Goal: Information Seeking & Learning: Learn about a topic

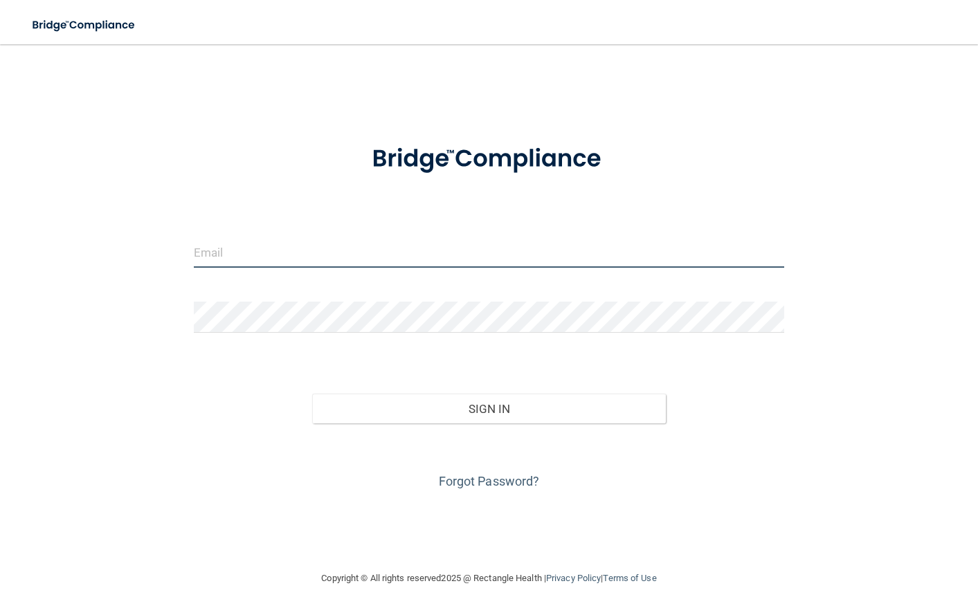
click at [305, 254] on input "email" at bounding box center [489, 252] width 590 height 31
type input "[EMAIL_ADDRESS][DOMAIN_NAME]"
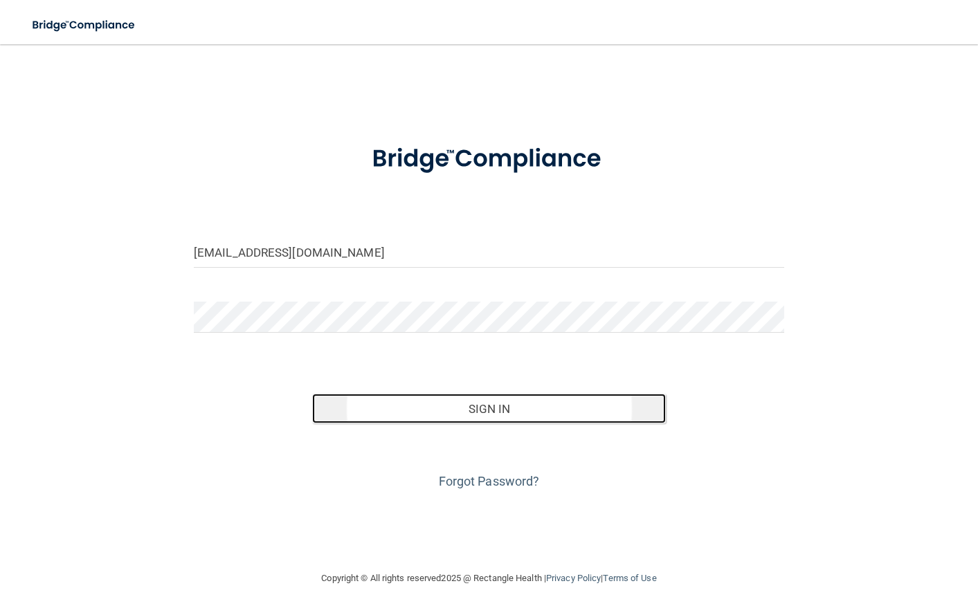
click at [500, 408] on button "Sign In" at bounding box center [489, 409] width 354 height 30
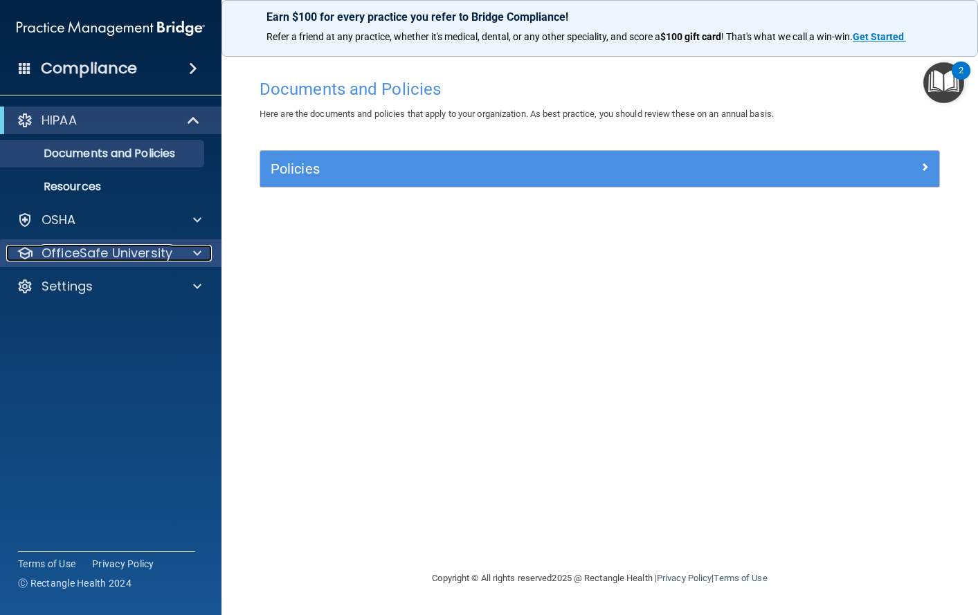
click at [143, 255] on p "OfficeSafe University" at bounding box center [107, 253] width 131 height 17
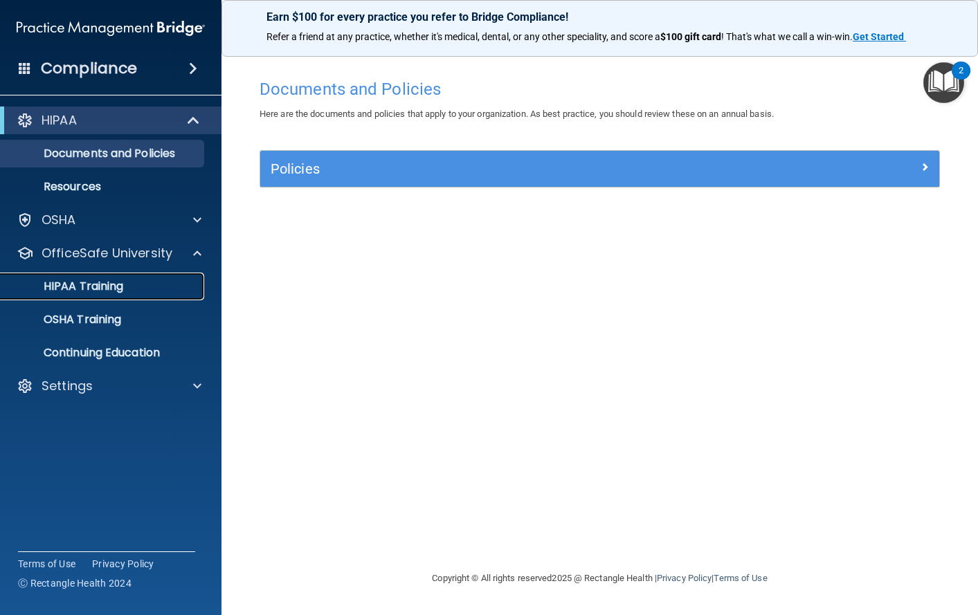
click at [85, 292] on p "HIPAA Training" at bounding box center [66, 287] width 114 height 14
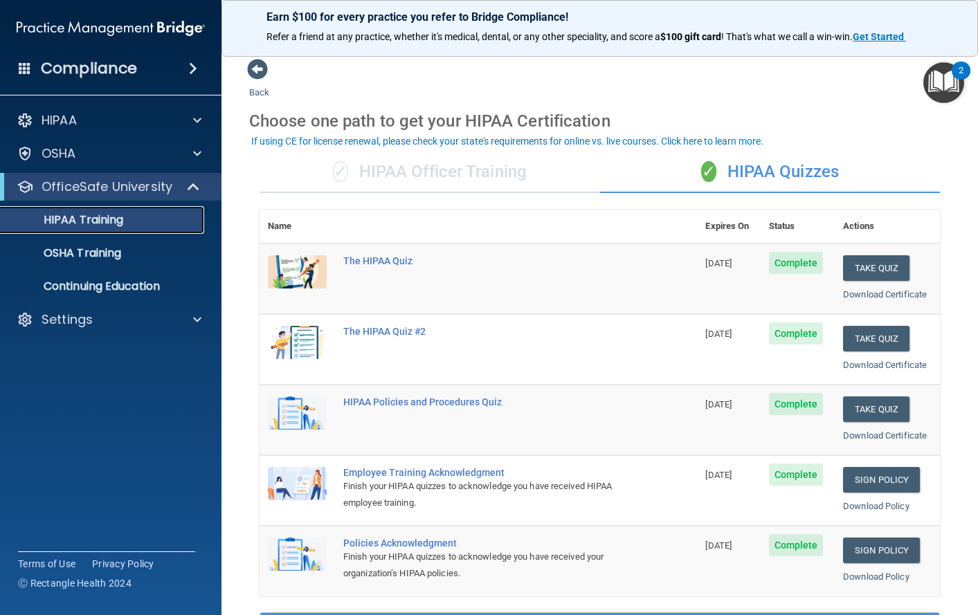
scroll to position [69, 0]
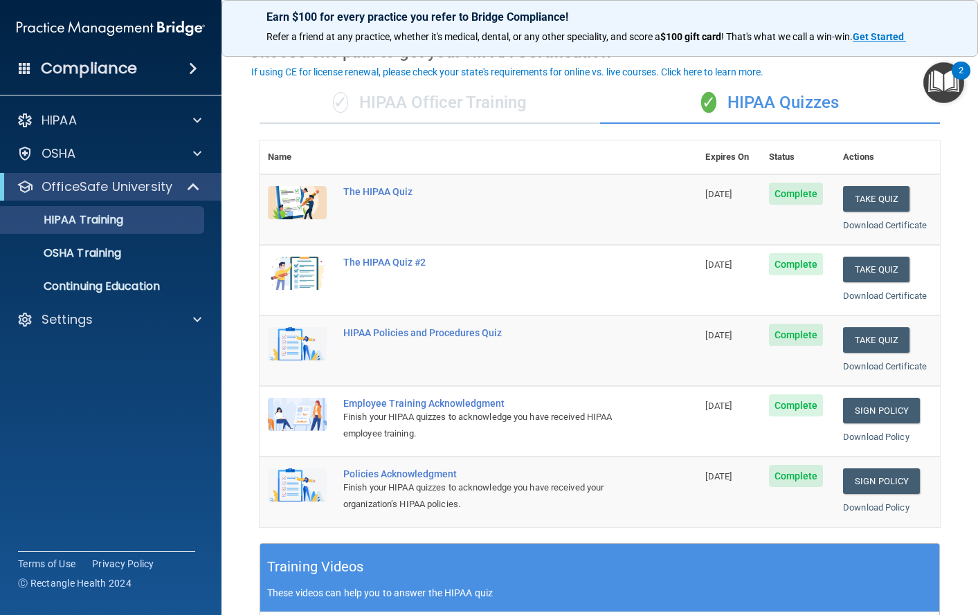
click at [434, 110] on div "✓ HIPAA Officer Training" at bounding box center [430, 103] width 341 height 42
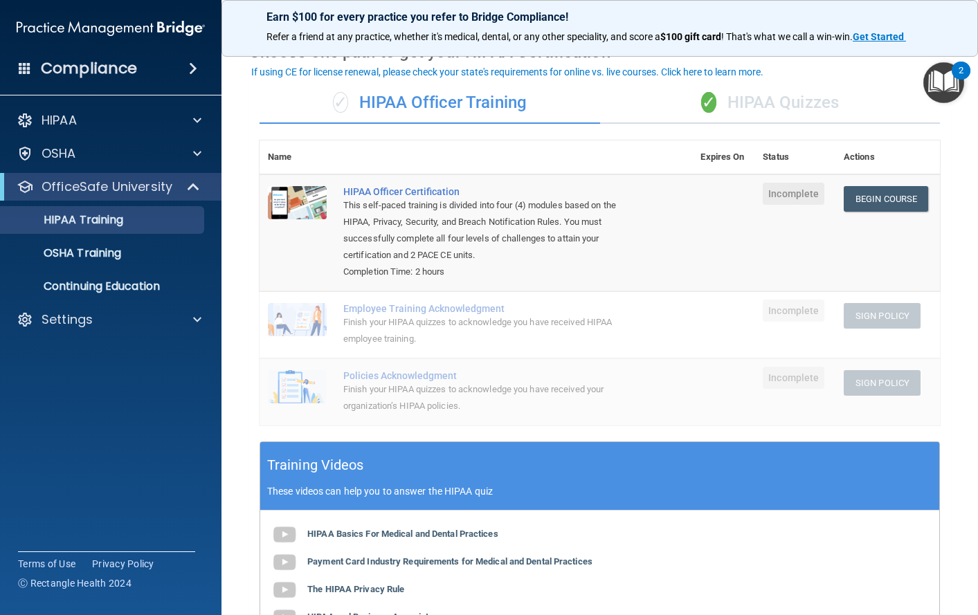
click at [757, 105] on div "✓ HIPAA Quizzes" at bounding box center [770, 103] width 341 height 42
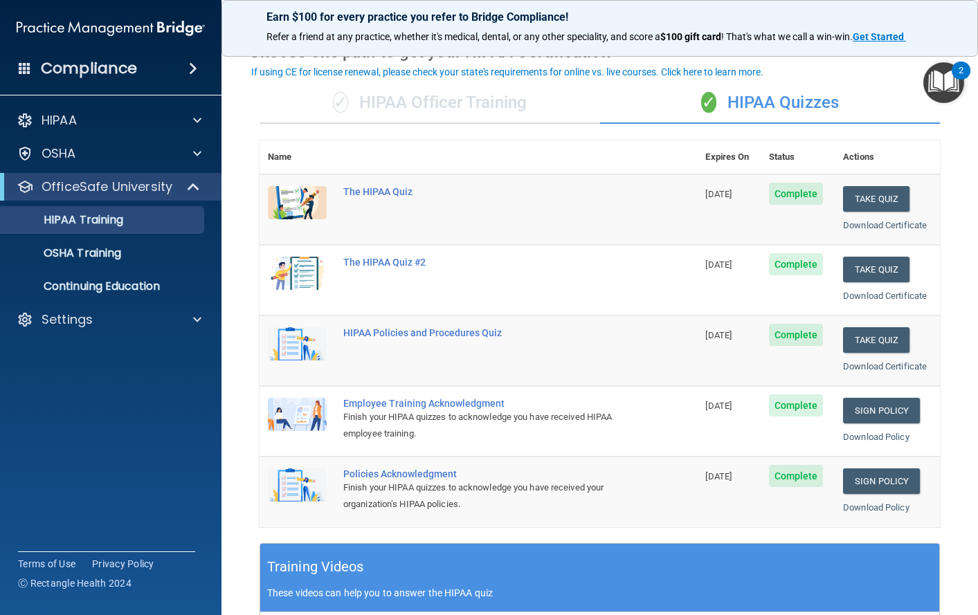
click at [414, 96] on div "✓ HIPAA Officer Training" at bounding box center [430, 103] width 341 height 42
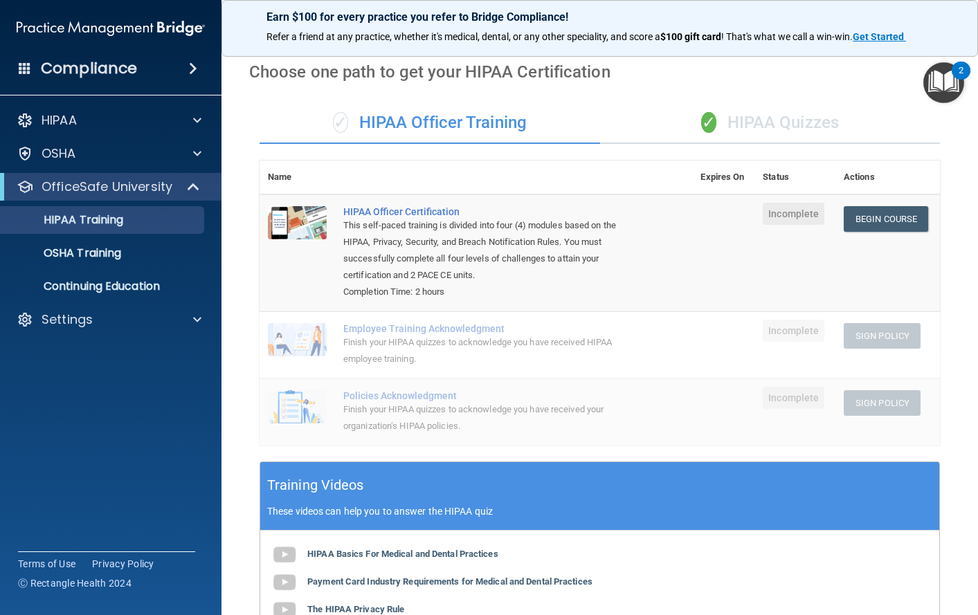
scroll to position [0, 0]
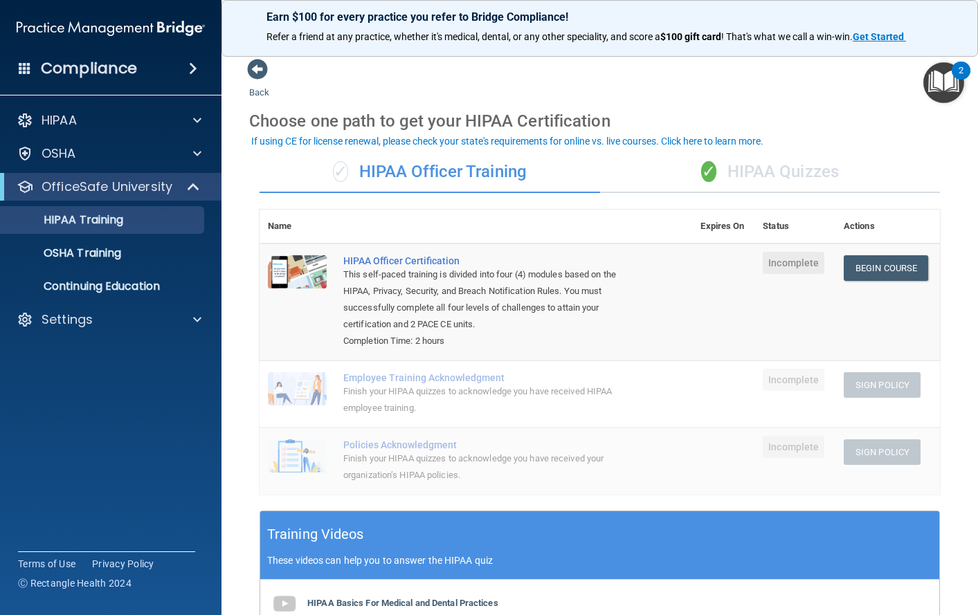
click at [774, 172] on div "✓ HIPAA Quizzes" at bounding box center [770, 173] width 341 height 42
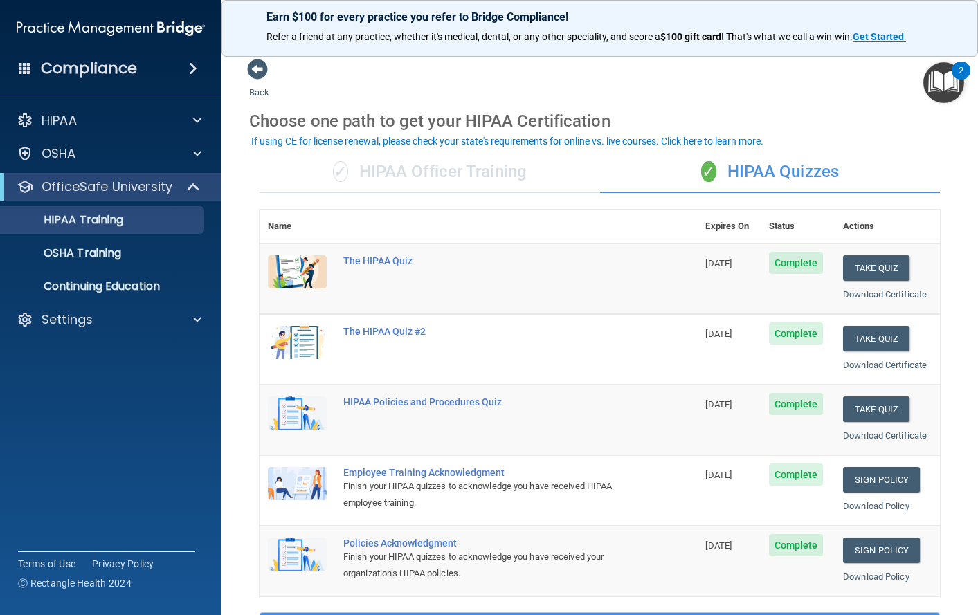
click at [406, 174] on div "✓ HIPAA Officer Training" at bounding box center [430, 173] width 341 height 42
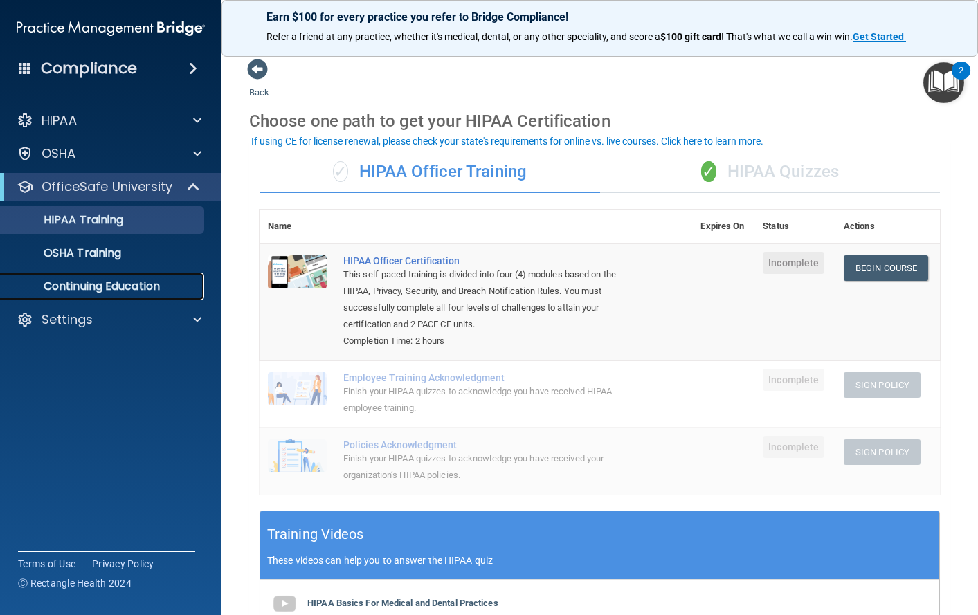
click at [69, 286] on p "Continuing Education" at bounding box center [103, 287] width 189 height 14
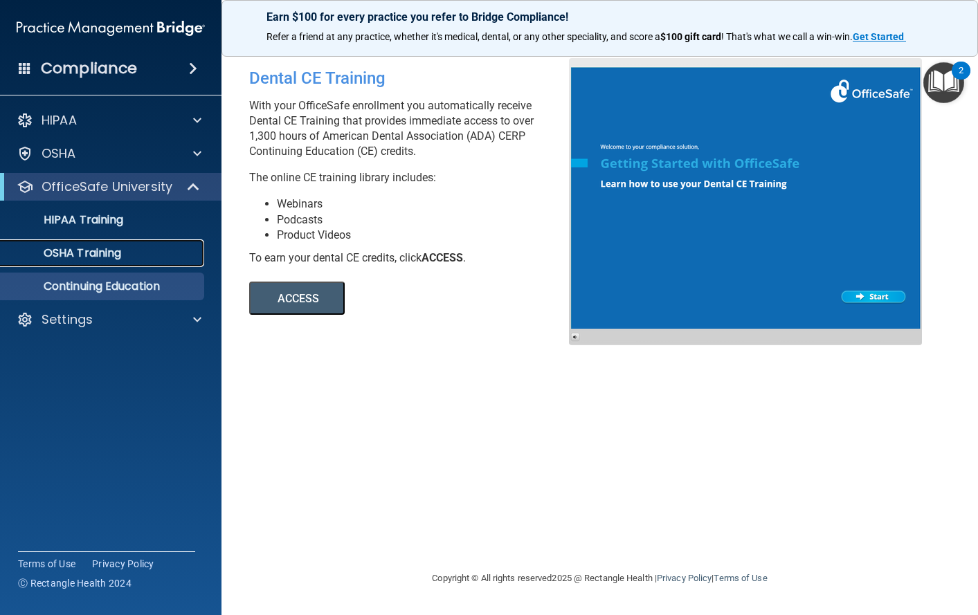
click at [78, 256] on p "OSHA Training" at bounding box center [65, 253] width 112 height 14
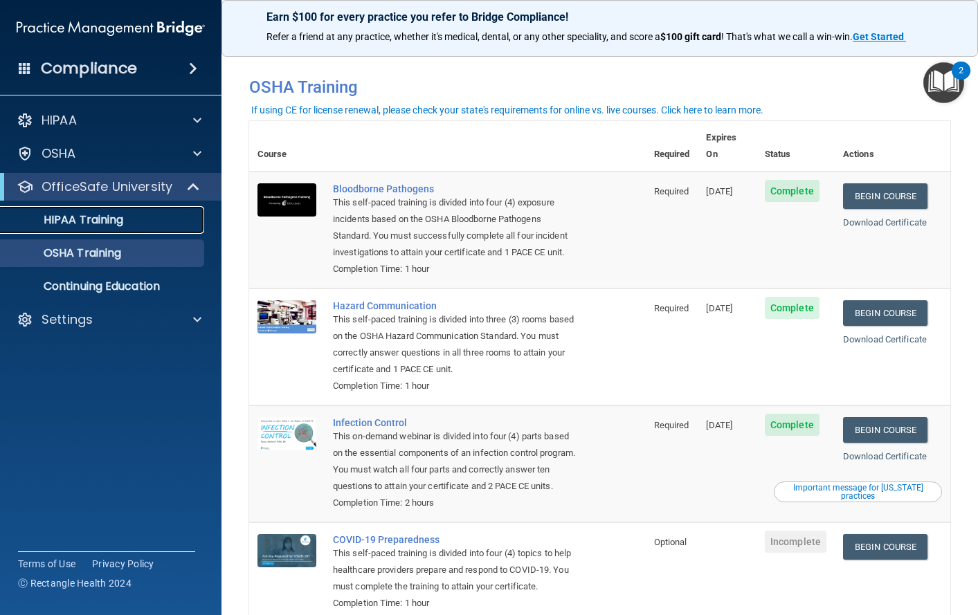
click at [81, 224] on p "HIPAA Training" at bounding box center [66, 220] width 114 height 14
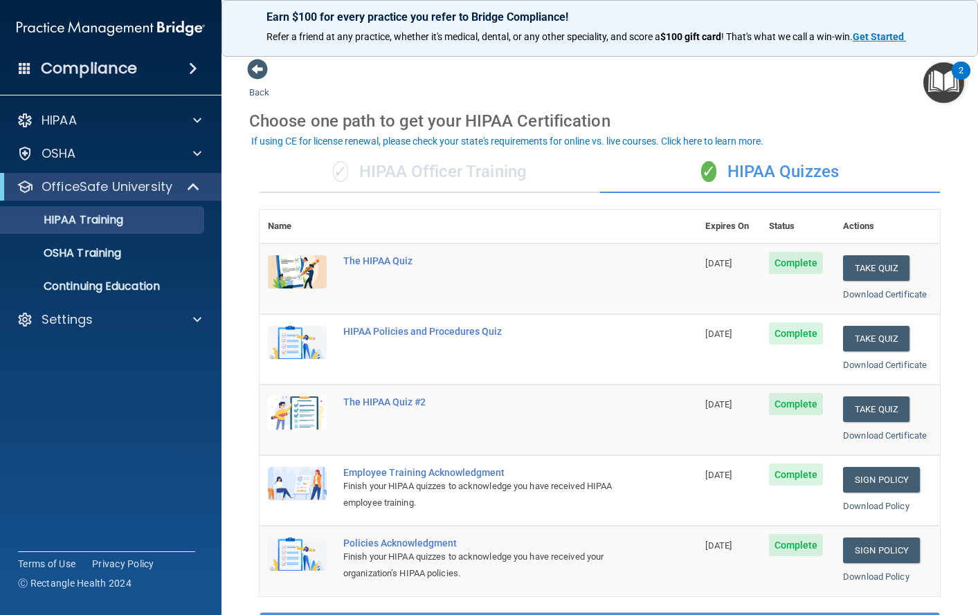
click at [415, 174] on div "✓ HIPAA Officer Training" at bounding box center [430, 173] width 341 height 42
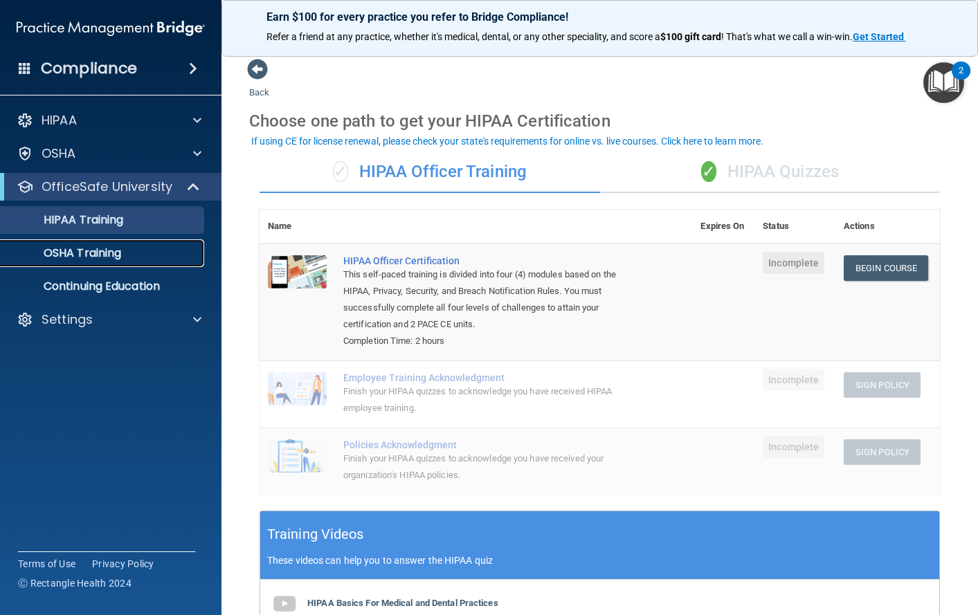
click at [58, 255] on p "OSHA Training" at bounding box center [65, 253] width 112 height 14
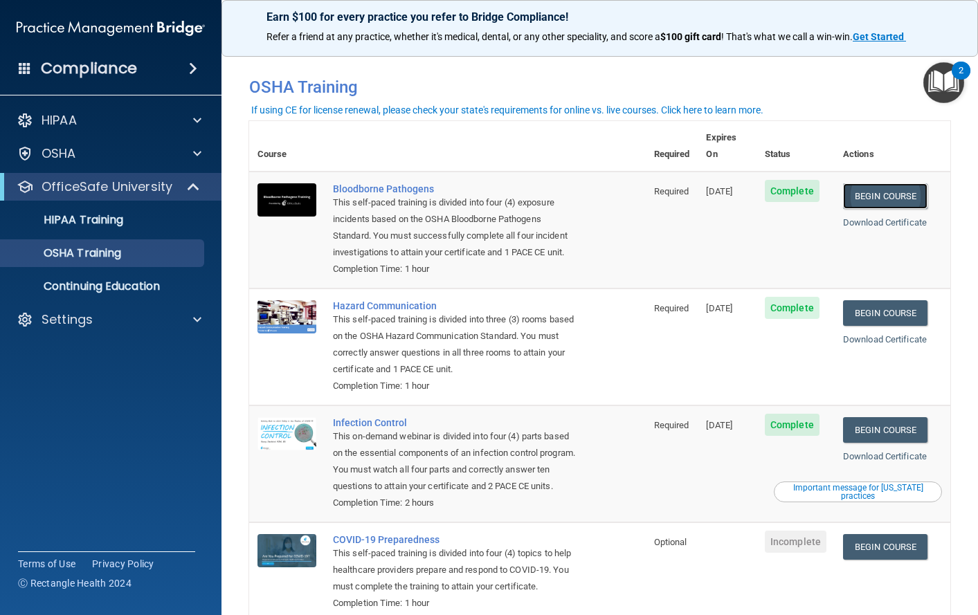
click at [880, 183] on link "Begin Course" at bounding box center [885, 196] width 84 height 26
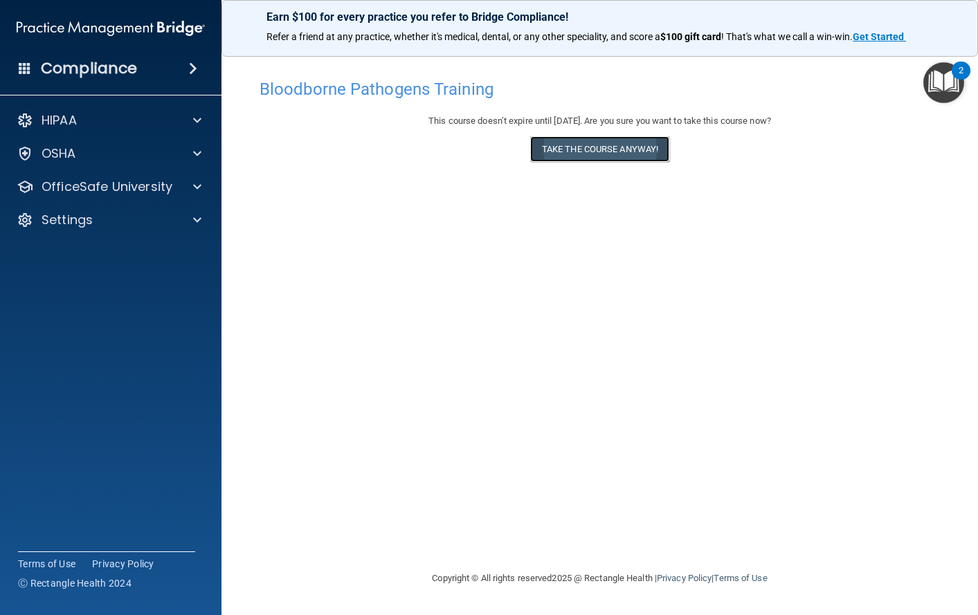
click at [599, 147] on button "Take the course anyway!" at bounding box center [599, 149] width 139 height 26
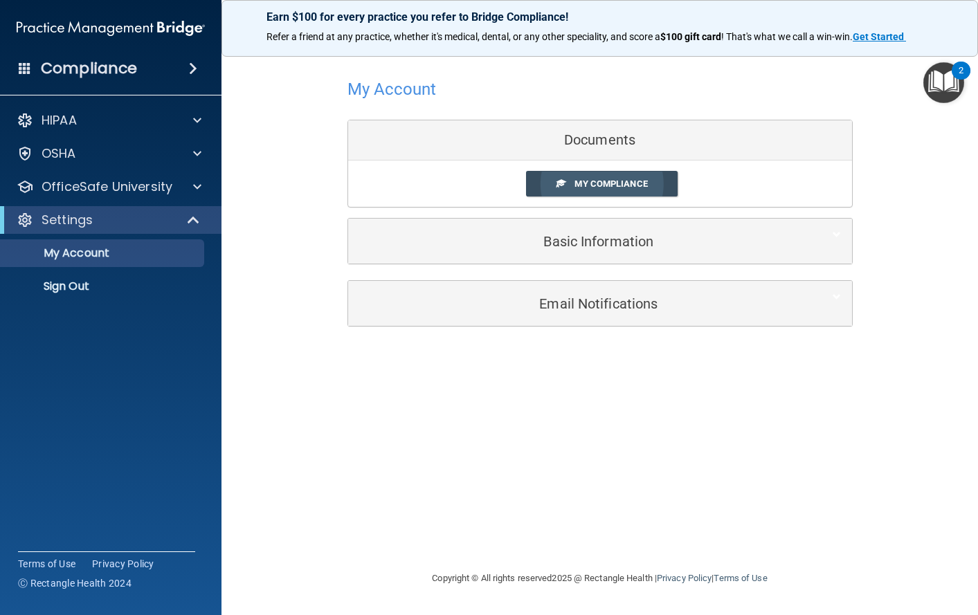
click at [595, 183] on span "My Compliance" at bounding box center [610, 184] width 73 height 10
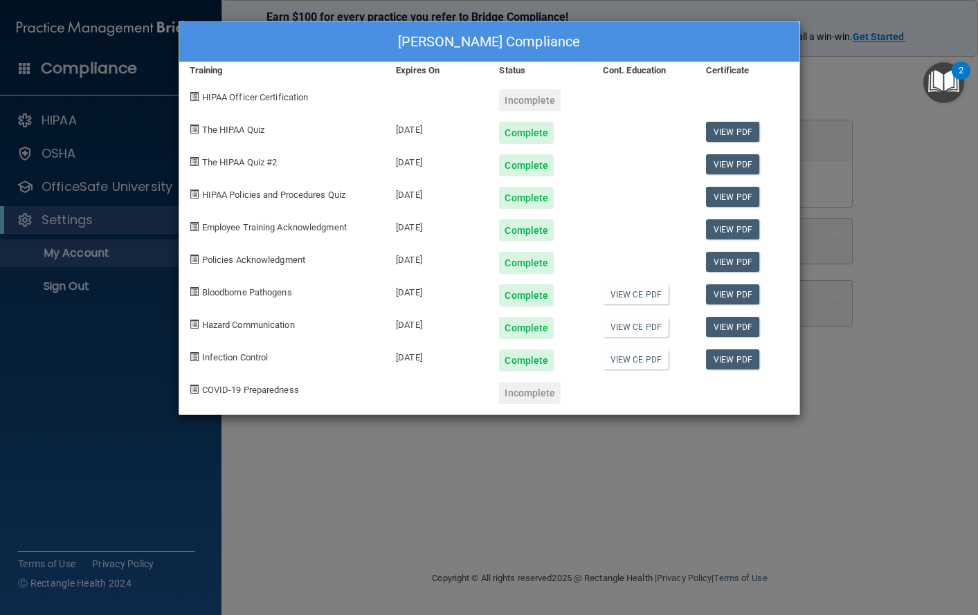
click at [610, 7] on div "Ebony Martin's Compliance Training Expires On Status Cont. Education Certificat…" at bounding box center [489, 307] width 978 height 615
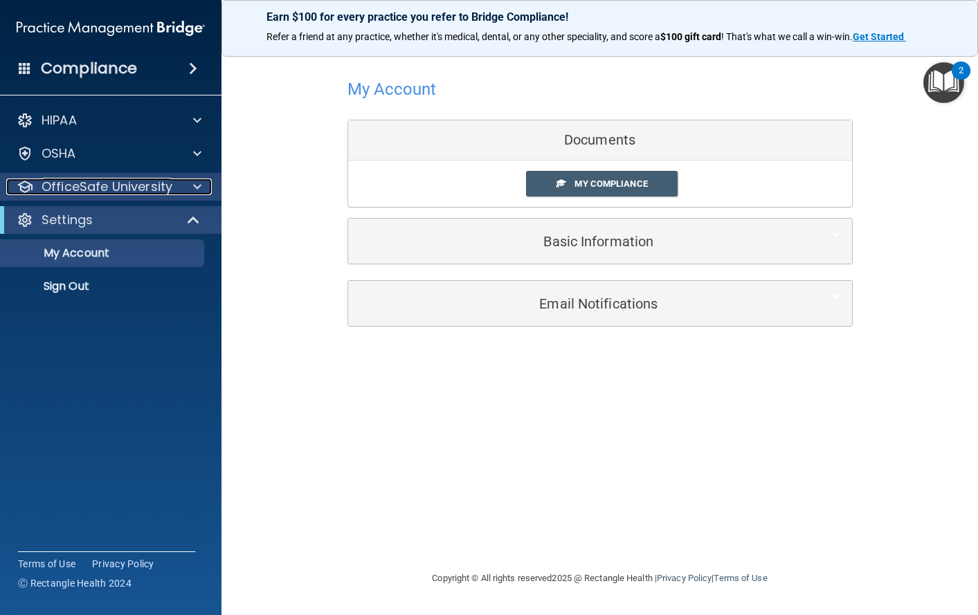
click at [116, 190] on p "OfficeSafe University" at bounding box center [107, 187] width 131 height 17
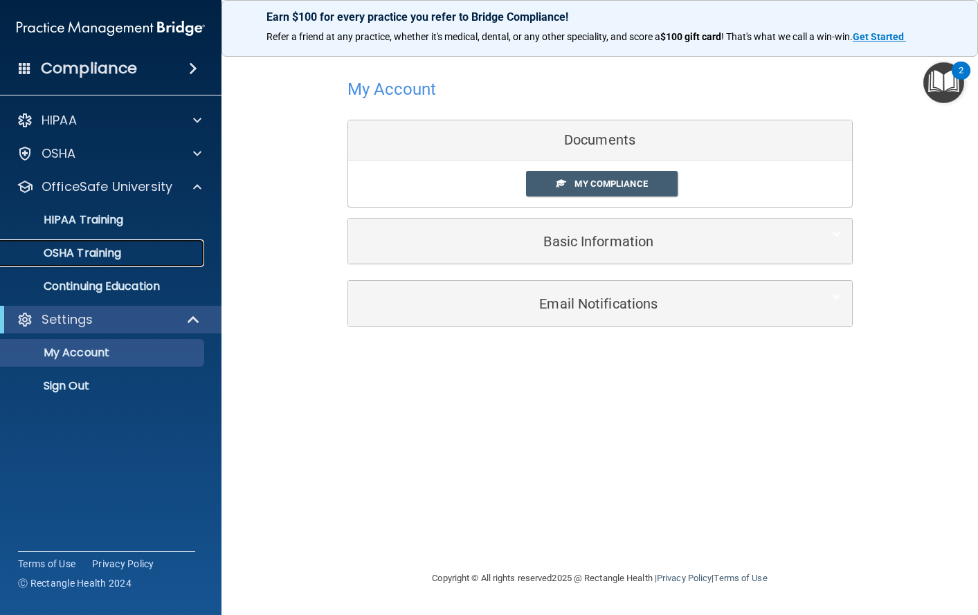
click at [104, 250] on p "OSHA Training" at bounding box center [65, 253] width 112 height 14
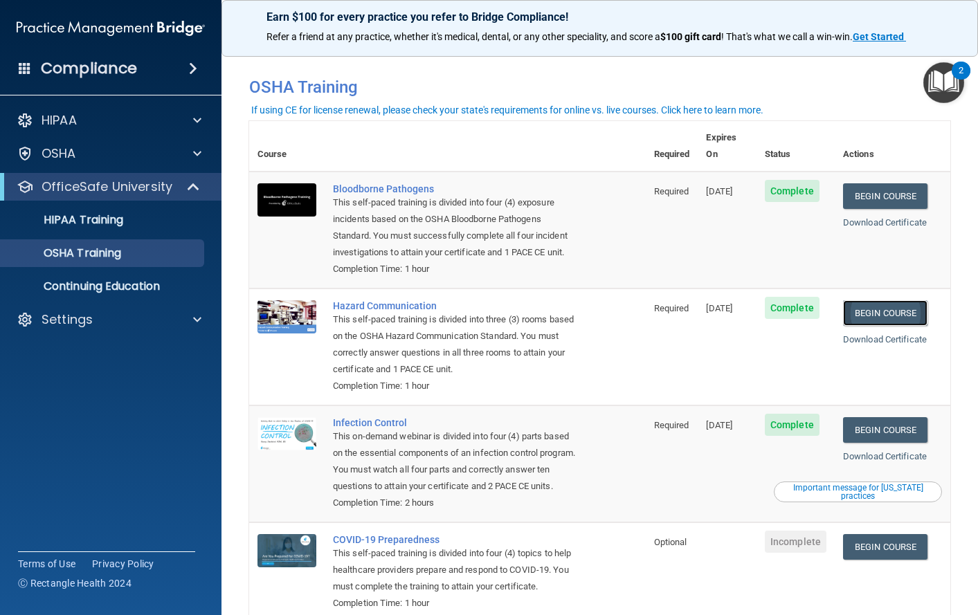
click at [882, 314] on link "Begin Course" at bounding box center [885, 313] width 84 height 26
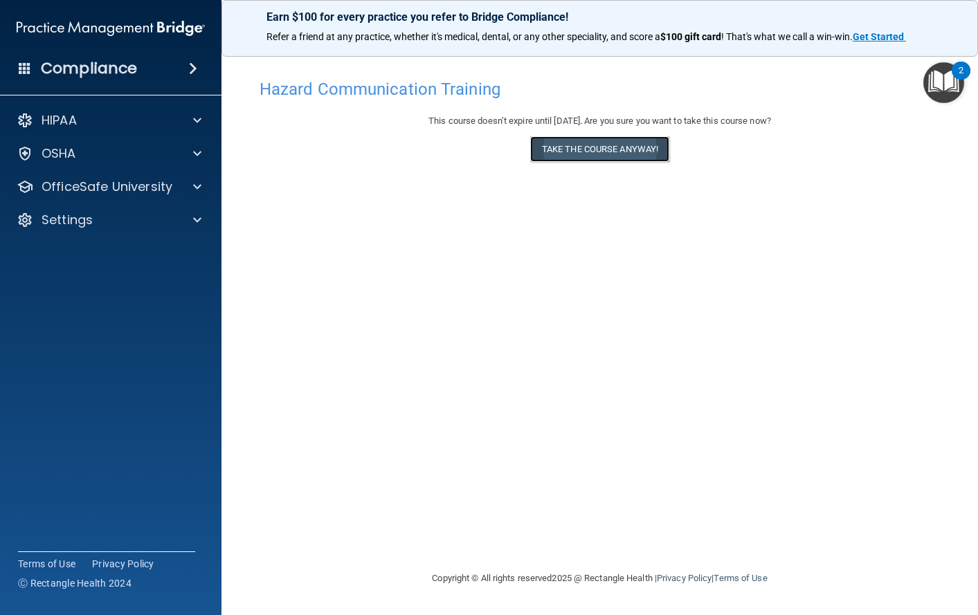
click at [590, 153] on button "Take the course anyway!" at bounding box center [599, 149] width 139 height 26
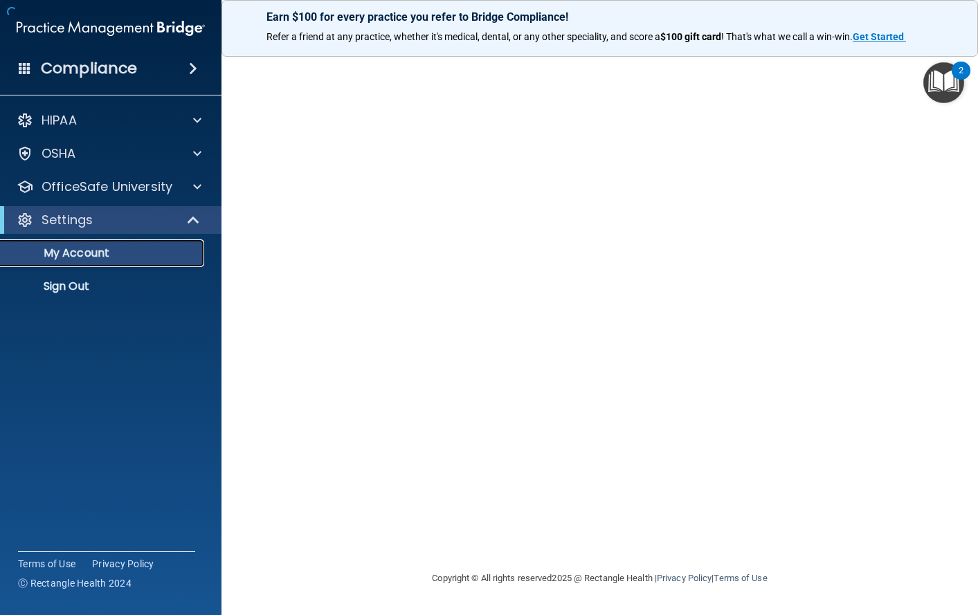
click at [44, 254] on p "My Account" at bounding box center [103, 253] width 189 height 14
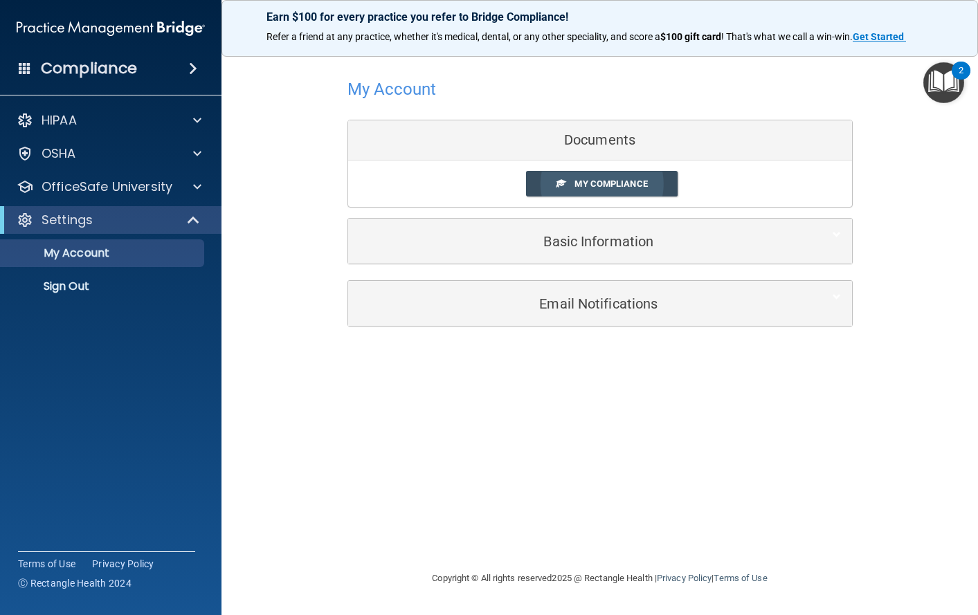
click at [614, 187] on span "My Compliance" at bounding box center [610, 184] width 73 height 10
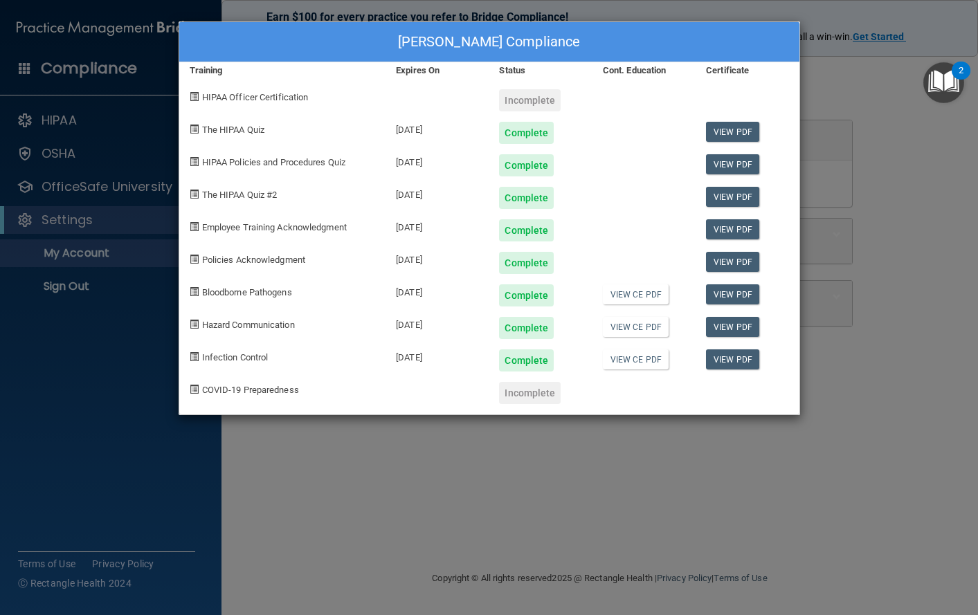
click at [826, 13] on div "Ebony Martin's Compliance Training Expires On Status Cont. Education Certificat…" at bounding box center [489, 307] width 978 height 615
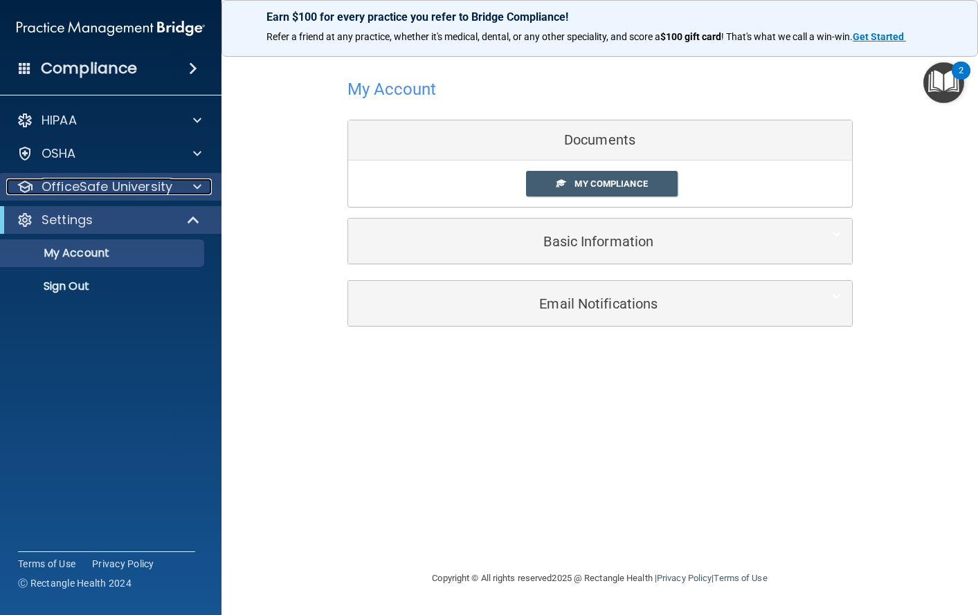
click at [89, 190] on p "OfficeSafe University" at bounding box center [107, 187] width 131 height 17
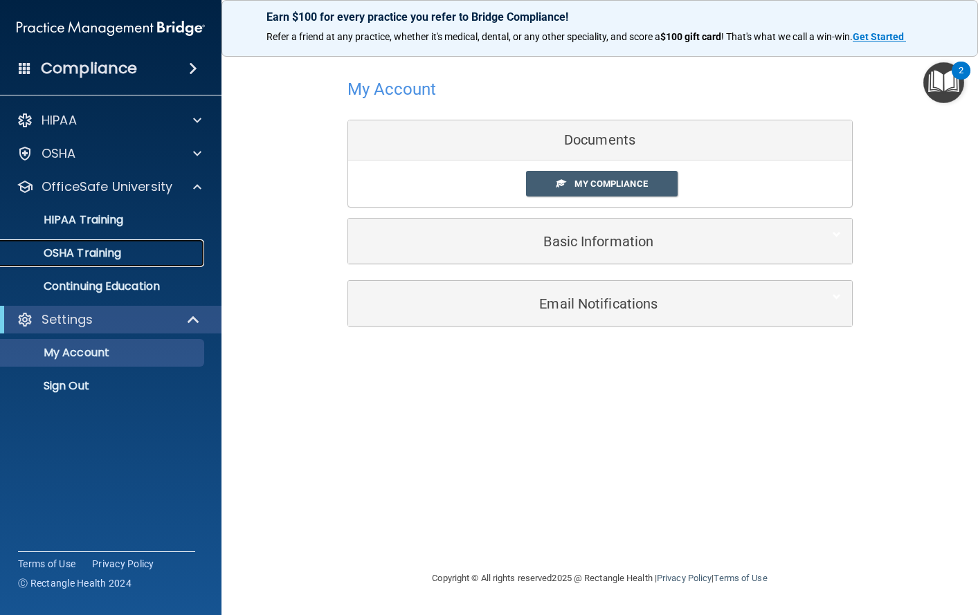
click at [108, 251] on p "OSHA Training" at bounding box center [65, 253] width 112 height 14
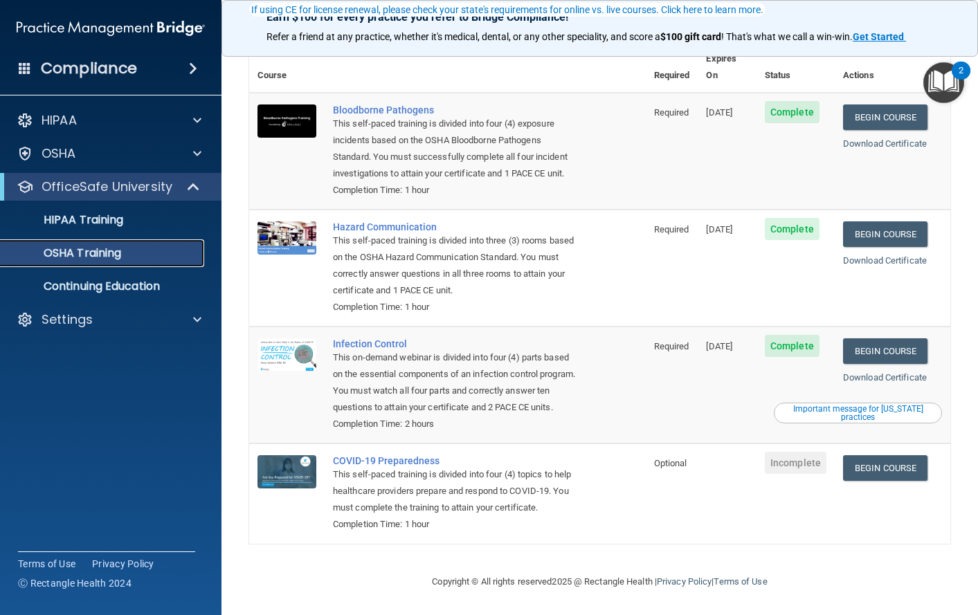
scroll to position [116, 0]
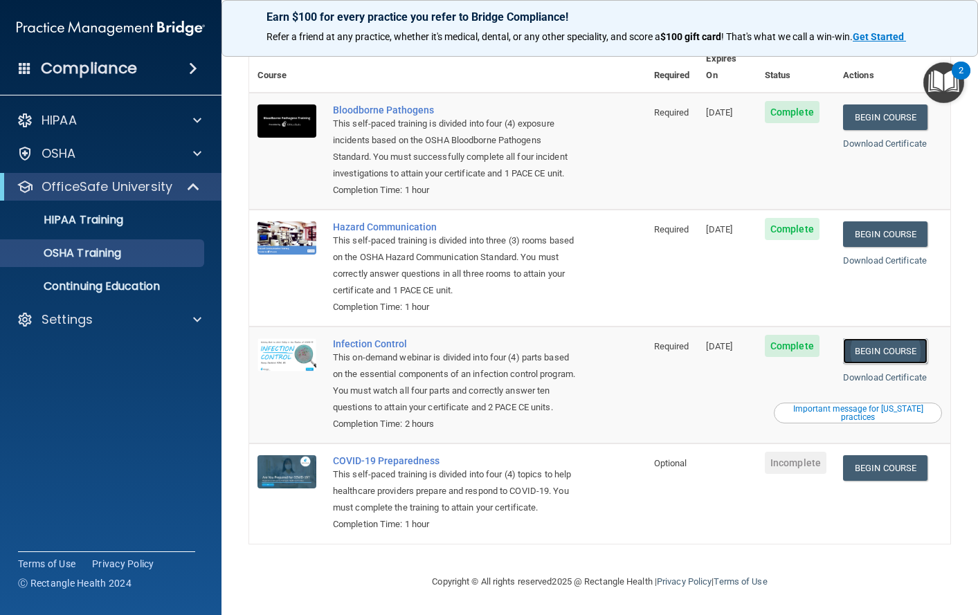
click at [878, 338] on link "Begin Course" at bounding box center [885, 351] width 84 height 26
click at [102, 257] on p "OSHA Training" at bounding box center [65, 253] width 112 height 14
click at [102, 186] on p "OfficeSafe University" at bounding box center [107, 187] width 131 height 17
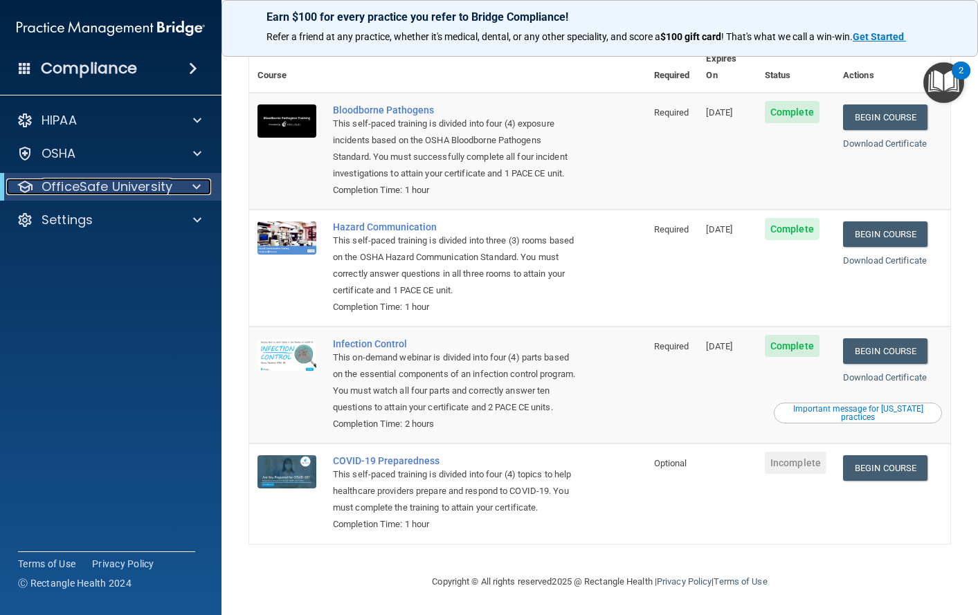
click at [122, 192] on p "OfficeSafe University" at bounding box center [107, 187] width 131 height 17
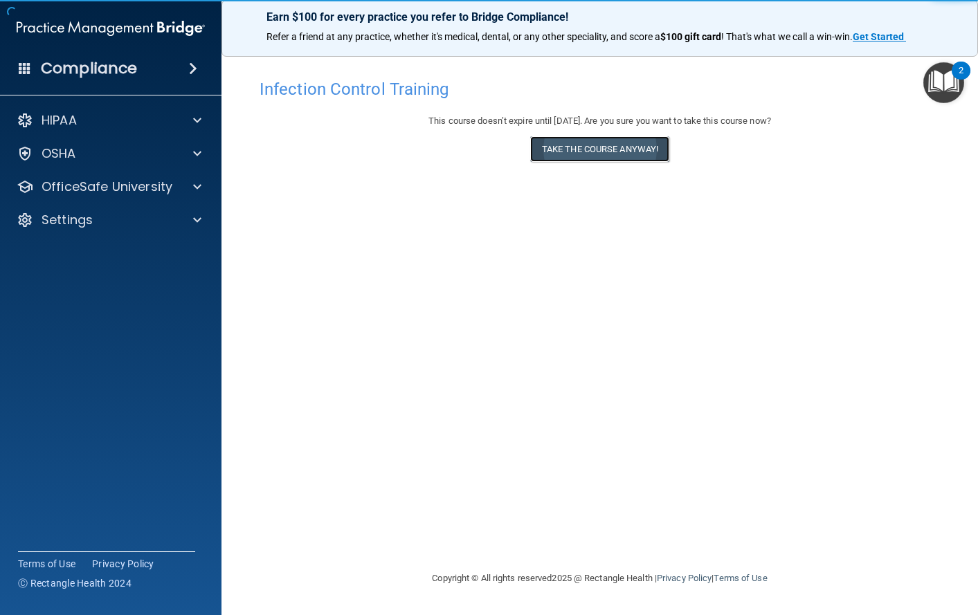
click at [588, 153] on button "Take the course anyway!" at bounding box center [599, 149] width 139 height 26
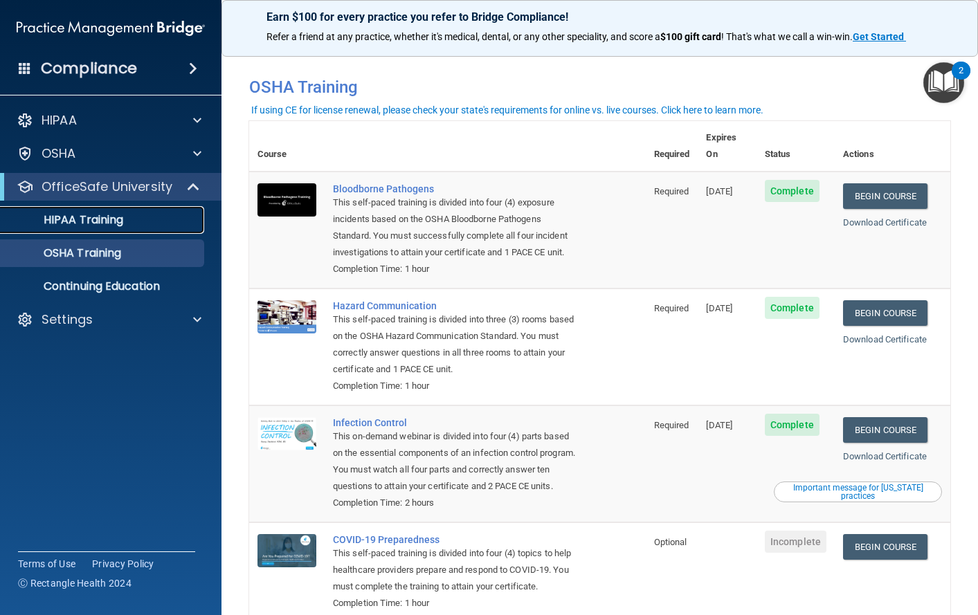
click at [71, 223] on p "HIPAA Training" at bounding box center [66, 220] width 114 height 14
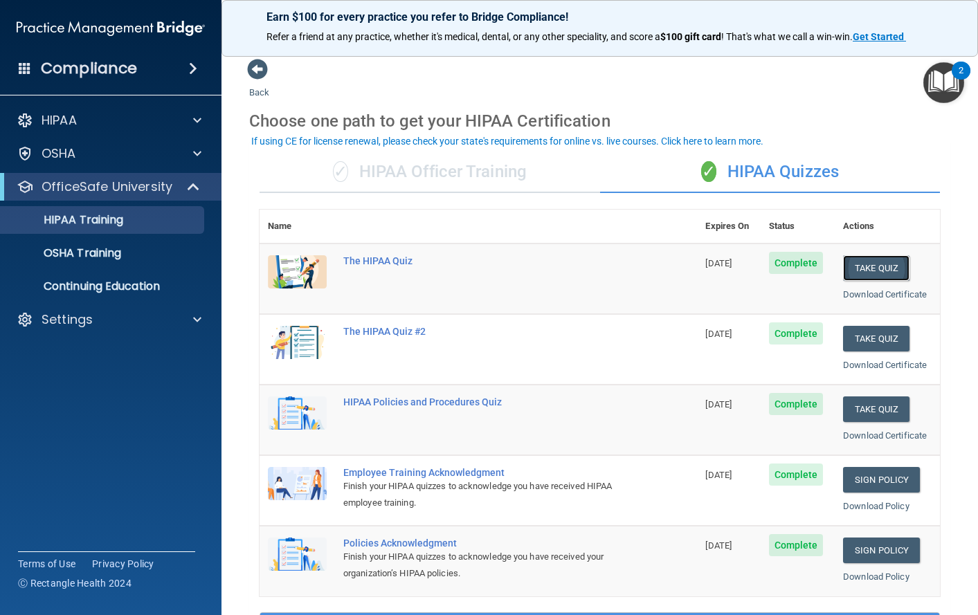
click at [867, 270] on button "Take Quiz" at bounding box center [876, 268] width 66 height 26
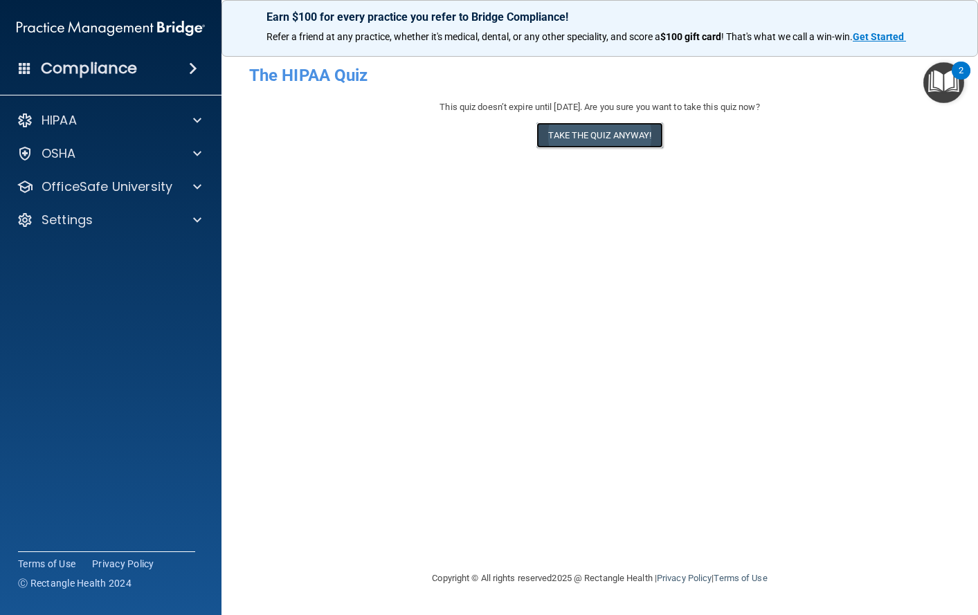
click at [592, 134] on button "Take the quiz anyway!" at bounding box center [599, 136] width 126 height 26
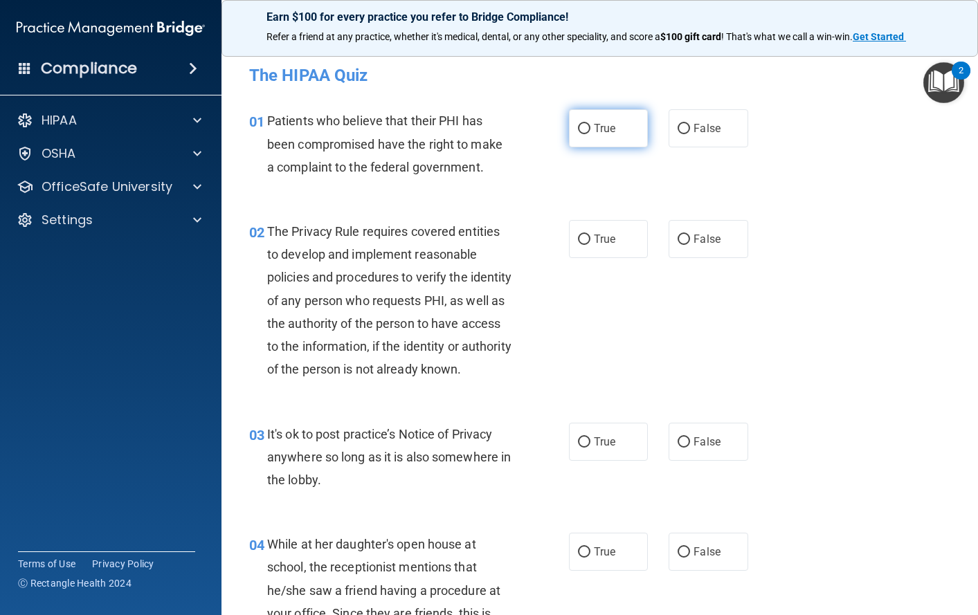
click at [604, 129] on span "True" at bounding box center [604, 128] width 21 height 13
click at [590, 129] on input "True" at bounding box center [584, 129] width 12 height 10
radio input "true"
click at [594, 242] on span "True" at bounding box center [604, 239] width 21 height 13
click at [590, 242] on input "True" at bounding box center [584, 240] width 12 height 10
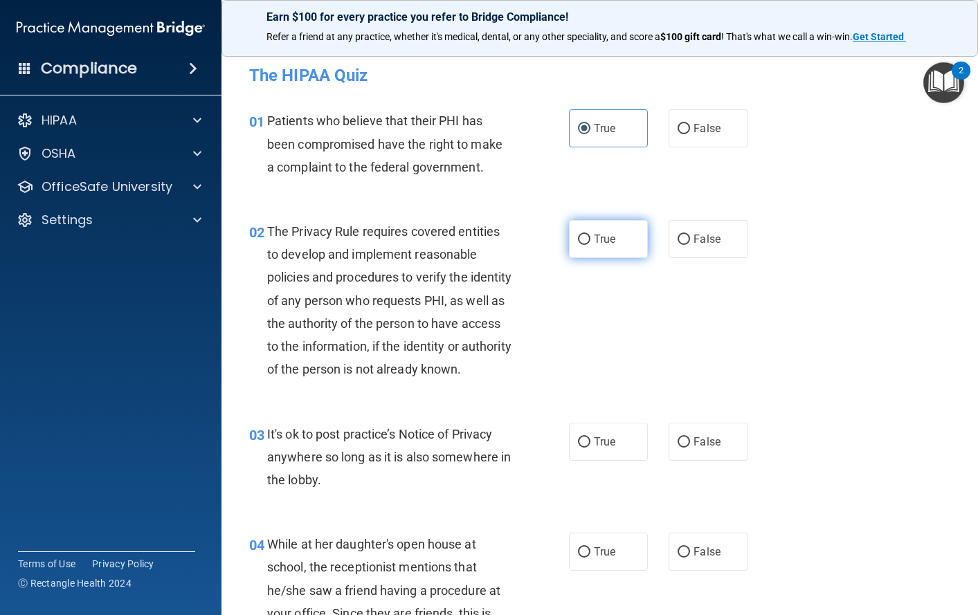
radio input "true"
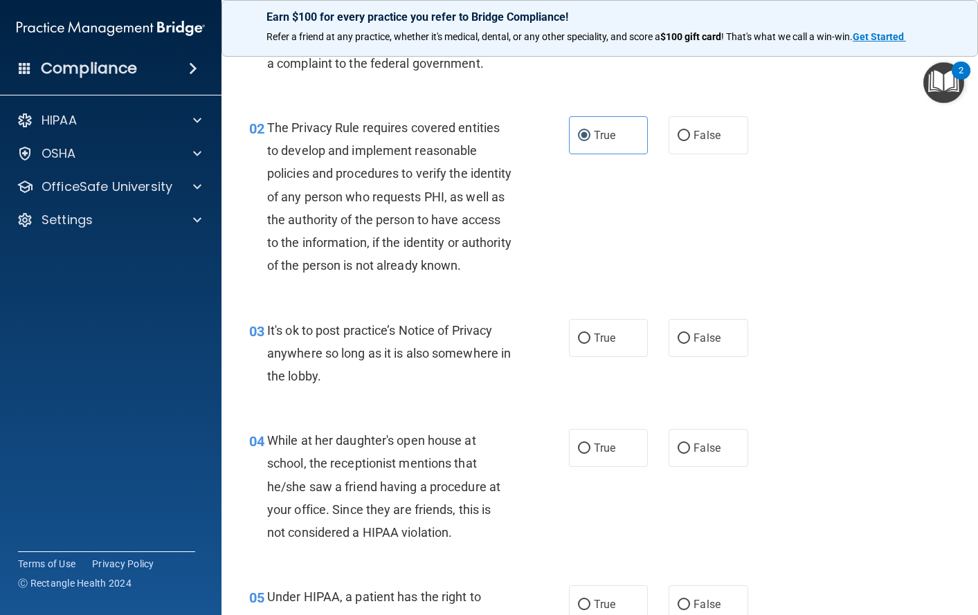
scroll to position [138, 0]
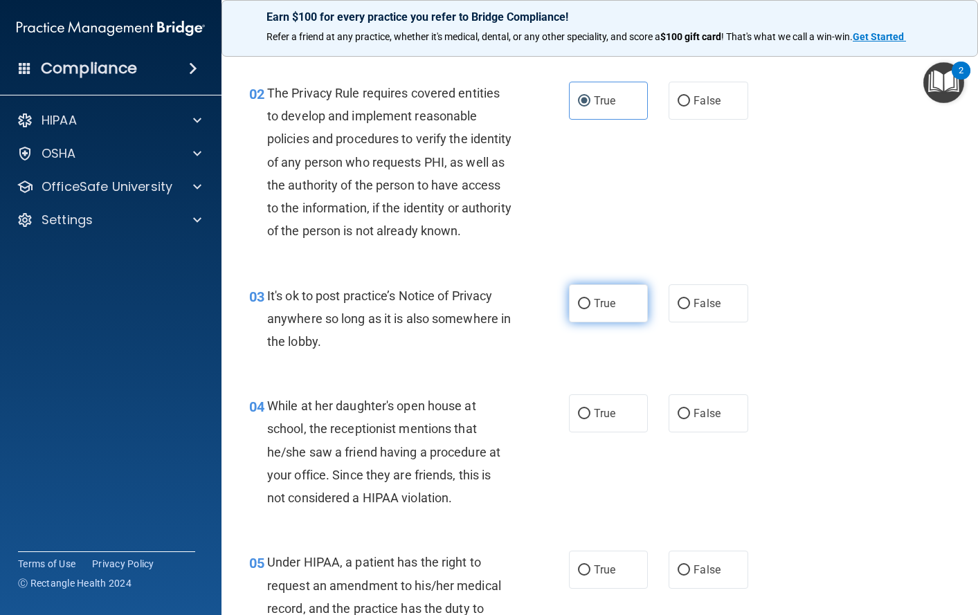
click at [587, 323] on label "True" at bounding box center [609, 303] width 80 height 38
click at [587, 309] on input "True" at bounding box center [584, 304] width 12 height 10
radio input "true"
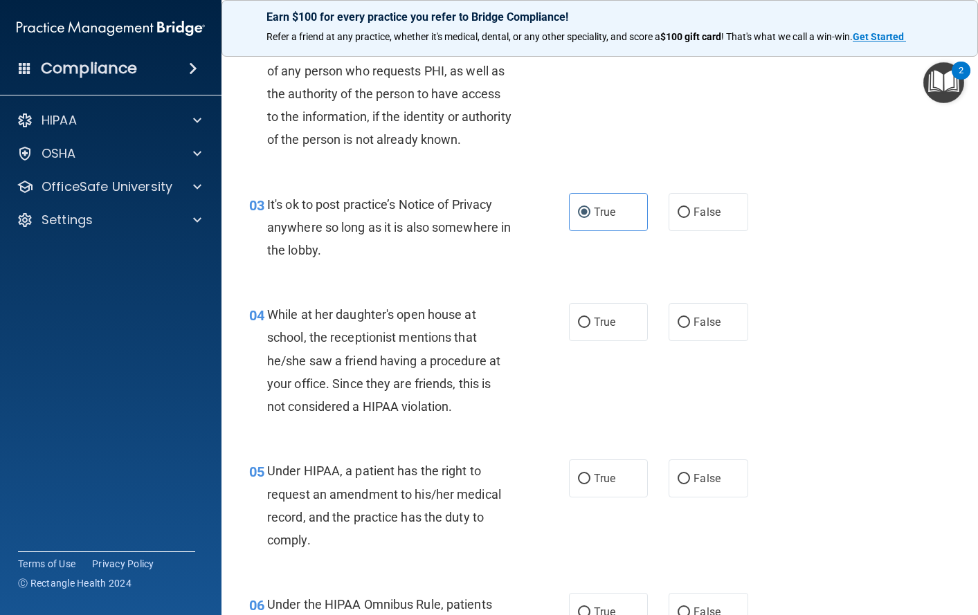
scroll to position [277, 0]
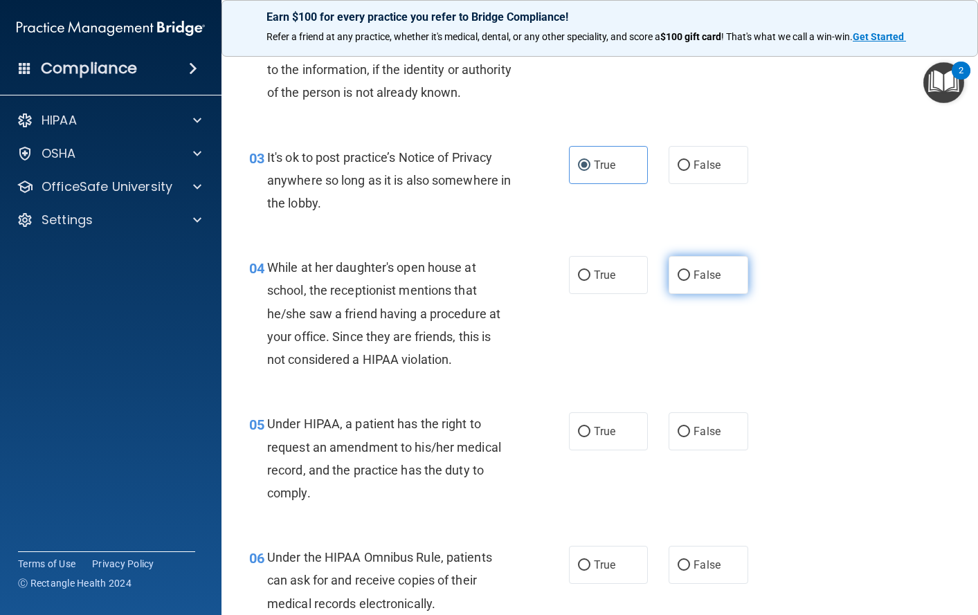
click at [685, 294] on label "False" at bounding box center [709, 275] width 80 height 38
click at [685, 281] on input "False" at bounding box center [684, 276] width 12 height 10
radio input "true"
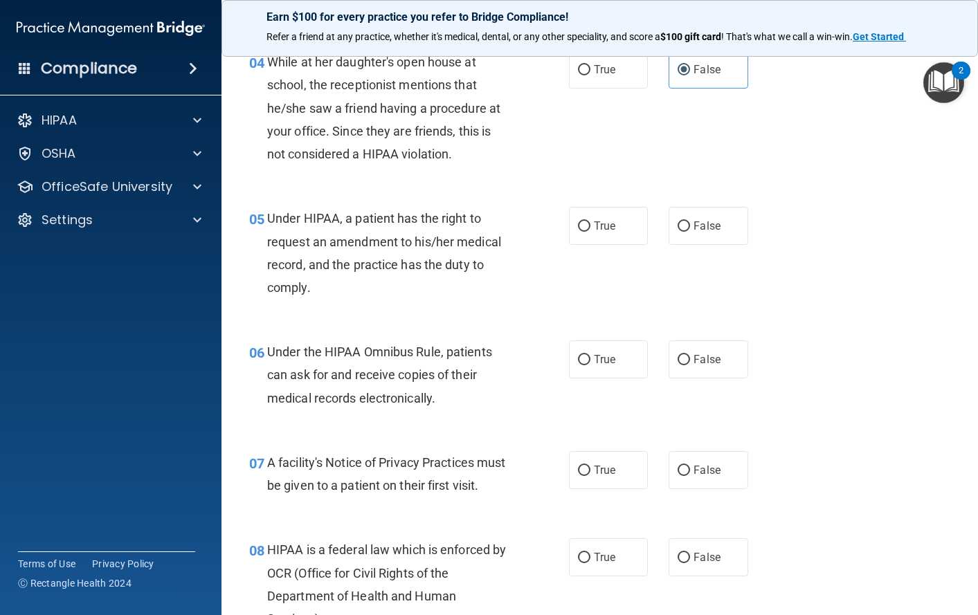
scroll to position [484, 0]
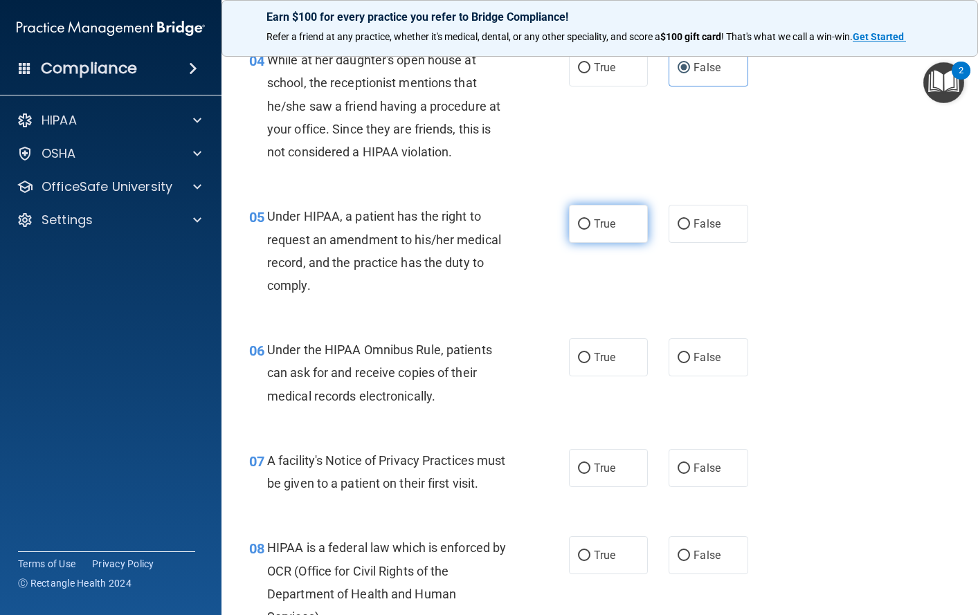
click at [594, 230] on span "True" at bounding box center [604, 223] width 21 height 13
click at [590, 230] on input "True" at bounding box center [584, 224] width 12 height 10
radio input "true"
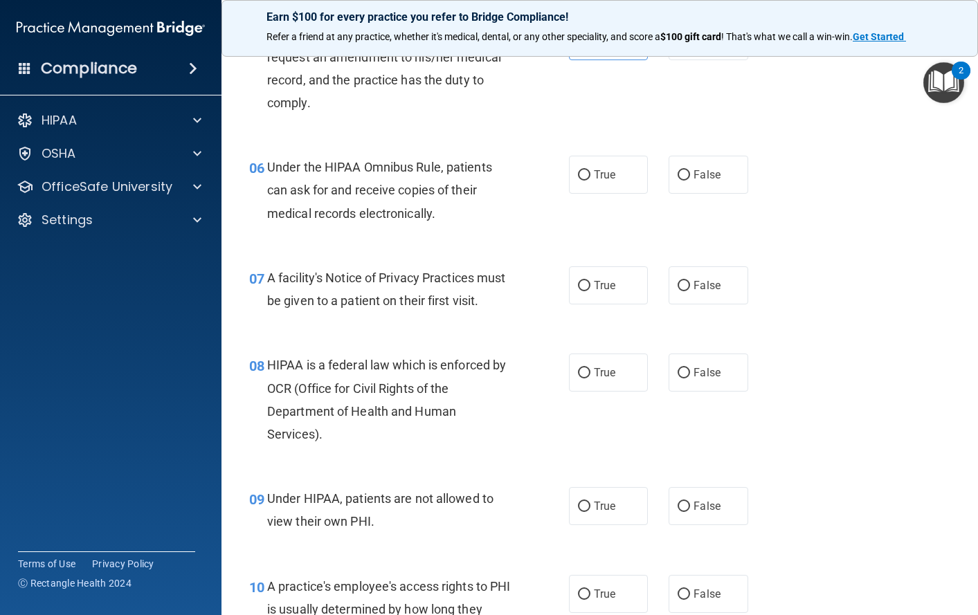
scroll to position [692, 0]
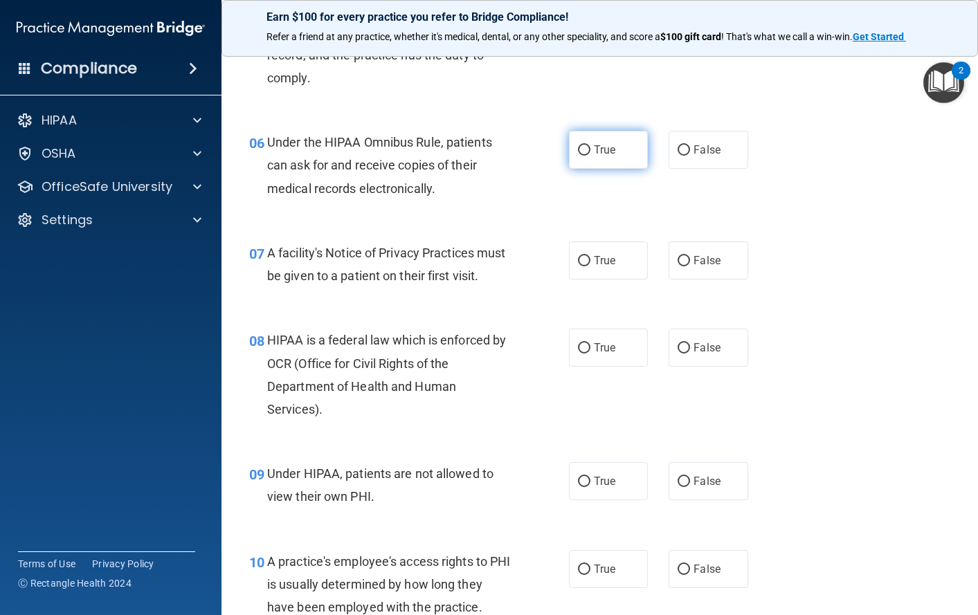
click at [586, 169] on label "True" at bounding box center [609, 150] width 80 height 38
click at [586, 156] on input "True" at bounding box center [584, 150] width 12 height 10
radio input "true"
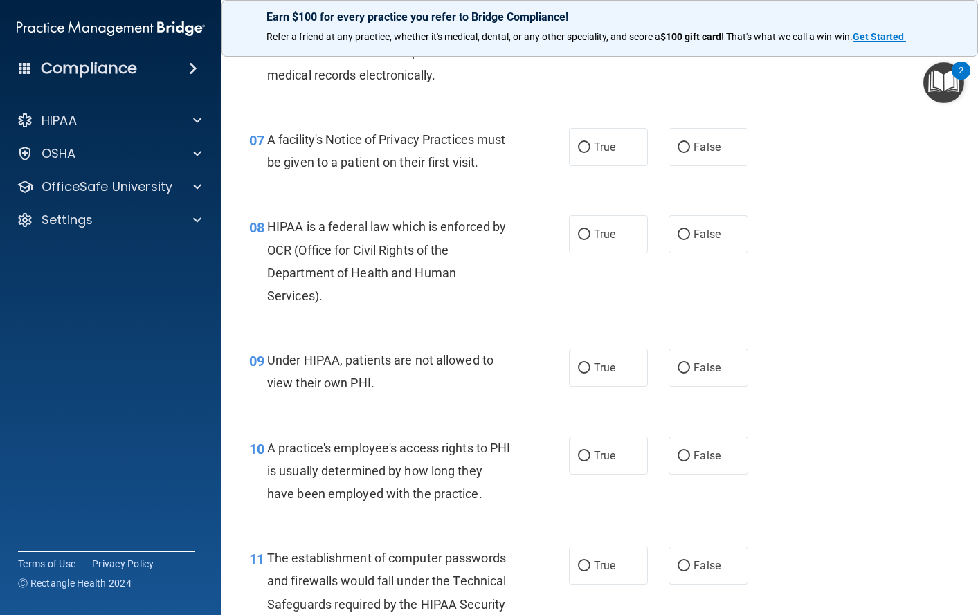
scroll to position [831, 0]
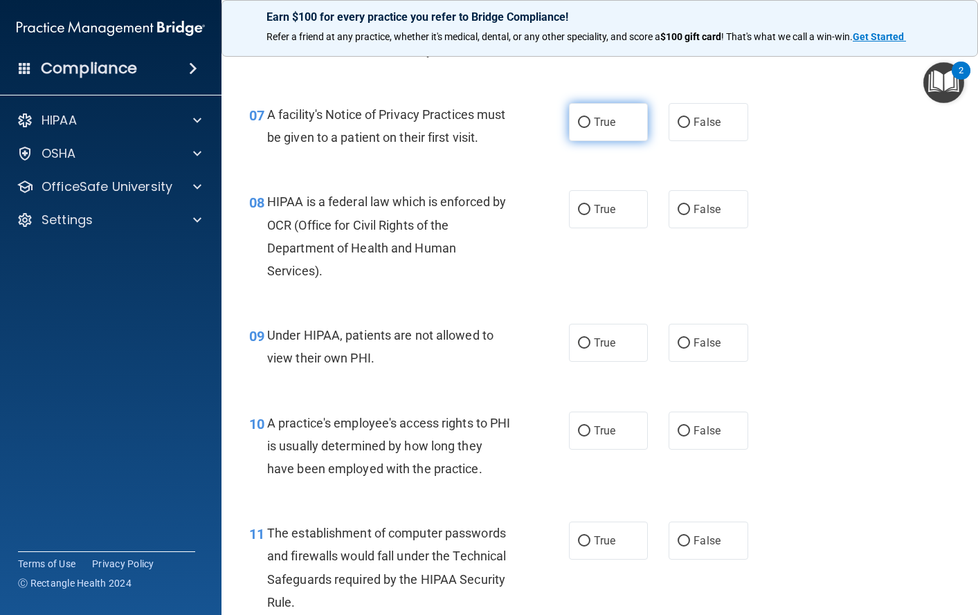
click at [587, 141] on label "True" at bounding box center [609, 122] width 80 height 38
click at [587, 128] on input "True" at bounding box center [584, 123] width 12 height 10
radio input "true"
click at [594, 216] on span "True" at bounding box center [604, 209] width 21 height 13
click at [590, 215] on input "True" at bounding box center [584, 210] width 12 height 10
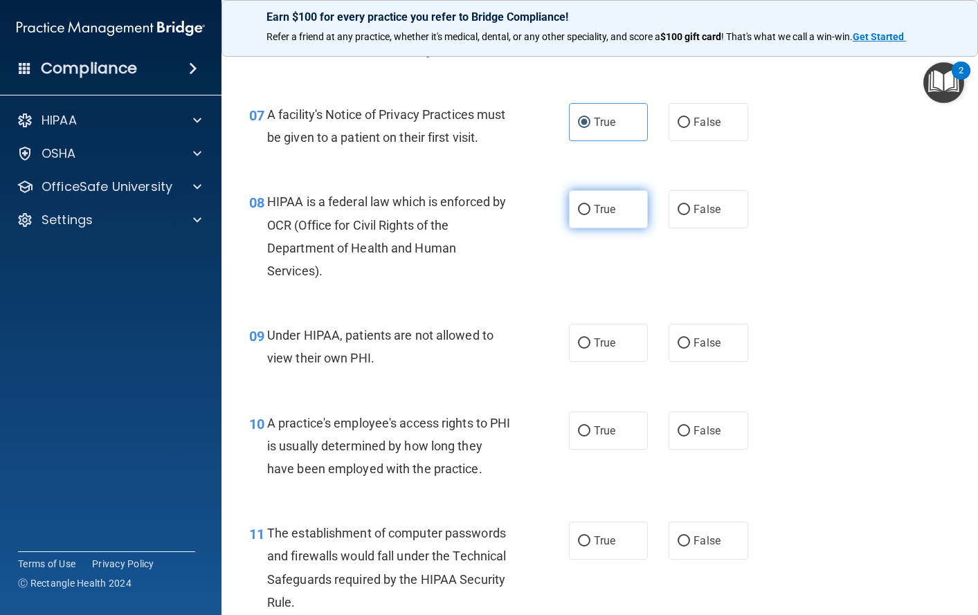
radio input "true"
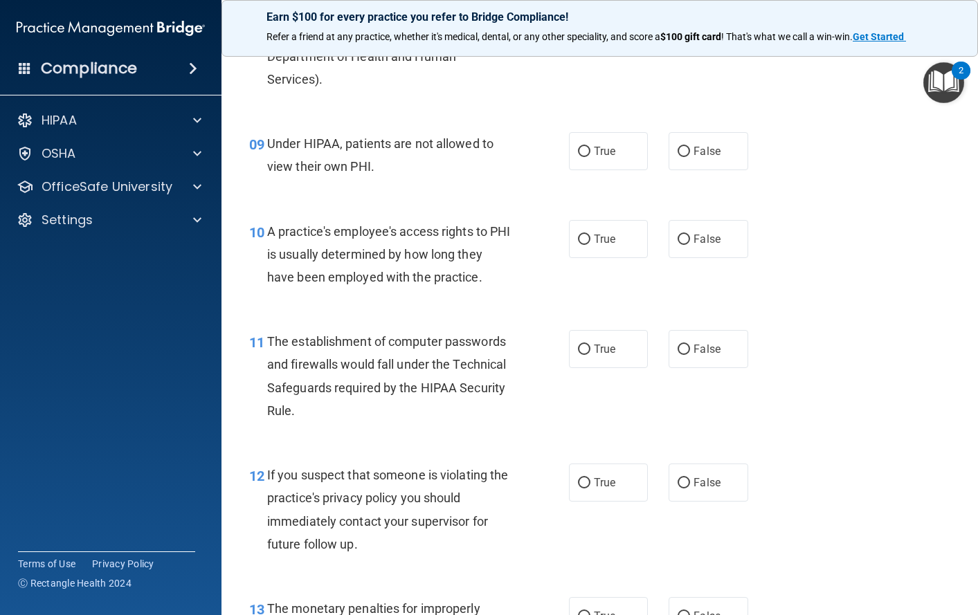
scroll to position [1038, 0]
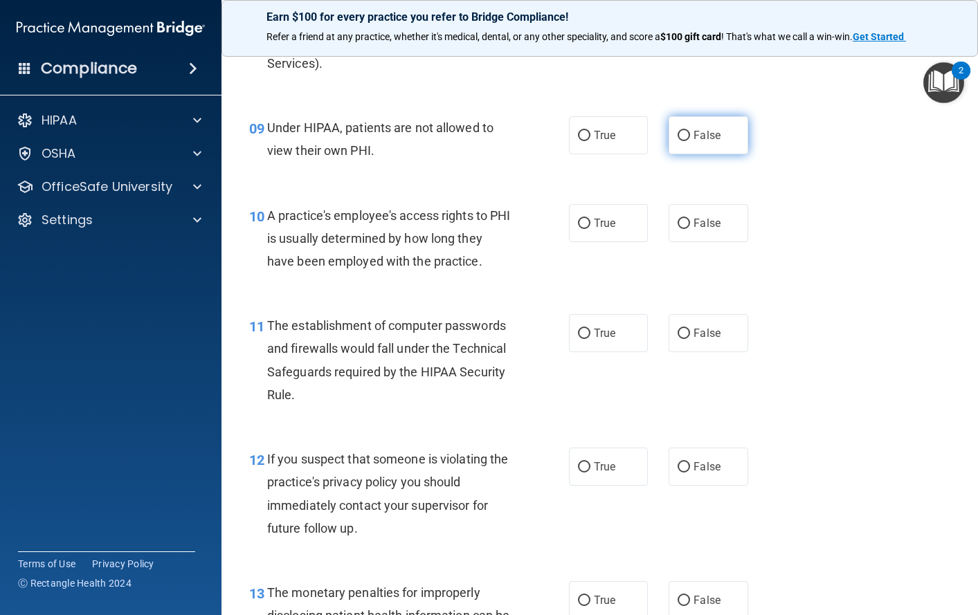
click at [694, 142] on span "False" at bounding box center [707, 135] width 27 height 13
click at [690, 141] on input "False" at bounding box center [684, 136] width 12 height 10
radio input "true"
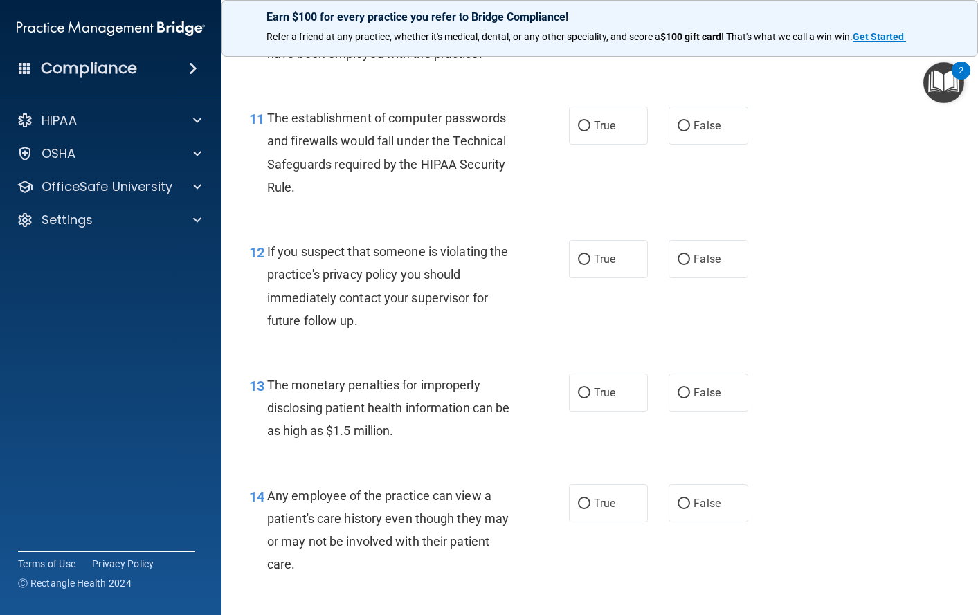
scroll to position [1177, 0]
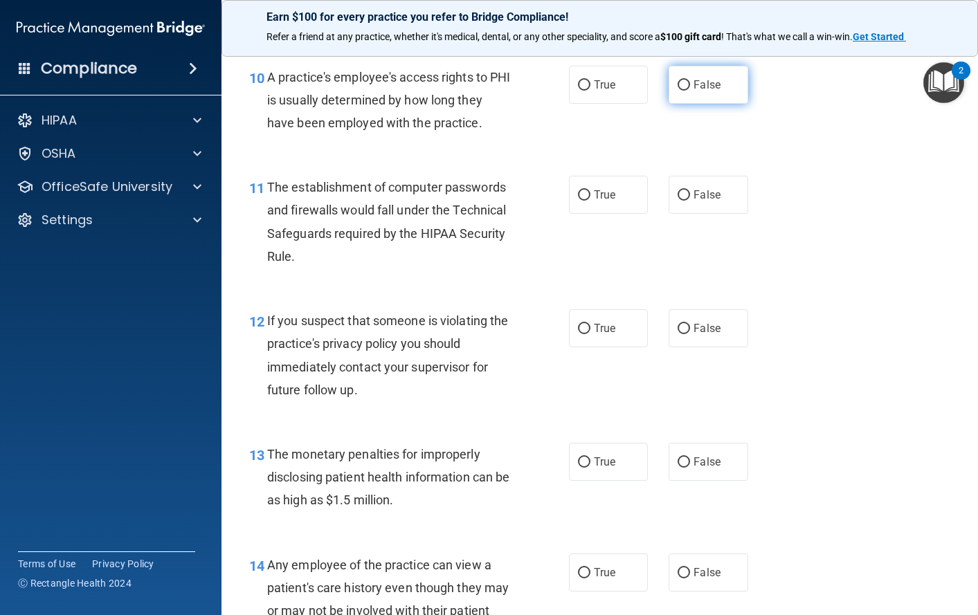
click at [694, 91] on span "False" at bounding box center [707, 84] width 27 height 13
click at [690, 91] on input "False" at bounding box center [684, 85] width 12 height 10
radio input "true"
click at [587, 214] on label "True" at bounding box center [609, 195] width 80 height 38
click at [587, 201] on input "True" at bounding box center [584, 195] width 12 height 10
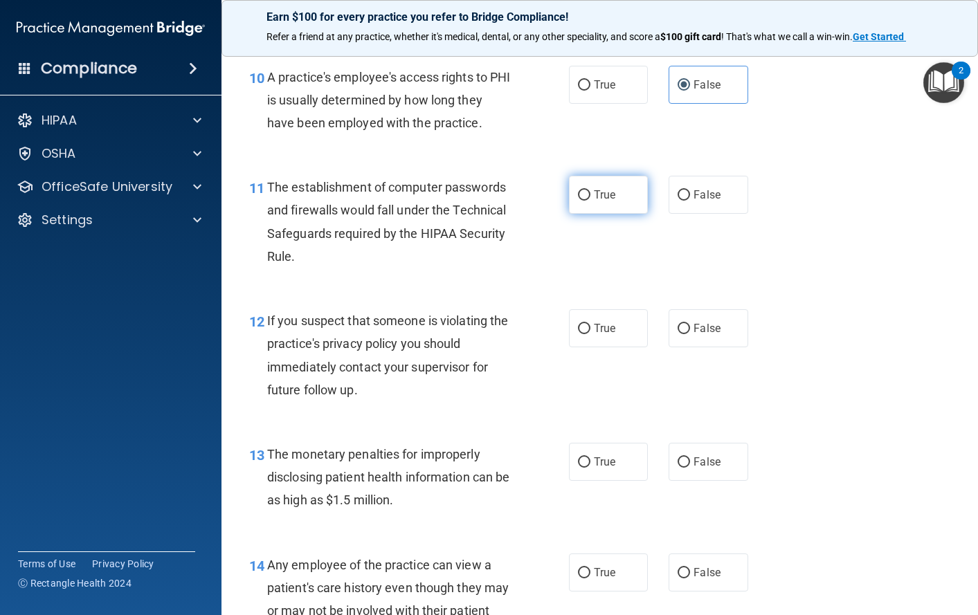
radio input "true"
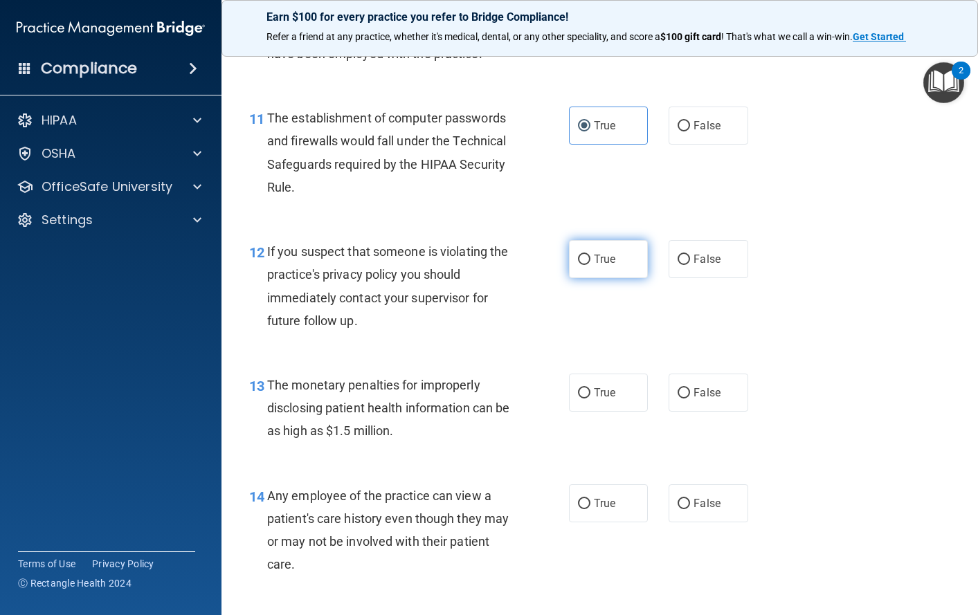
click at [585, 278] on label "True" at bounding box center [609, 259] width 80 height 38
click at [585, 265] on input "True" at bounding box center [584, 260] width 12 height 10
radio input "true"
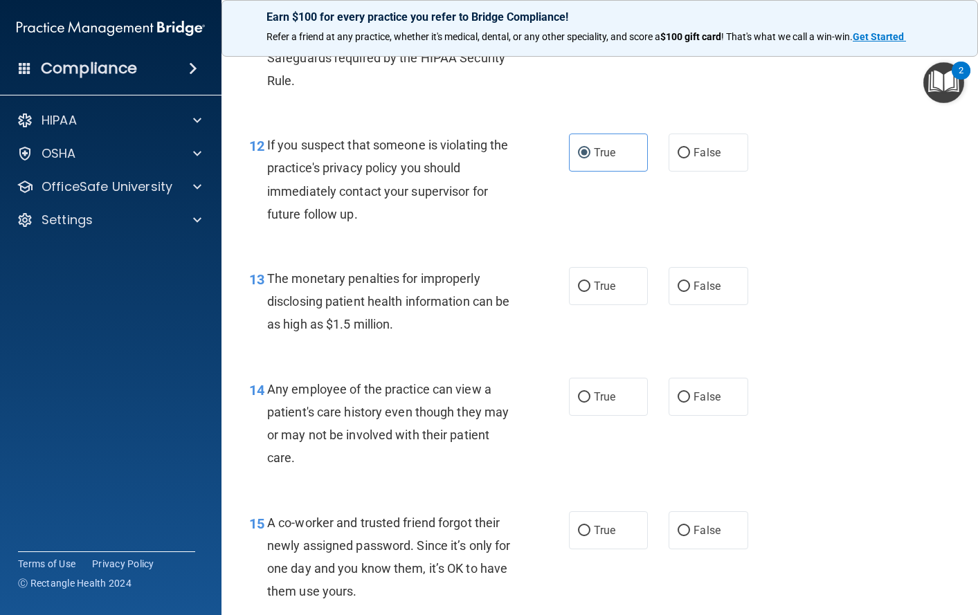
scroll to position [1384, 0]
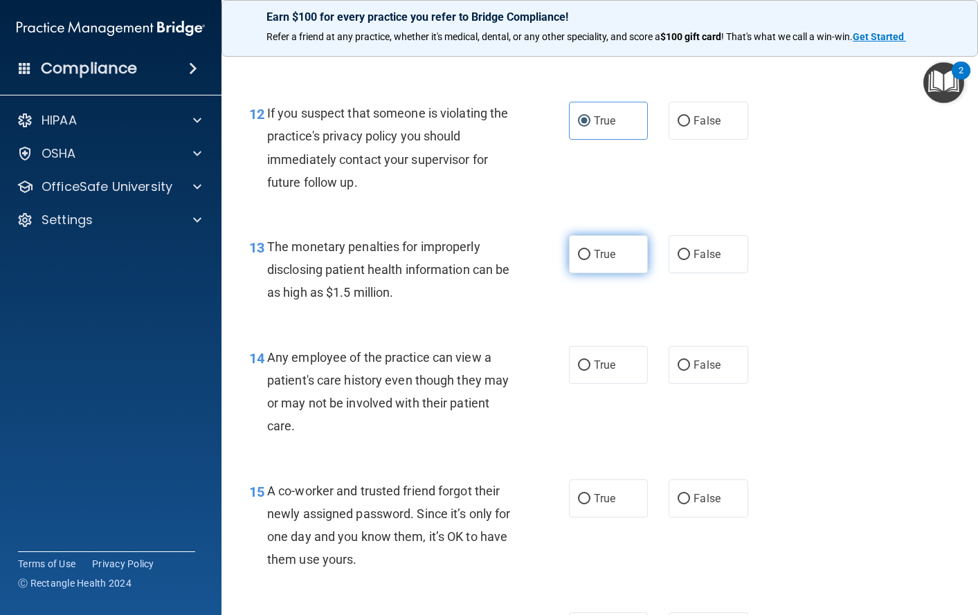
click at [596, 273] on label "True" at bounding box center [609, 254] width 80 height 38
click at [590, 260] on input "True" at bounding box center [584, 255] width 12 height 10
radio input "true"
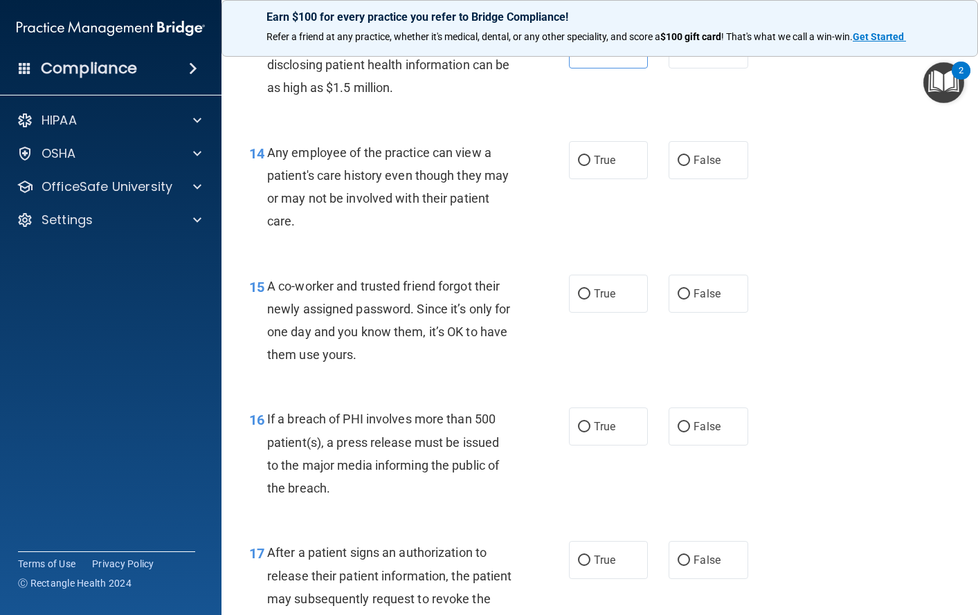
scroll to position [1592, 0]
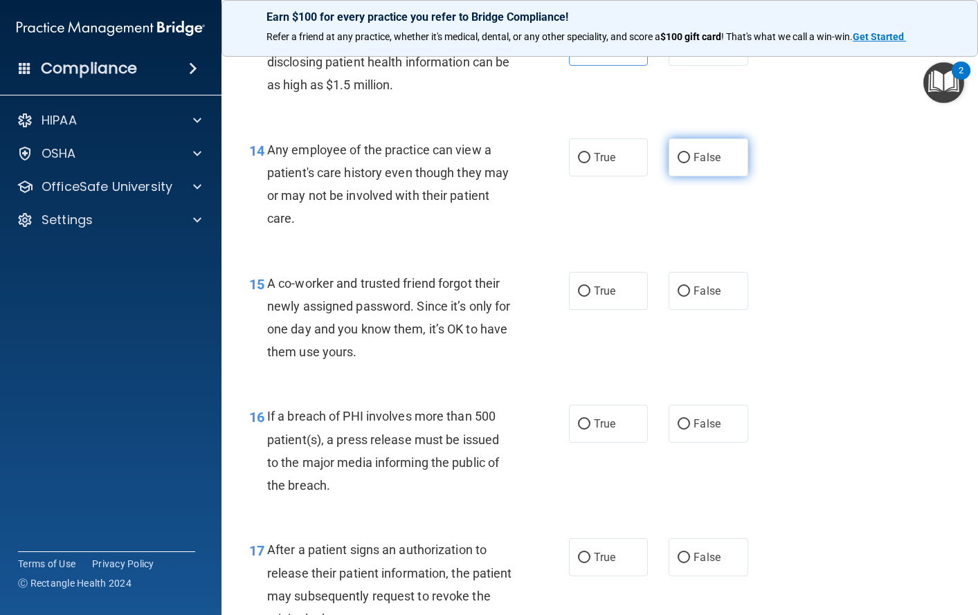
click at [694, 164] on span "False" at bounding box center [707, 157] width 27 height 13
click at [689, 163] on input "False" at bounding box center [684, 158] width 12 height 10
radio input "true"
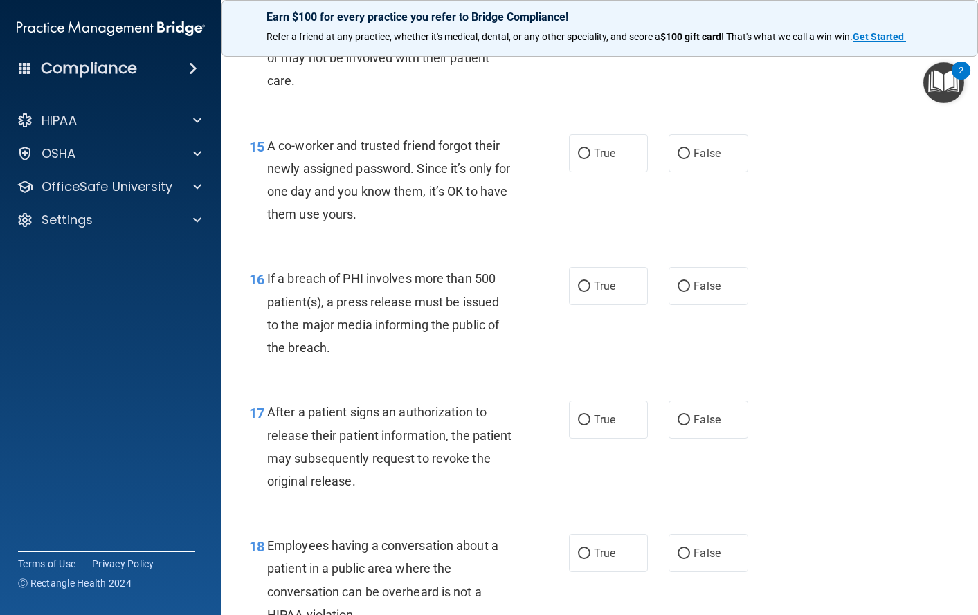
scroll to position [1730, 0]
click at [695, 159] on span "False" at bounding box center [707, 152] width 27 height 13
click at [690, 158] on input "False" at bounding box center [684, 153] width 12 height 10
radio input "true"
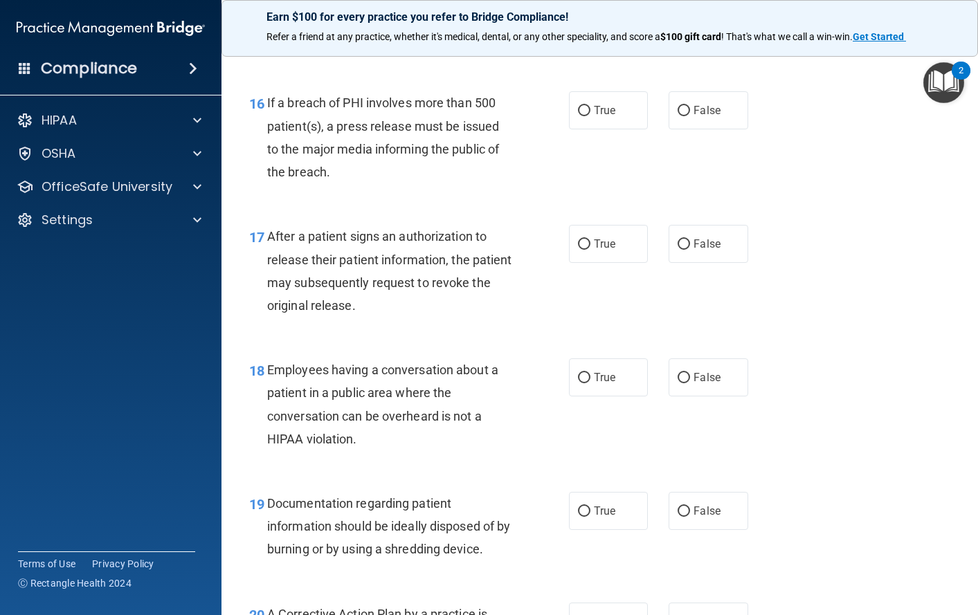
scroll to position [1938, 0]
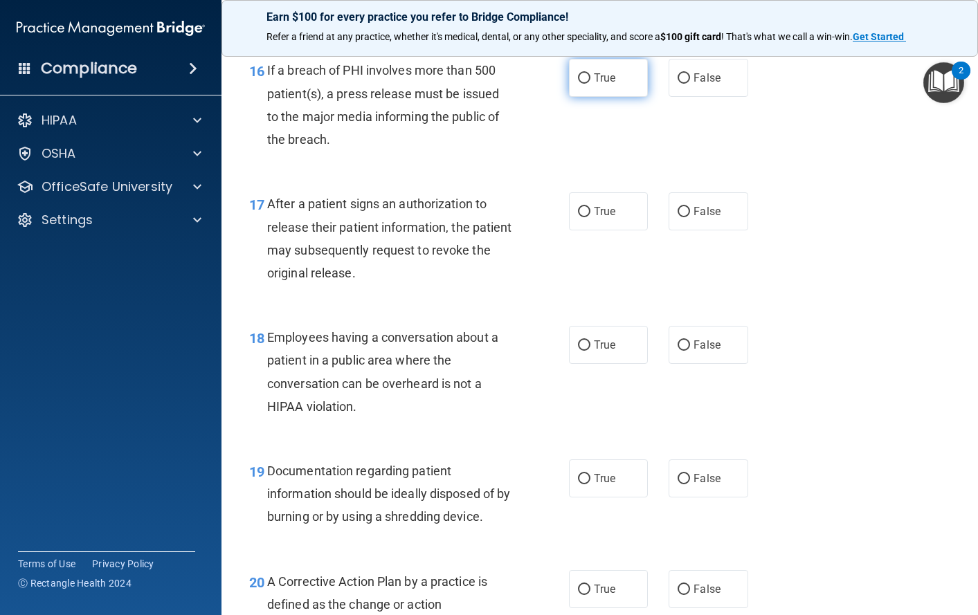
click at [604, 84] on span "True" at bounding box center [604, 77] width 21 height 13
click at [590, 84] on input "True" at bounding box center [584, 78] width 12 height 10
radio input "true"
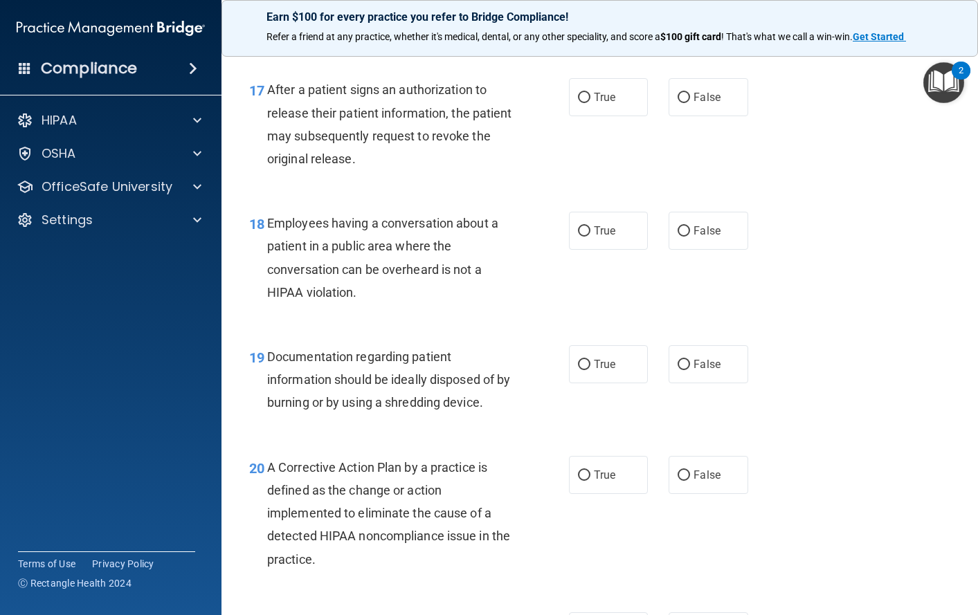
scroll to position [2076, 0]
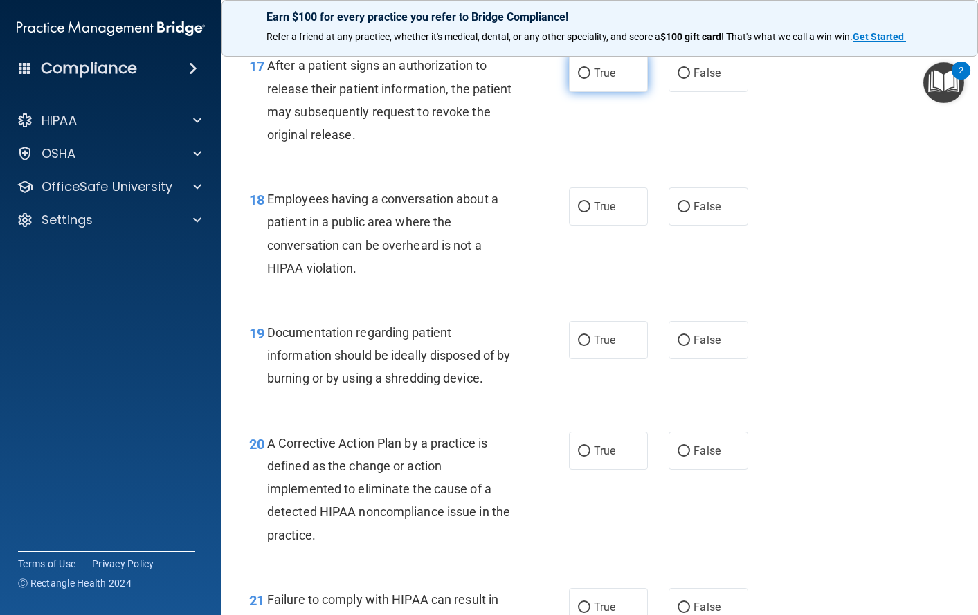
click at [594, 80] on span "True" at bounding box center [604, 72] width 21 height 13
click at [590, 79] on input "True" at bounding box center [584, 74] width 12 height 10
radio input "true"
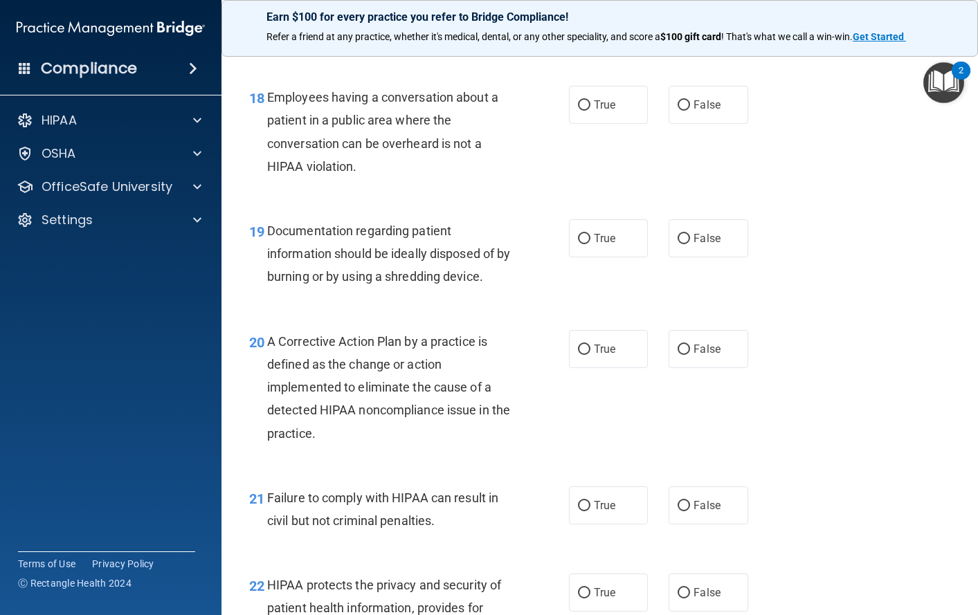
scroll to position [2215, 0]
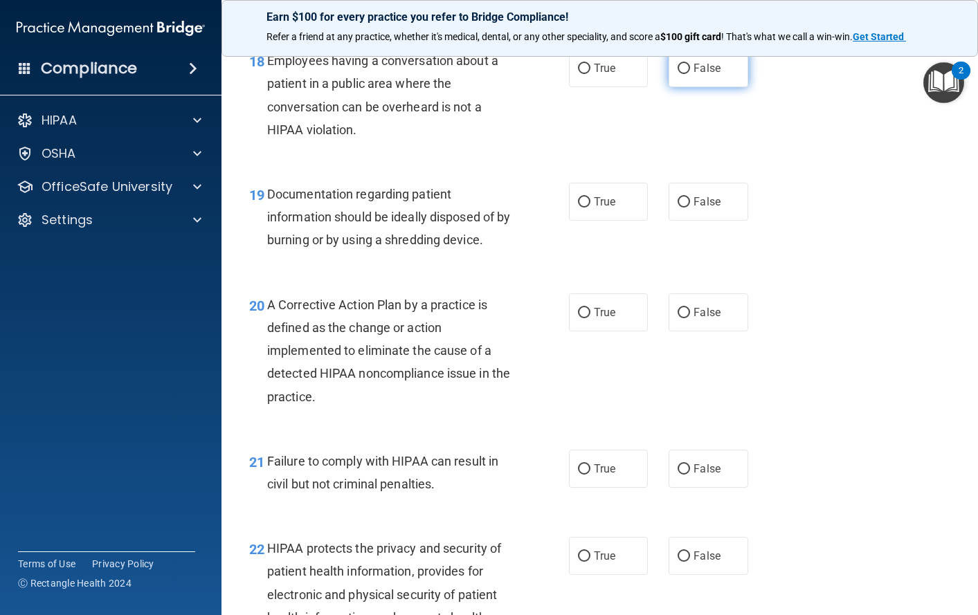
click at [694, 75] on span "False" at bounding box center [707, 68] width 27 height 13
click at [690, 74] on input "False" at bounding box center [684, 69] width 12 height 10
radio input "true"
click at [594, 208] on span "True" at bounding box center [604, 201] width 21 height 13
click at [590, 208] on input "True" at bounding box center [584, 202] width 12 height 10
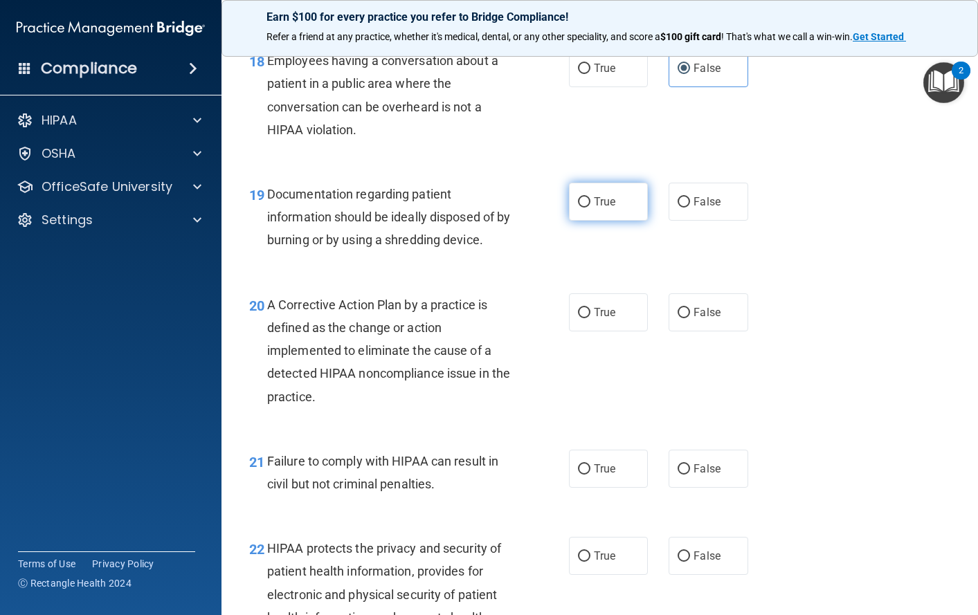
radio input "true"
click at [600, 319] on span "True" at bounding box center [604, 312] width 21 height 13
click at [590, 318] on input "True" at bounding box center [584, 313] width 12 height 10
radio input "true"
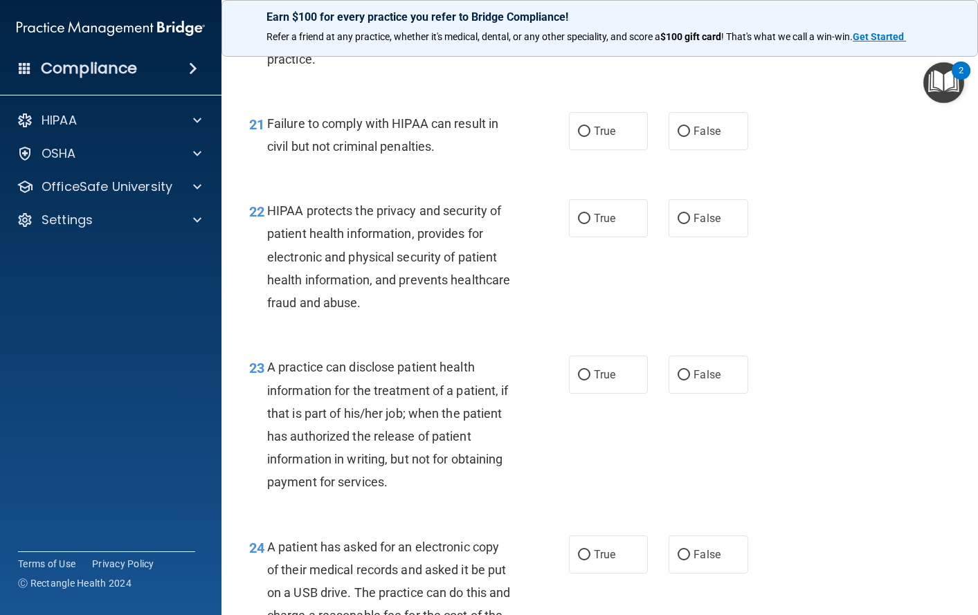
scroll to position [2561, 0]
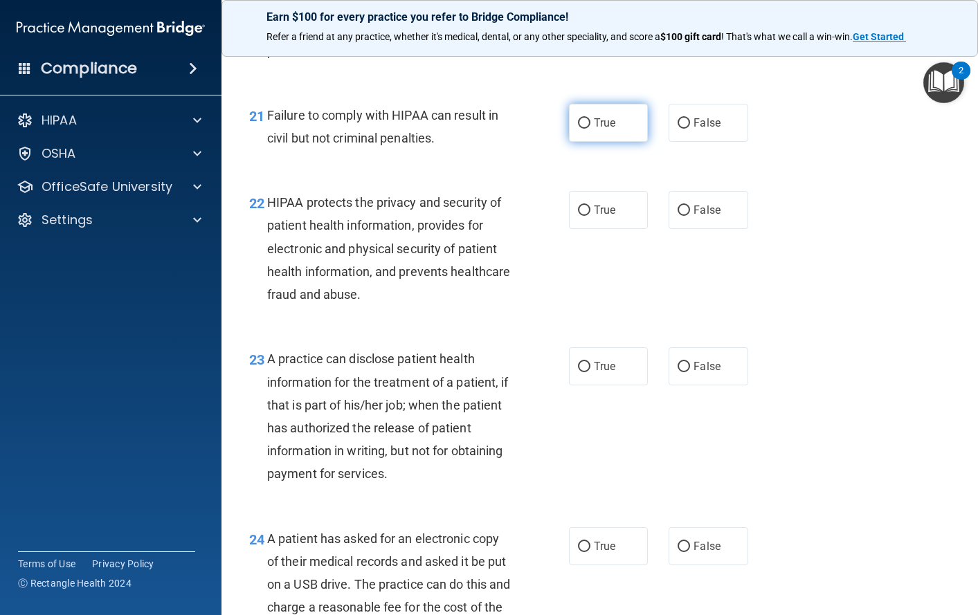
click at [604, 129] on span "True" at bounding box center [604, 122] width 21 height 13
click at [590, 129] on input "True" at bounding box center [584, 123] width 12 height 10
radio input "true"
click at [700, 217] on span "False" at bounding box center [707, 209] width 27 height 13
click at [690, 216] on input "False" at bounding box center [684, 211] width 12 height 10
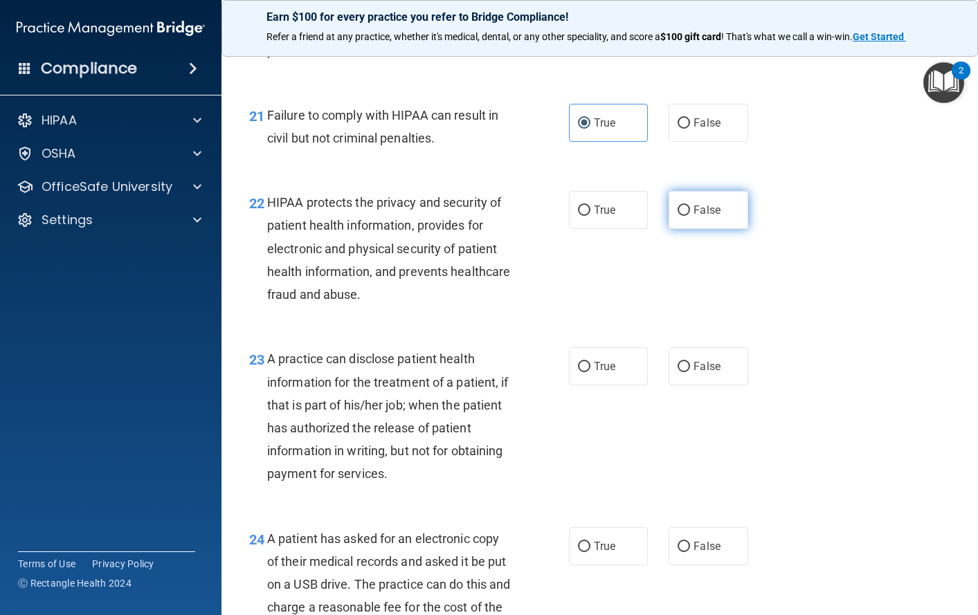
radio input "true"
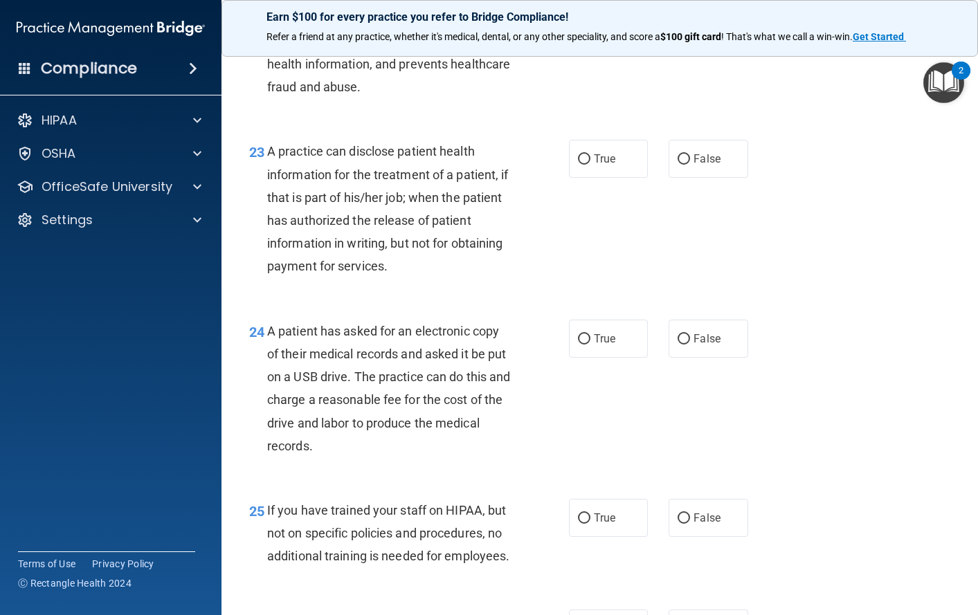
scroll to position [2838, 0]
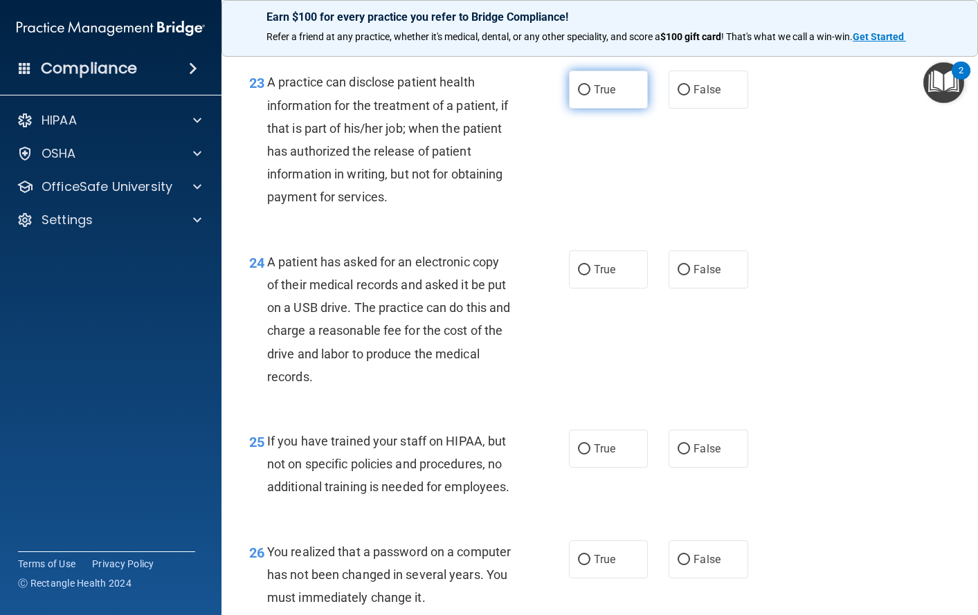
click at [599, 96] on span "True" at bounding box center [604, 89] width 21 height 13
click at [590, 96] on input "True" at bounding box center [584, 90] width 12 height 10
radio input "true"
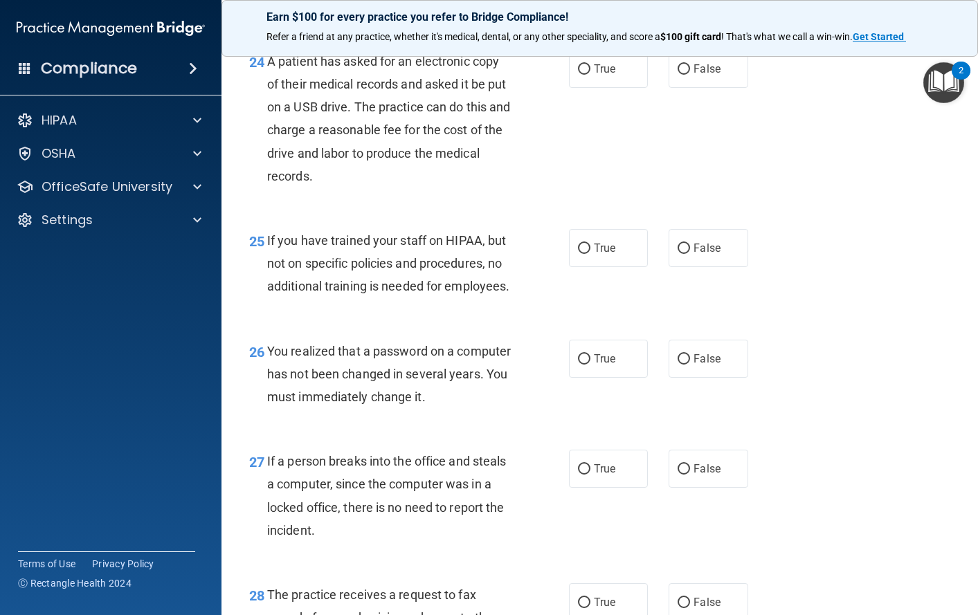
scroll to position [3045, 0]
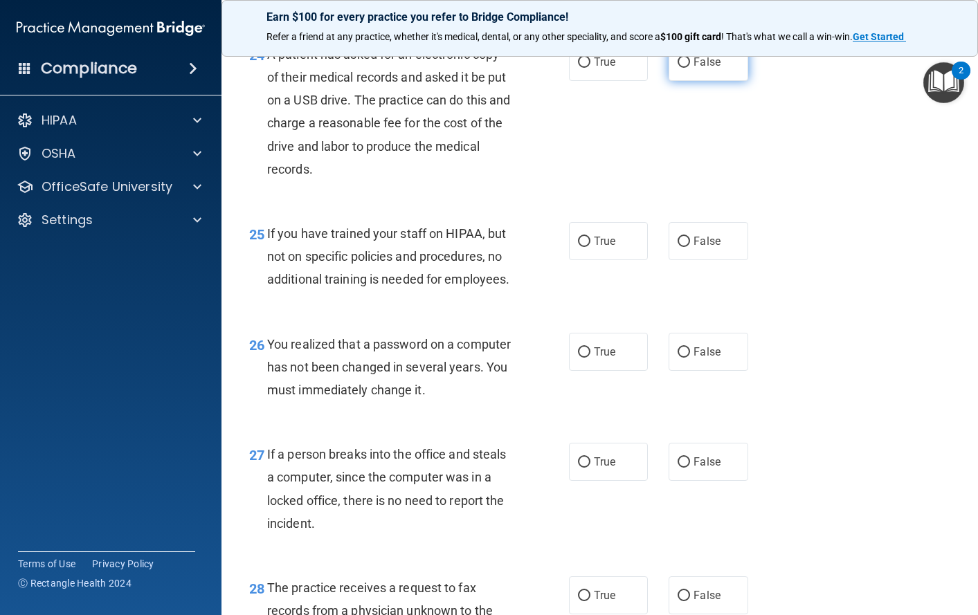
click at [698, 69] on span "False" at bounding box center [707, 61] width 27 height 13
click at [690, 68] on input "False" at bounding box center [684, 62] width 12 height 10
radio input "true"
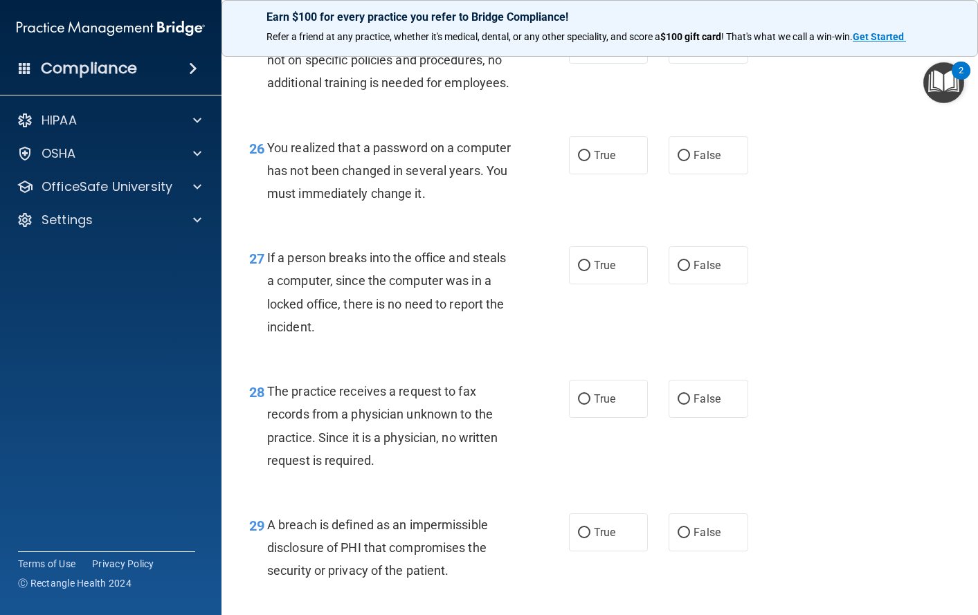
scroll to position [3253, 0]
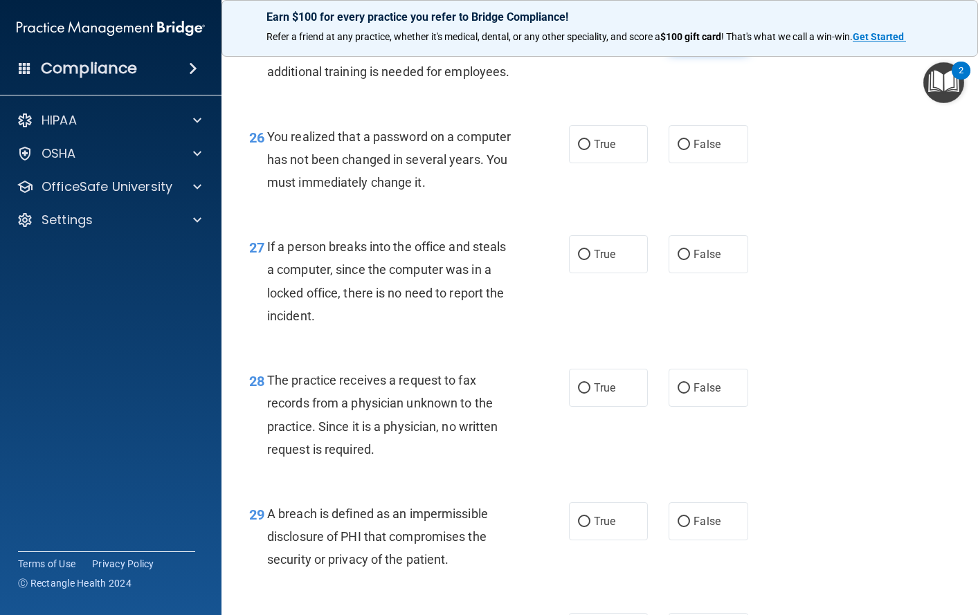
click at [705, 40] on span "False" at bounding box center [707, 33] width 27 height 13
click at [690, 39] on input "False" at bounding box center [684, 34] width 12 height 10
radio input "true"
click at [702, 151] on span "False" at bounding box center [707, 144] width 27 height 13
click at [690, 150] on input "False" at bounding box center [684, 145] width 12 height 10
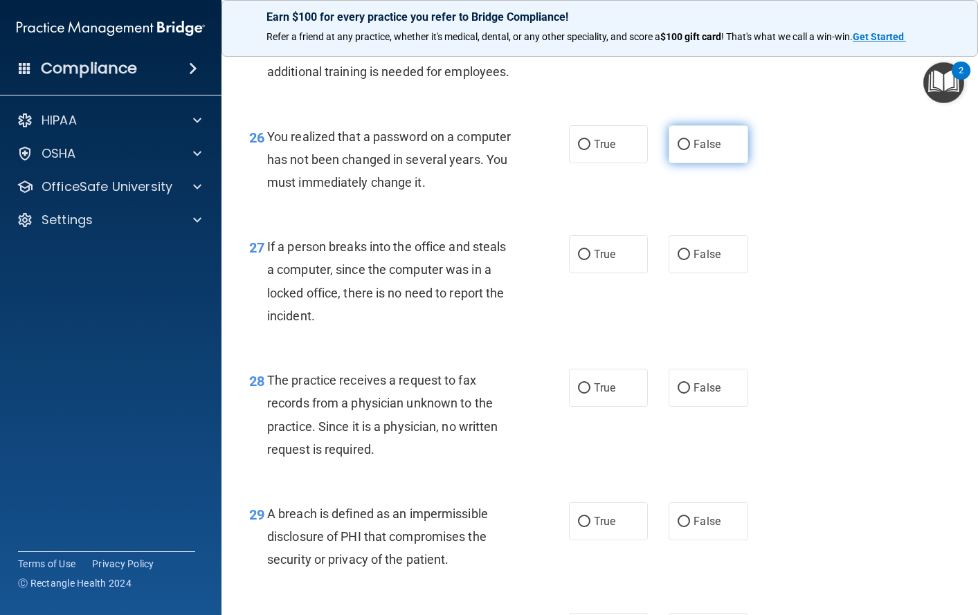
radio input "true"
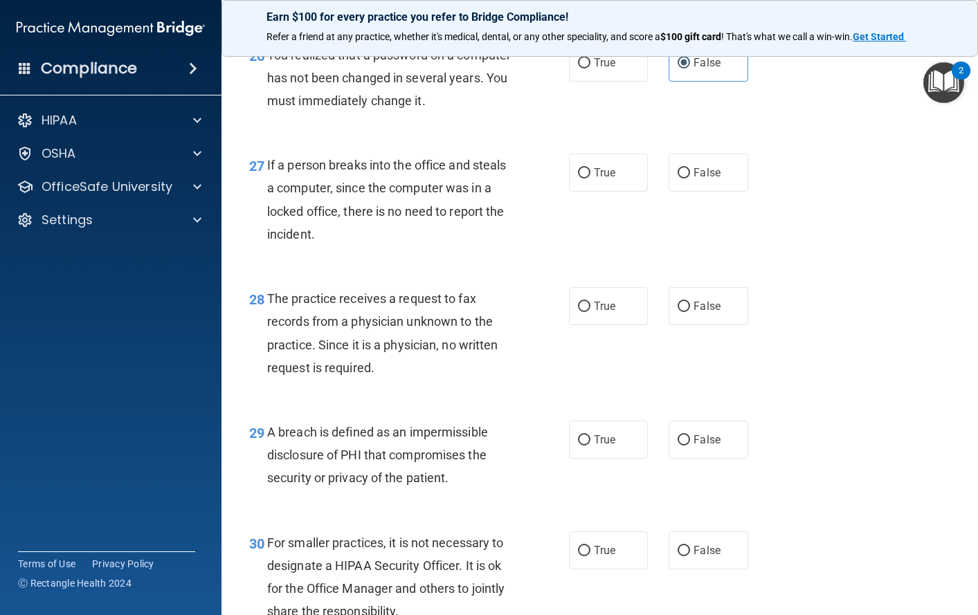
scroll to position [3391, 0]
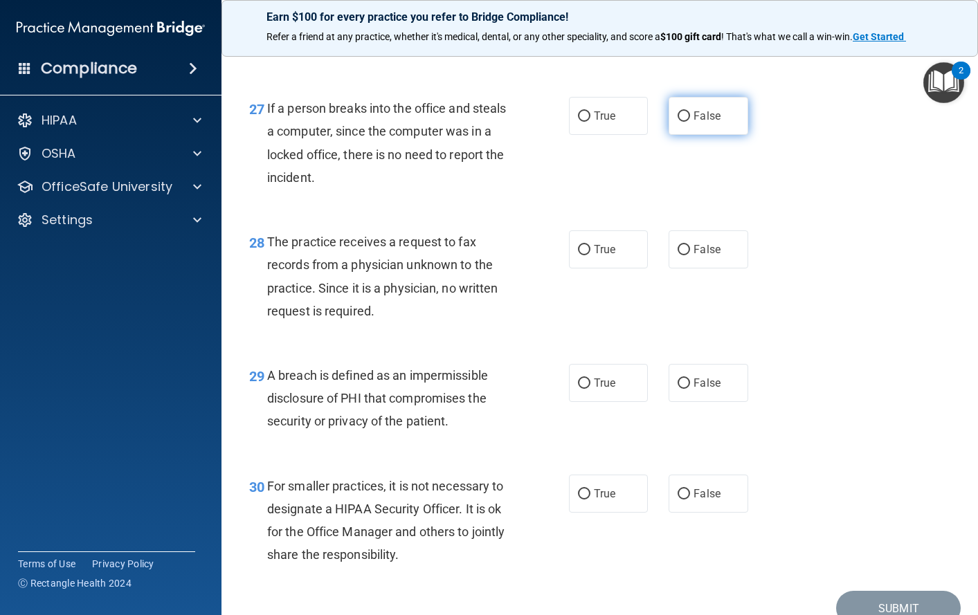
click at [694, 123] on span "False" at bounding box center [707, 115] width 27 height 13
click at [690, 122] on input "False" at bounding box center [684, 116] width 12 height 10
radio input "true"
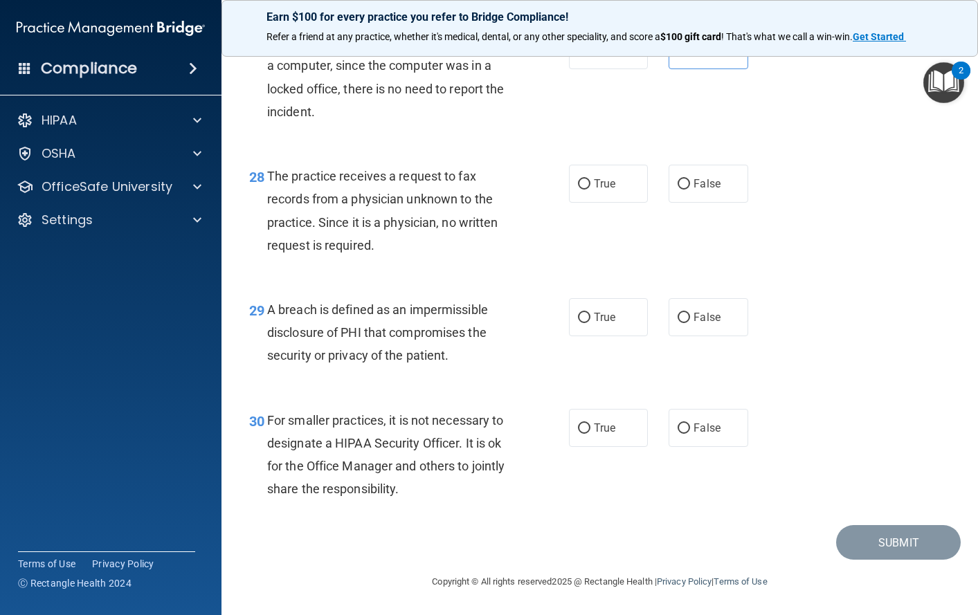
scroll to position [3526, 0]
click at [694, 192] on label "False" at bounding box center [709, 184] width 80 height 38
click at [690, 190] on input "False" at bounding box center [684, 184] width 12 height 10
radio input "true"
click at [583, 320] on input "True" at bounding box center [584, 318] width 12 height 10
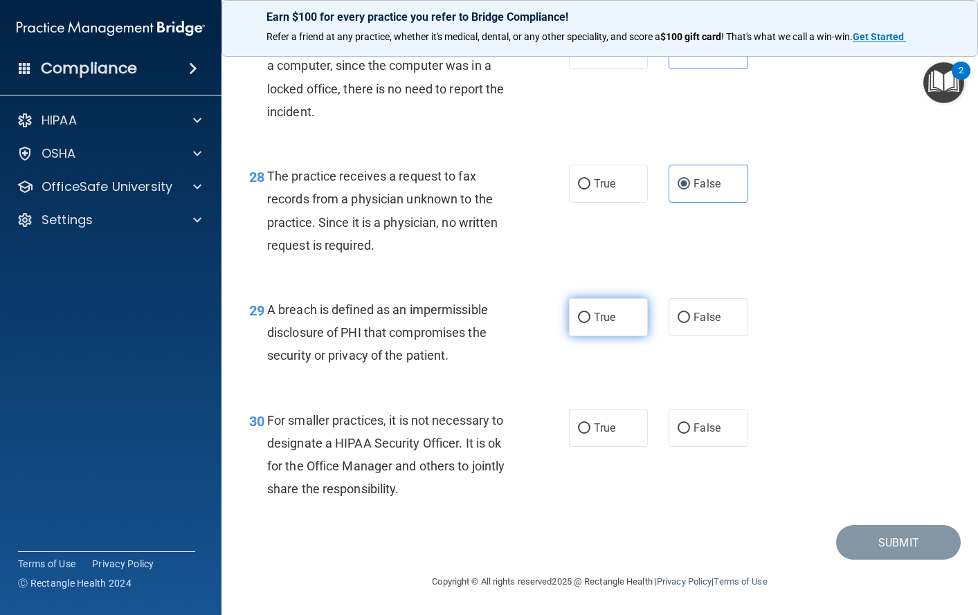
radio input "true"
click at [701, 431] on span "False" at bounding box center [707, 428] width 27 height 13
click at [690, 431] on input "False" at bounding box center [684, 429] width 12 height 10
radio input "true"
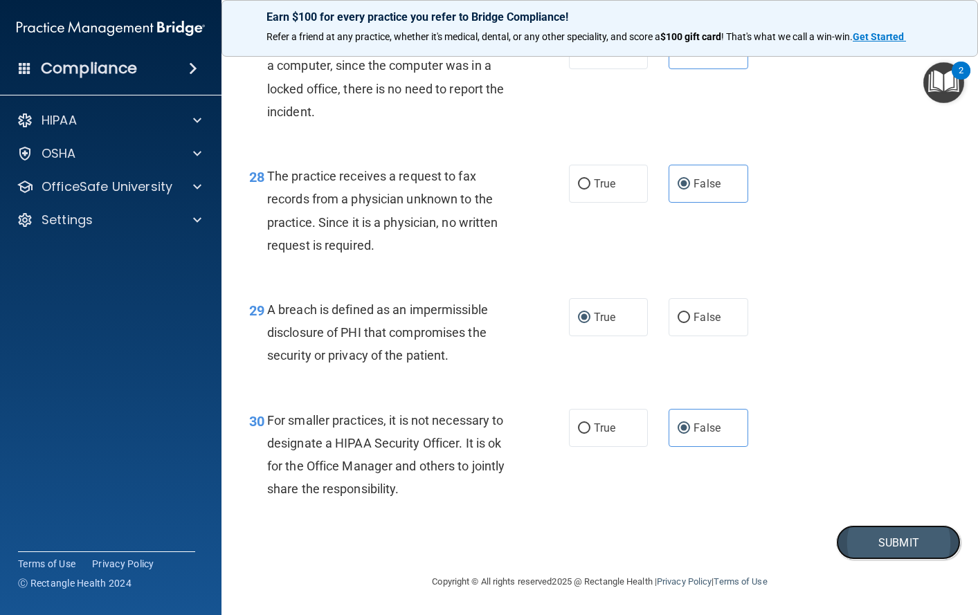
click at [887, 546] on button "Submit" at bounding box center [898, 542] width 125 height 35
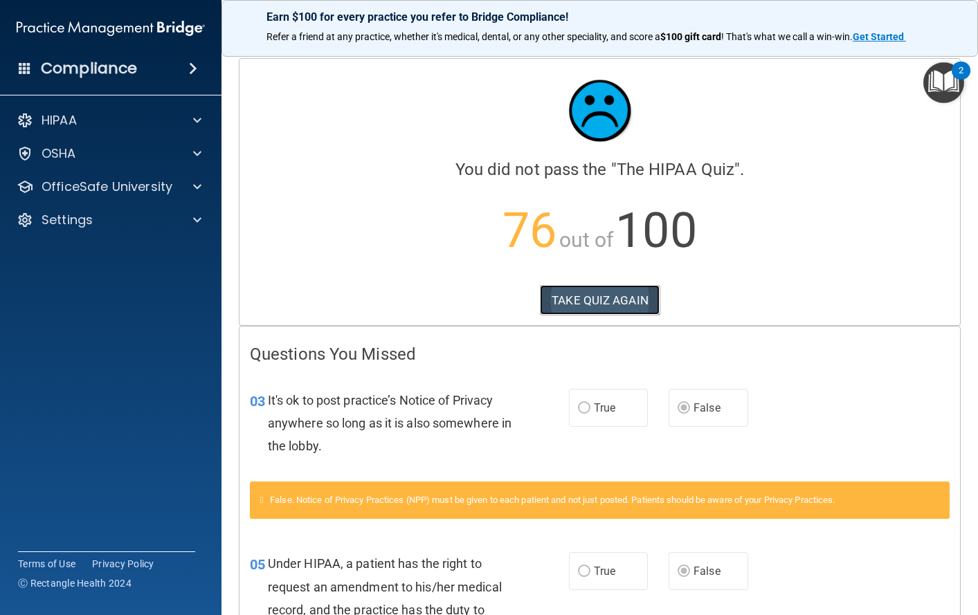
click at [589, 304] on button "TAKE QUIZ AGAIN" at bounding box center [600, 300] width 120 height 30
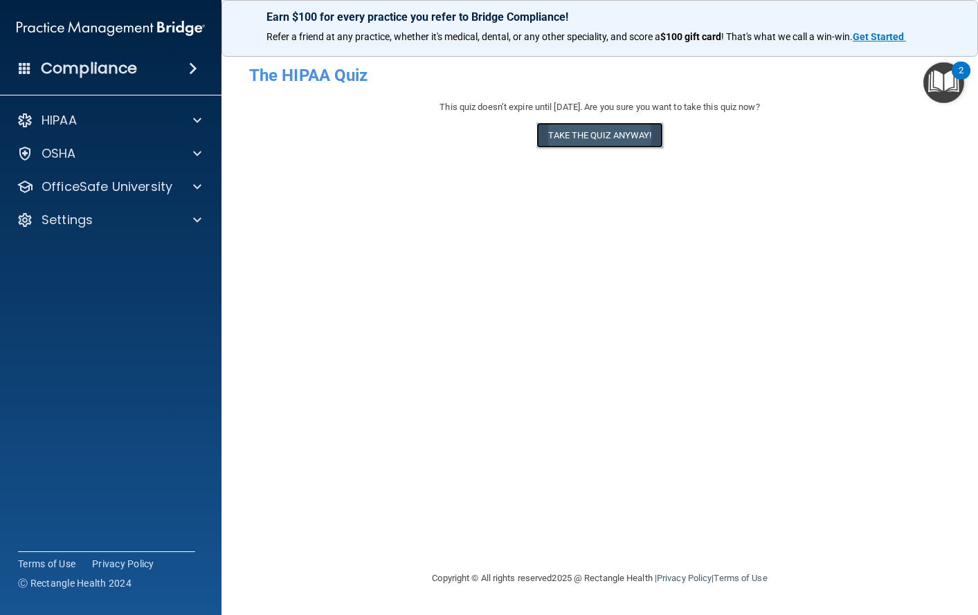
click at [596, 134] on button "Take the quiz anyway!" at bounding box center [599, 136] width 126 height 26
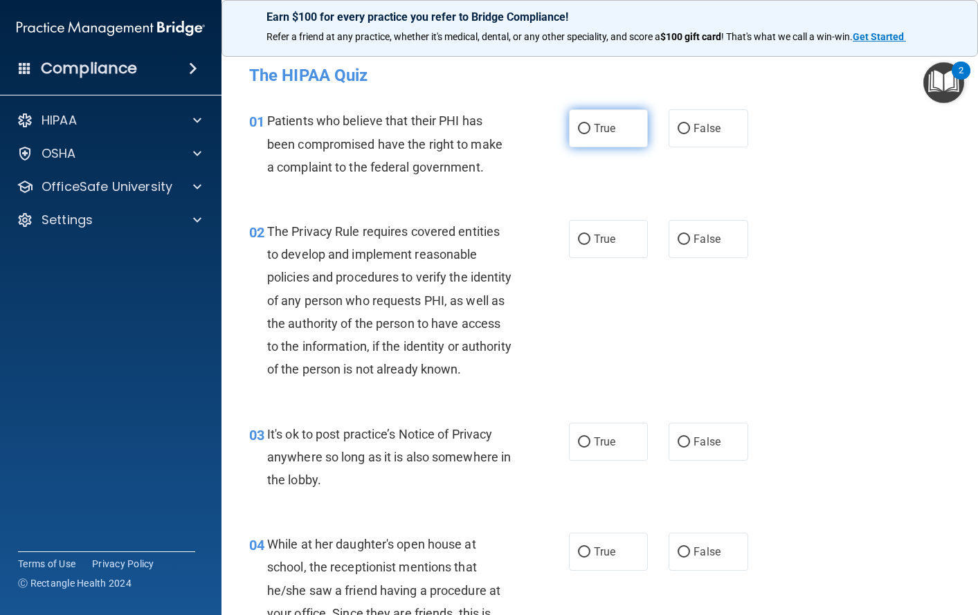
click at [583, 132] on input "True" at bounding box center [584, 129] width 12 height 10
radio input "true"
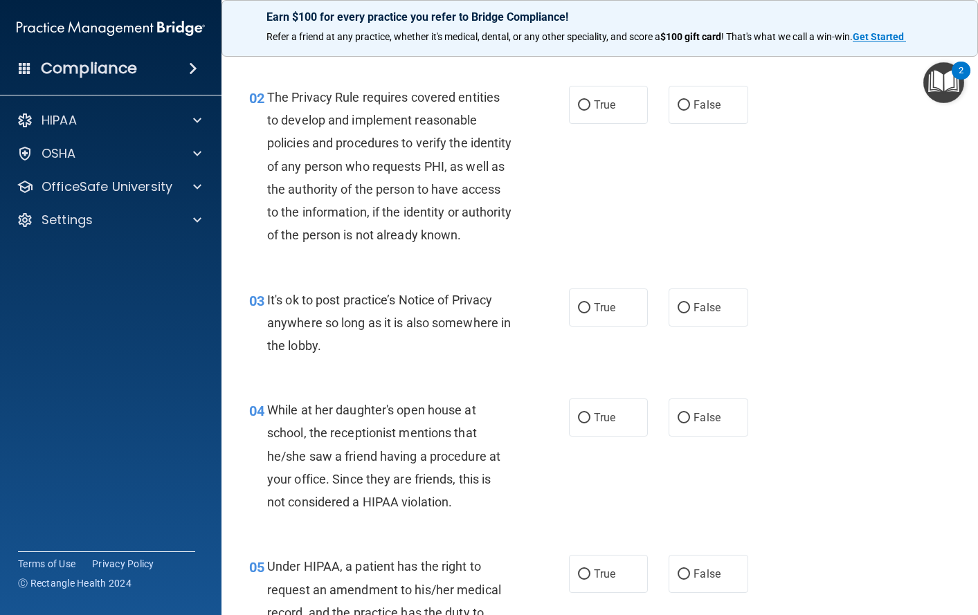
scroll to position [138, 0]
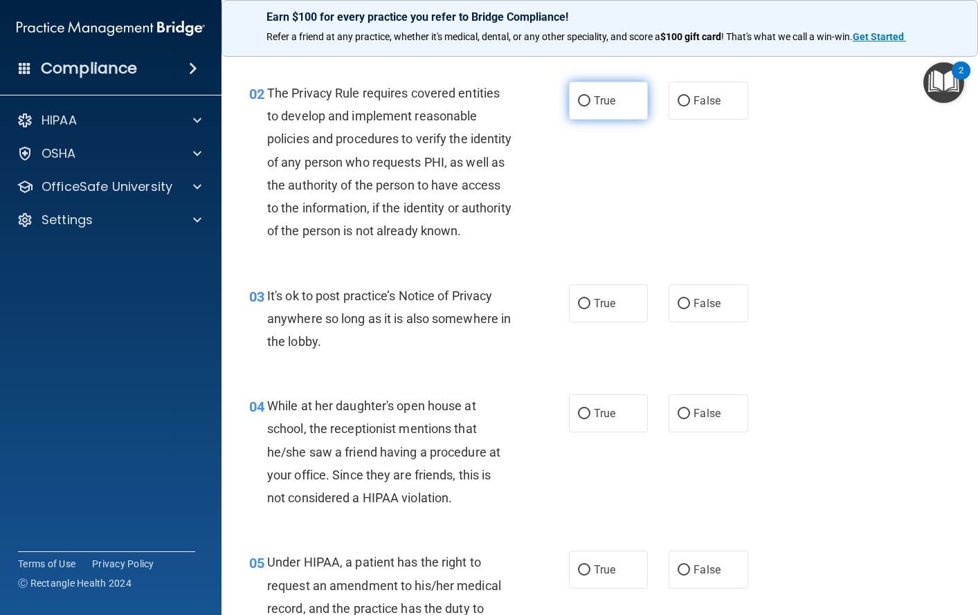
click at [586, 105] on label "True" at bounding box center [609, 101] width 80 height 38
click at [586, 105] on input "True" at bounding box center [584, 101] width 12 height 10
radio input "true"
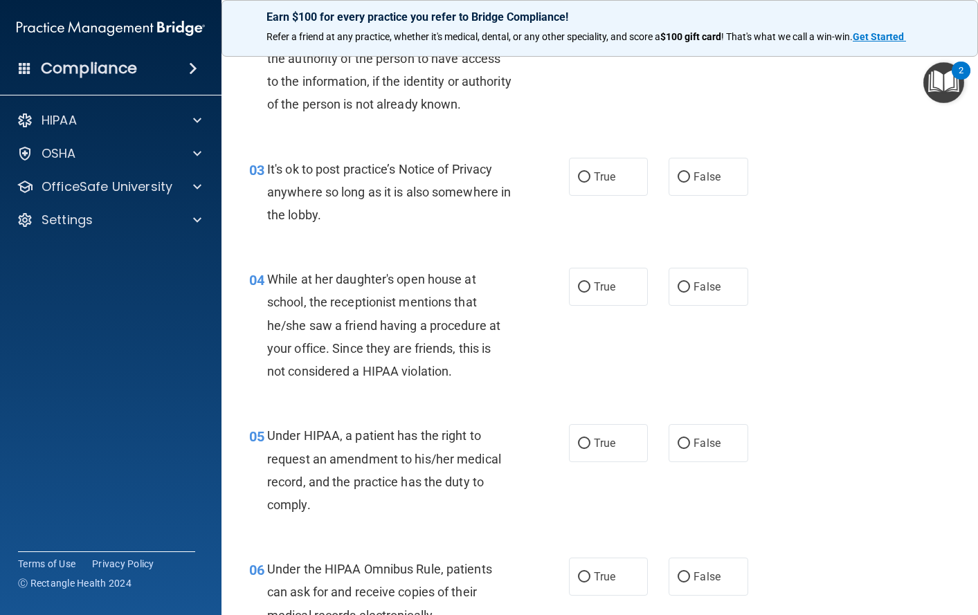
scroll to position [277, 0]
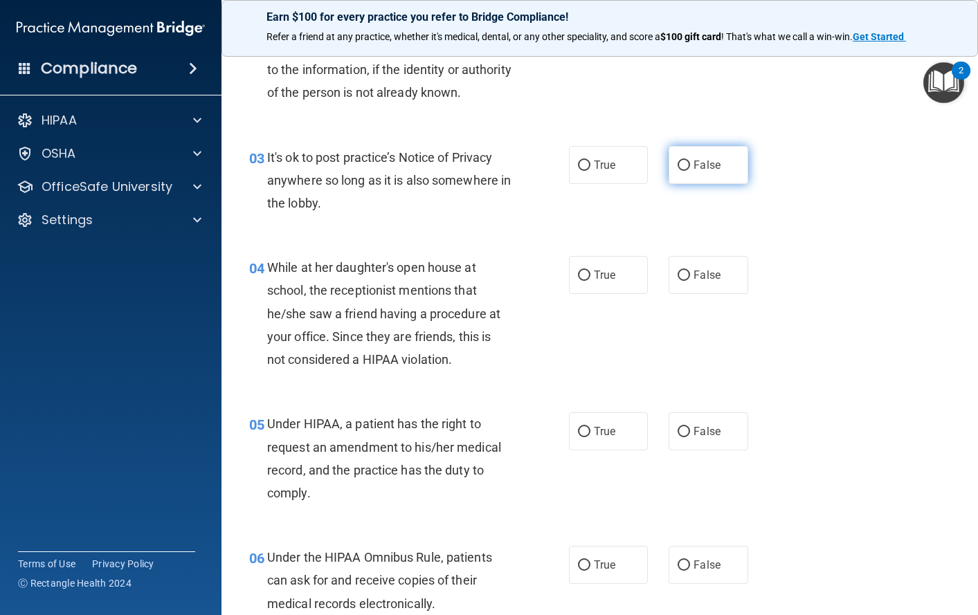
click at [694, 172] on span "False" at bounding box center [707, 164] width 27 height 13
click at [690, 171] on input "False" at bounding box center [684, 166] width 12 height 10
radio input "true"
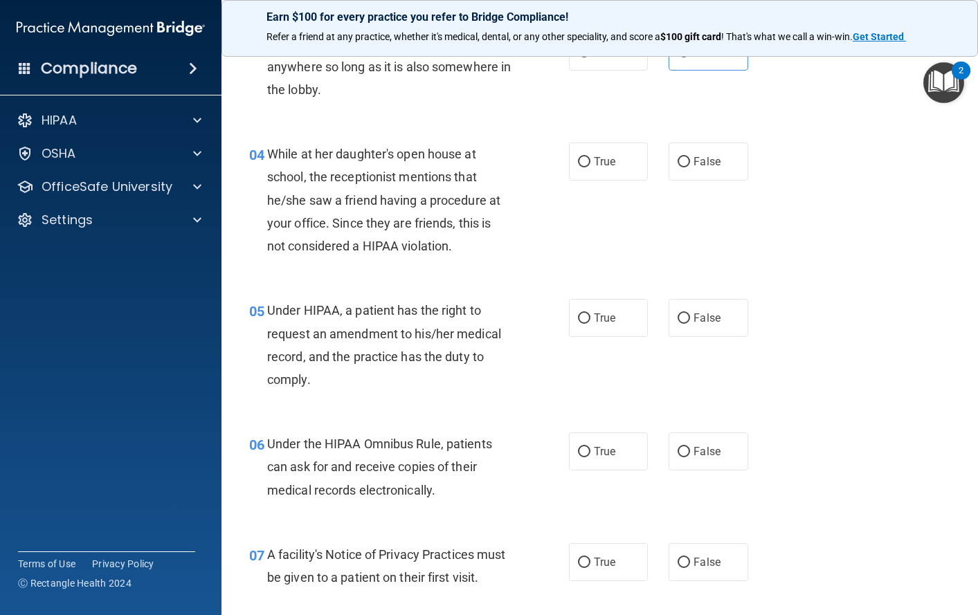
scroll to position [415, 0]
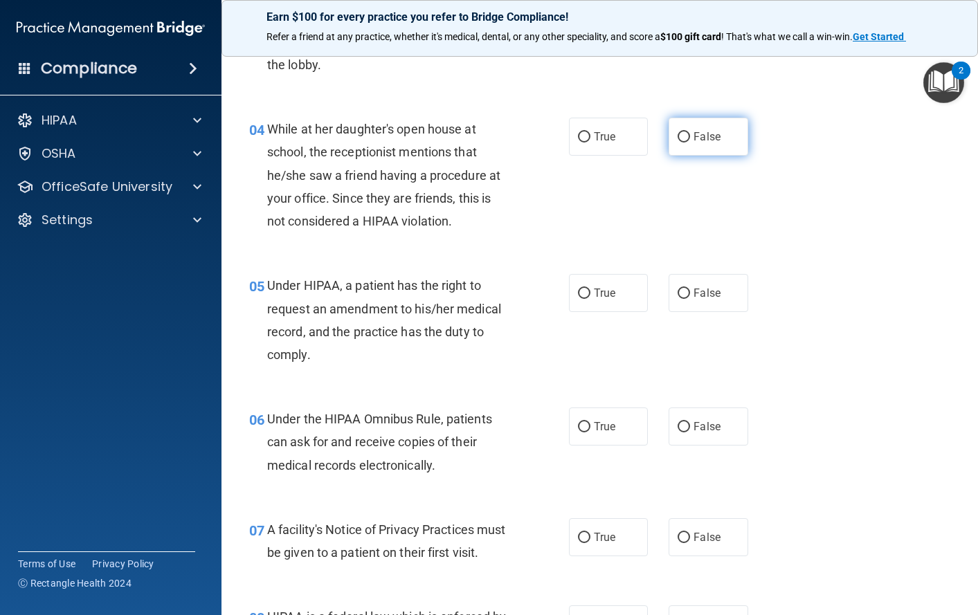
click at [696, 143] on span "False" at bounding box center [707, 136] width 27 height 13
click at [690, 143] on input "False" at bounding box center [684, 137] width 12 height 10
radio input "true"
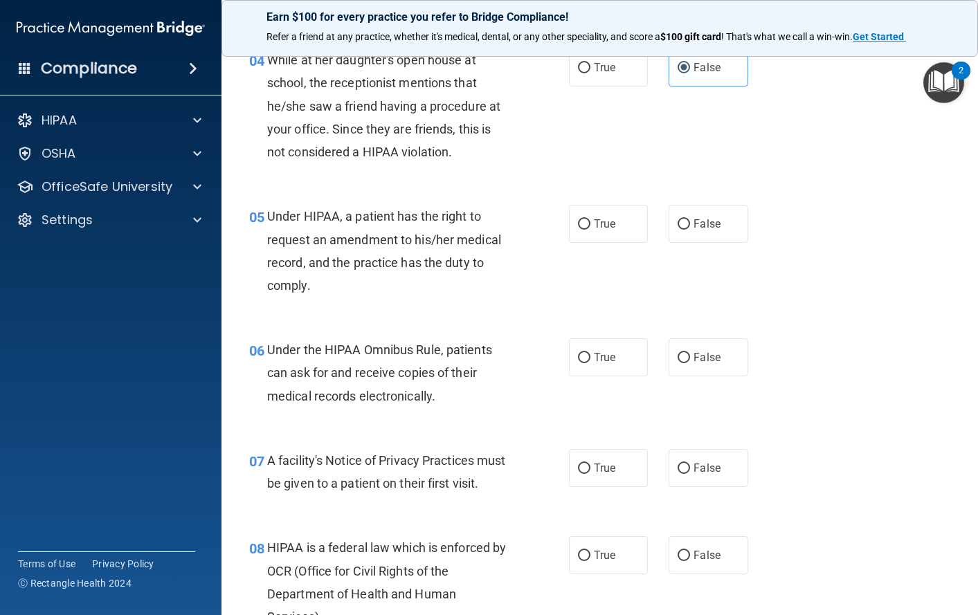
scroll to position [554, 0]
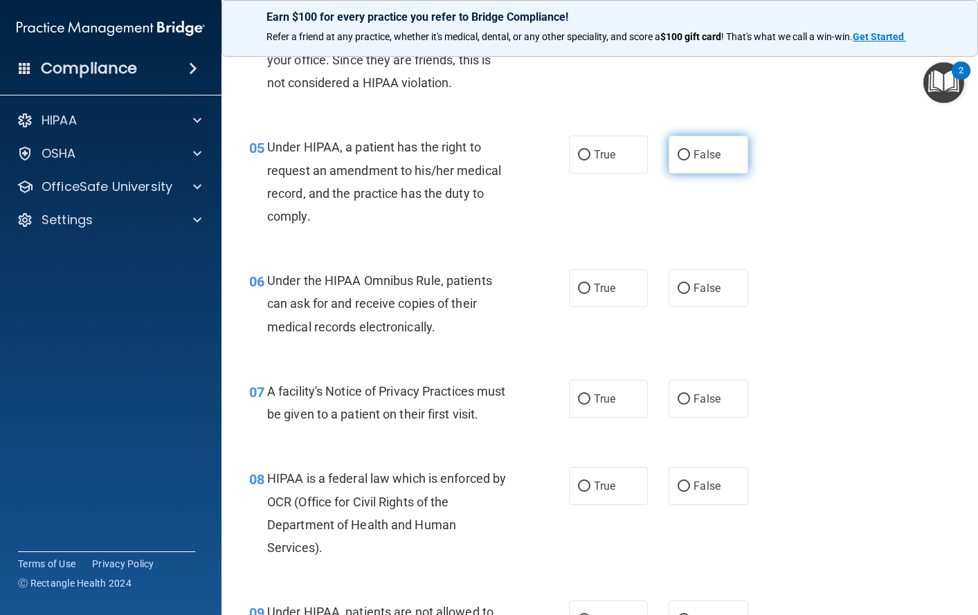
click at [696, 161] on span "False" at bounding box center [707, 154] width 27 height 13
click at [690, 161] on input "False" at bounding box center [684, 155] width 12 height 10
radio input "true"
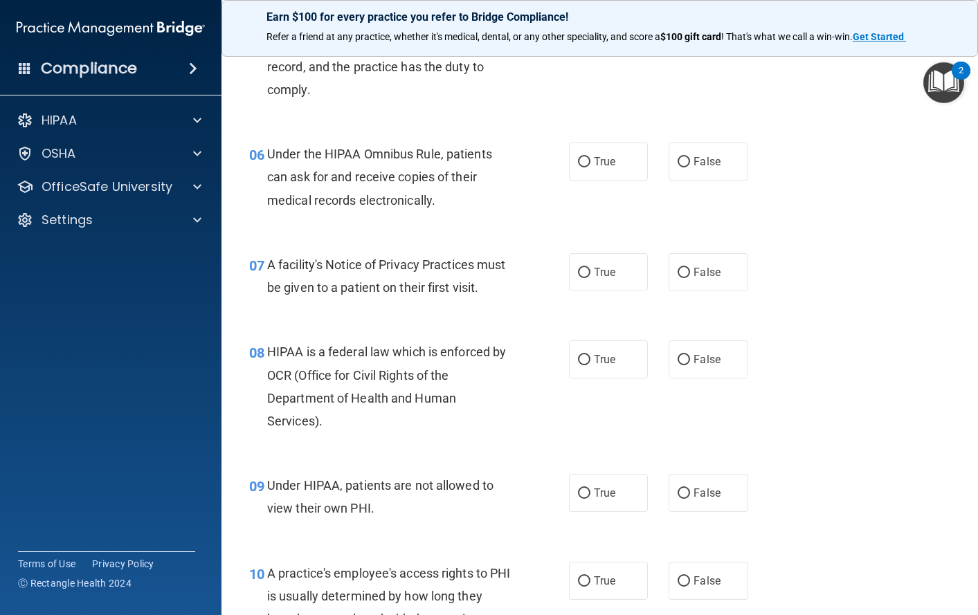
scroll to position [692, 0]
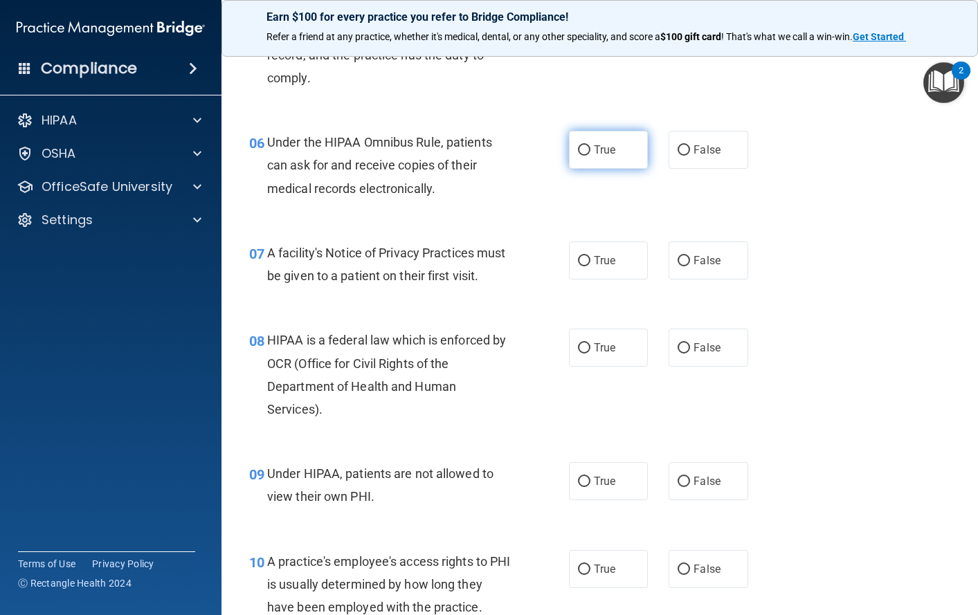
click at [598, 156] on span "True" at bounding box center [604, 149] width 21 height 13
click at [590, 156] on input "True" at bounding box center [584, 150] width 12 height 10
radio input "true"
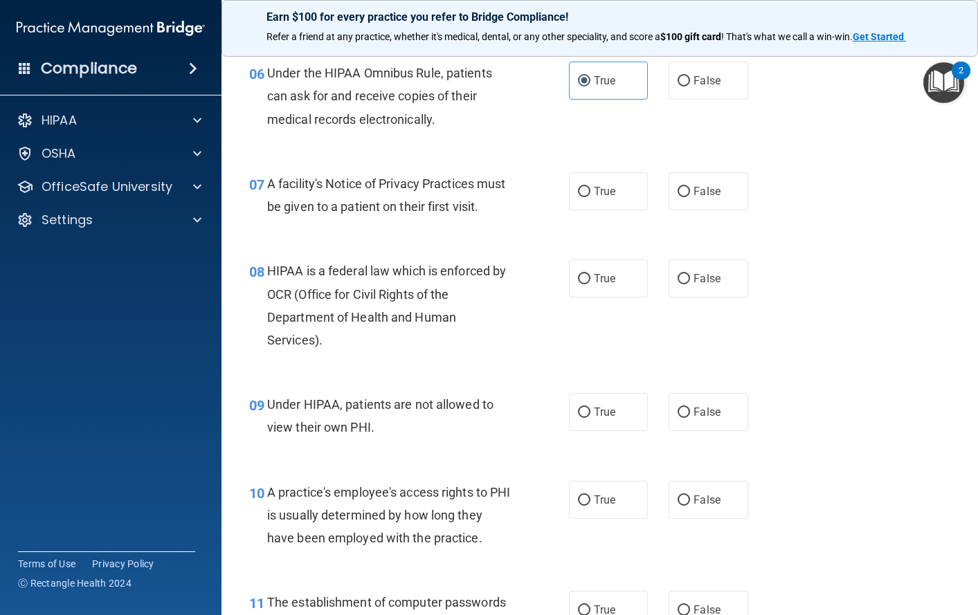
scroll to position [831, 0]
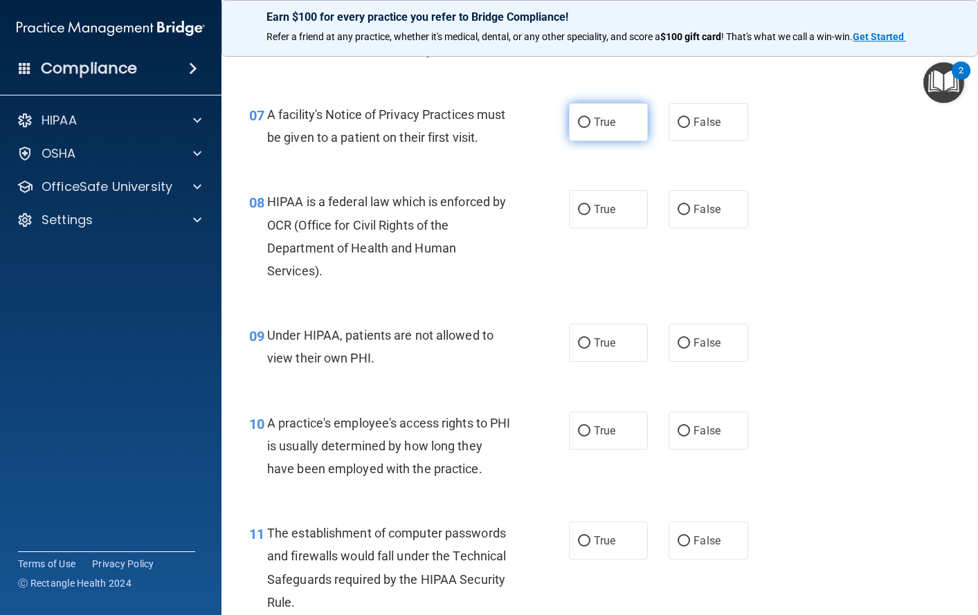
click at [594, 129] on span "True" at bounding box center [604, 122] width 21 height 13
click at [590, 128] on input "True" at bounding box center [584, 123] width 12 height 10
radio input "true"
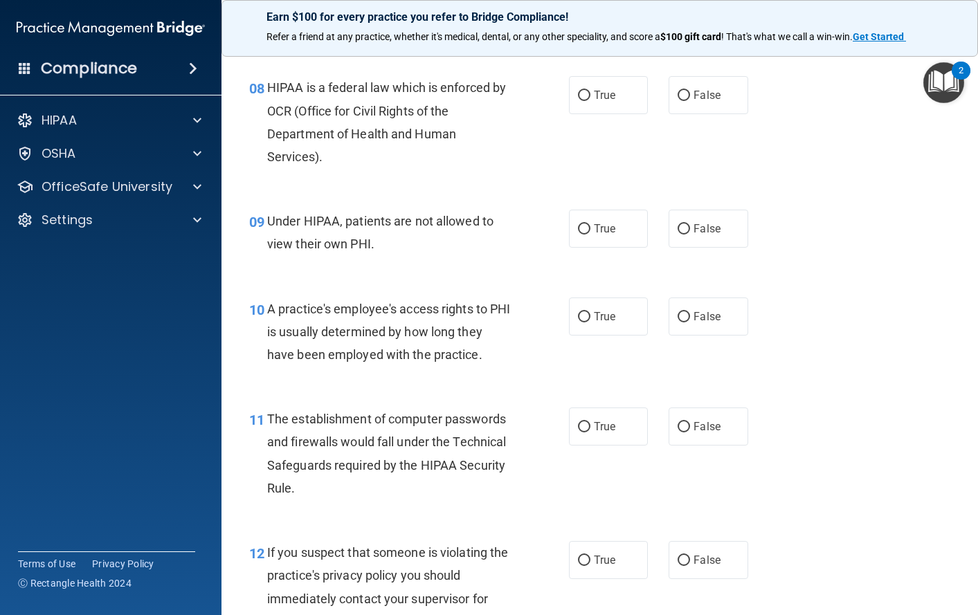
scroll to position [969, 0]
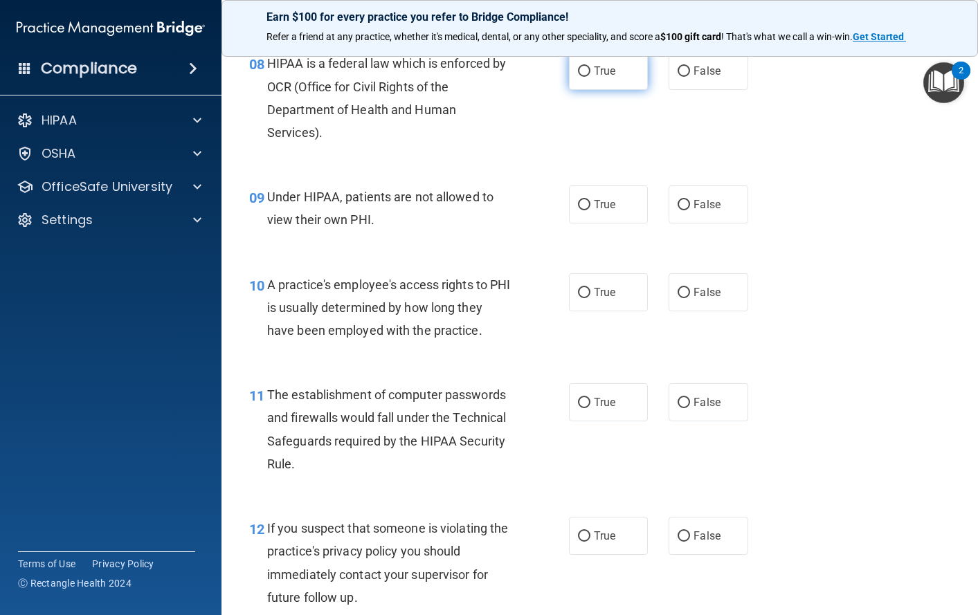
click at [594, 78] on span "True" at bounding box center [604, 70] width 21 height 13
click at [588, 77] on input "True" at bounding box center [584, 71] width 12 height 10
radio input "true"
click at [687, 224] on label "False" at bounding box center [709, 204] width 80 height 38
click at [687, 210] on input "False" at bounding box center [684, 205] width 12 height 10
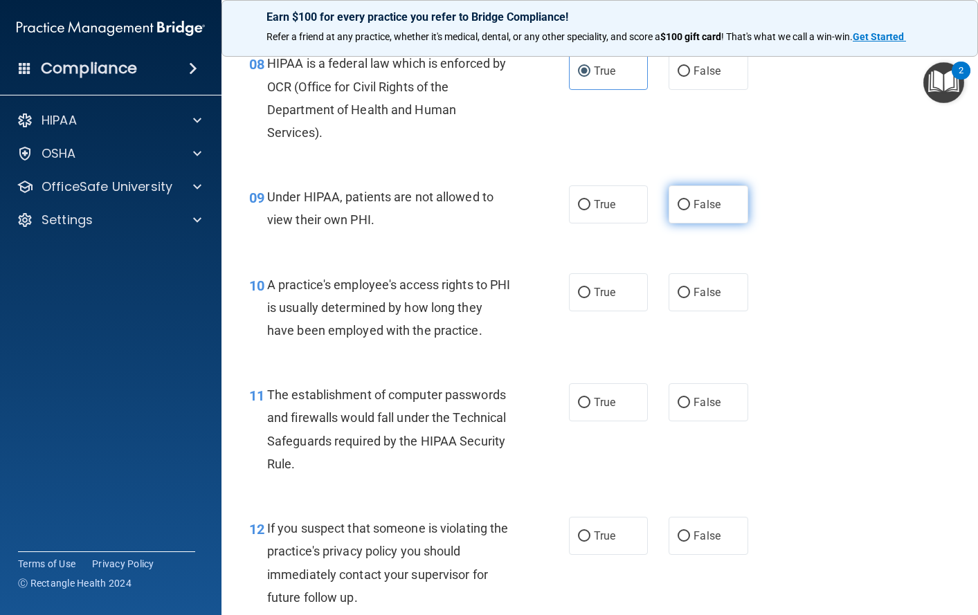
radio input "true"
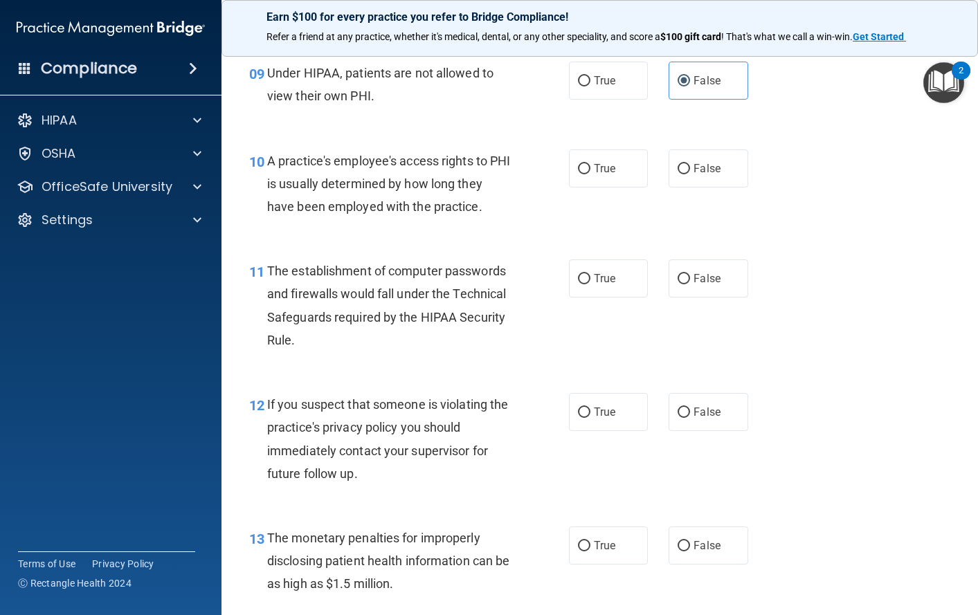
scroll to position [1107, 0]
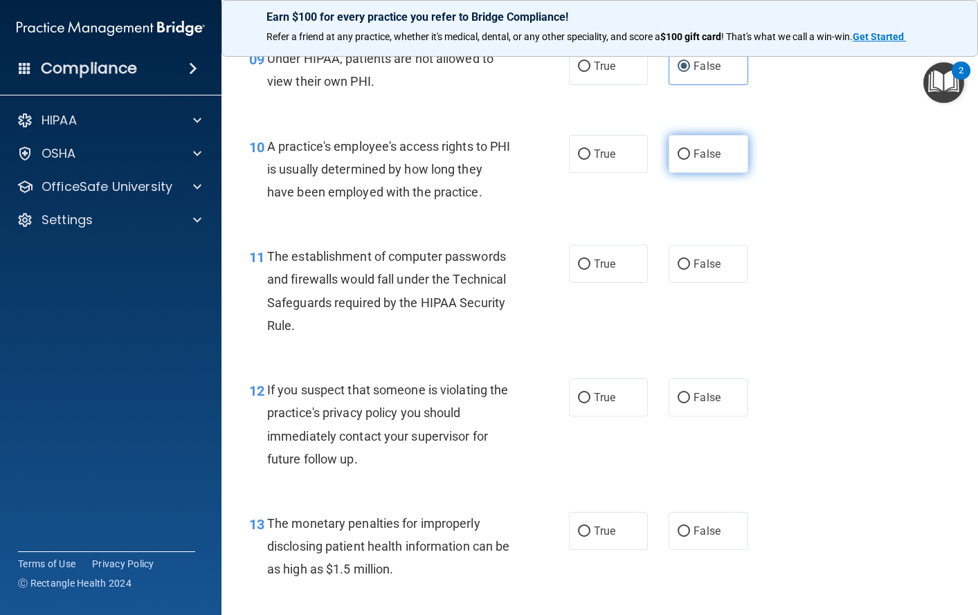
click at [696, 161] on span "False" at bounding box center [707, 153] width 27 height 13
click at [690, 160] on input "False" at bounding box center [684, 154] width 12 height 10
radio input "true"
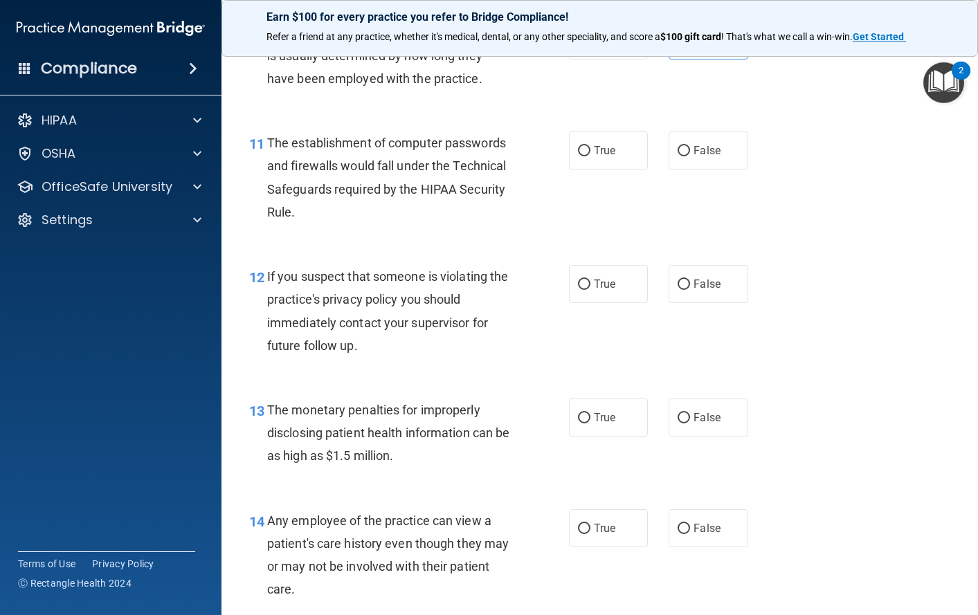
scroll to position [1246, 0]
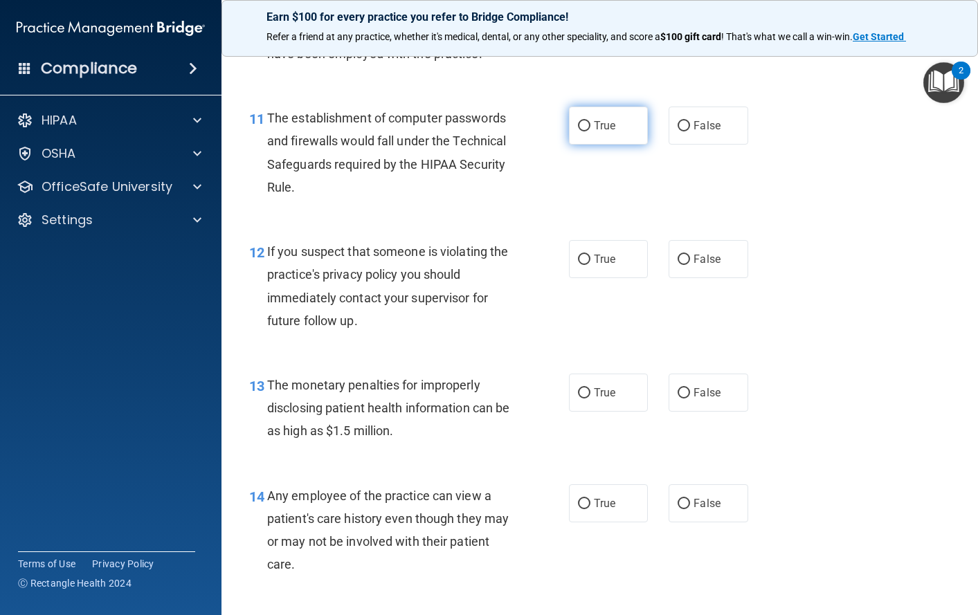
click at [587, 145] on label "True" at bounding box center [609, 126] width 80 height 38
click at [587, 132] on input "True" at bounding box center [584, 126] width 12 height 10
radio input "true"
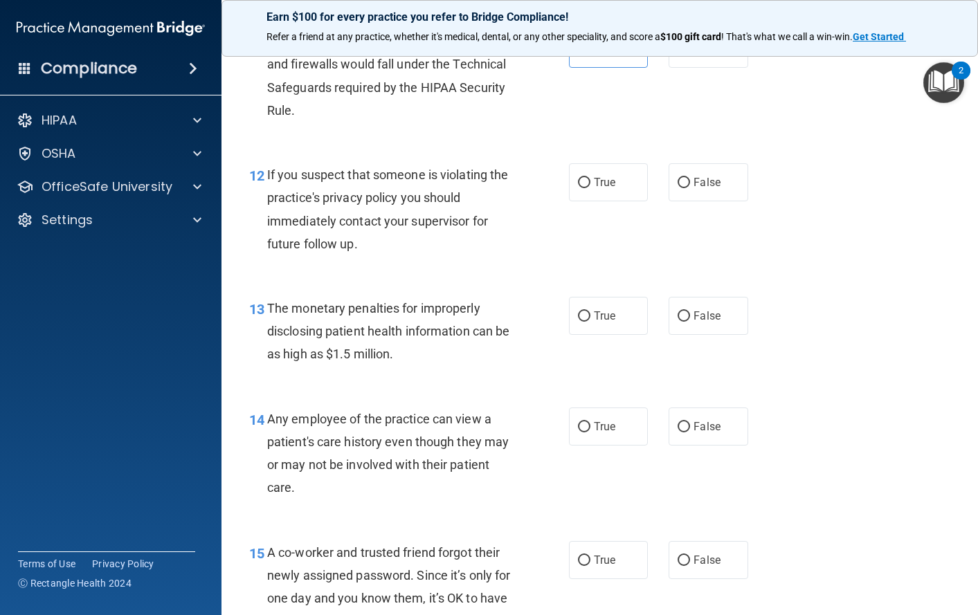
scroll to position [1384, 0]
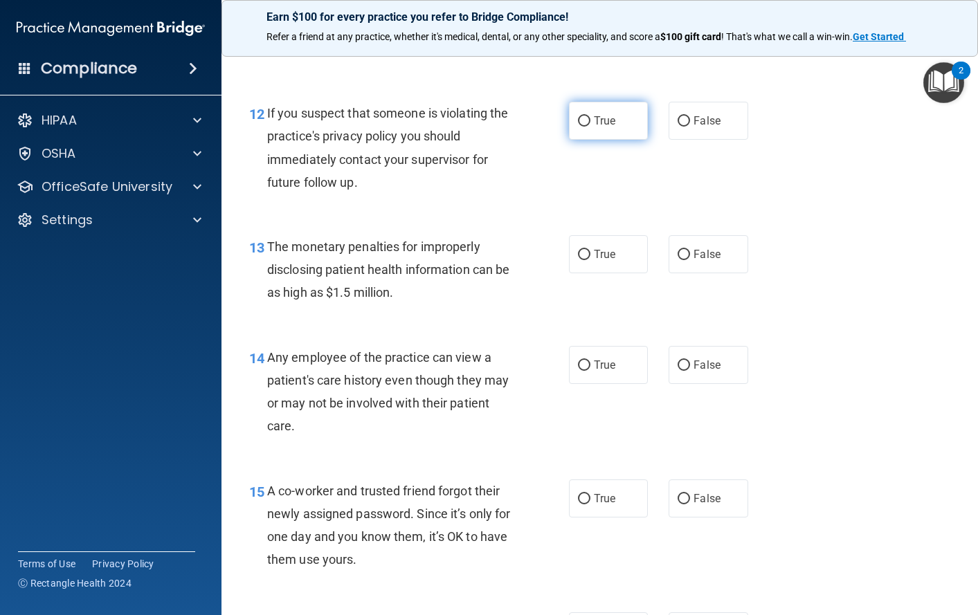
click at [595, 127] on span "True" at bounding box center [604, 120] width 21 height 13
click at [590, 127] on input "True" at bounding box center [584, 121] width 12 height 10
radio input "true"
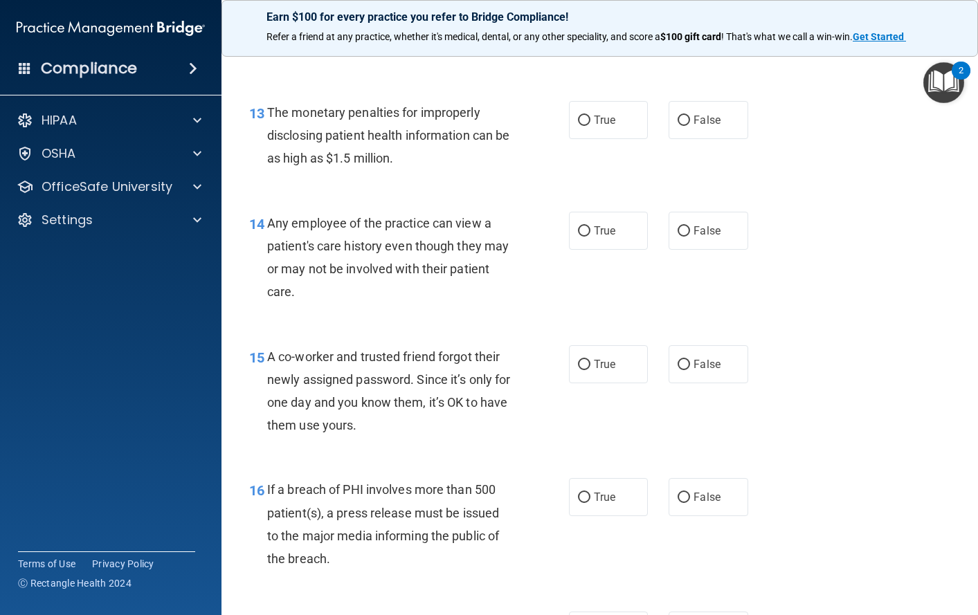
scroll to position [1523, 0]
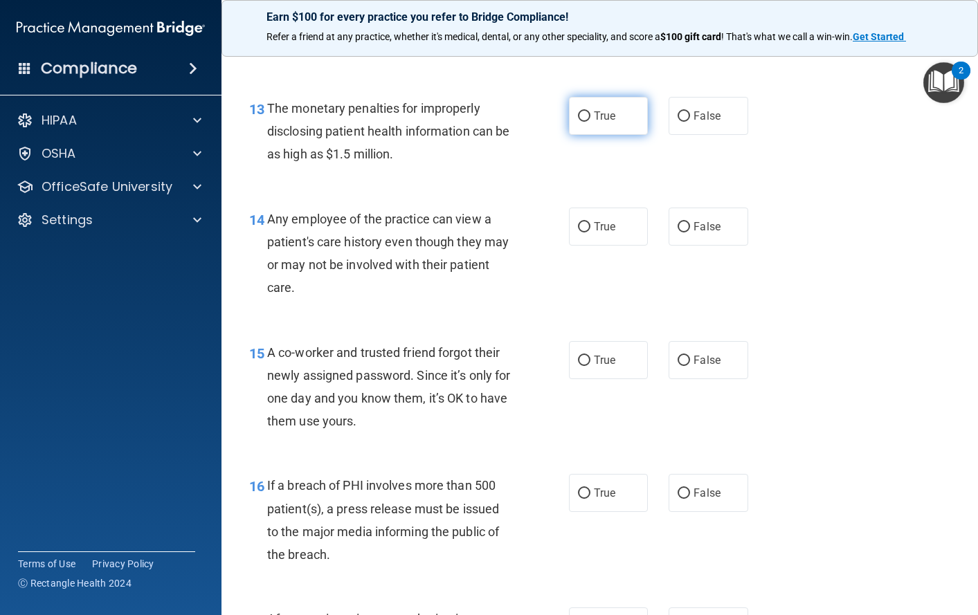
click at [582, 122] on input "True" at bounding box center [584, 116] width 12 height 10
radio input "true"
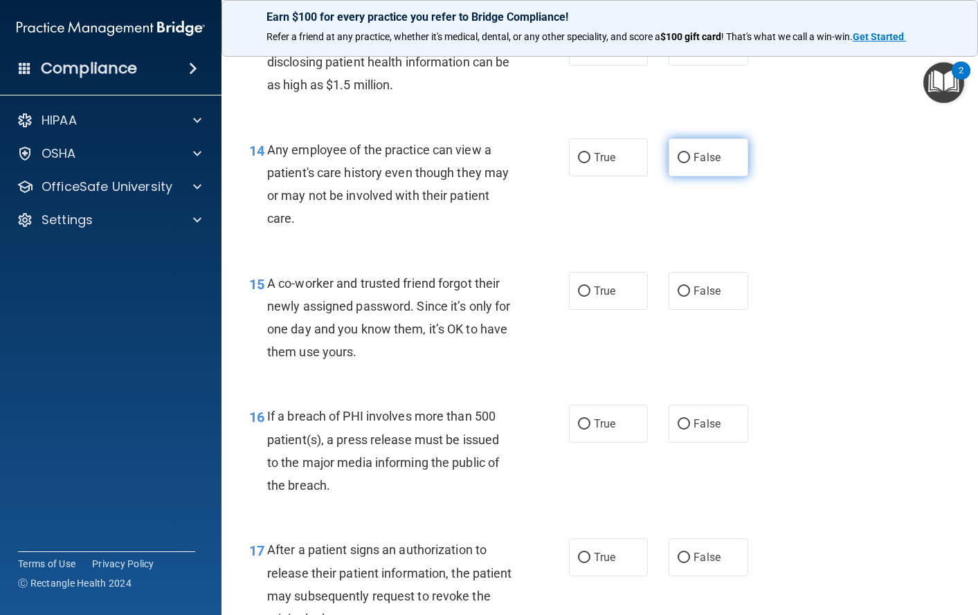
click at [705, 164] on span "False" at bounding box center [707, 157] width 27 height 13
click at [690, 163] on input "False" at bounding box center [684, 158] width 12 height 10
radio input "true"
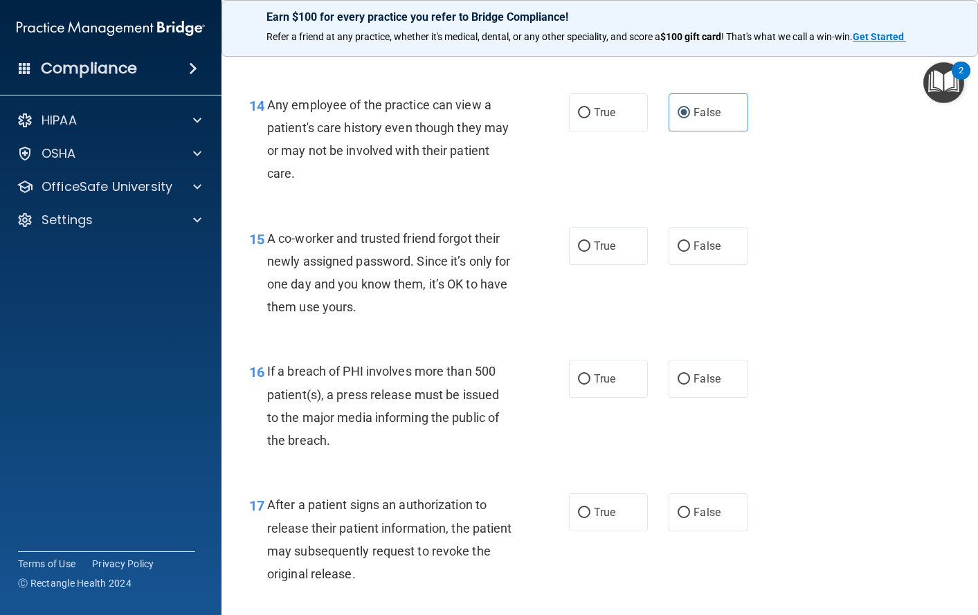
scroll to position [1661, 0]
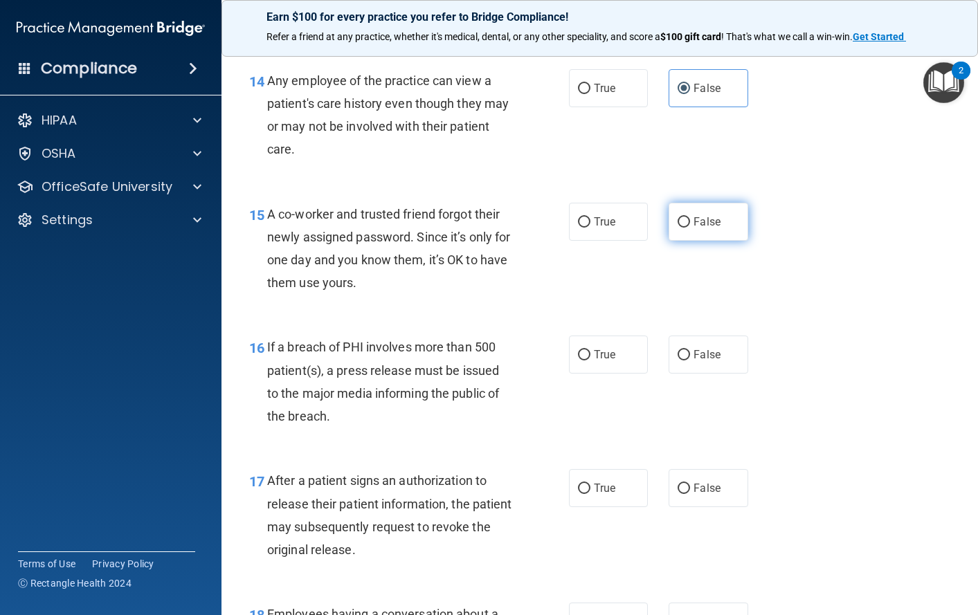
click at [703, 228] on span "False" at bounding box center [707, 221] width 27 height 13
click at [690, 228] on input "False" at bounding box center [684, 222] width 12 height 10
radio input "true"
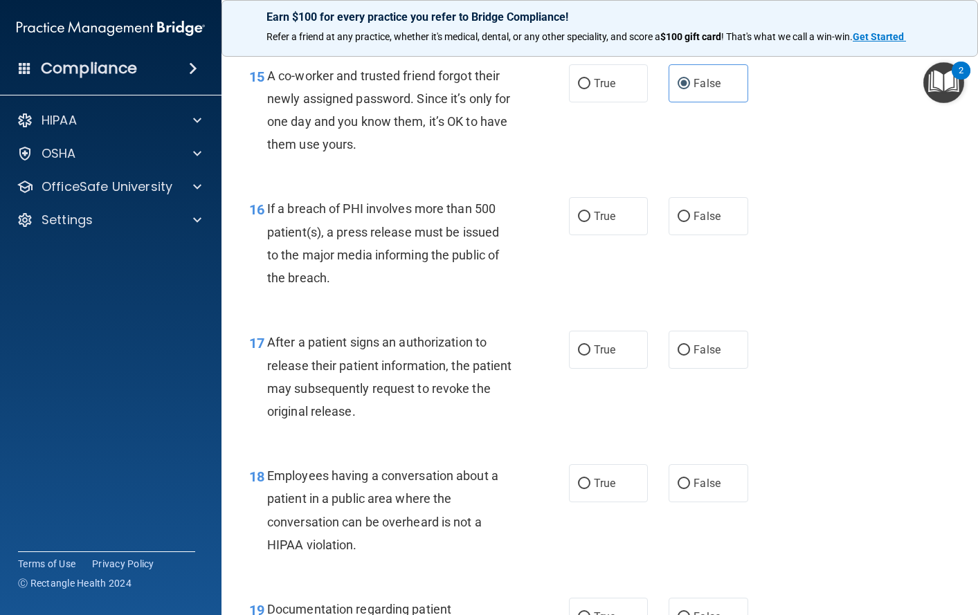
scroll to position [1869, 0]
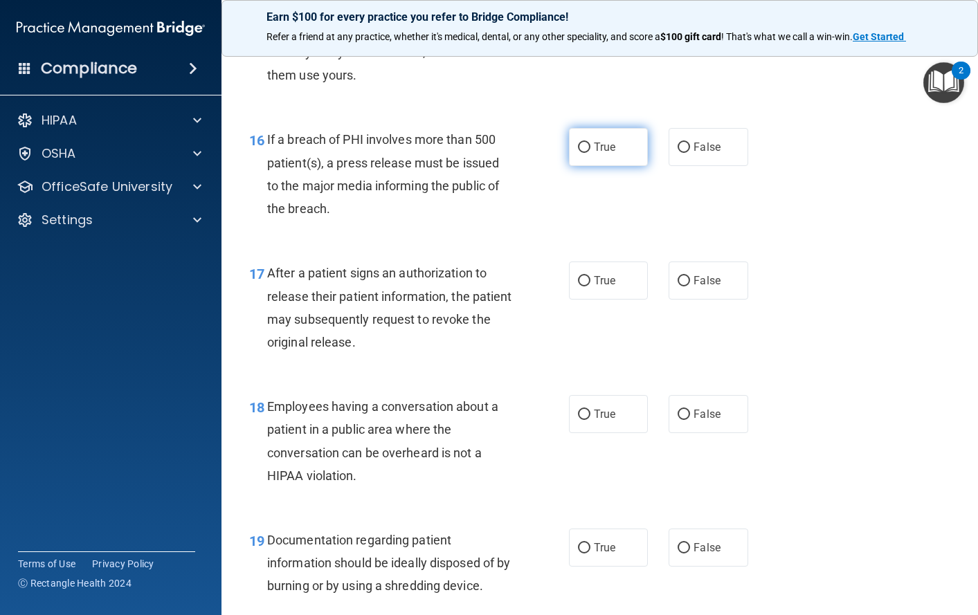
click at [601, 154] on span "True" at bounding box center [604, 147] width 21 height 13
click at [590, 153] on input "True" at bounding box center [584, 148] width 12 height 10
radio input "true"
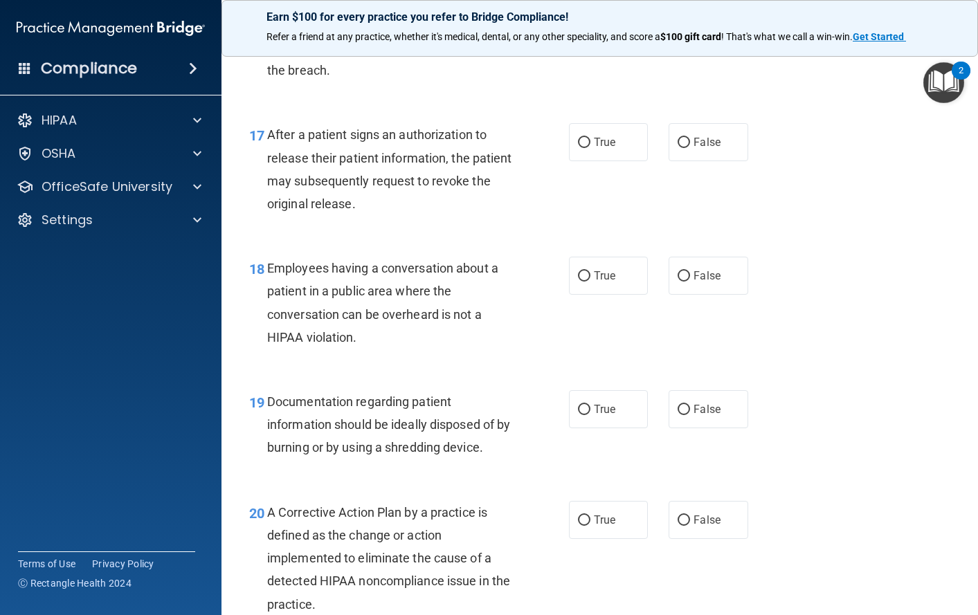
scroll to position [2076, 0]
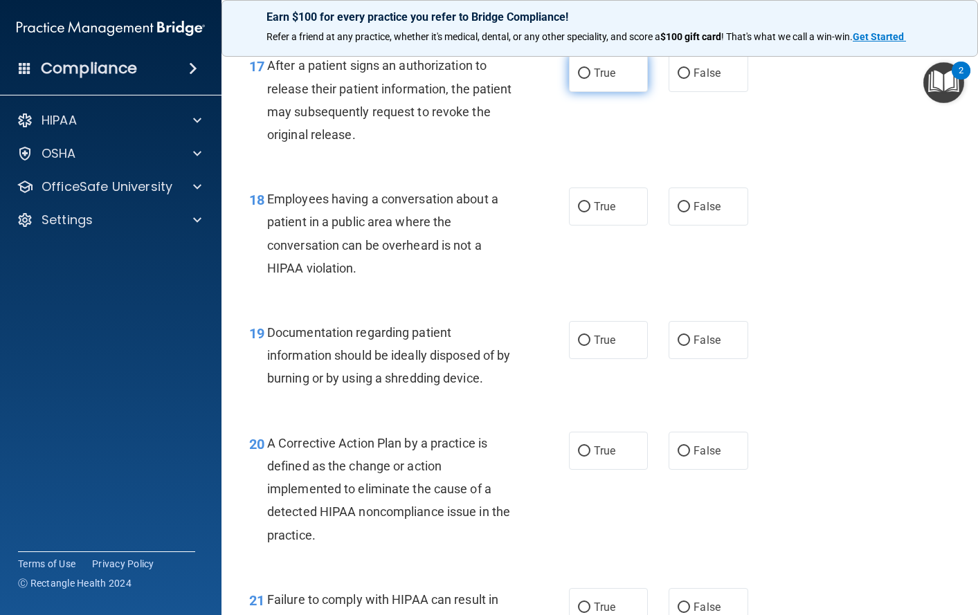
click at [595, 80] on span "True" at bounding box center [604, 72] width 21 height 13
click at [590, 79] on input "True" at bounding box center [584, 74] width 12 height 10
radio input "true"
click at [694, 213] on span "False" at bounding box center [707, 206] width 27 height 13
click at [688, 212] on input "False" at bounding box center [684, 207] width 12 height 10
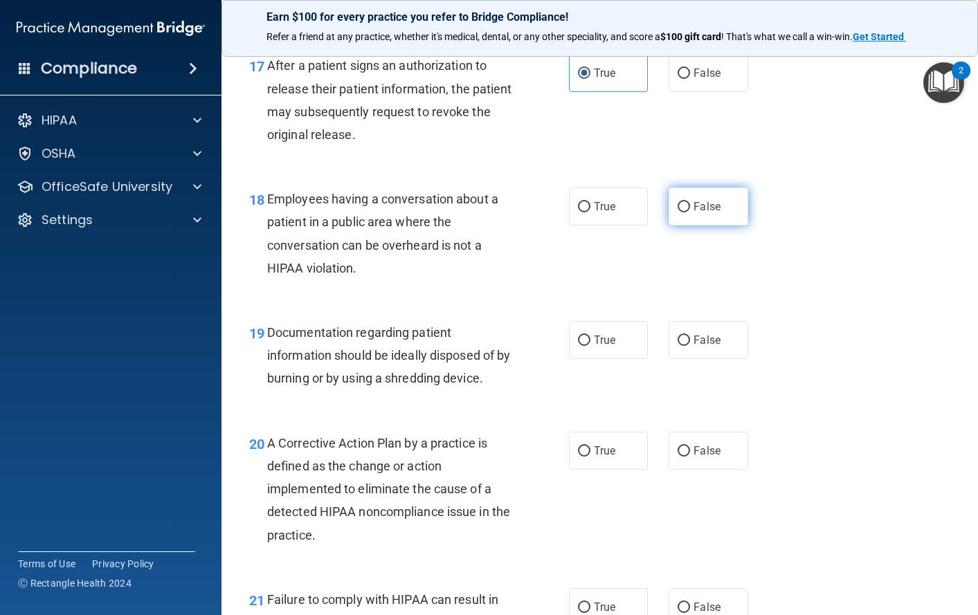
radio input "true"
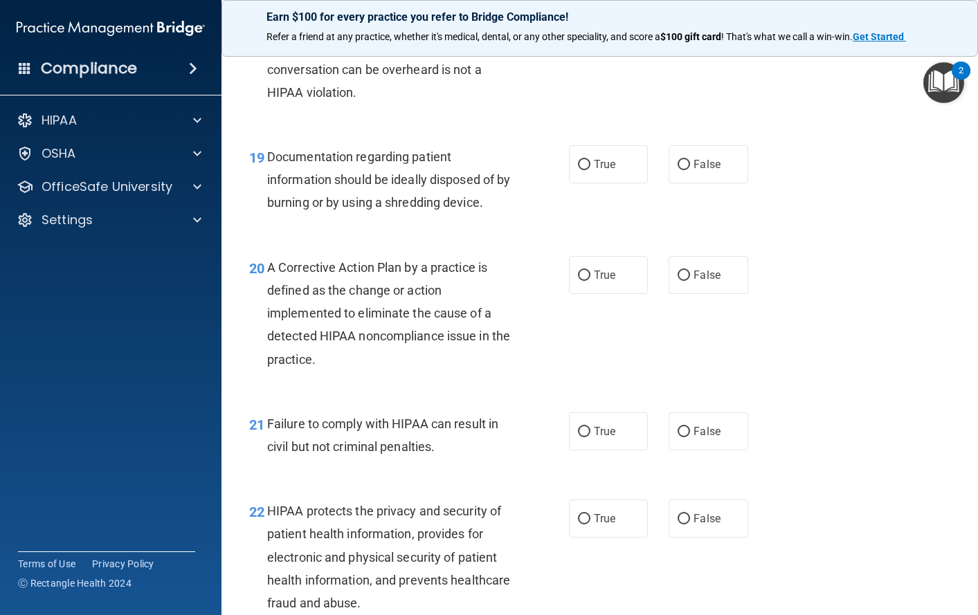
scroll to position [2284, 0]
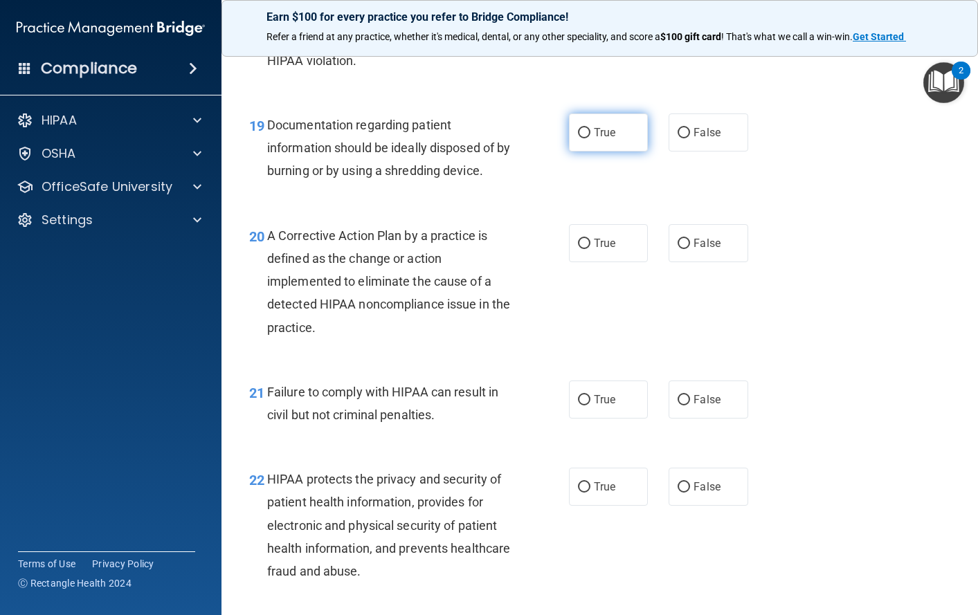
click at [586, 152] on label "True" at bounding box center [609, 133] width 80 height 38
click at [586, 138] on input "True" at bounding box center [584, 133] width 12 height 10
radio input "true"
click at [578, 249] on input "True" at bounding box center [584, 244] width 12 height 10
radio input "true"
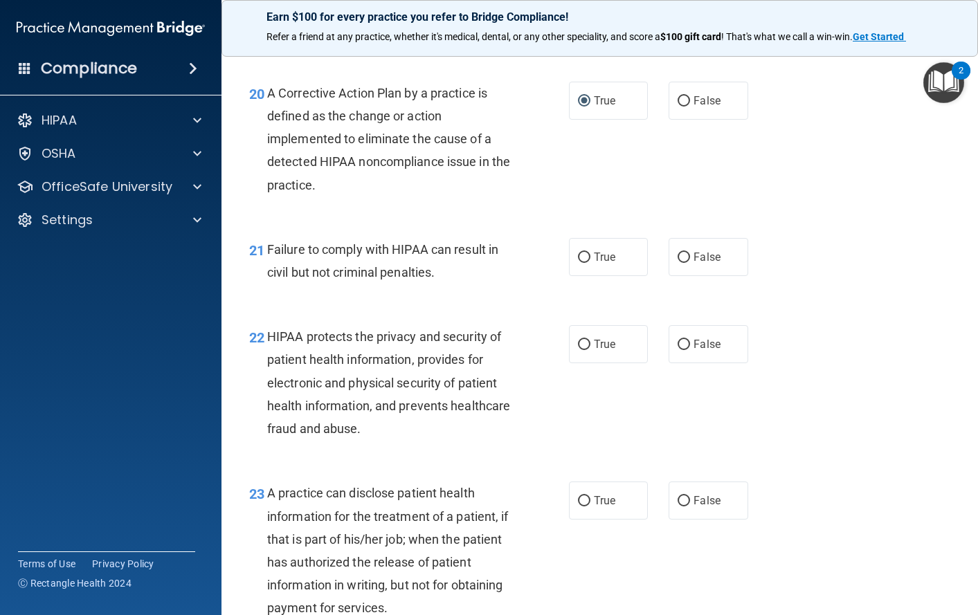
scroll to position [2492, 0]
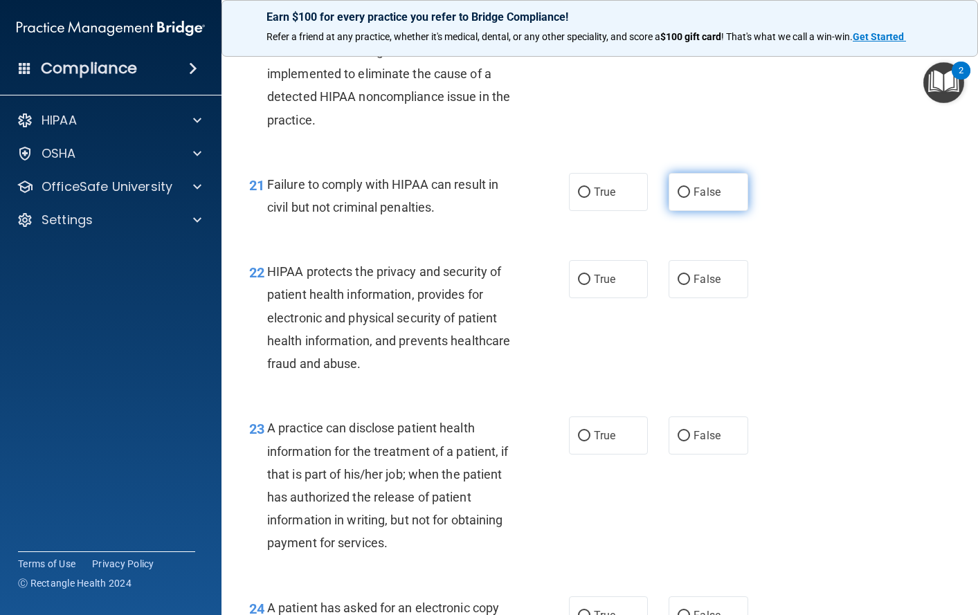
click at [686, 211] on label "False" at bounding box center [709, 192] width 80 height 38
click at [686, 198] on input "False" at bounding box center [684, 193] width 12 height 10
radio input "true"
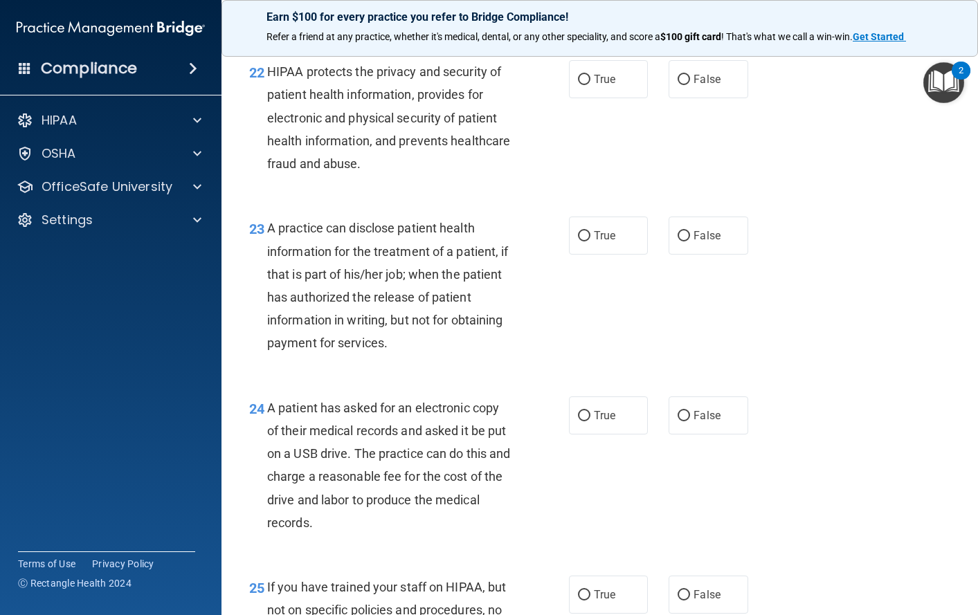
scroll to position [2699, 0]
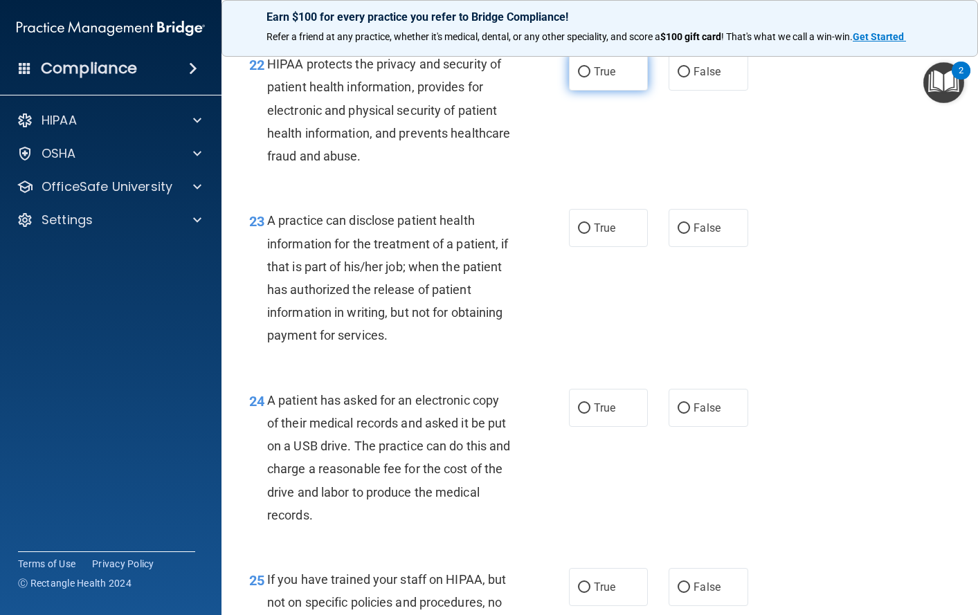
click at [588, 91] on label "True" at bounding box center [609, 72] width 80 height 38
click at [588, 78] on input "True" at bounding box center [584, 72] width 12 height 10
radio input "true"
click at [581, 234] on input "True" at bounding box center [584, 229] width 12 height 10
radio input "true"
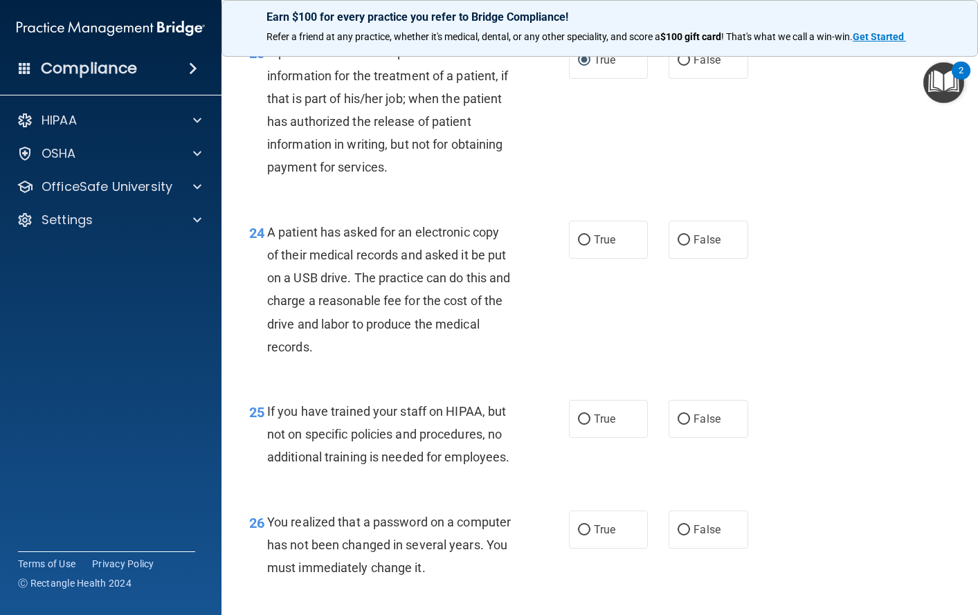
scroll to position [2907, 0]
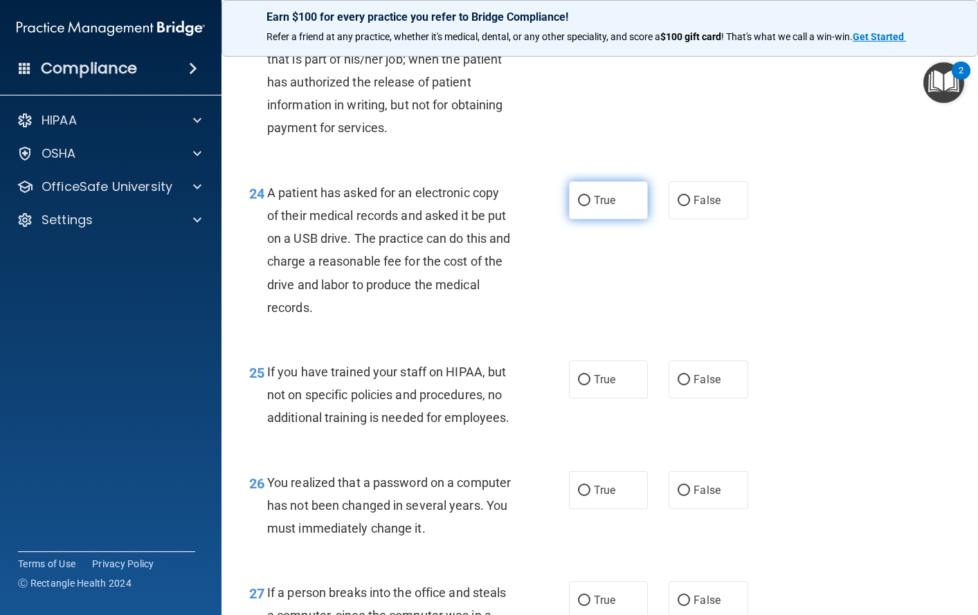
click at [586, 219] on label "True" at bounding box center [609, 200] width 80 height 38
click at [586, 206] on input "True" at bounding box center [584, 201] width 12 height 10
radio input "true"
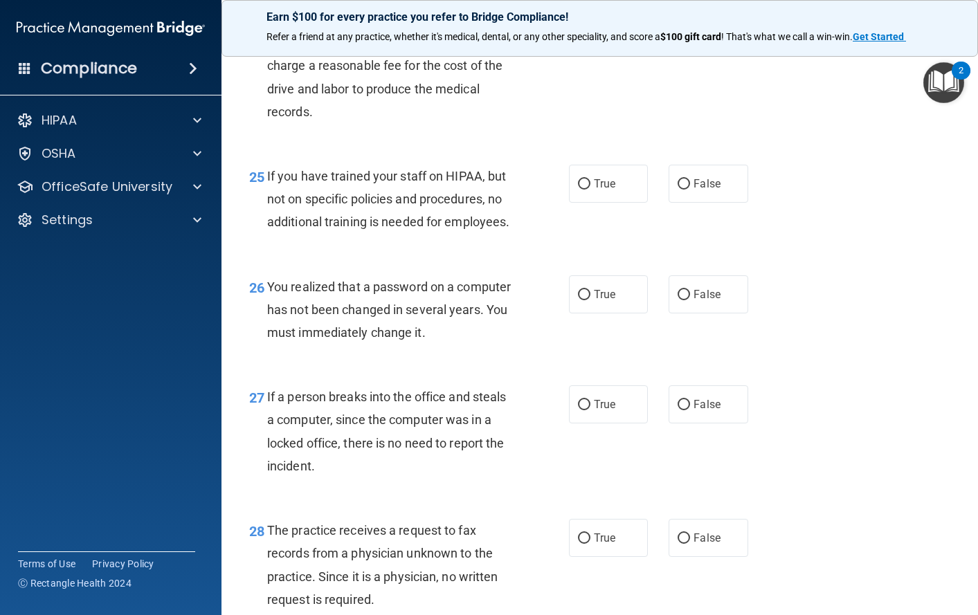
scroll to position [3115, 0]
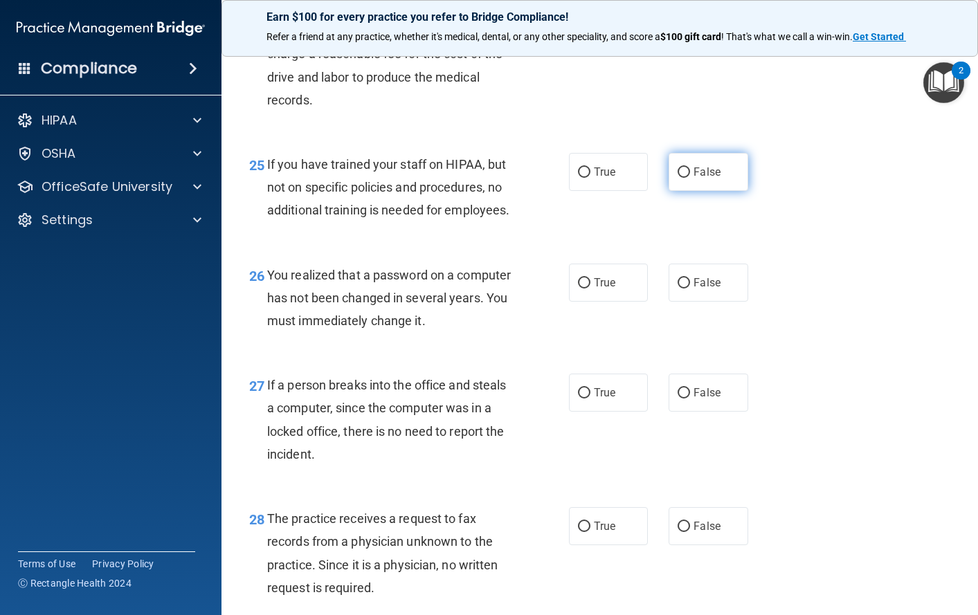
click at [694, 179] on span "False" at bounding box center [707, 171] width 27 height 13
click at [690, 178] on input "False" at bounding box center [684, 172] width 12 height 10
radio input "true"
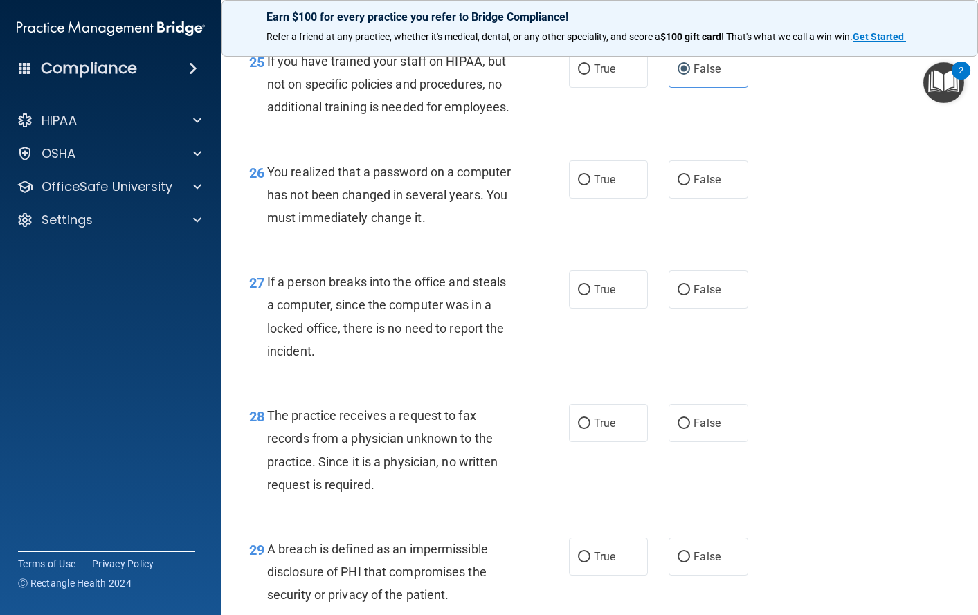
scroll to position [3253, 0]
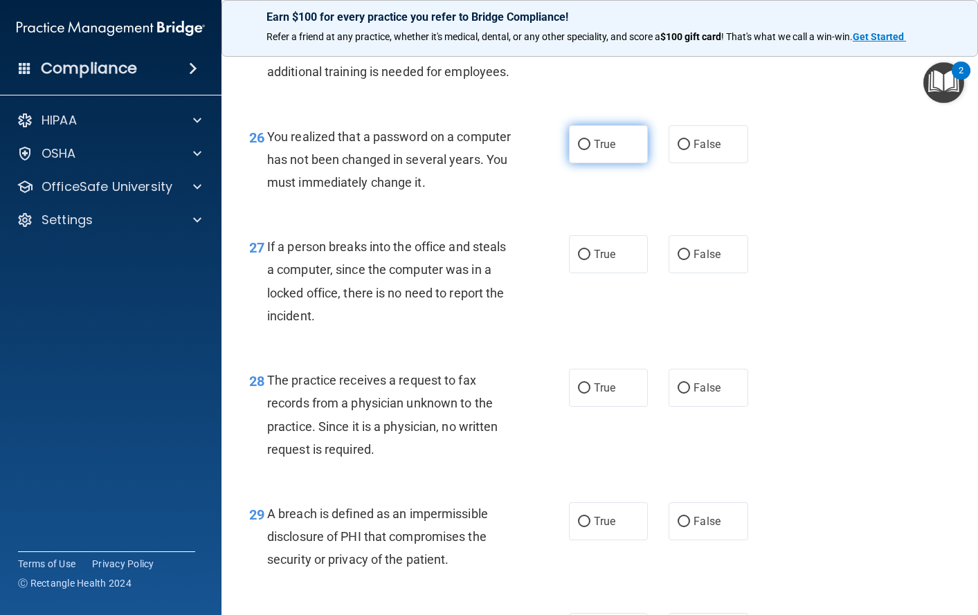
click at [588, 163] on label "True" at bounding box center [609, 144] width 80 height 38
click at [588, 150] on input "True" at bounding box center [584, 145] width 12 height 10
radio input "true"
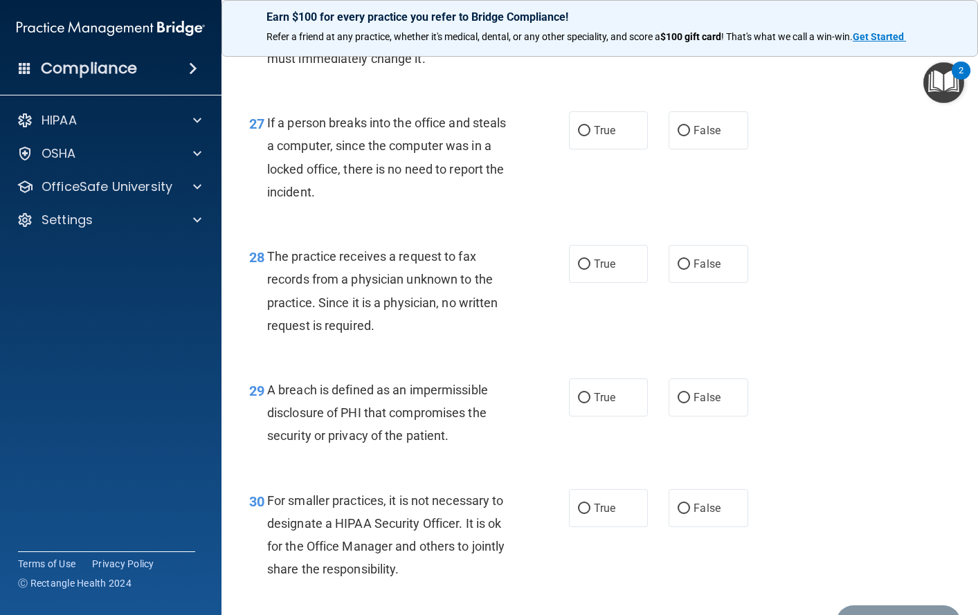
scroll to position [3391, 0]
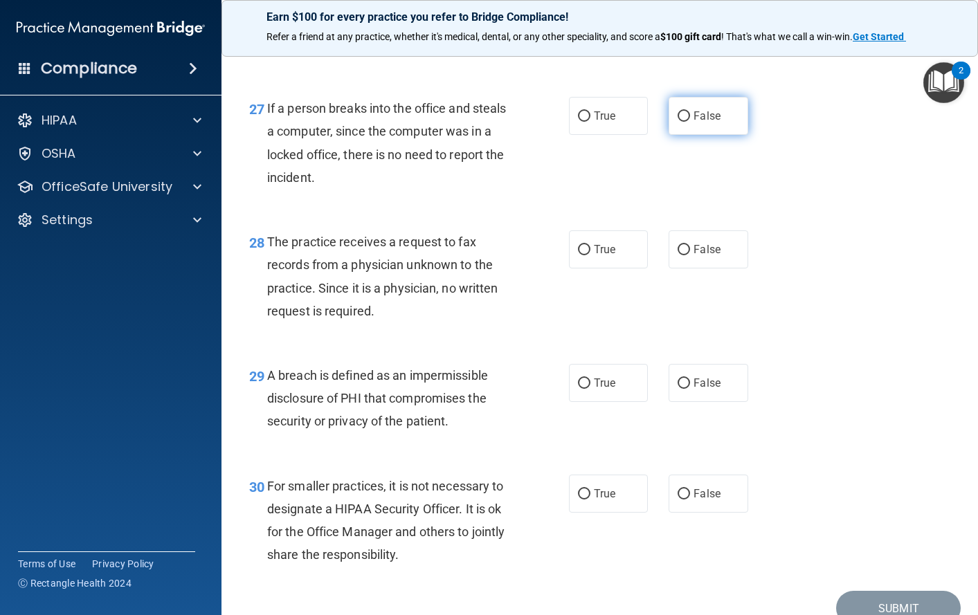
click at [697, 123] on span "False" at bounding box center [707, 115] width 27 height 13
click at [690, 122] on input "False" at bounding box center [684, 116] width 12 height 10
radio input "true"
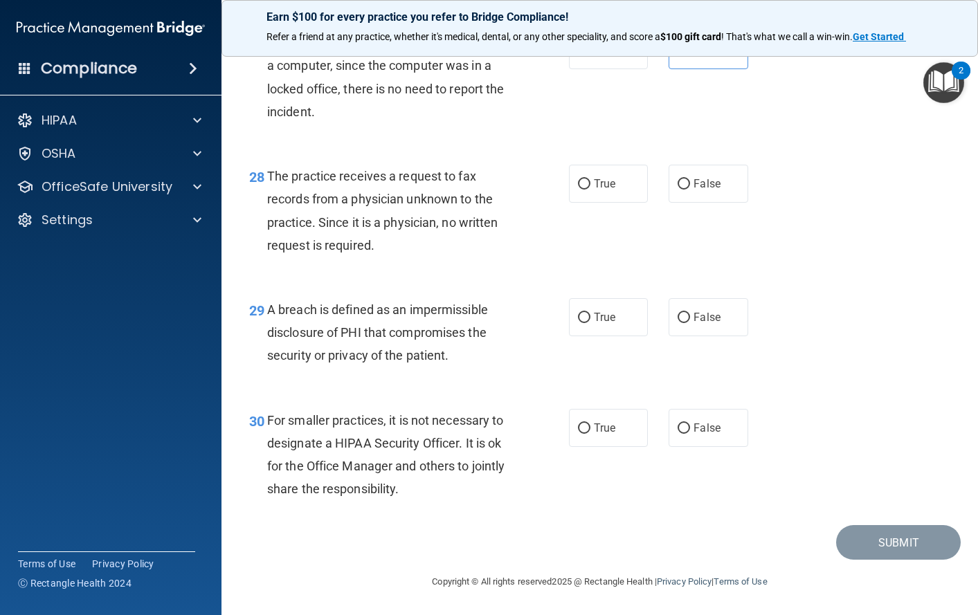
scroll to position [3526, 0]
click at [702, 185] on span "False" at bounding box center [707, 183] width 27 height 13
click at [690, 185] on input "False" at bounding box center [684, 184] width 12 height 10
radio input "true"
click at [594, 323] on span "True" at bounding box center [604, 317] width 21 height 13
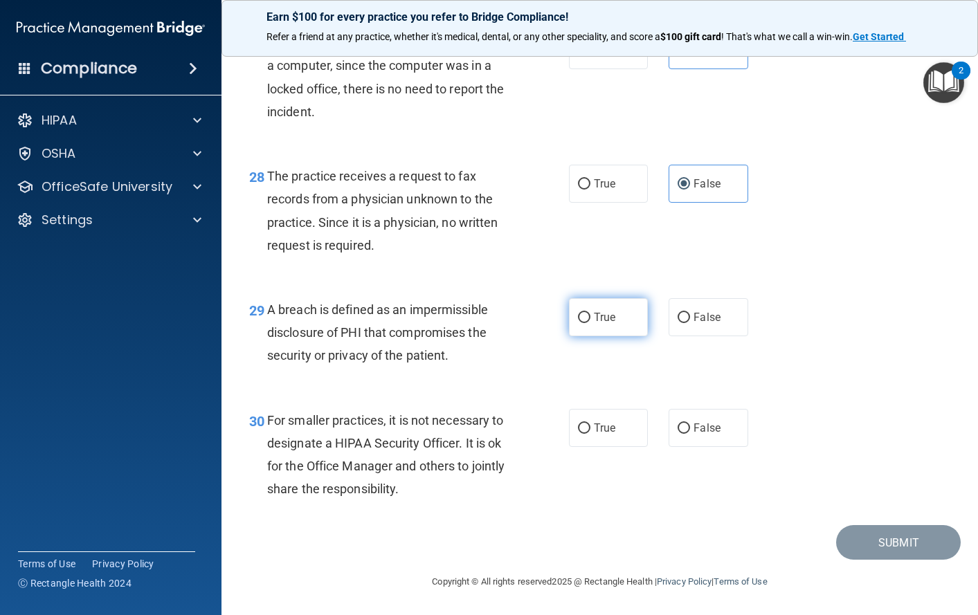
click at [590, 323] on input "True" at bounding box center [584, 318] width 12 height 10
radio input "true"
click at [701, 428] on span "False" at bounding box center [707, 428] width 27 height 13
click at [690, 428] on input "False" at bounding box center [684, 429] width 12 height 10
radio input "true"
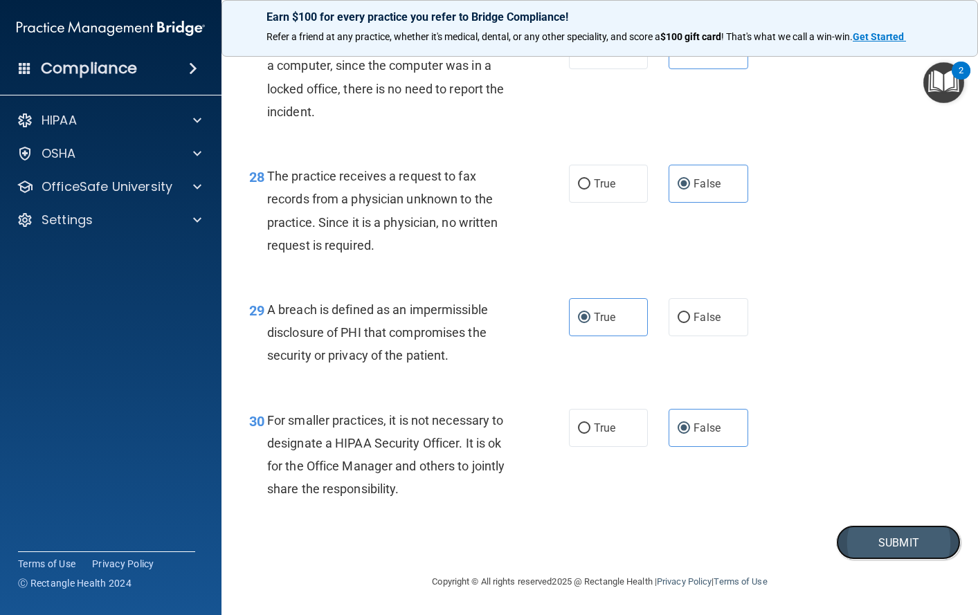
click at [889, 543] on button "Submit" at bounding box center [898, 542] width 125 height 35
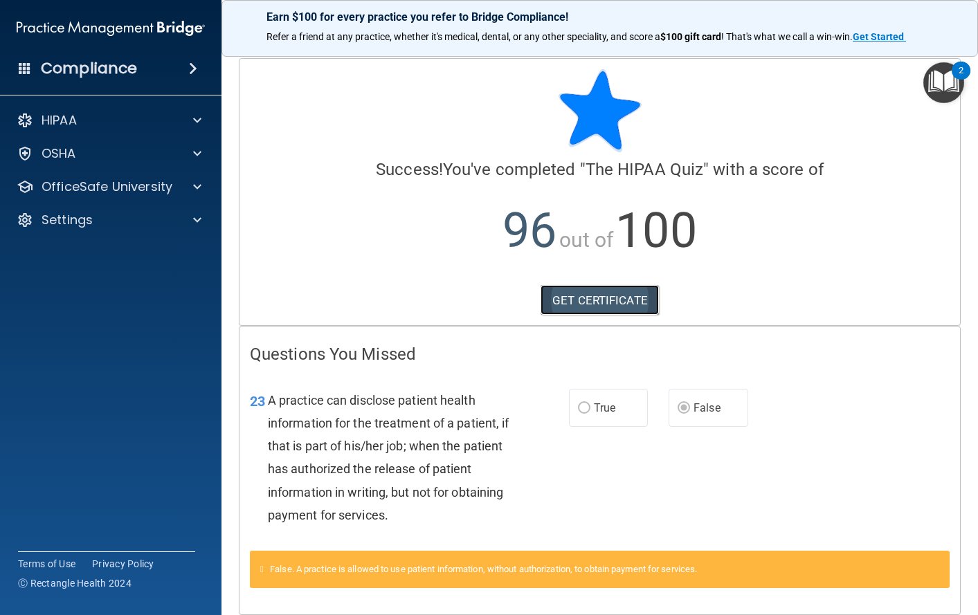
click at [592, 300] on link "GET CERTIFICATE" at bounding box center [600, 300] width 118 height 30
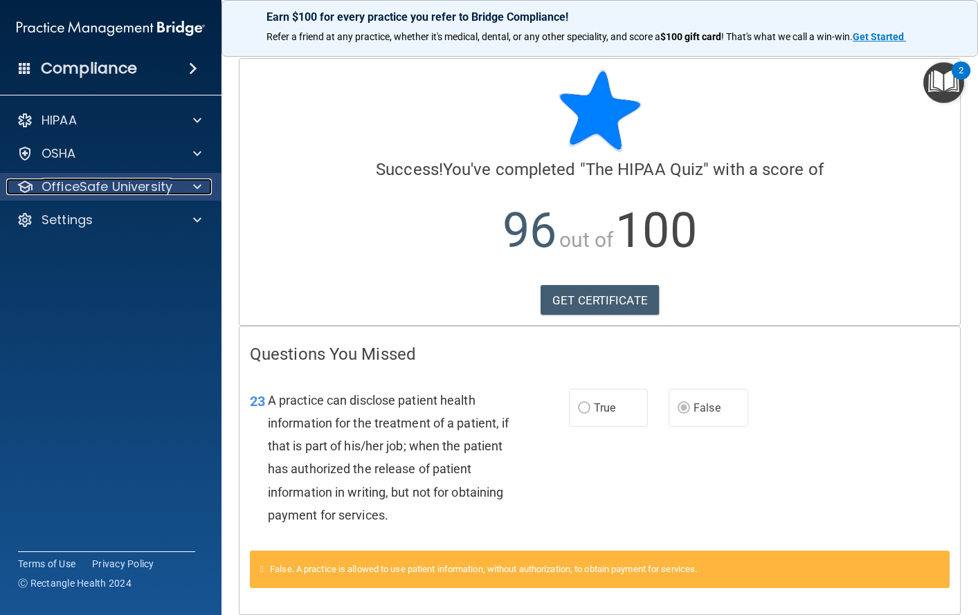
click at [165, 188] on p "OfficeSafe University" at bounding box center [107, 187] width 131 height 17
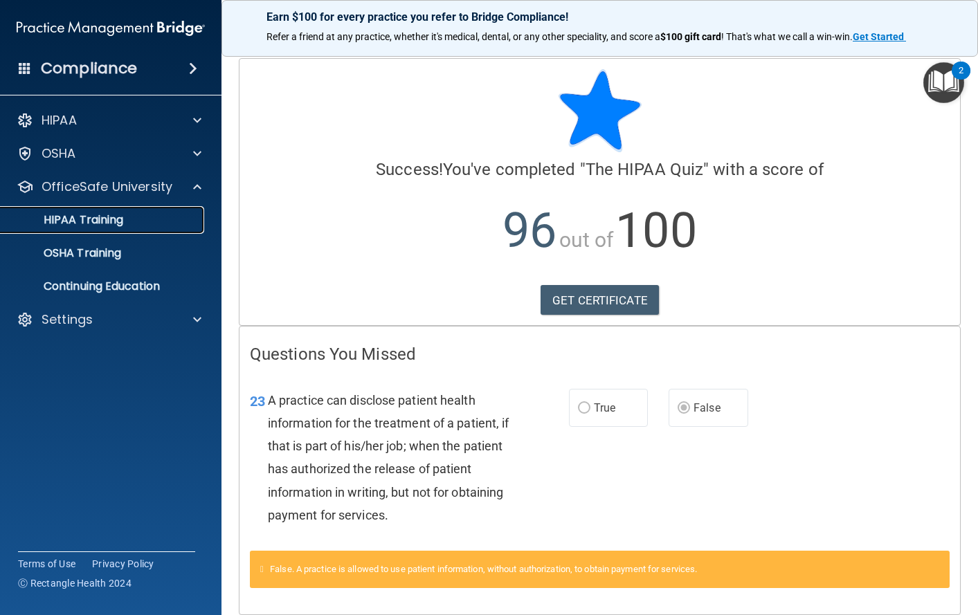
click at [116, 217] on p "HIPAA Training" at bounding box center [66, 220] width 114 height 14
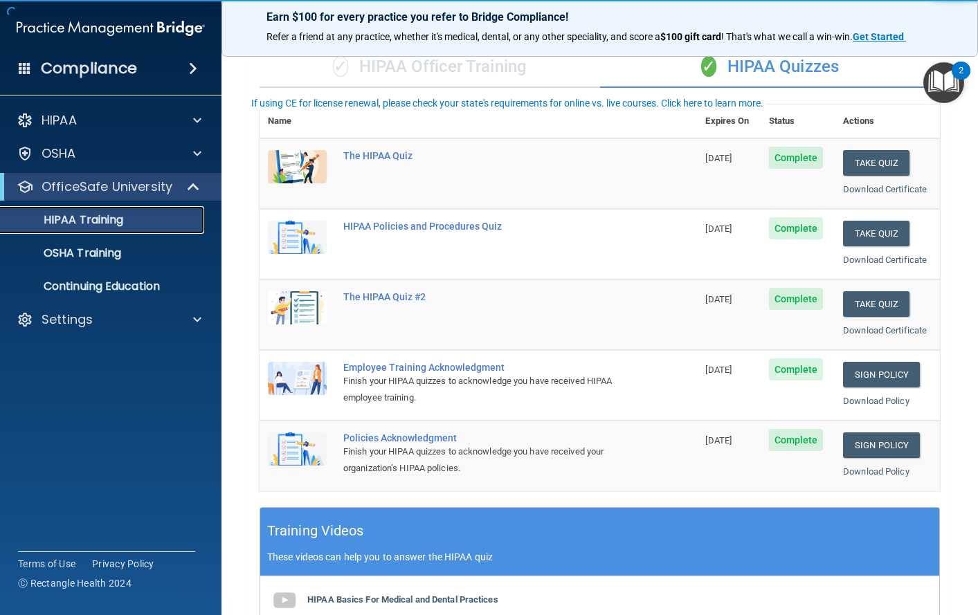
scroll to position [138, 0]
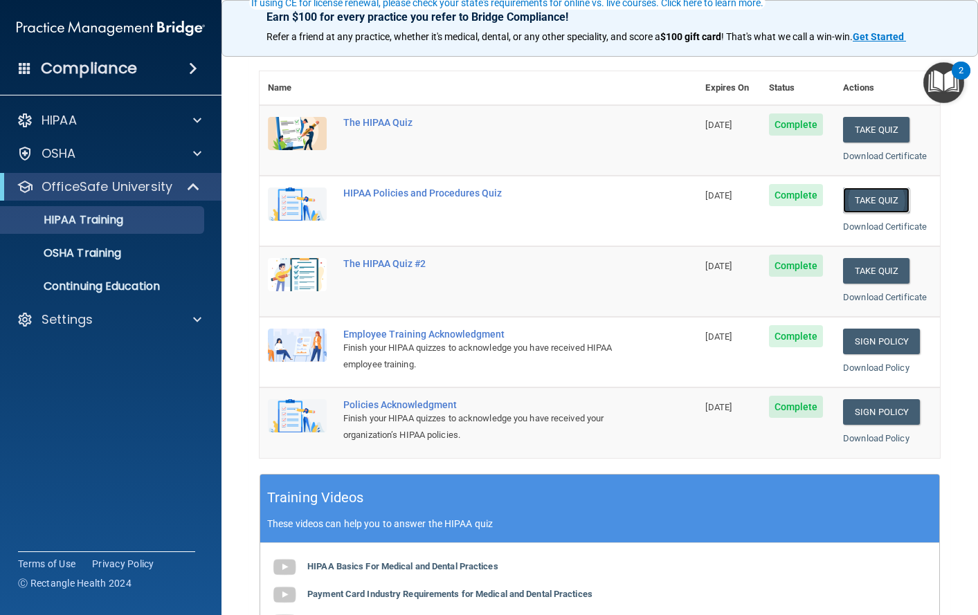
click at [870, 201] on button "Take Quiz" at bounding box center [876, 201] width 66 height 26
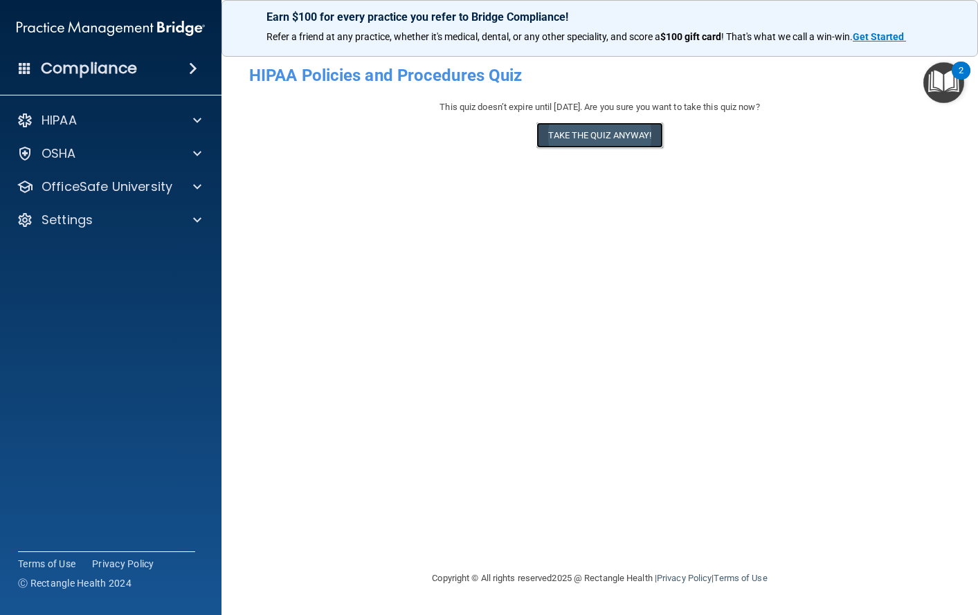
click at [570, 137] on button "Take the quiz anyway!" at bounding box center [599, 136] width 126 height 26
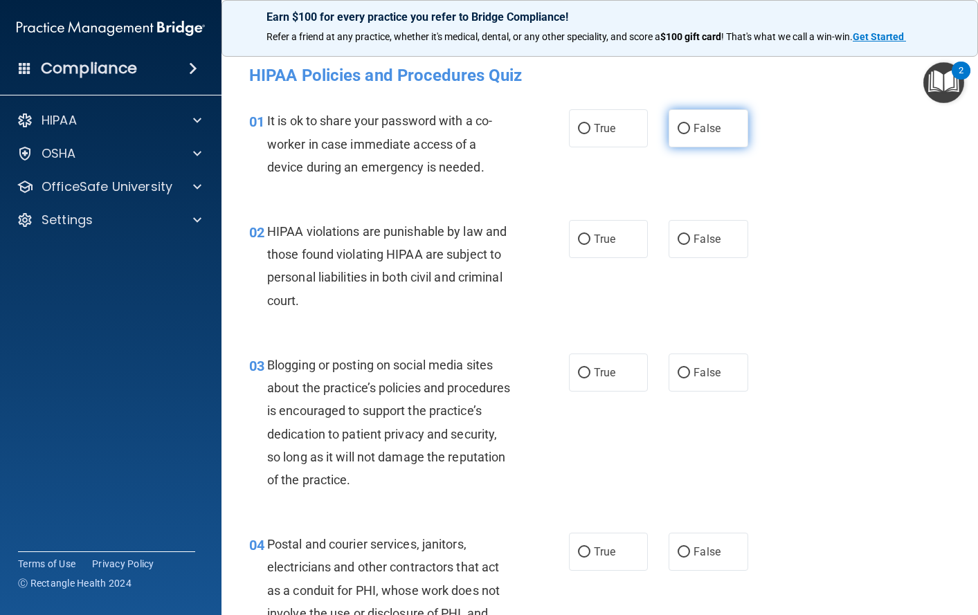
click at [694, 133] on span "False" at bounding box center [707, 128] width 27 height 13
click at [690, 133] on input "False" at bounding box center [684, 129] width 12 height 10
radio input "true"
click at [579, 235] on input "True" at bounding box center [584, 240] width 12 height 10
radio input "true"
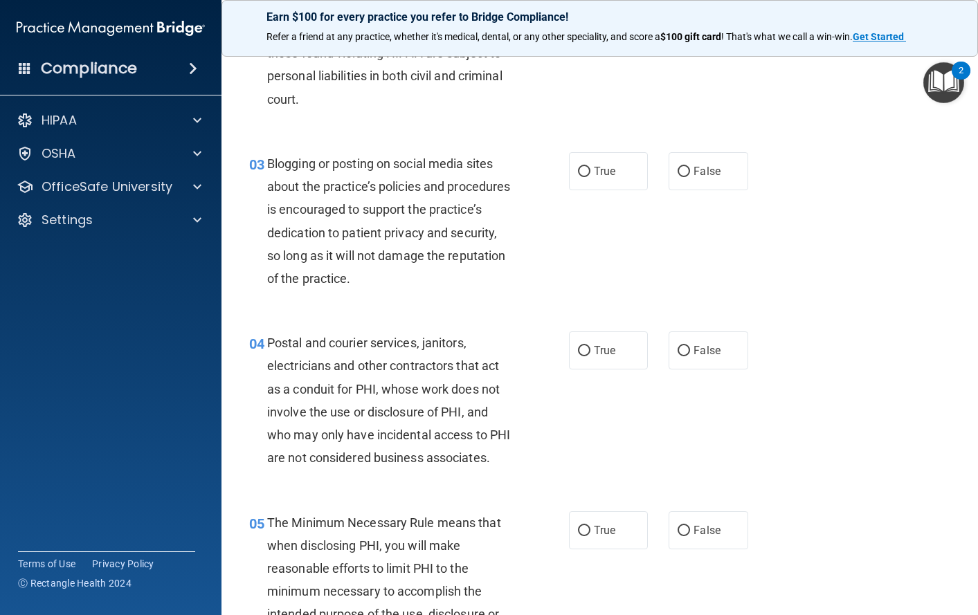
scroll to position [208, 0]
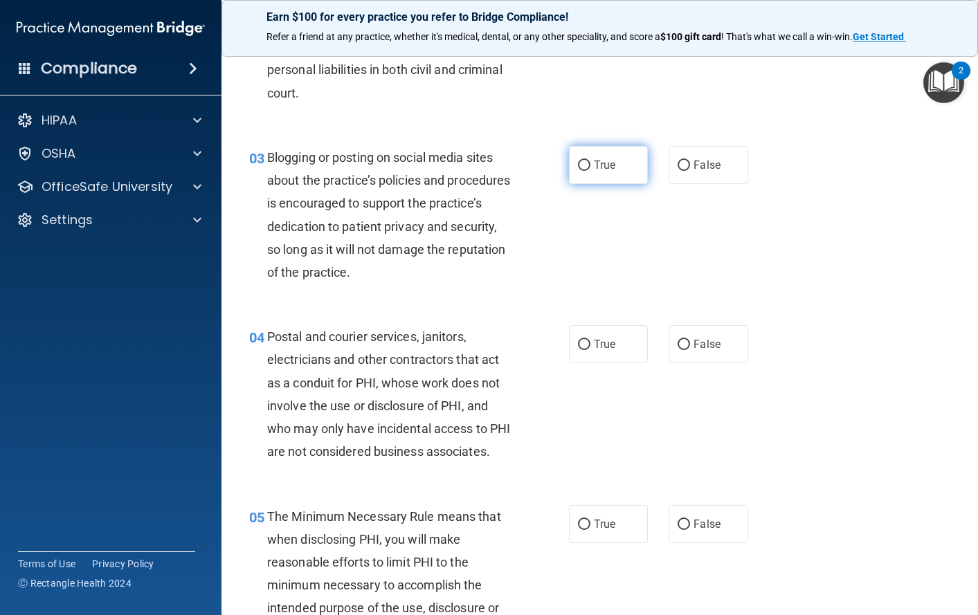
click at [583, 163] on input "True" at bounding box center [584, 166] width 12 height 10
radio input "true"
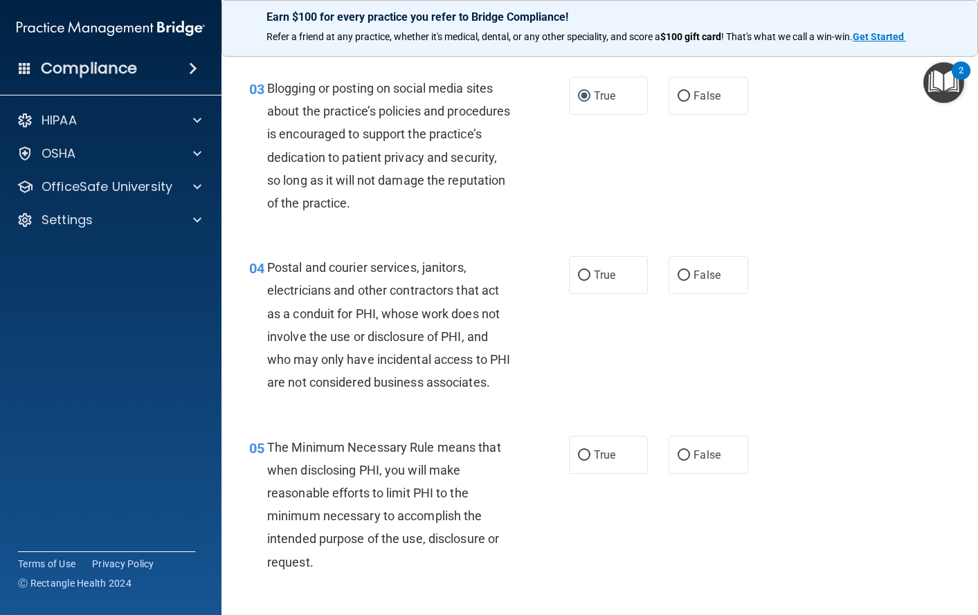
scroll to position [346, 0]
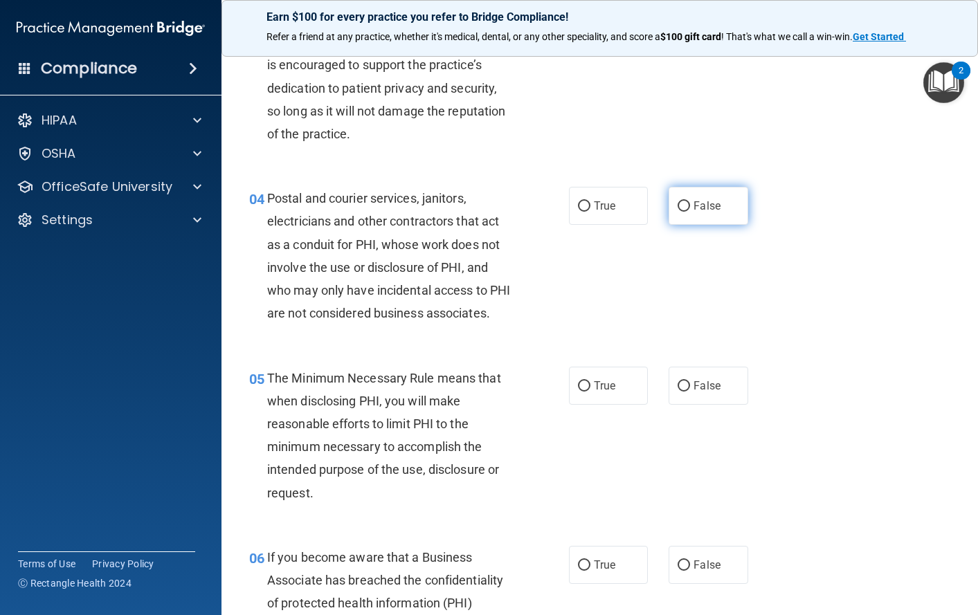
click at [703, 210] on span "False" at bounding box center [707, 205] width 27 height 13
click at [690, 210] on input "False" at bounding box center [684, 206] width 12 height 10
radio input "true"
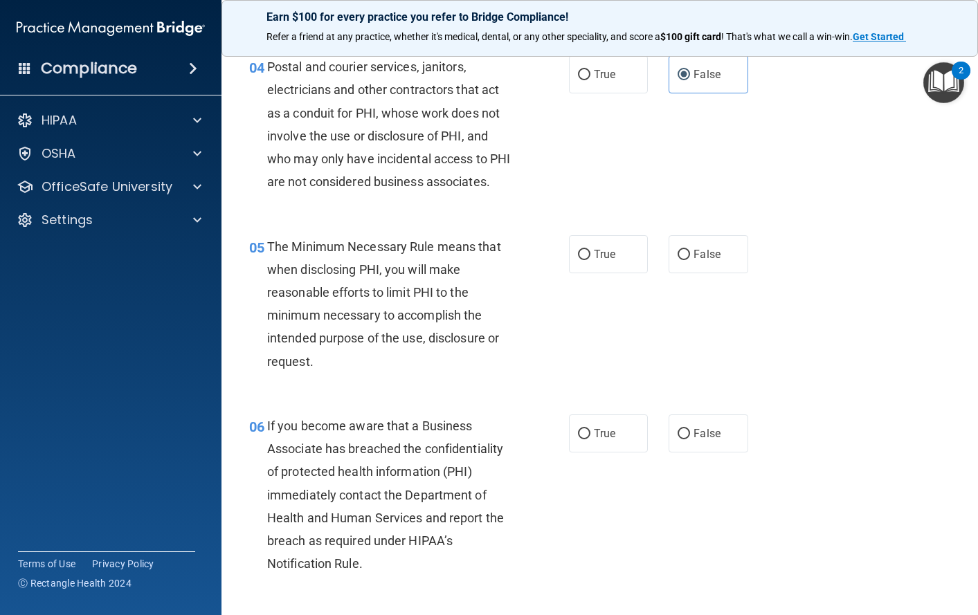
scroll to position [554, 0]
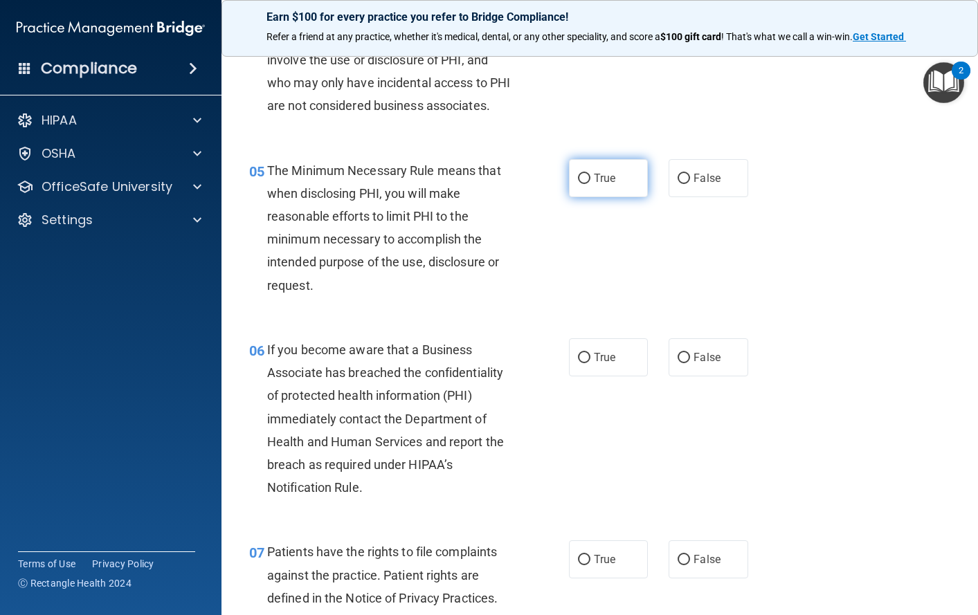
click at [596, 185] on span "True" at bounding box center [604, 178] width 21 height 13
click at [590, 184] on input "True" at bounding box center [584, 179] width 12 height 10
radio input "true"
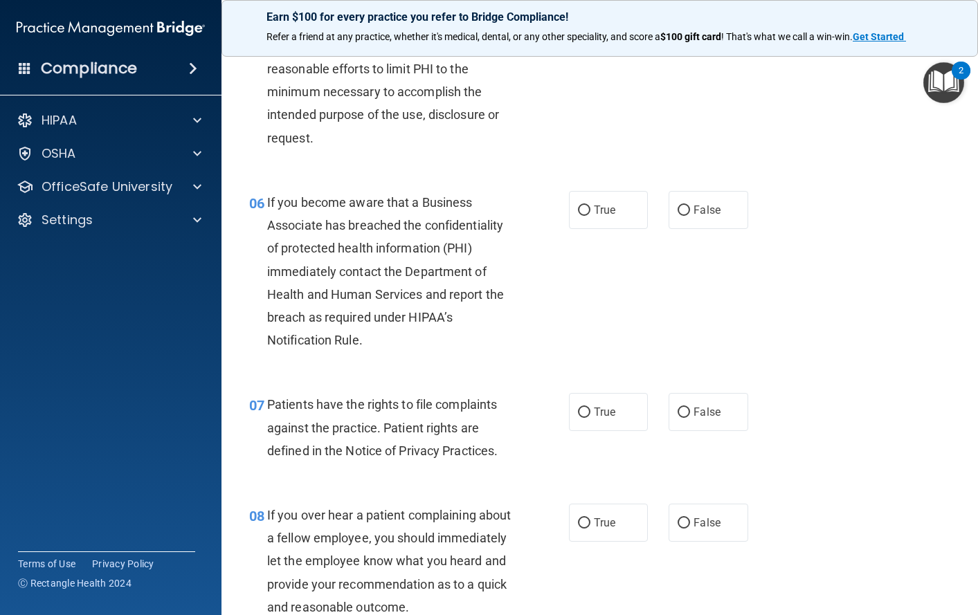
scroll to position [761, 0]
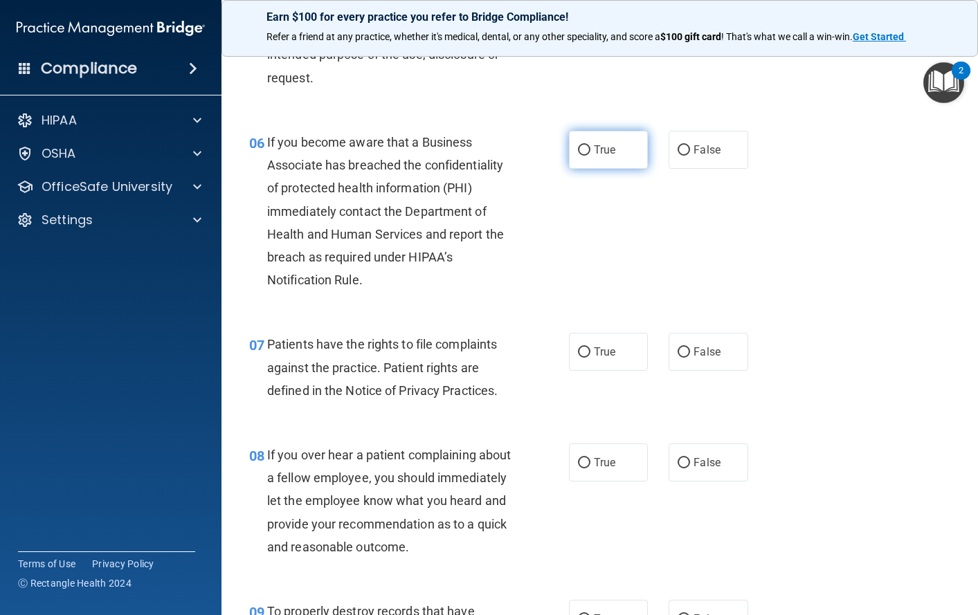
click at [597, 156] on span "True" at bounding box center [604, 149] width 21 height 13
click at [590, 156] on input "True" at bounding box center [584, 150] width 12 height 10
radio input "true"
click at [597, 359] on span "True" at bounding box center [604, 351] width 21 height 13
click at [590, 358] on input "True" at bounding box center [584, 352] width 12 height 10
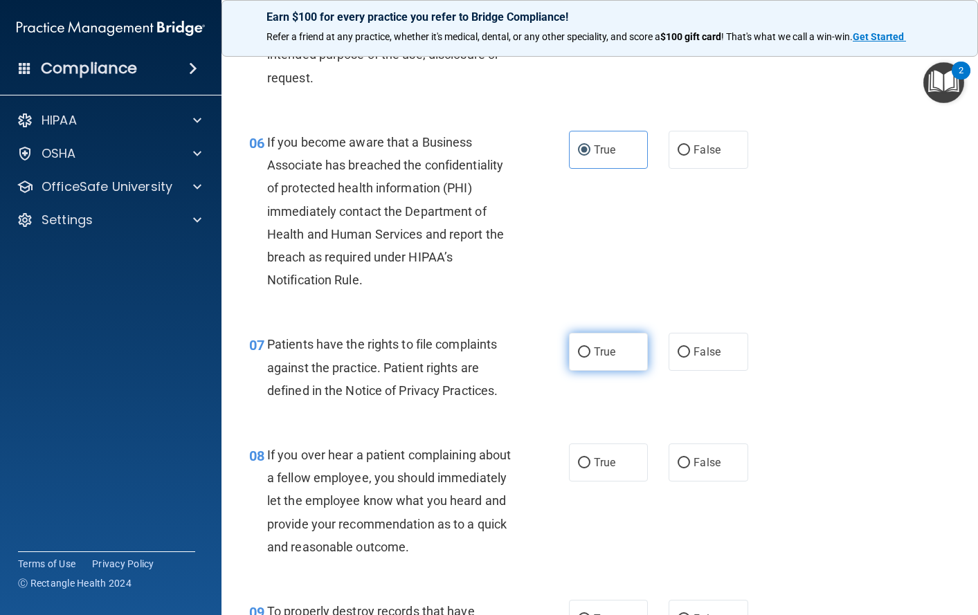
radio input "true"
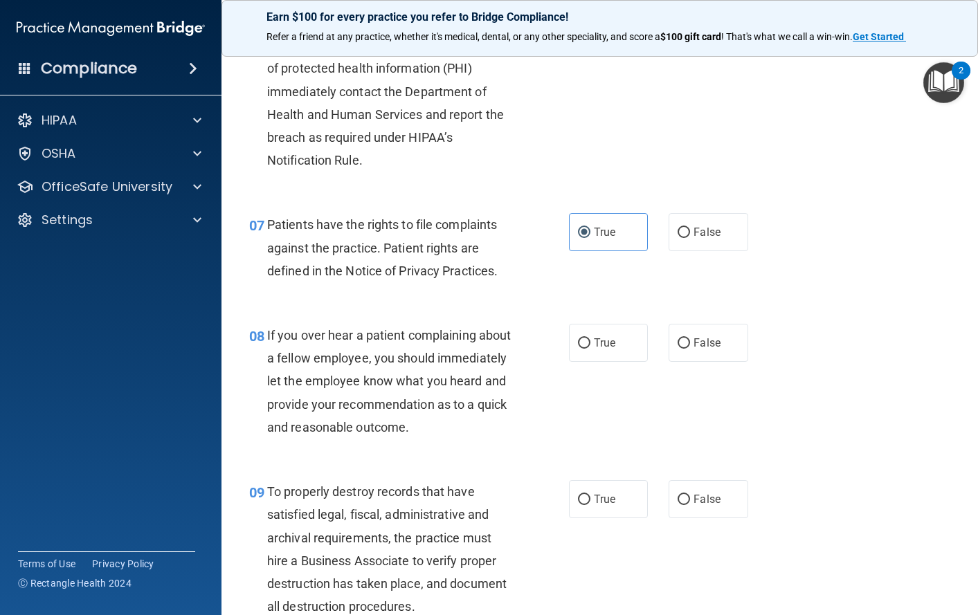
scroll to position [900, 0]
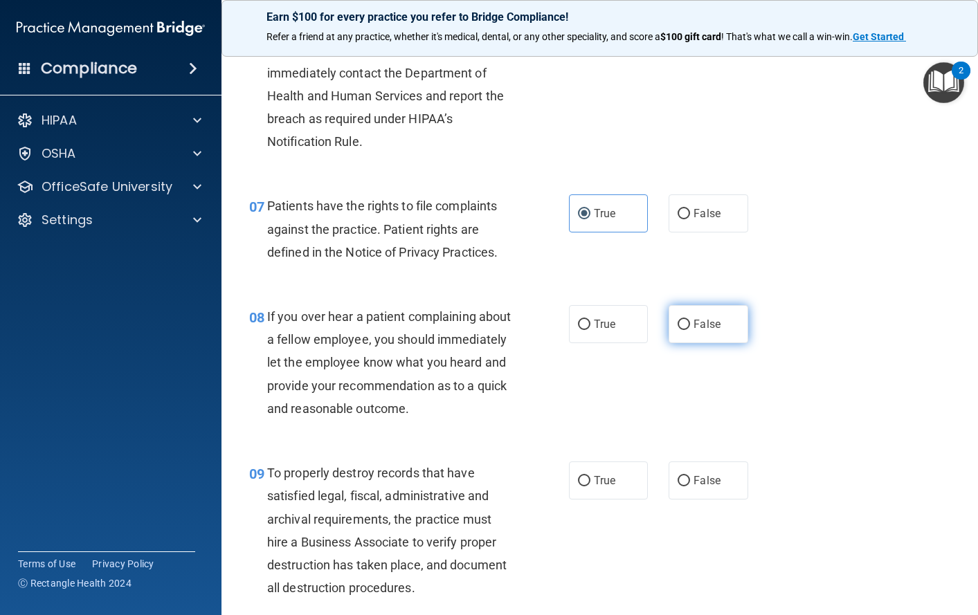
click at [705, 331] on span "False" at bounding box center [707, 324] width 27 height 13
click at [690, 330] on input "False" at bounding box center [684, 325] width 12 height 10
radio input "true"
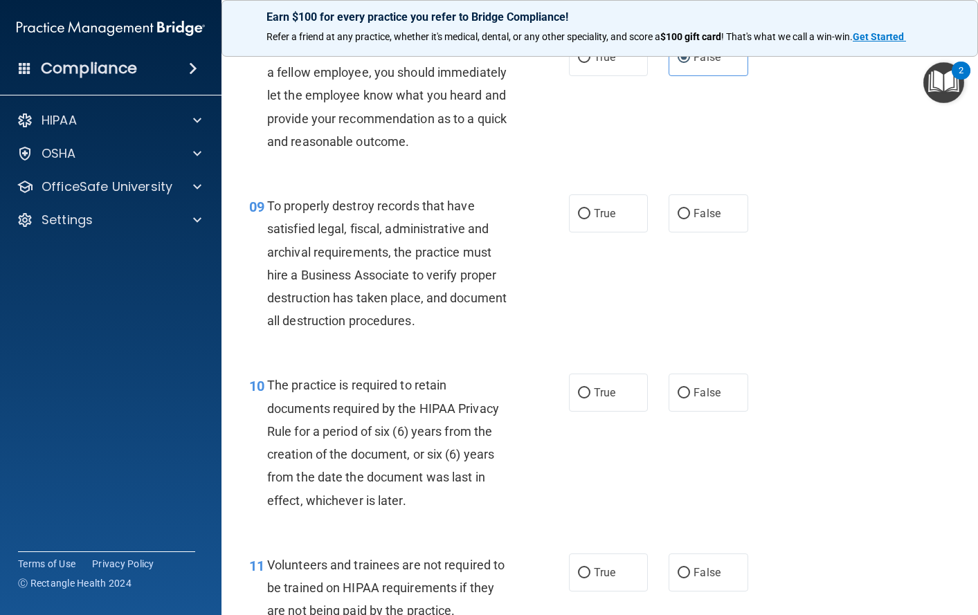
scroll to position [1177, 0]
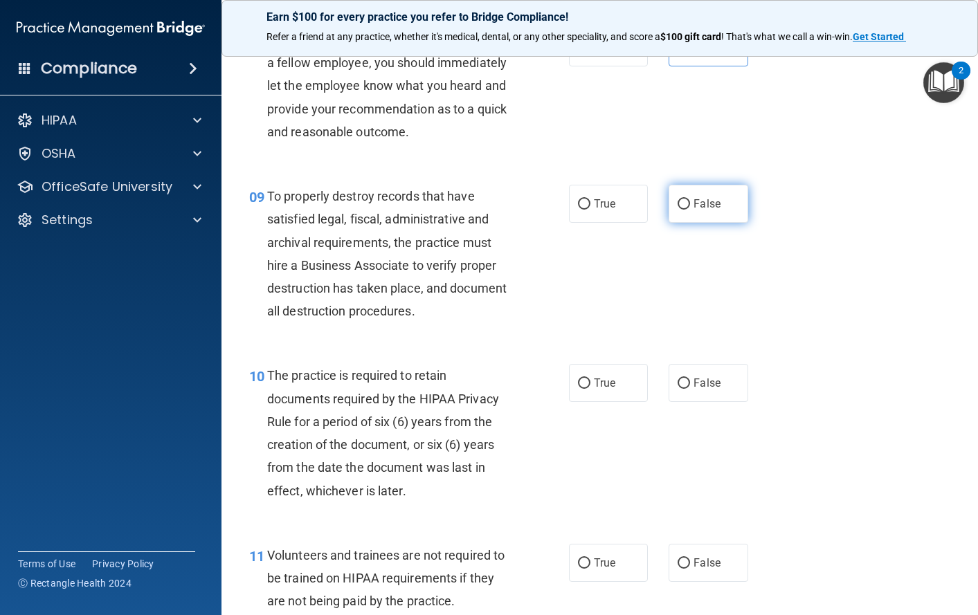
click at [696, 210] on span "False" at bounding box center [707, 203] width 27 height 13
click at [690, 210] on input "False" at bounding box center [684, 204] width 12 height 10
radio input "true"
click at [711, 390] on span "False" at bounding box center [707, 383] width 27 height 13
click at [690, 389] on input "False" at bounding box center [684, 384] width 12 height 10
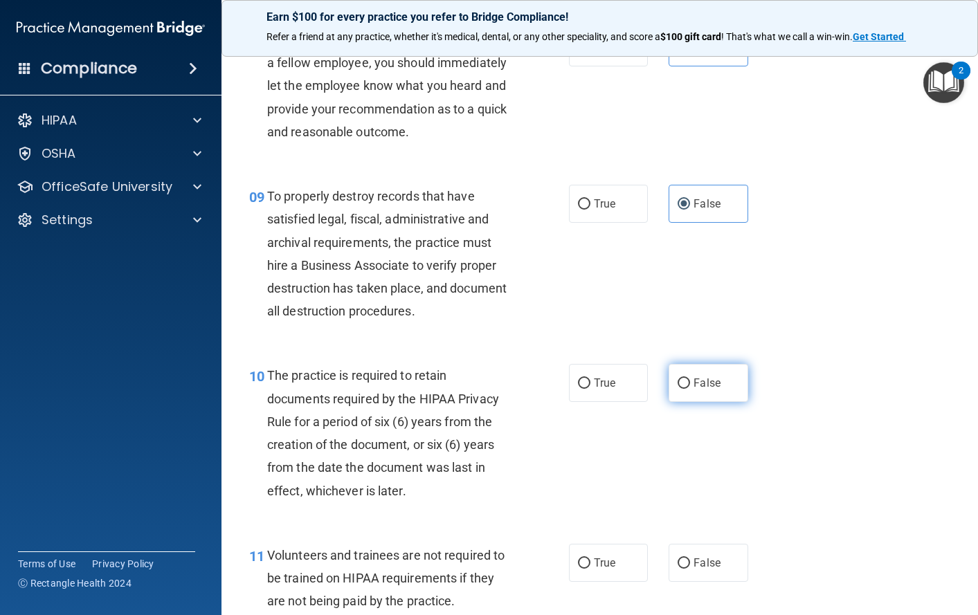
radio input "true"
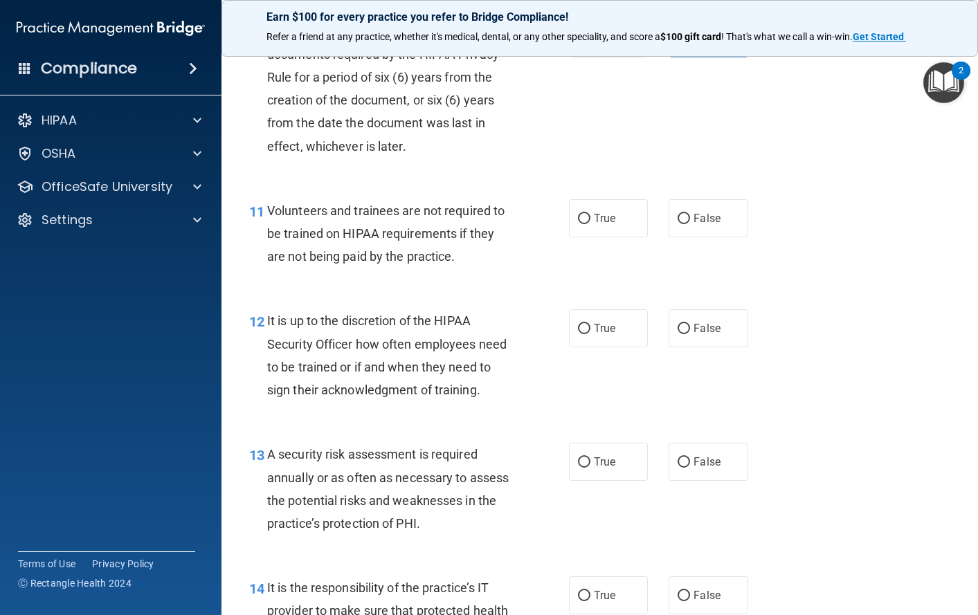
scroll to position [1523, 0]
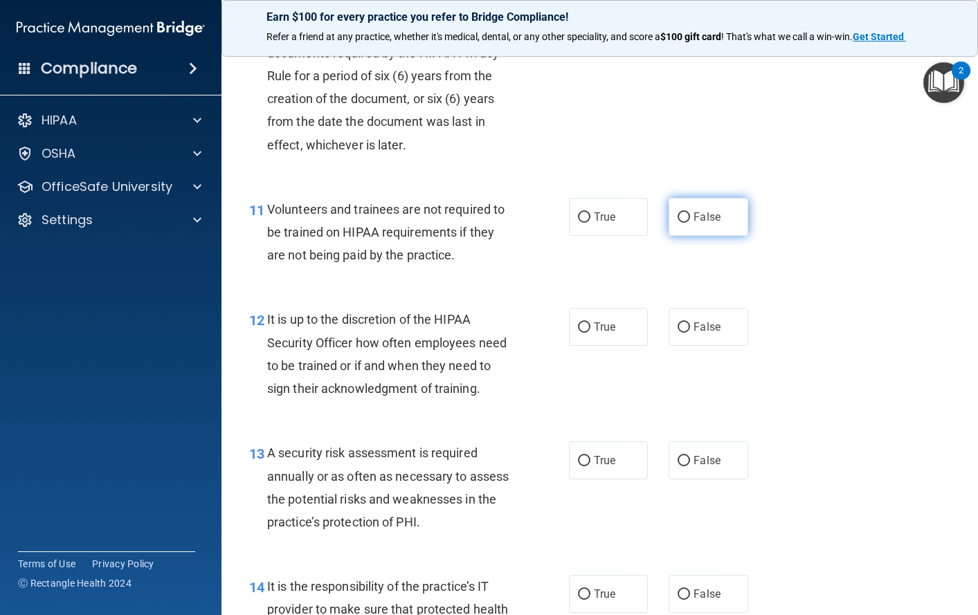
click at [696, 236] on label "False" at bounding box center [709, 217] width 80 height 38
click at [690, 223] on input "False" at bounding box center [684, 217] width 12 height 10
radio input "true"
click at [703, 334] on span "False" at bounding box center [707, 326] width 27 height 13
click at [690, 333] on input "False" at bounding box center [684, 328] width 12 height 10
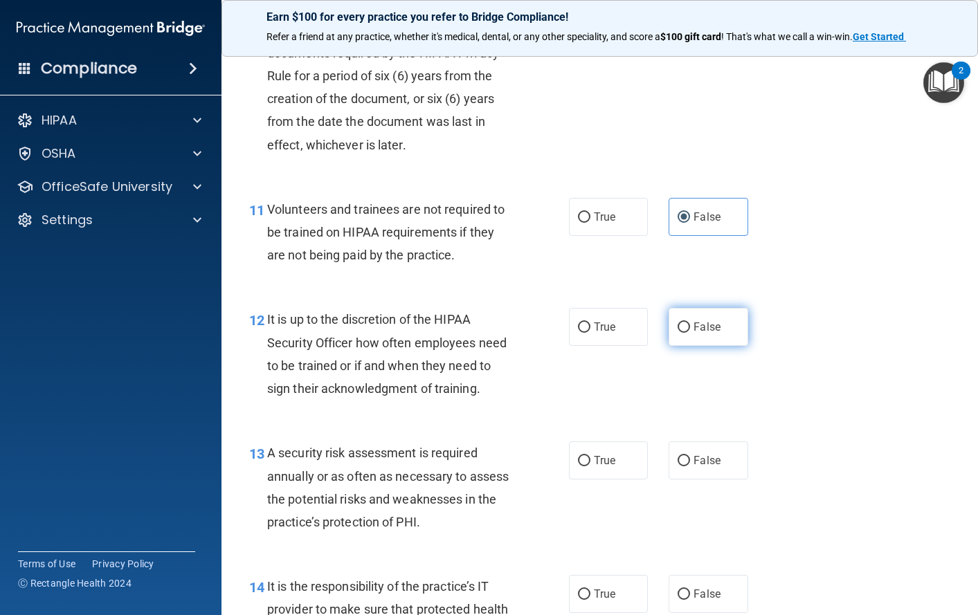
radio input "true"
click at [594, 467] on span "True" at bounding box center [604, 460] width 21 height 13
click at [590, 466] on input "True" at bounding box center [584, 461] width 12 height 10
radio input "true"
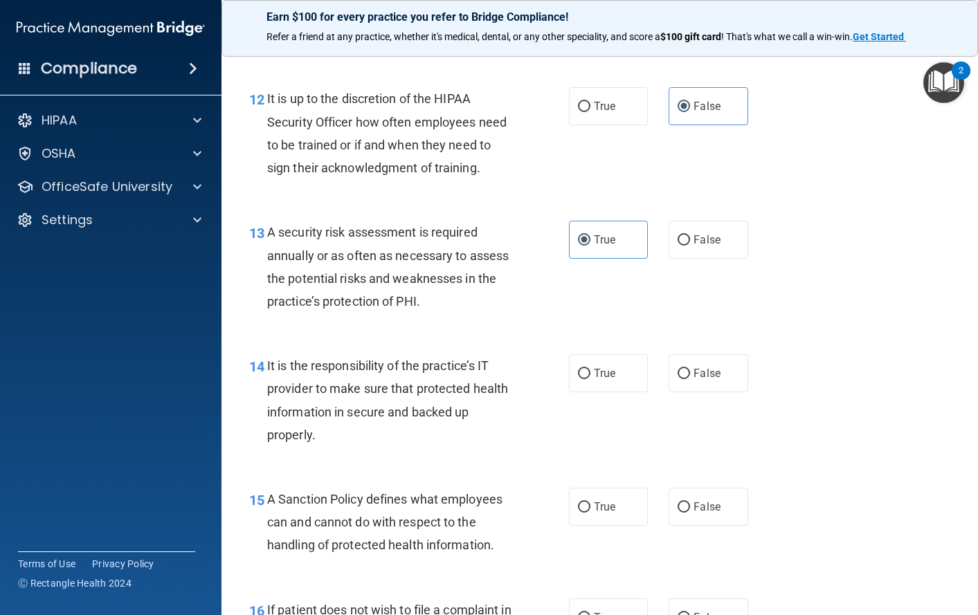
scroll to position [1938, 0]
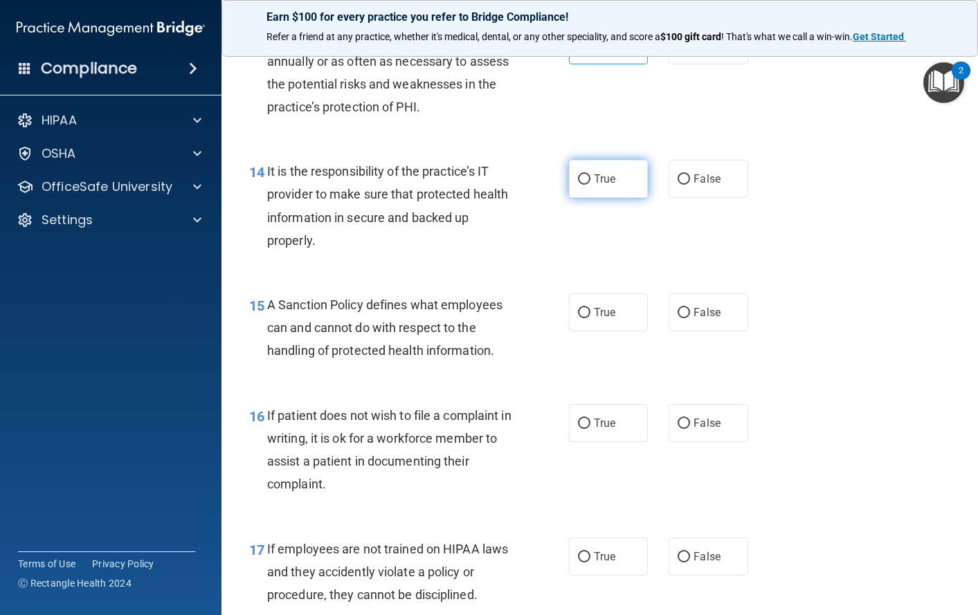
click at [604, 185] on span "True" at bounding box center [604, 178] width 21 height 13
click at [590, 185] on input "True" at bounding box center [584, 179] width 12 height 10
radio input "true"
click at [603, 319] on span "True" at bounding box center [604, 312] width 21 height 13
click at [590, 318] on input "True" at bounding box center [584, 313] width 12 height 10
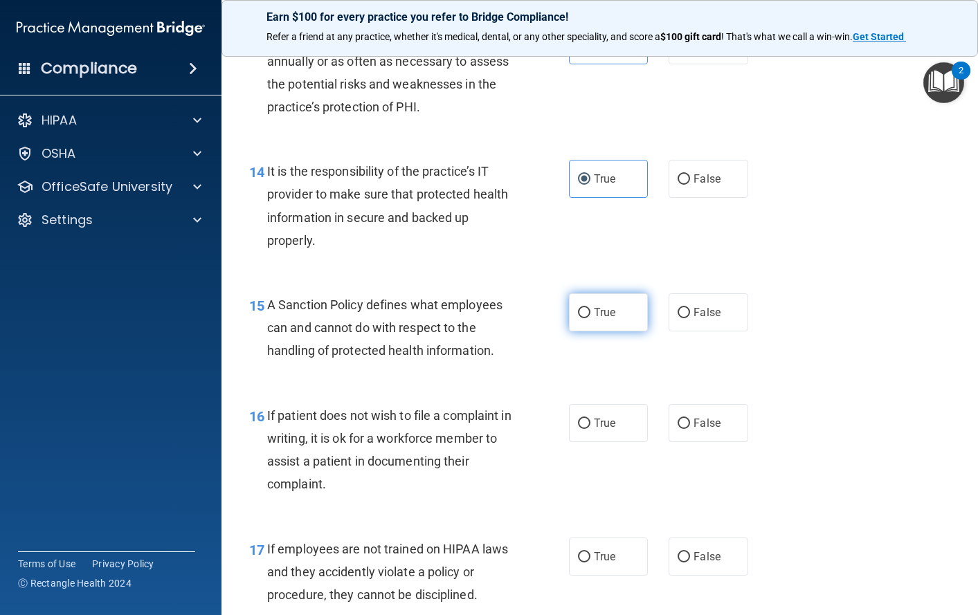
radio input "true"
click at [680, 442] on label "False" at bounding box center [709, 423] width 80 height 38
click at [680, 429] on input "False" at bounding box center [684, 424] width 12 height 10
radio input "true"
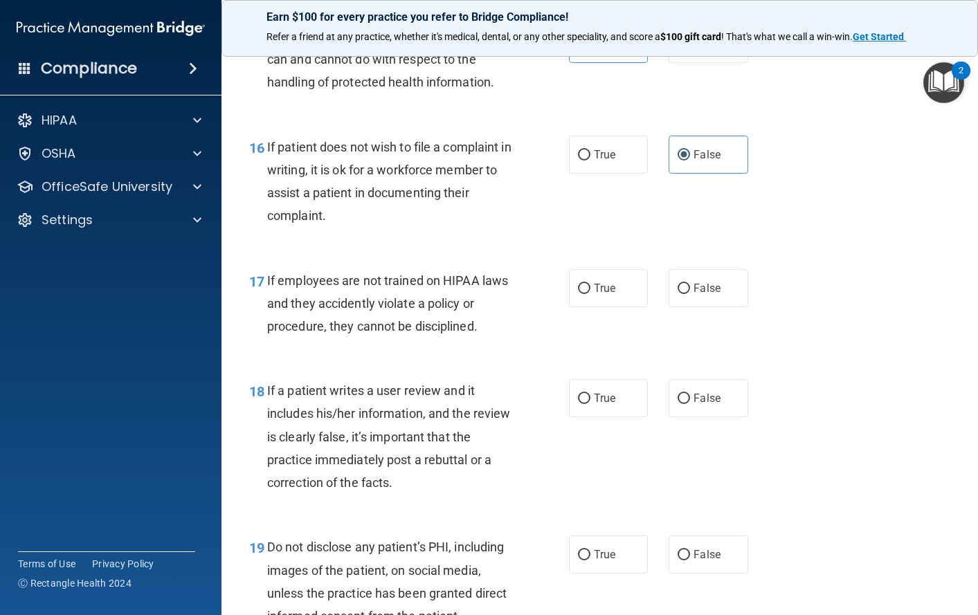
scroll to position [2215, 0]
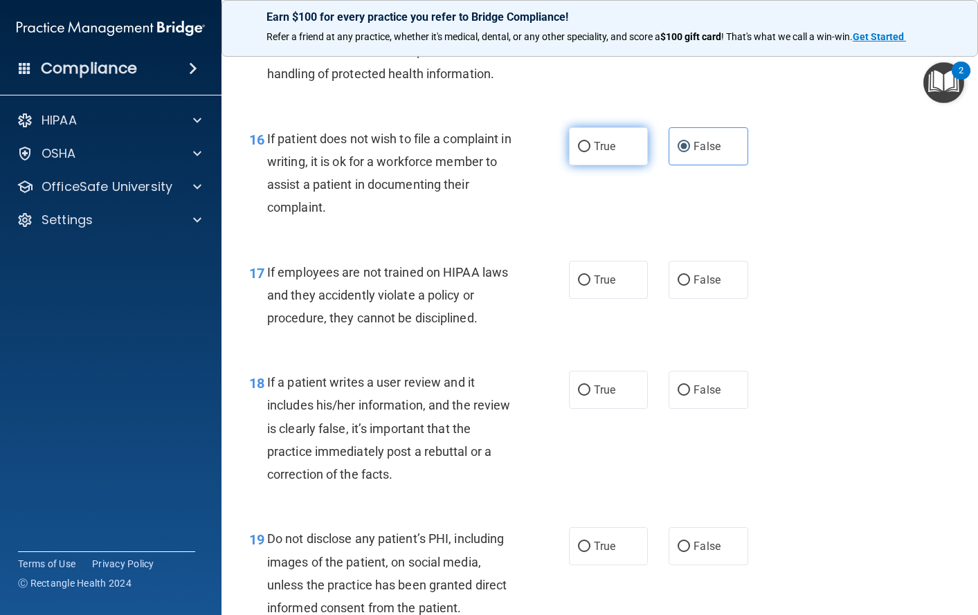
click at [594, 153] on span "True" at bounding box center [604, 146] width 21 height 13
click at [590, 152] on input "True" at bounding box center [584, 147] width 12 height 10
radio input "true"
radio input "false"
click at [694, 287] on span "False" at bounding box center [707, 279] width 27 height 13
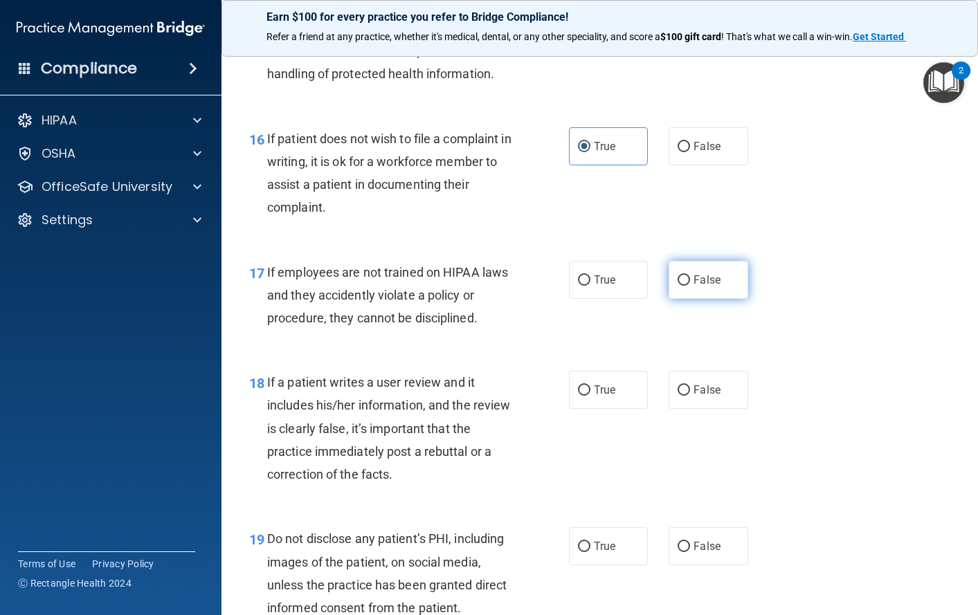
click at [690, 286] on input "False" at bounding box center [684, 280] width 12 height 10
radio input "true"
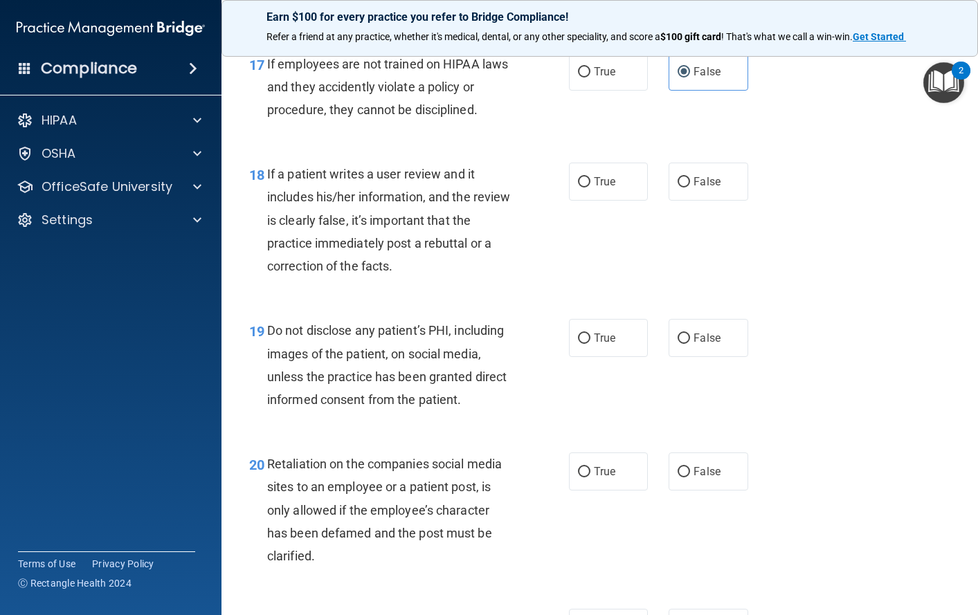
scroll to position [2492, 0]
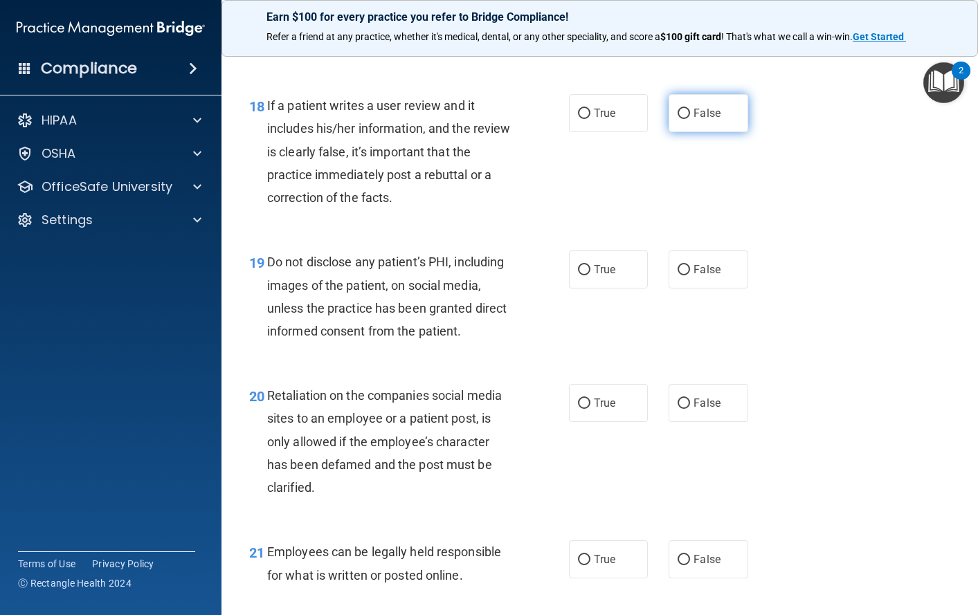
click at [707, 120] on span "False" at bounding box center [707, 113] width 27 height 13
click at [690, 119] on input "False" at bounding box center [684, 114] width 12 height 10
radio input "true"
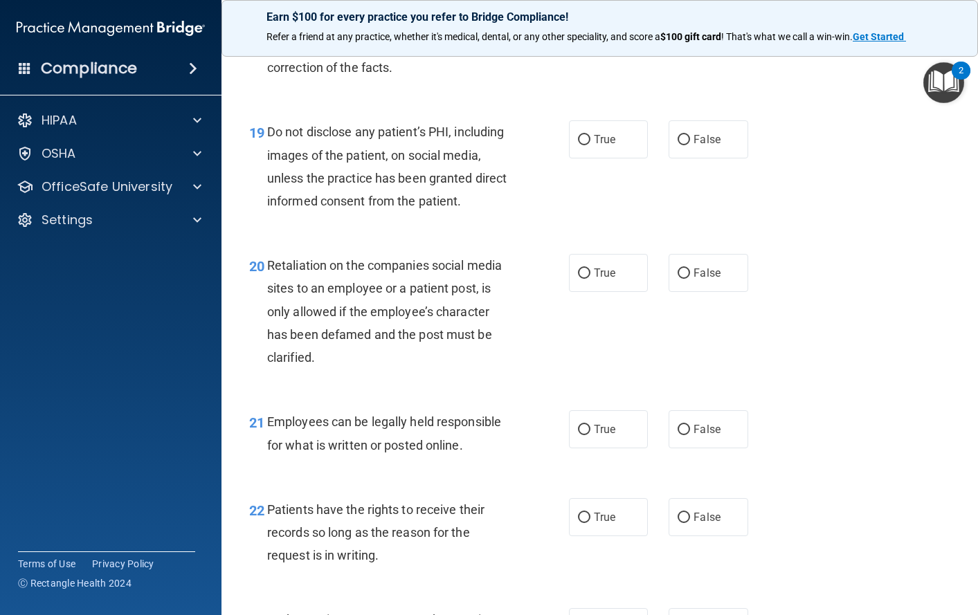
scroll to position [2630, 0]
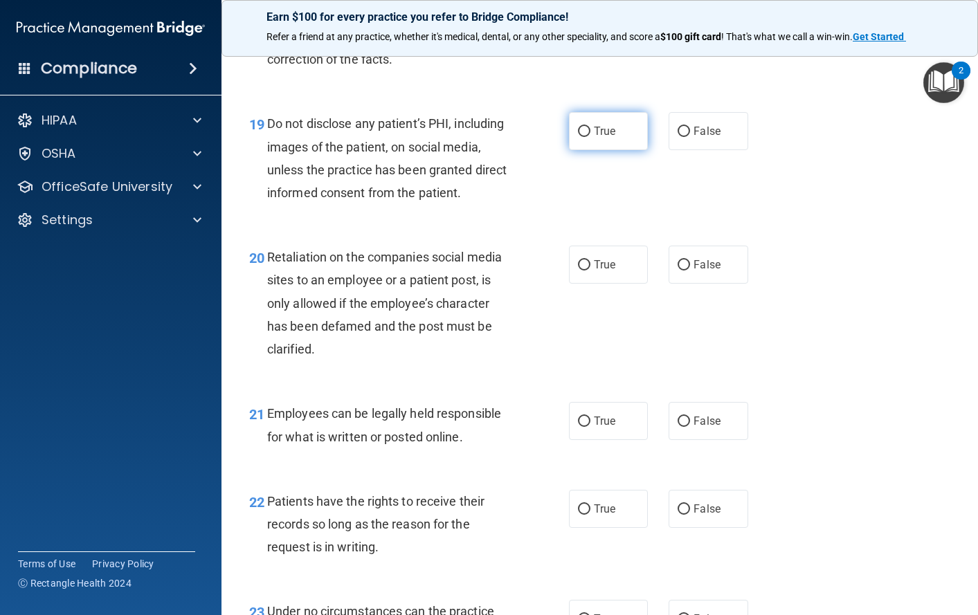
click at [602, 138] on span "True" at bounding box center [604, 131] width 21 height 13
click at [590, 137] on input "True" at bounding box center [584, 132] width 12 height 10
radio input "true"
click at [697, 271] on span "False" at bounding box center [707, 264] width 27 height 13
click at [690, 271] on input "False" at bounding box center [684, 265] width 12 height 10
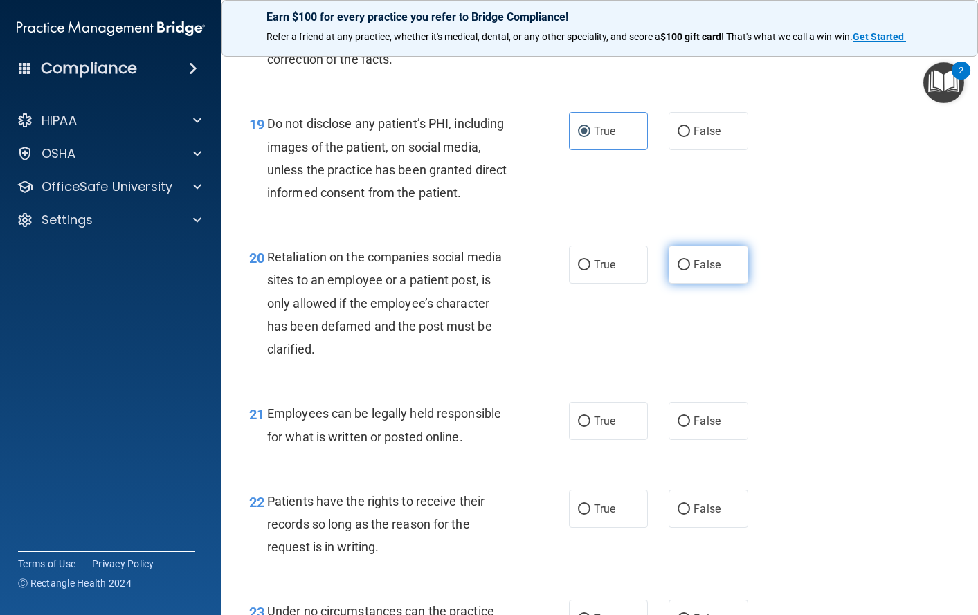
radio input "true"
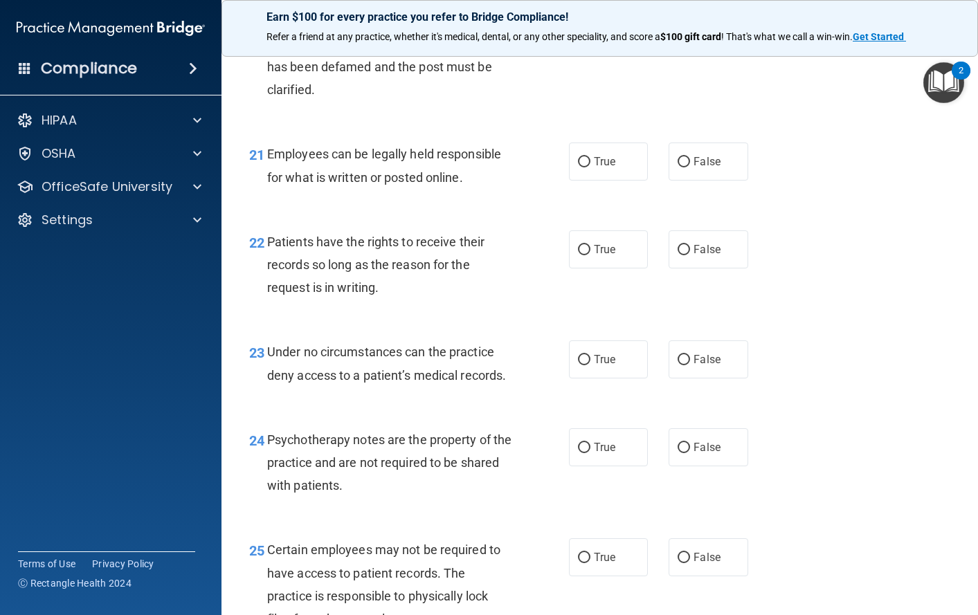
scroll to position [2907, 0]
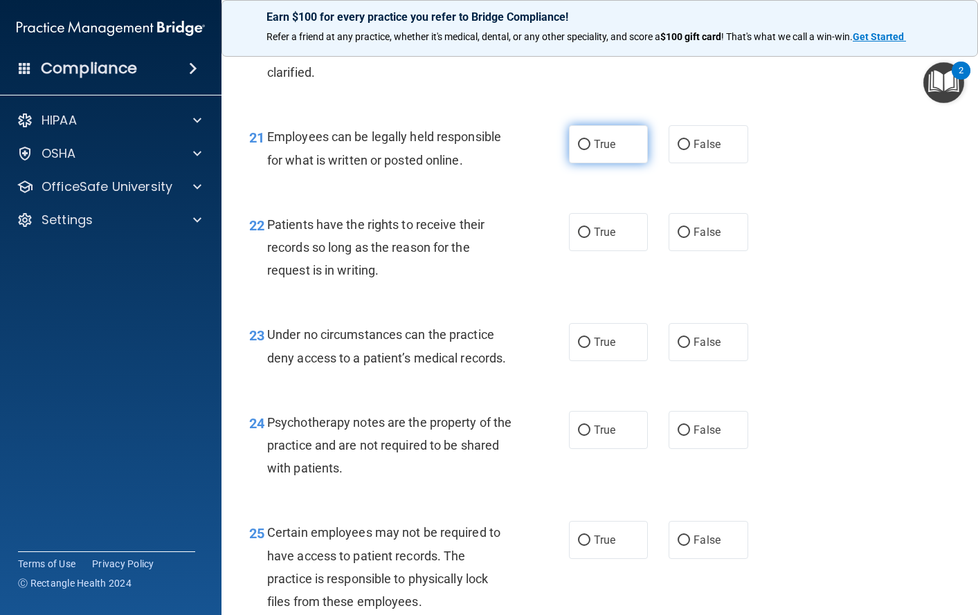
click at [599, 163] on label "True" at bounding box center [609, 144] width 80 height 38
click at [590, 150] on input "True" at bounding box center [584, 145] width 12 height 10
radio input "true"
click at [703, 239] on span "False" at bounding box center [707, 232] width 27 height 13
click at [690, 238] on input "False" at bounding box center [684, 233] width 12 height 10
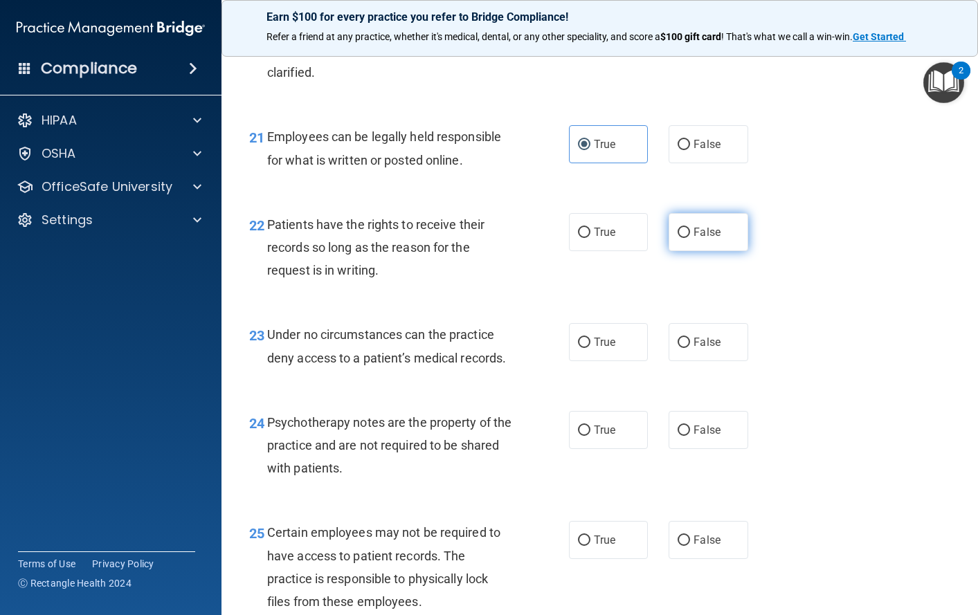
radio input "true"
click at [594, 349] on span "True" at bounding box center [604, 342] width 21 height 13
click at [588, 348] on input "True" at bounding box center [584, 343] width 12 height 10
radio input "true"
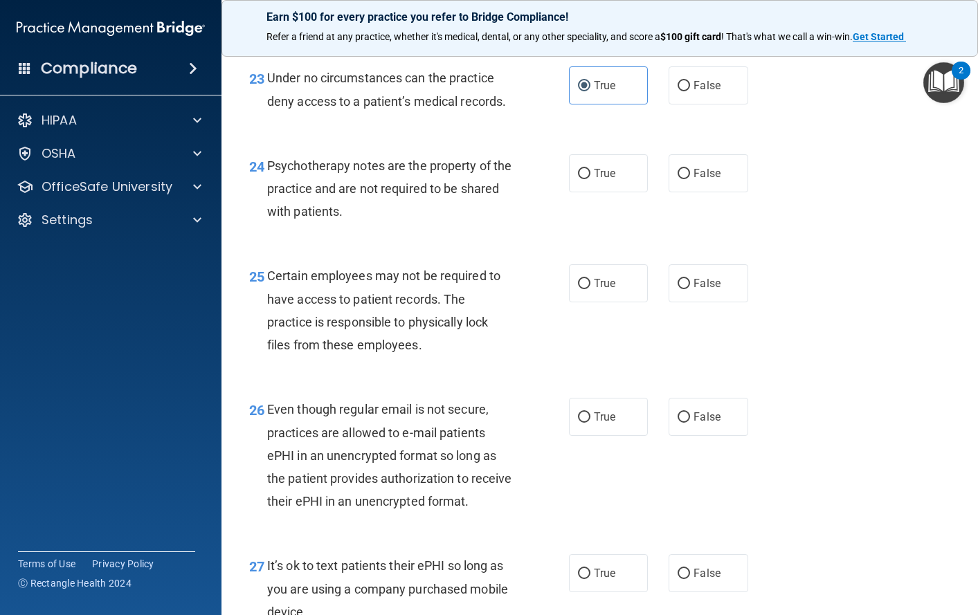
scroll to position [3184, 0]
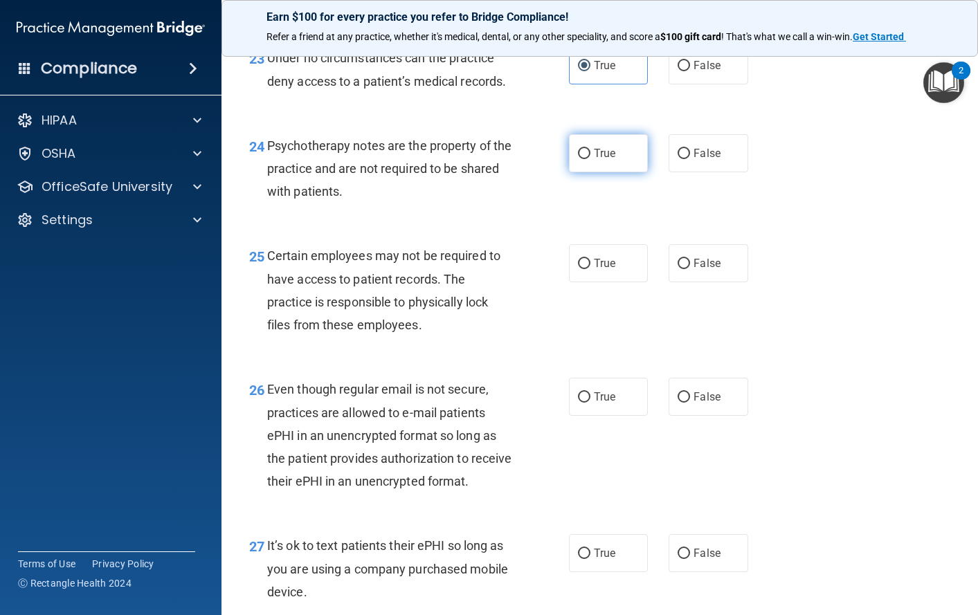
click at [597, 172] on label "True" at bounding box center [609, 153] width 80 height 38
click at [590, 159] on input "True" at bounding box center [584, 154] width 12 height 10
radio input "true"
click at [604, 270] on span "True" at bounding box center [604, 263] width 21 height 13
click at [590, 269] on input "True" at bounding box center [584, 264] width 12 height 10
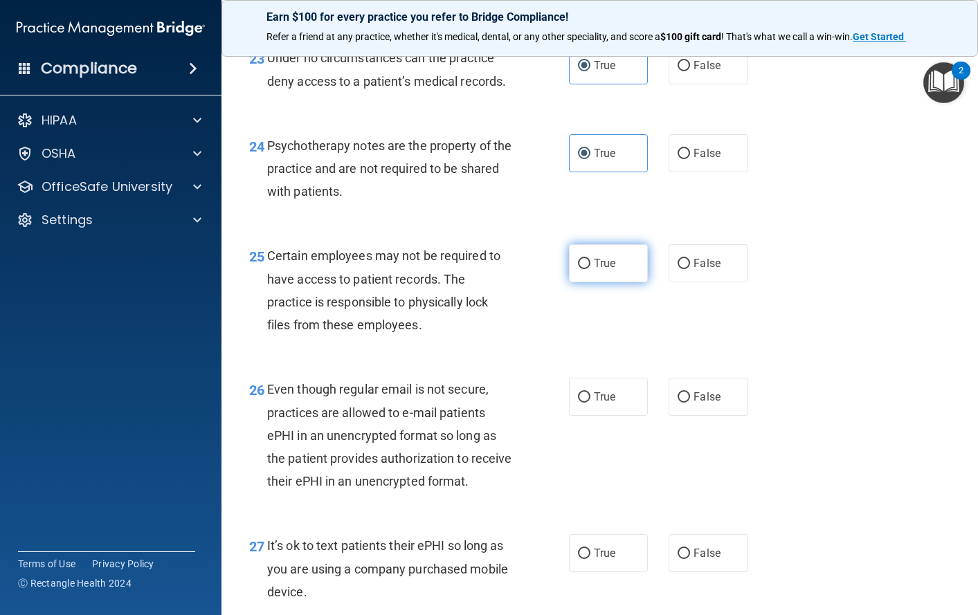
radio input "true"
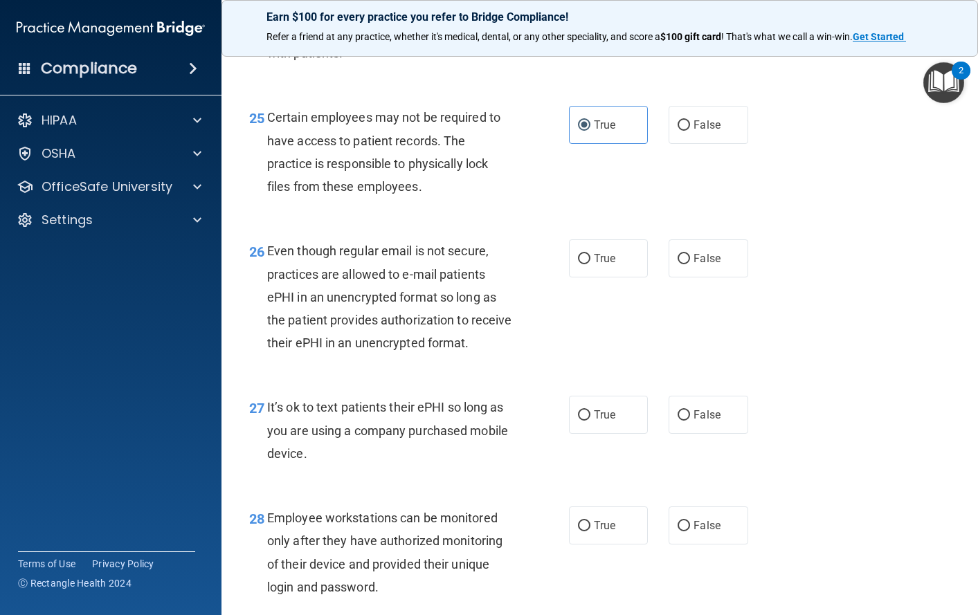
scroll to position [3391, 0]
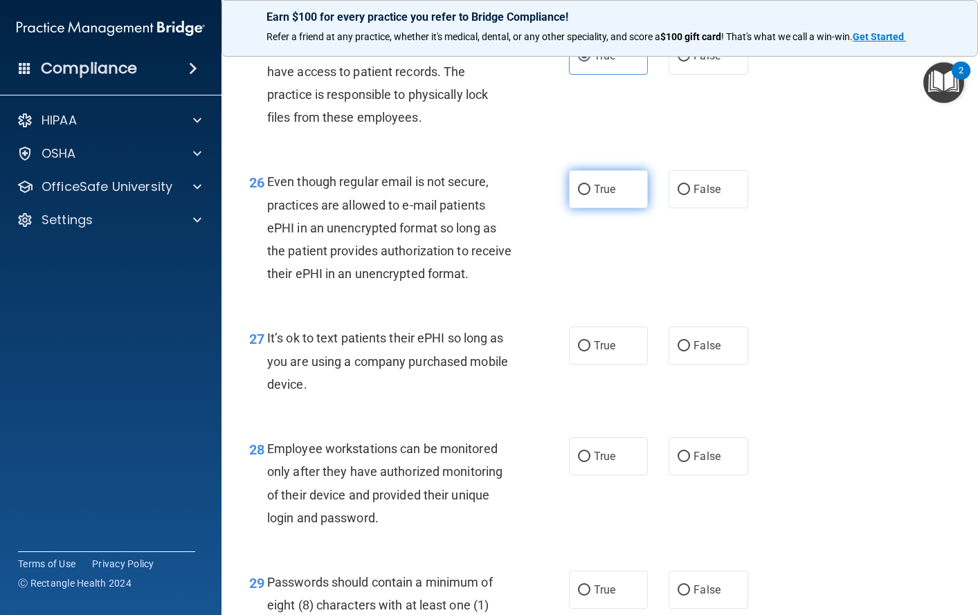
click at [572, 208] on label "True" at bounding box center [609, 189] width 80 height 38
click at [578, 195] on input "True" at bounding box center [584, 190] width 12 height 10
radio input "true"
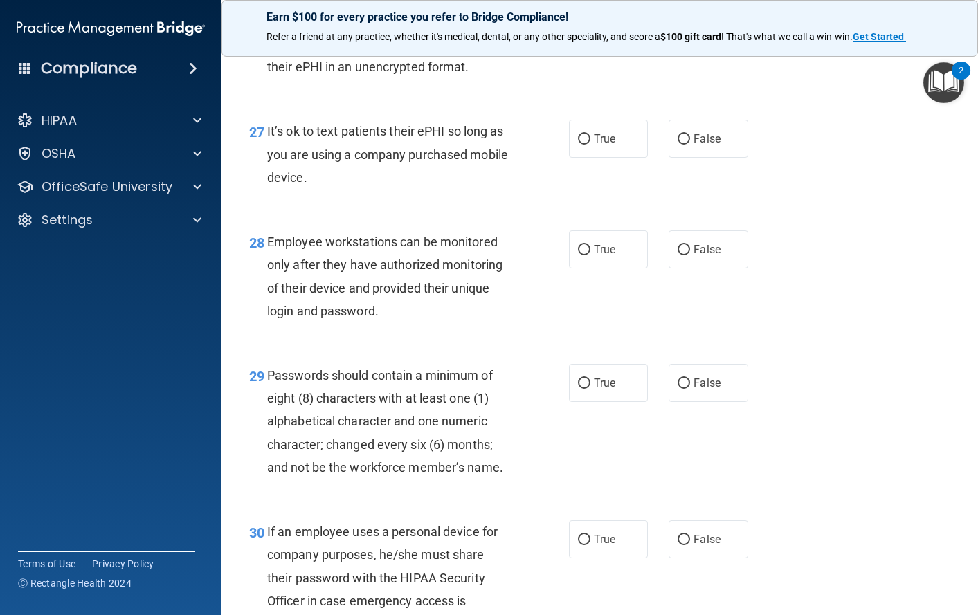
scroll to position [3599, 0]
click at [594, 145] on span "True" at bounding box center [604, 138] width 21 height 13
click at [590, 144] on input "True" at bounding box center [584, 139] width 12 height 10
radio input "true"
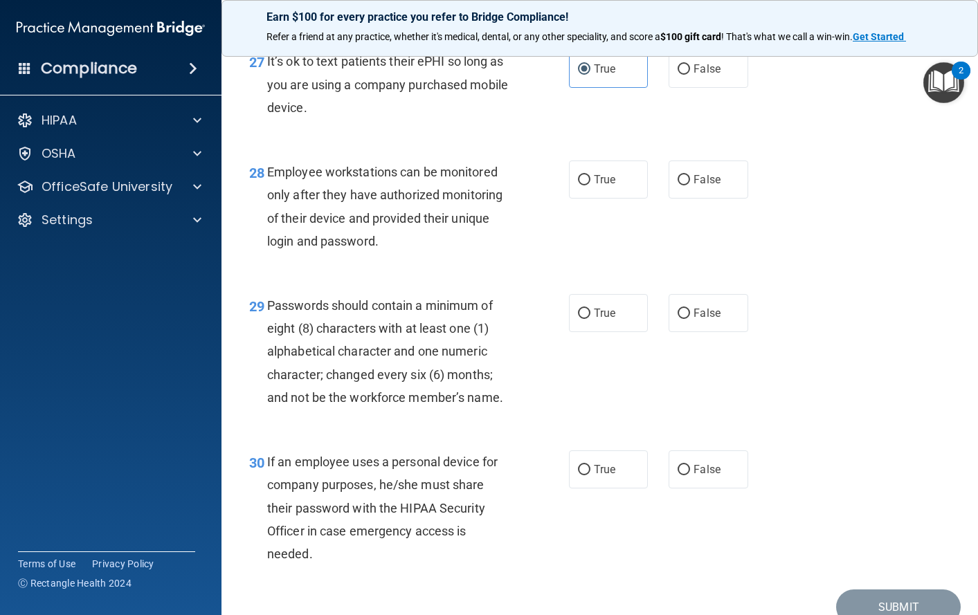
scroll to position [3737, 0]
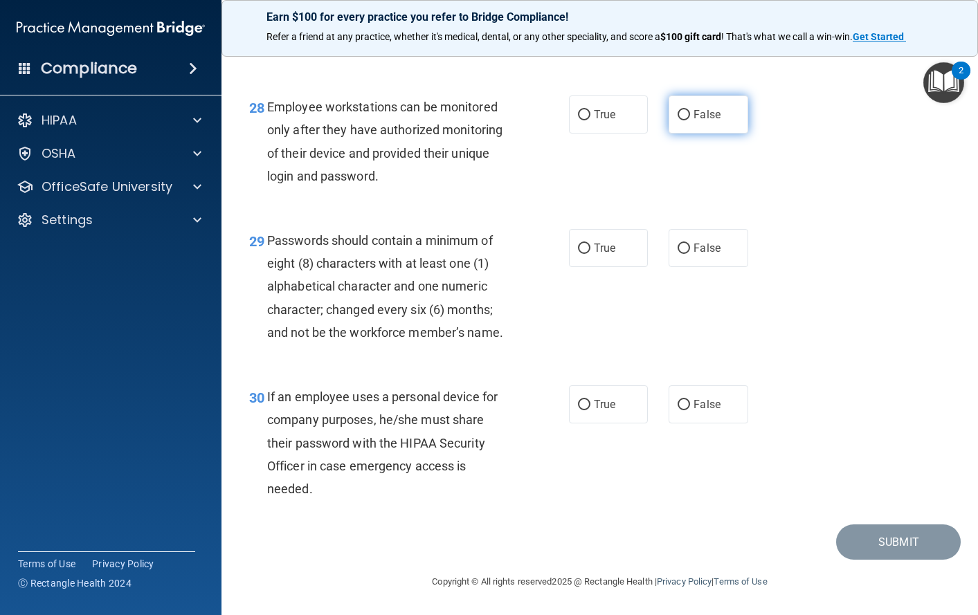
click at [681, 120] on input "False" at bounding box center [684, 115] width 12 height 10
radio input "true"
click at [594, 255] on span "True" at bounding box center [604, 248] width 21 height 13
click at [590, 254] on input "True" at bounding box center [584, 249] width 12 height 10
radio input "true"
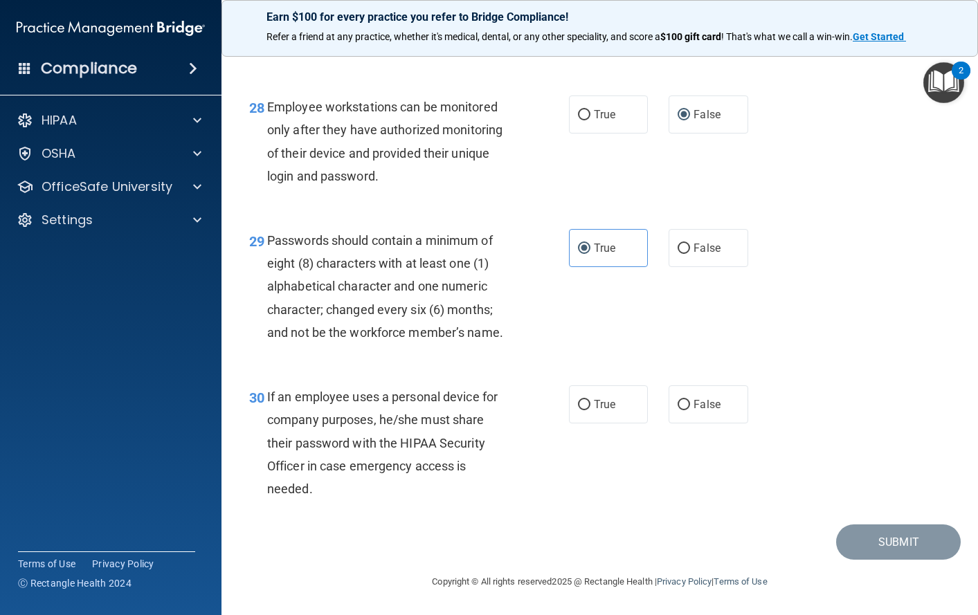
scroll to position [3802, 0]
click at [696, 414] on label "False" at bounding box center [709, 405] width 80 height 38
click at [690, 410] on input "False" at bounding box center [684, 405] width 12 height 10
radio input "true"
click at [893, 546] on button "Submit" at bounding box center [898, 542] width 125 height 35
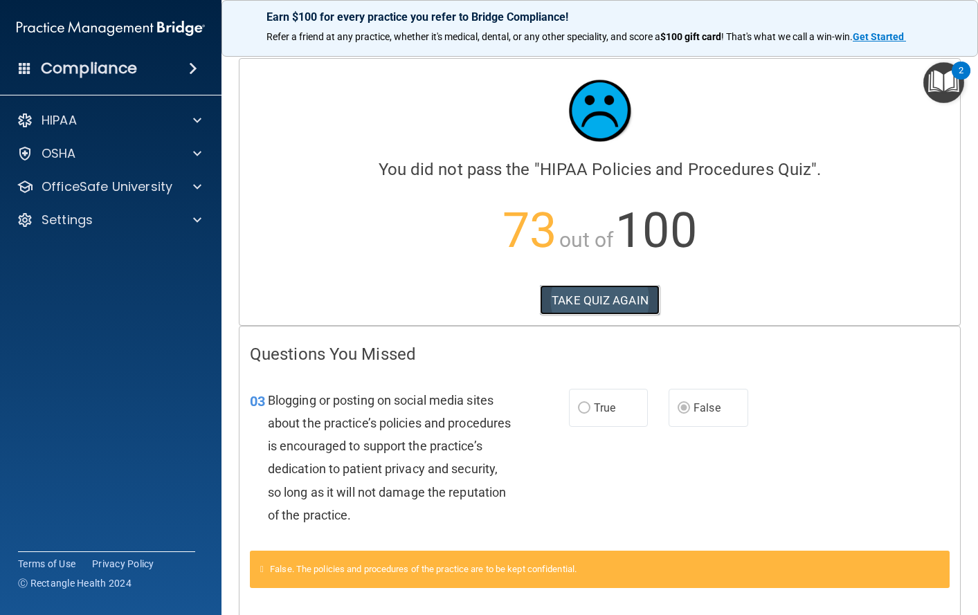
click at [604, 298] on button "TAKE QUIZ AGAIN" at bounding box center [600, 300] width 120 height 30
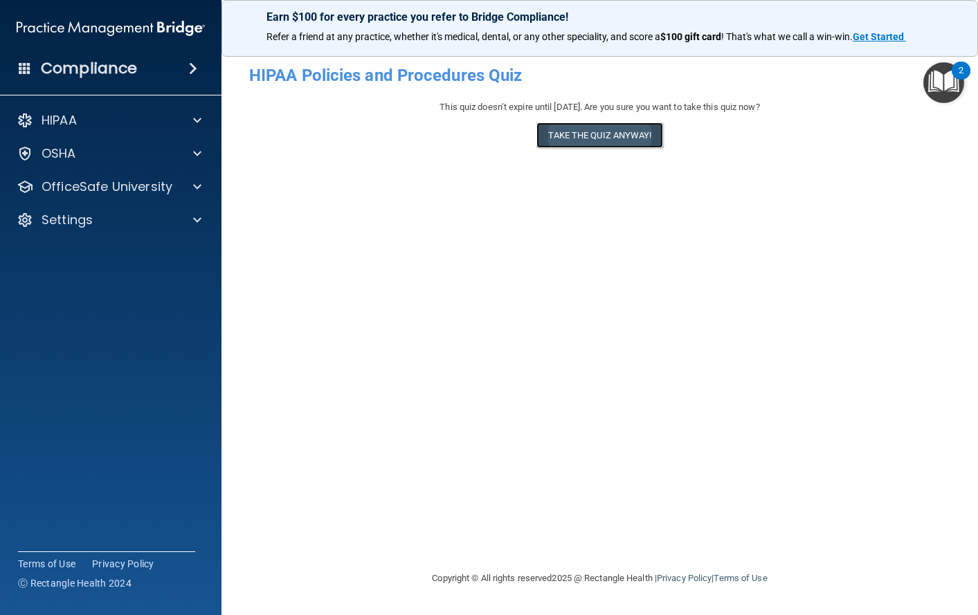
click at [586, 136] on button "Take the quiz anyway!" at bounding box center [599, 136] width 126 height 26
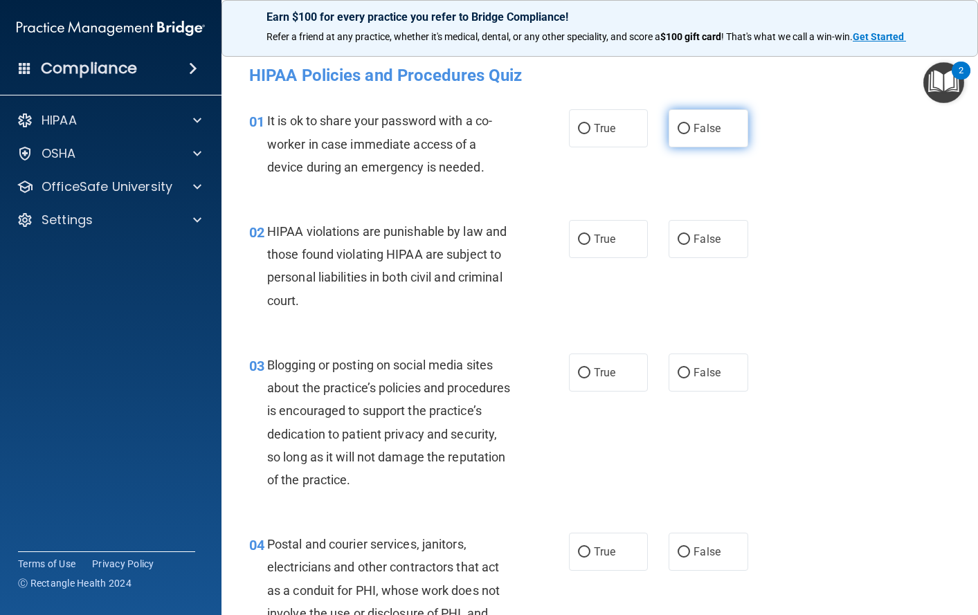
click at [698, 130] on span "False" at bounding box center [707, 128] width 27 height 13
click at [690, 130] on input "False" at bounding box center [684, 129] width 12 height 10
radio input "true"
click at [594, 241] on span "True" at bounding box center [604, 239] width 21 height 13
click at [590, 241] on input "True" at bounding box center [584, 240] width 12 height 10
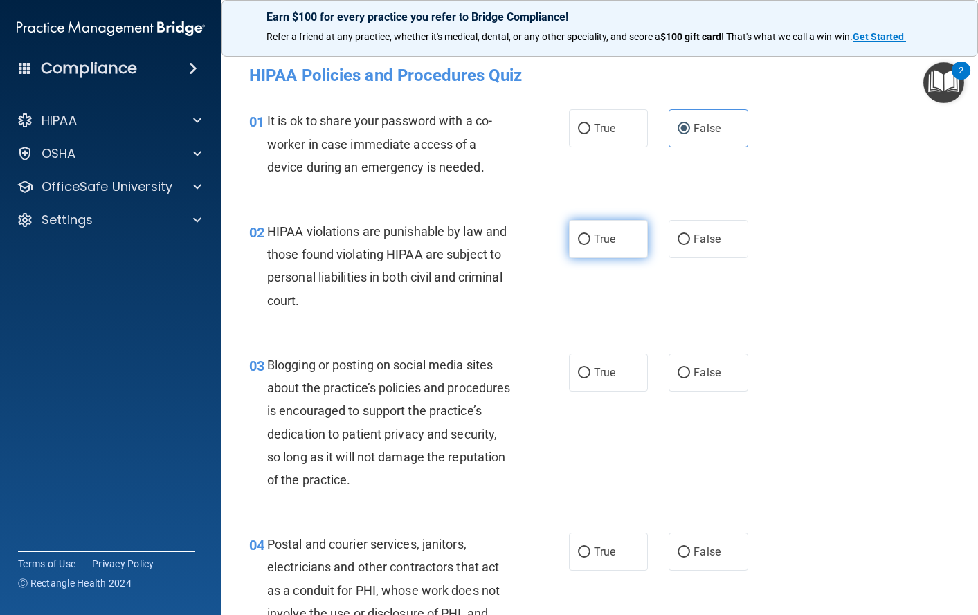
radio input "true"
click at [698, 375] on span "False" at bounding box center [707, 372] width 27 height 13
click at [690, 375] on input "False" at bounding box center [684, 373] width 12 height 10
radio input "true"
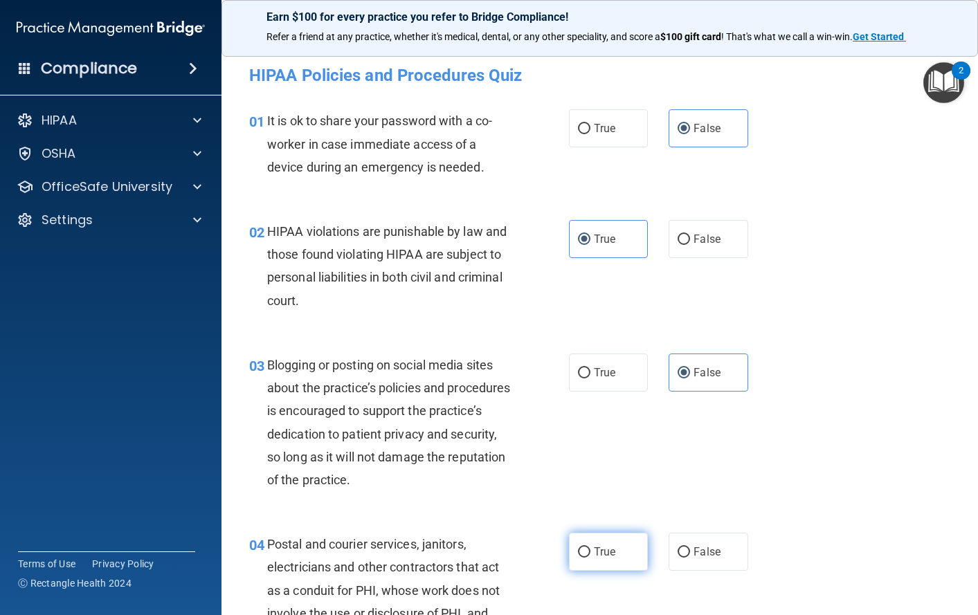
click at [598, 555] on span "True" at bounding box center [604, 551] width 21 height 13
click at [590, 555] on input "True" at bounding box center [584, 552] width 12 height 10
radio input "true"
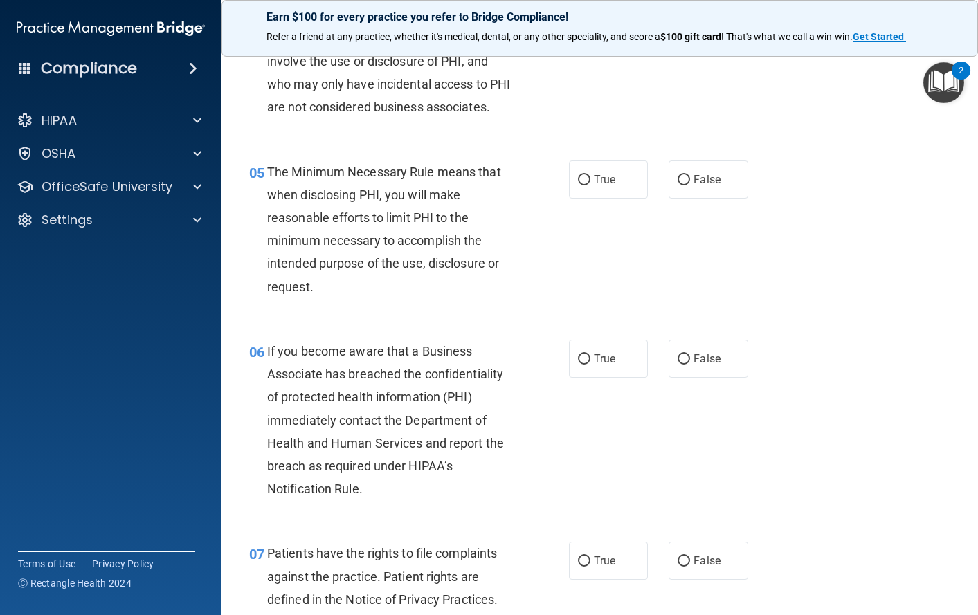
scroll to position [554, 0]
click at [584, 184] on input "True" at bounding box center [584, 179] width 12 height 10
radio input "true"
click at [694, 364] on span "False" at bounding box center [707, 357] width 27 height 13
click at [689, 363] on input "False" at bounding box center [684, 358] width 12 height 10
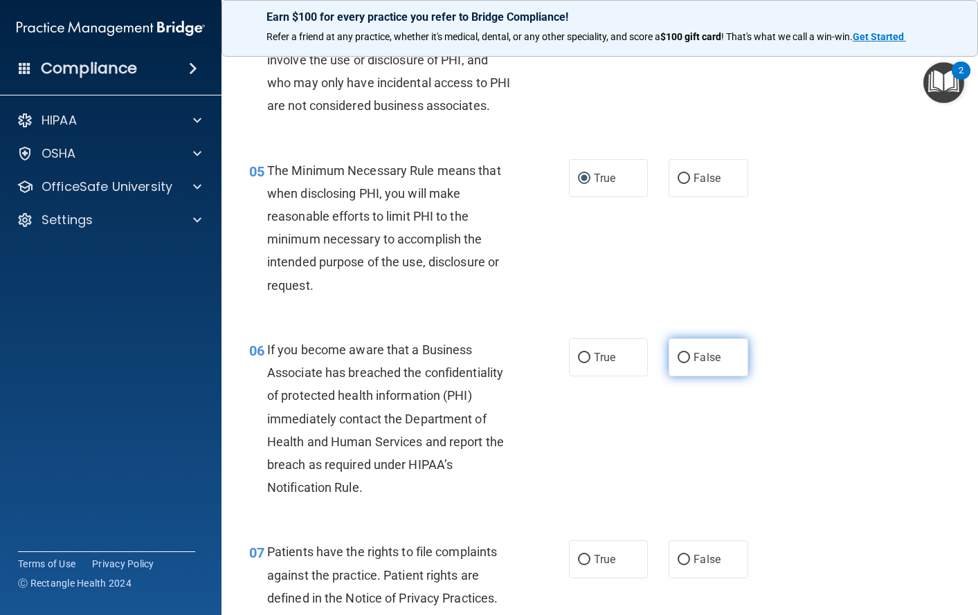
radio input "true"
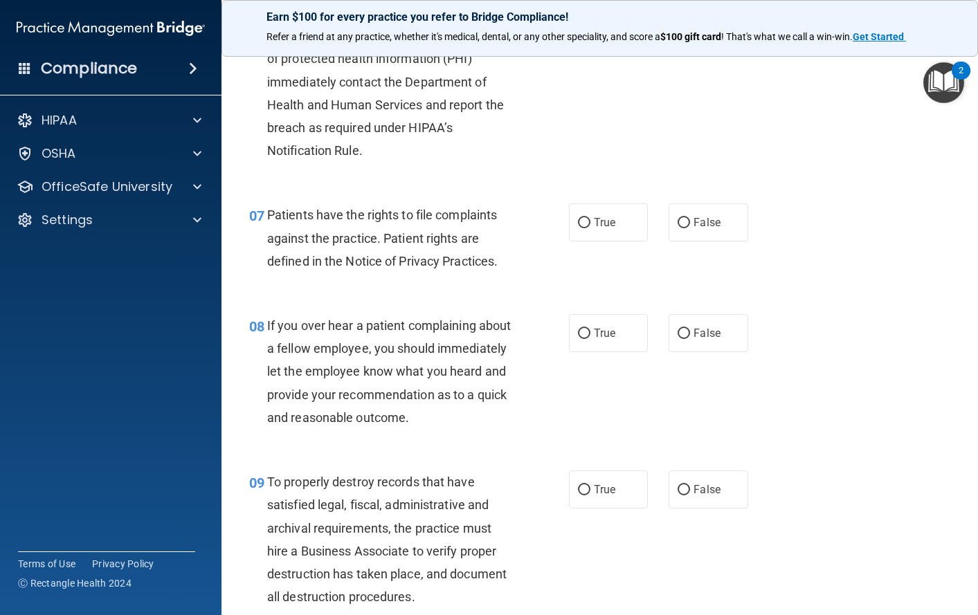
scroll to position [900, 0]
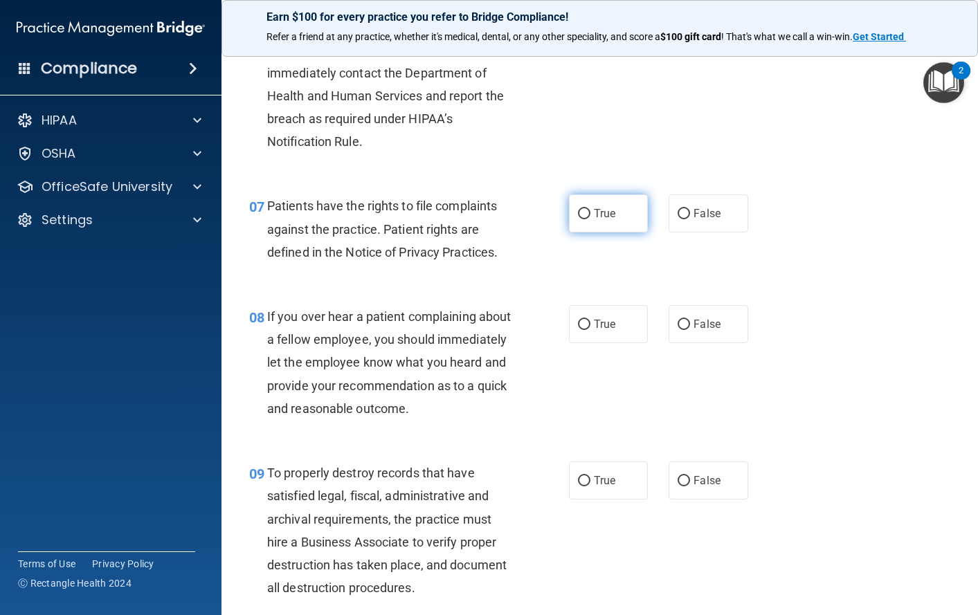
click at [585, 233] on label "True" at bounding box center [609, 213] width 80 height 38
click at [585, 219] on input "True" at bounding box center [584, 214] width 12 height 10
radio input "true"
click at [707, 331] on span "False" at bounding box center [707, 324] width 27 height 13
click at [690, 330] on input "False" at bounding box center [684, 325] width 12 height 10
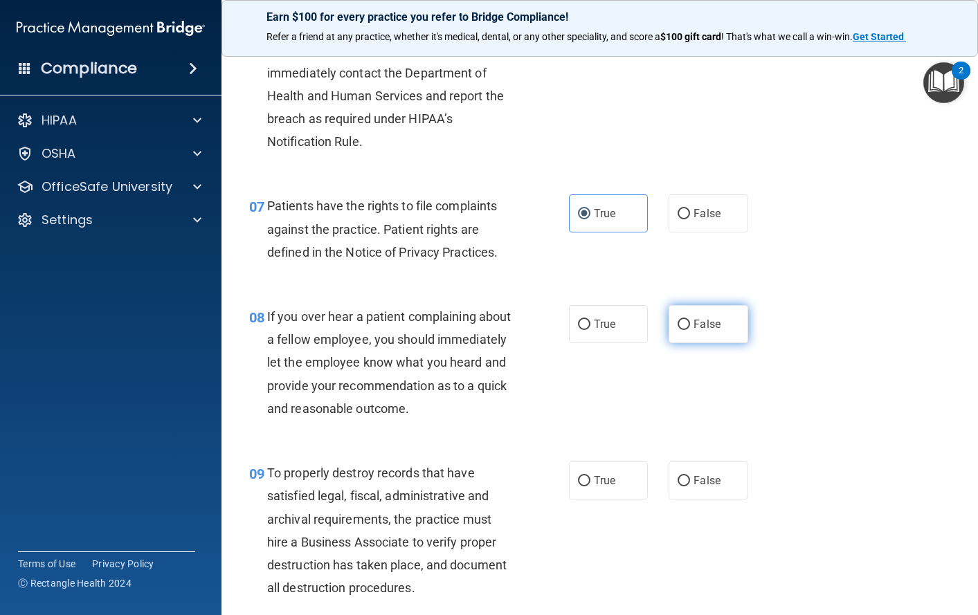
radio input "true"
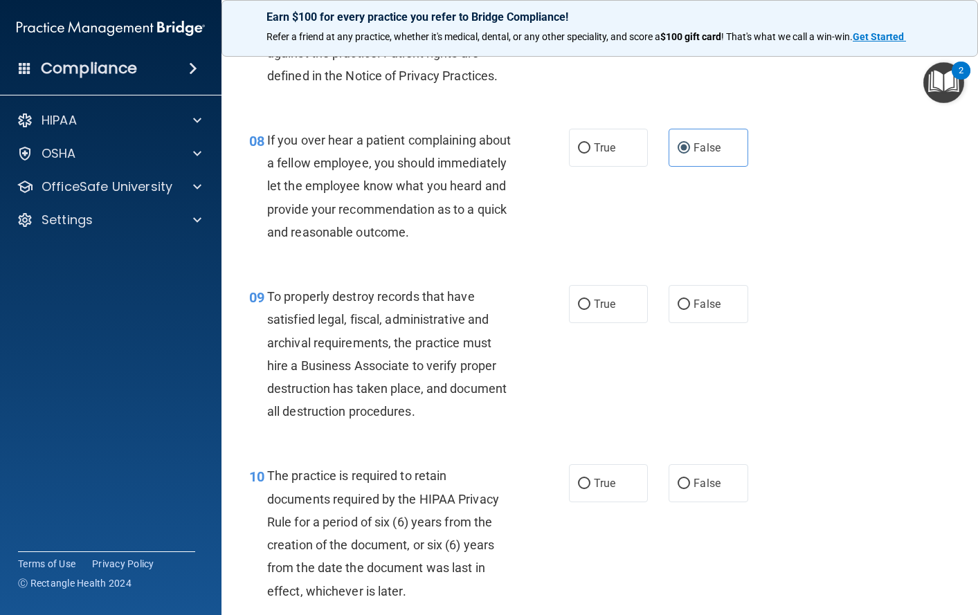
scroll to position [1107, 0]
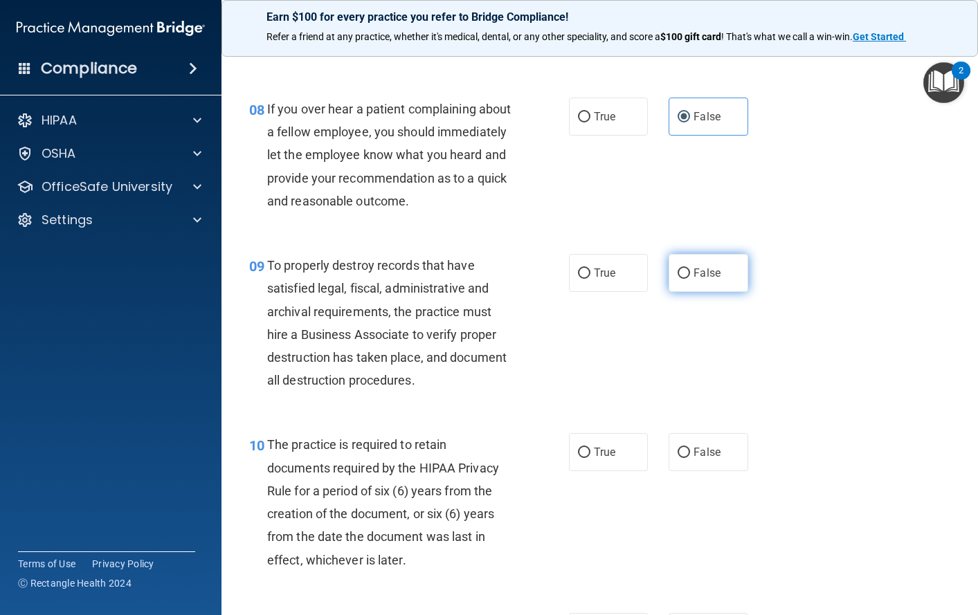
click at [694, 280] on span "False" at bounding box center [707, 272] width 27 height 13
click at [688, 279] on input "False" at bounding box center [684, 274] width 12 height 10
radio input "true"
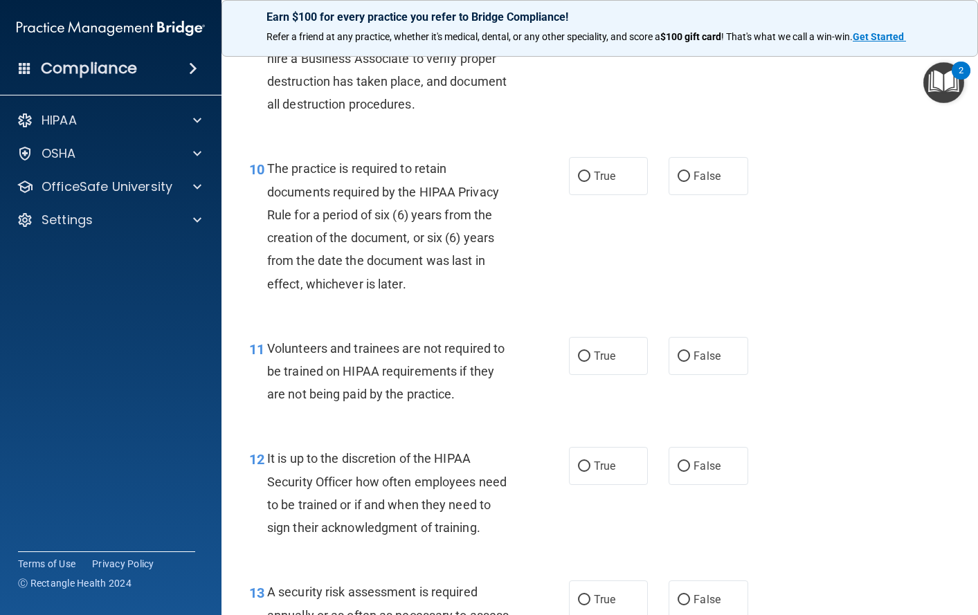
scroll to position [1384, 0]
click at [586, 194] on label "True" at bounding box center [609, 175] width 80 height 38
click at [586, 181] on input "True" at bounding box center [584, 176] width 12 height 10
radio input "true"
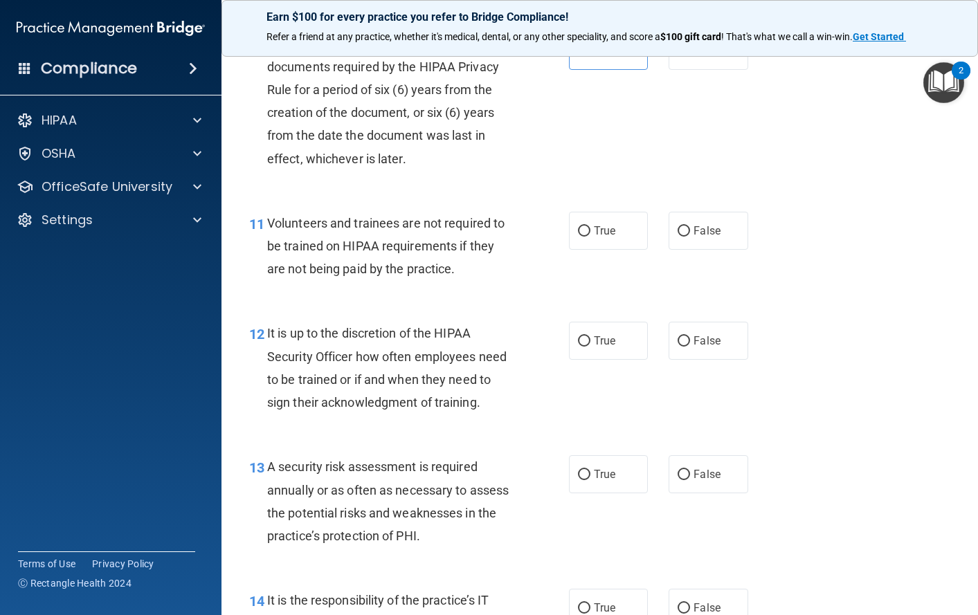
scroll to position [1523, 0]
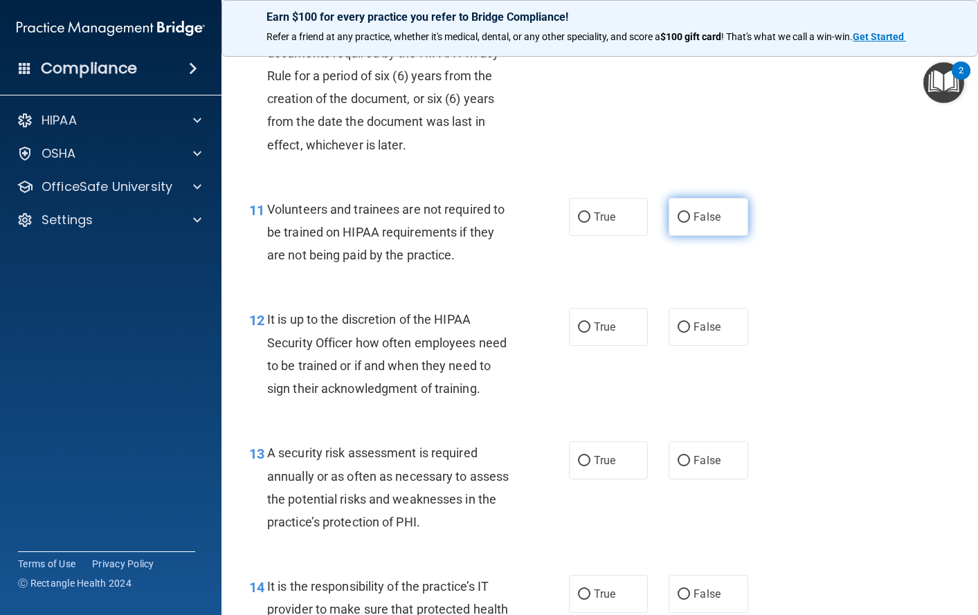
click at [699, 224] on span "False" at bounding box center [707, 216] width 27 height 13
click at [690, 223] on input "False" at bounding box center [684, 217] width 12 height 10
radio input "true"
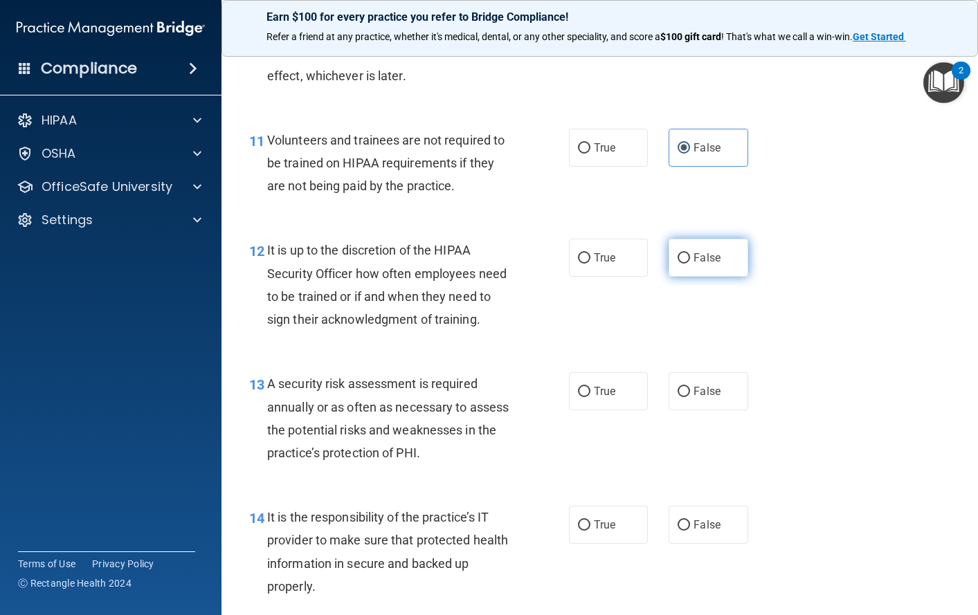
click at [694, 264] on span "False" at bounding box center [707, 257] width 27 height 13
click at [690, 264] on input "False" at bounding box center [684, 258] width 12 height 10
radio input "true"
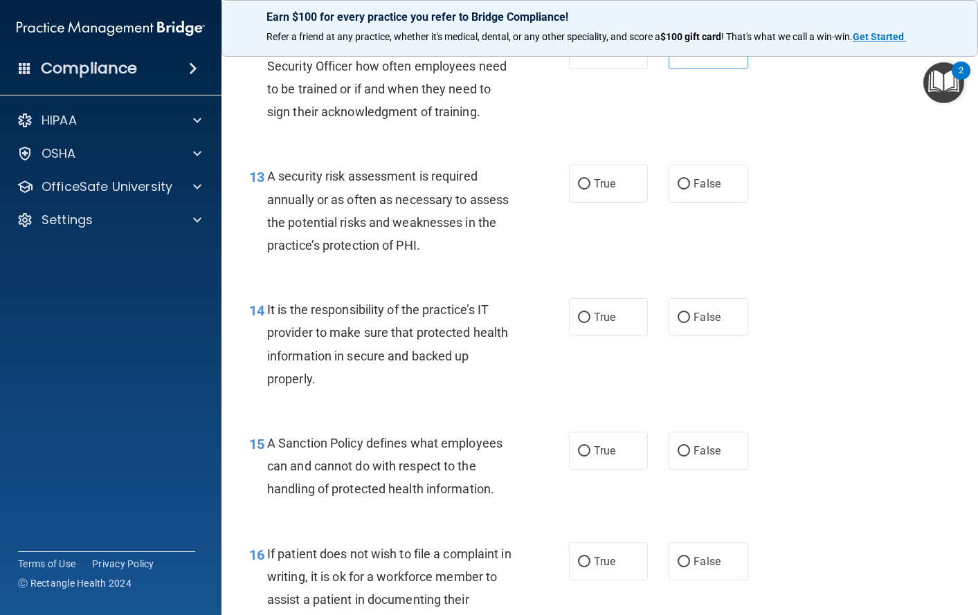
scroll to position [1869, 0]
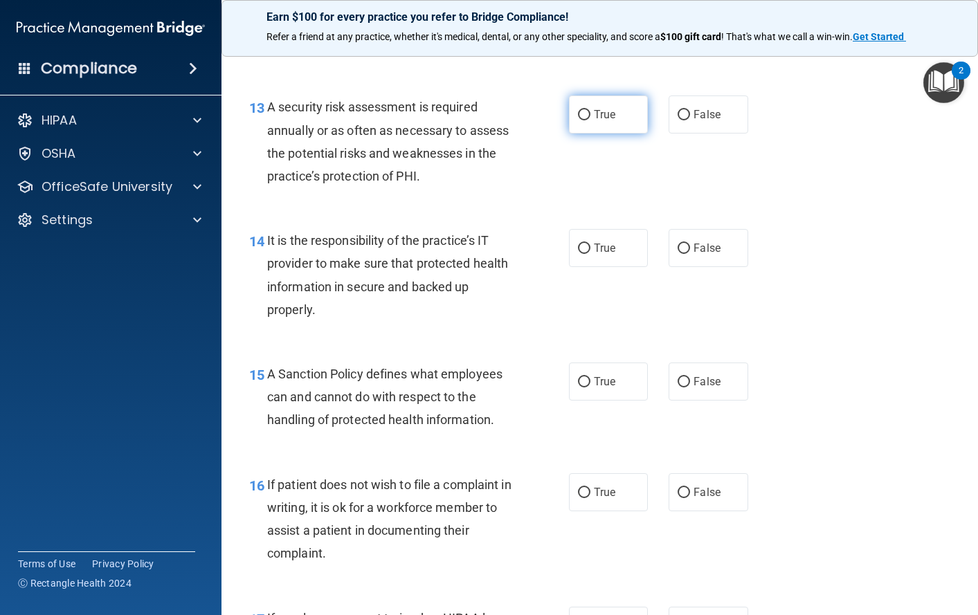
click at [596, 121] on span "True" at bounding box center [604, 114] width 21 height 13
click at [590, 120] on input "True" at bounding box center [584, 115] width 12 height 10
radio input "true"
click at [694, 255] on span "False" at bounding box center [707, 248] width 27 height 13
click at [690, 254] on input "False" at bounding box center [684, 249] width 12 height 10
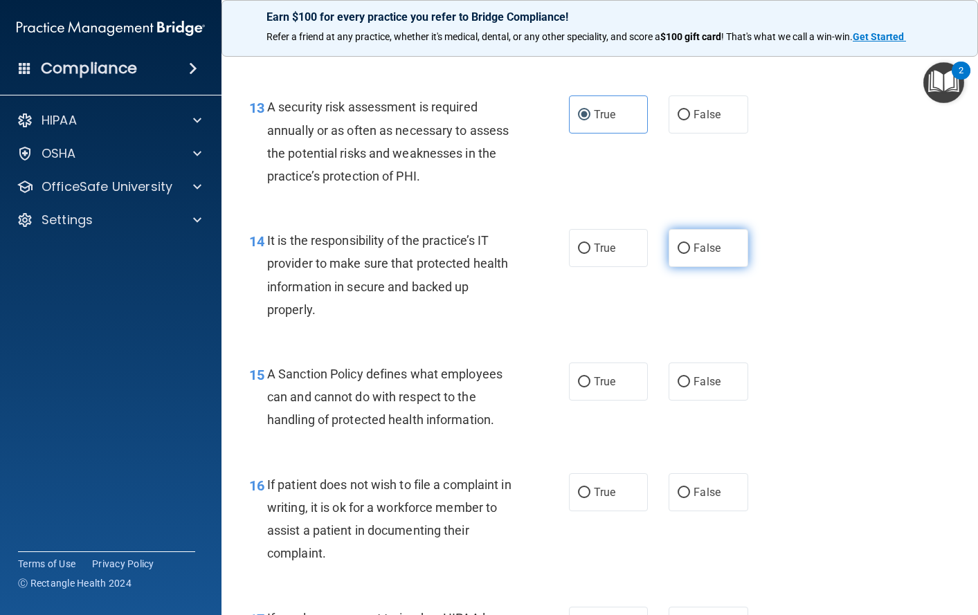
radio input "true"
click at [699, 388] on span "False" at bounding box center [707, 381] width 27 height 13
click at [690, 388] on input "False" at bounding box center [684, 382] width 12 height 10
radio input "true"
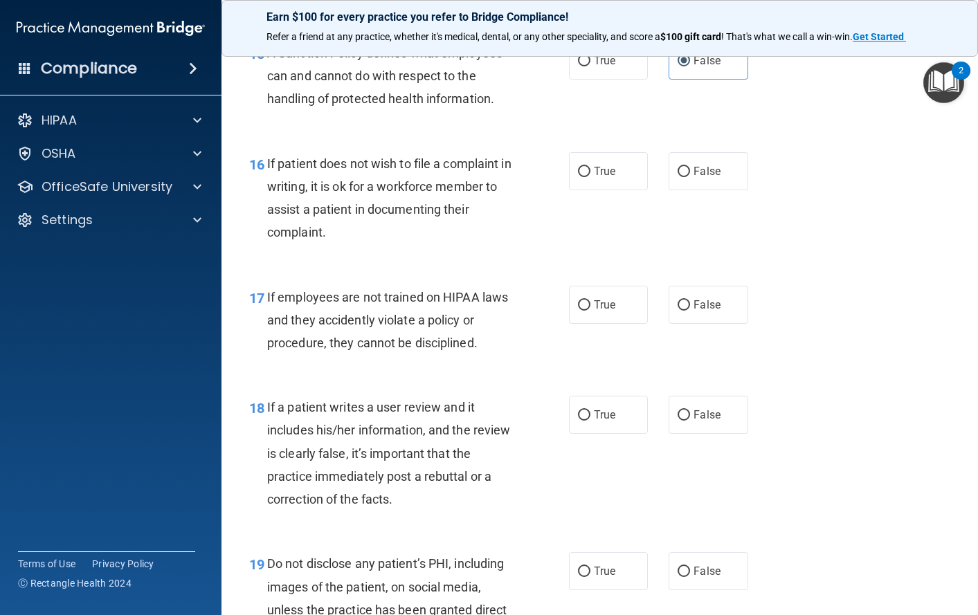
scroll to position [2215, 0]
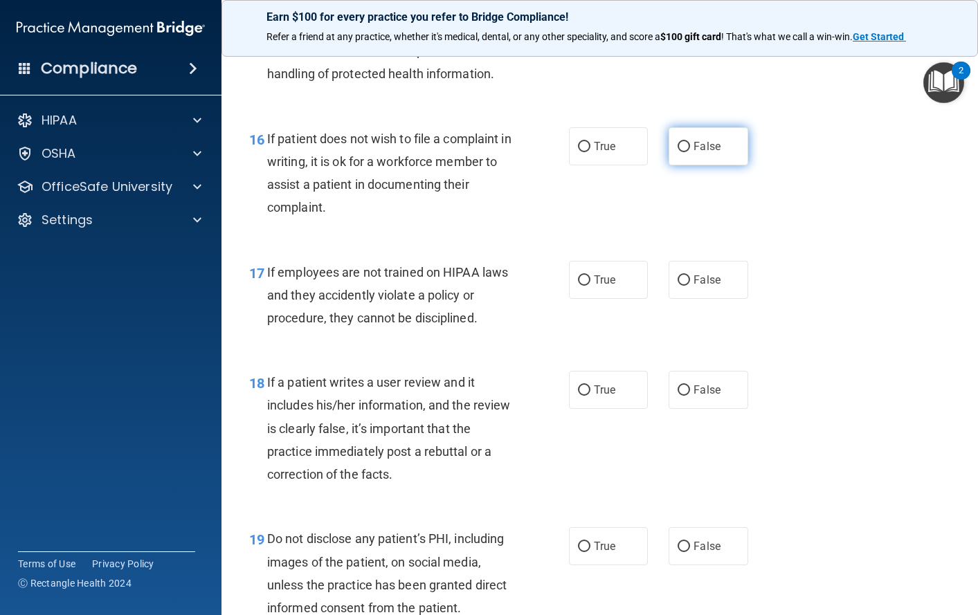
click at [694, 153] on span "False" at bounding box center [707, 146] width 27 height 13
click at [689, 152] on input "False" at bounding box center [684, 147] width 12 height 10
radio input "true"
click at [702, 287] on span "False" at bounding box center [707, 279] width 27 height 13
click at [690, 286] on input "False" at bounding box center [684, 280] width 12 height 10
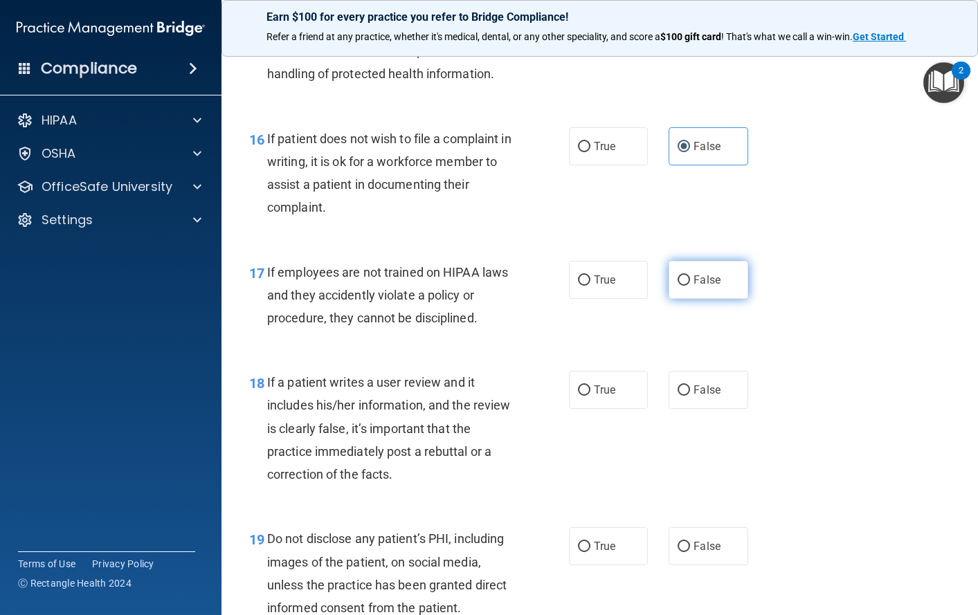
radio input "true"
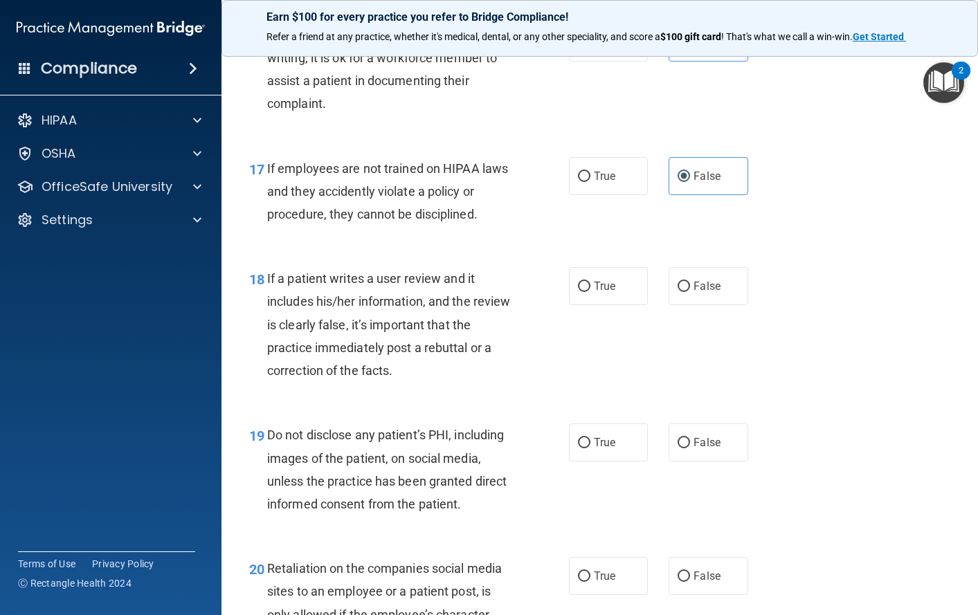
scroll to position [2353, 0]
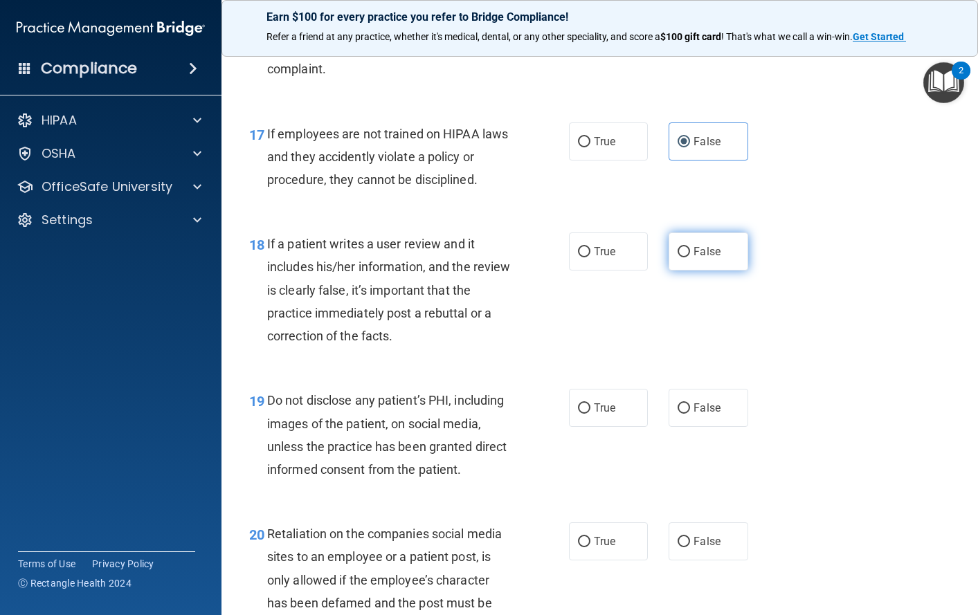
click at [694, 258] on span "False" at bounding box center [707, 251] width 27 height 13
click at [690, 257] on input "False" at bounding box center [684, 252] width 12 height 10
radio input "true"
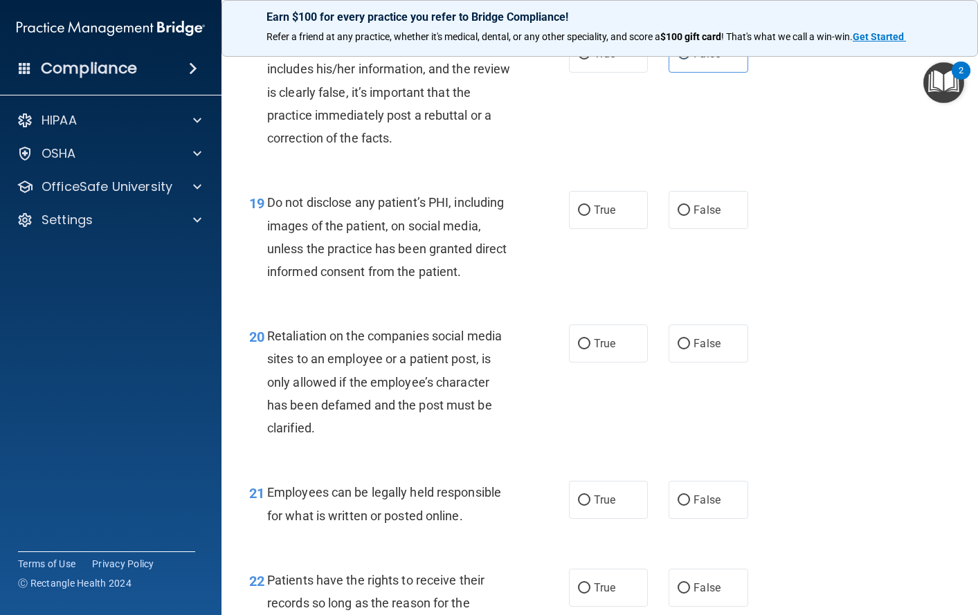
scroll to position [2561, 0]
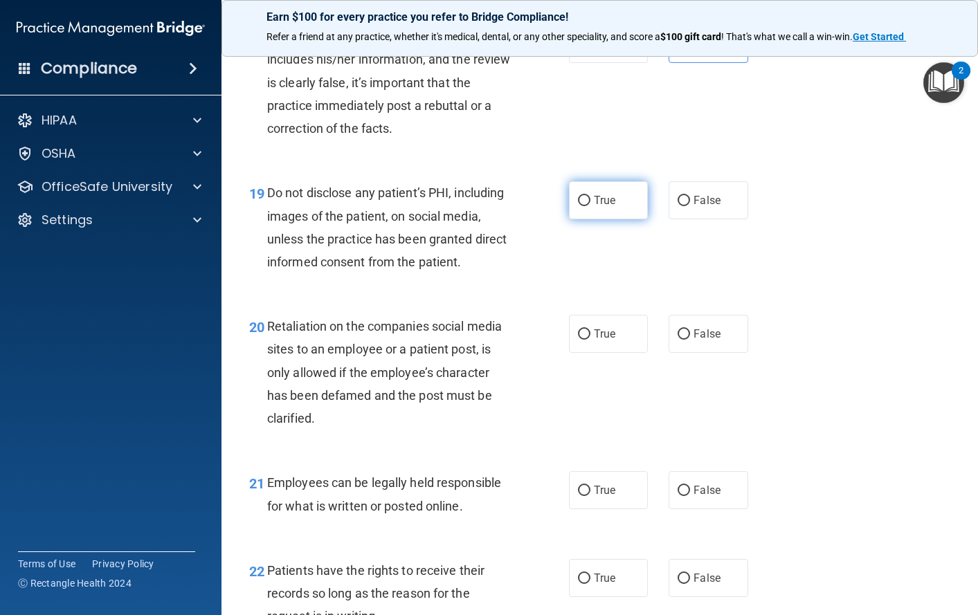
click at [594, 207] on span "True" at bounding box center [604, 200] width 21 height 13
click at [590, 206] on input "True" at bounding box center [584, 201] width 12 height 10
radio input "true"
click at [700, 341] on span "False" at bounding box center [707, 333] width 27 height 13
click at [690, 340] on input "False" at bounding box center [684, 334] width 12 height 10
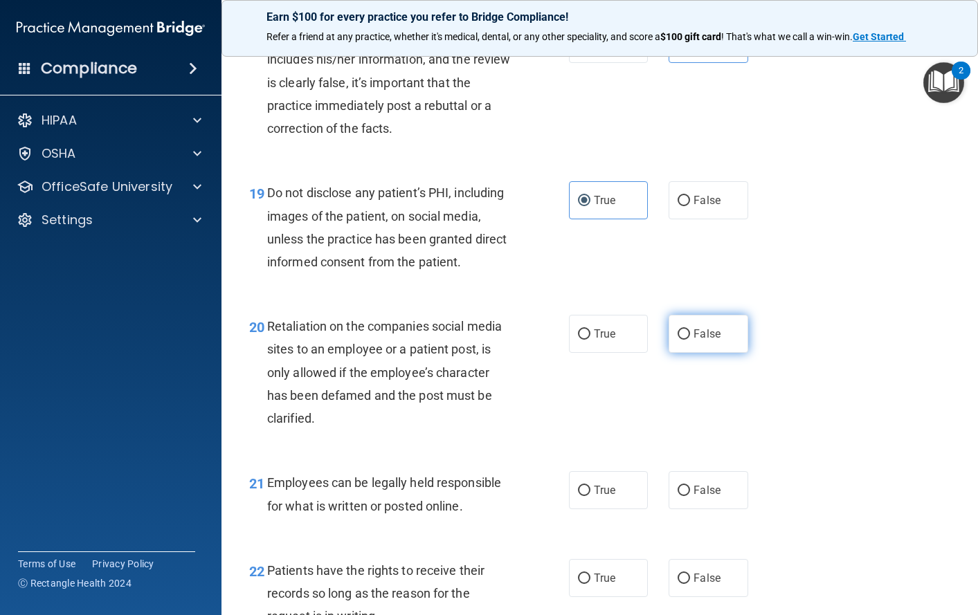
radio input "true"
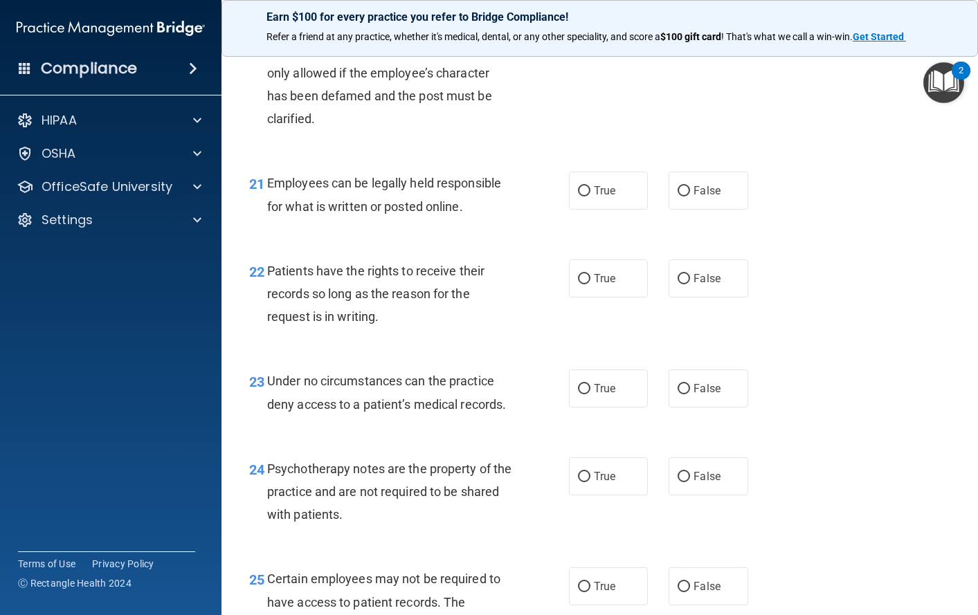
scroll to position [2907, 0]
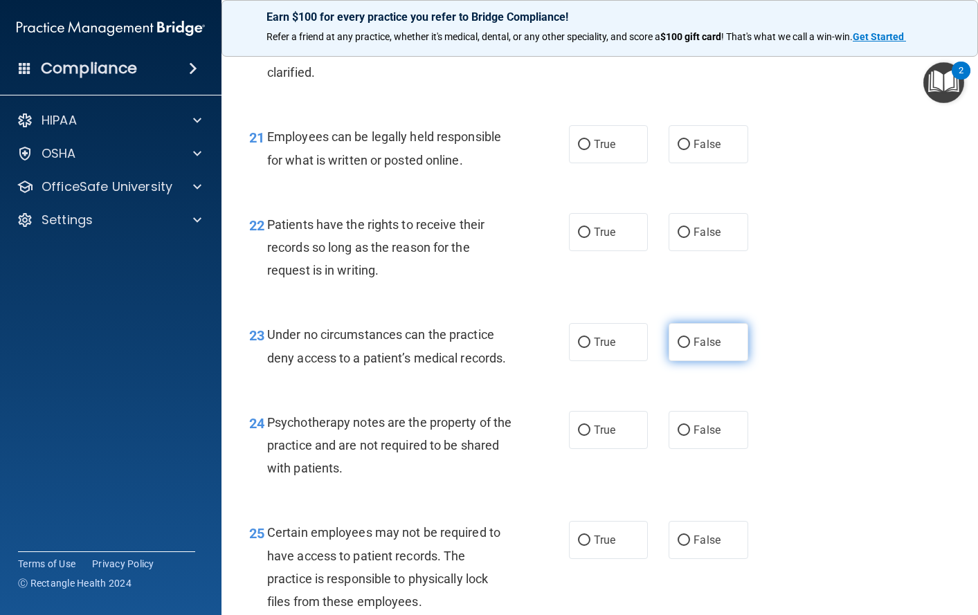
click at [694, 349] on span "False" at bounding box center [707, 342] width 27 height 13
click at [690, 348] on input "False" at bounding box center [684, 343] width 12 height 10
radio input "true"
click at [586, 163] on label "True" at bounding box center [609, 144] width 80 height 38
click at [586, 150] on input "True" at bounding box center [584, 145] width 12 height 10
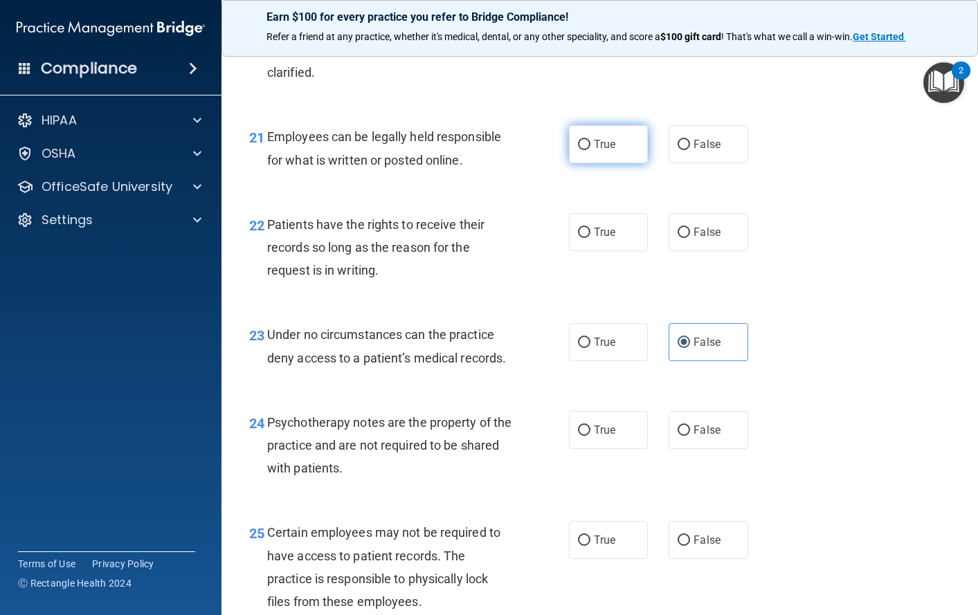
radio input "true"
click at [678, 238] on input "False" at bounding box center [684, 233] width 12 height 10
radio input "true"
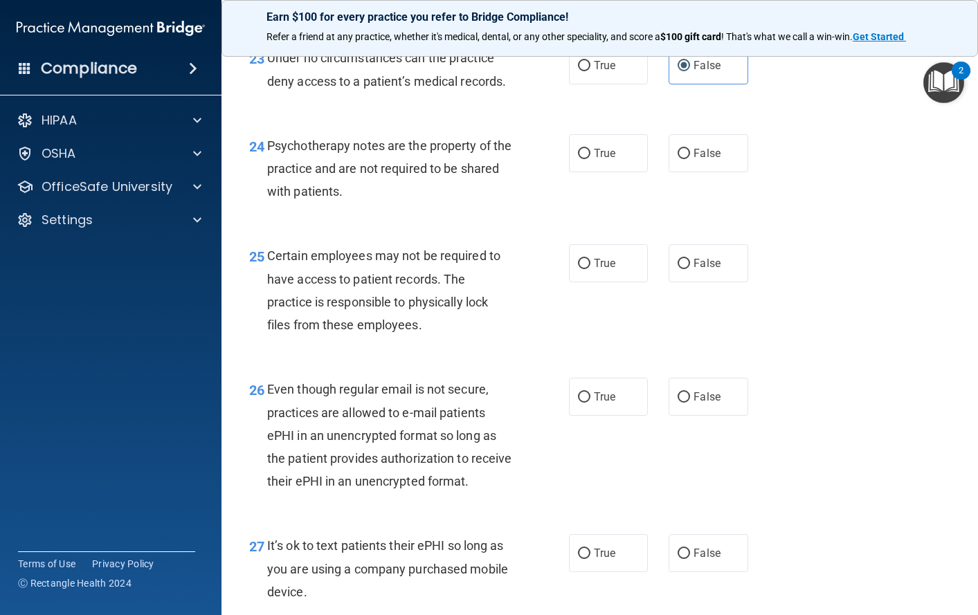
scroll to position [3253, 0]
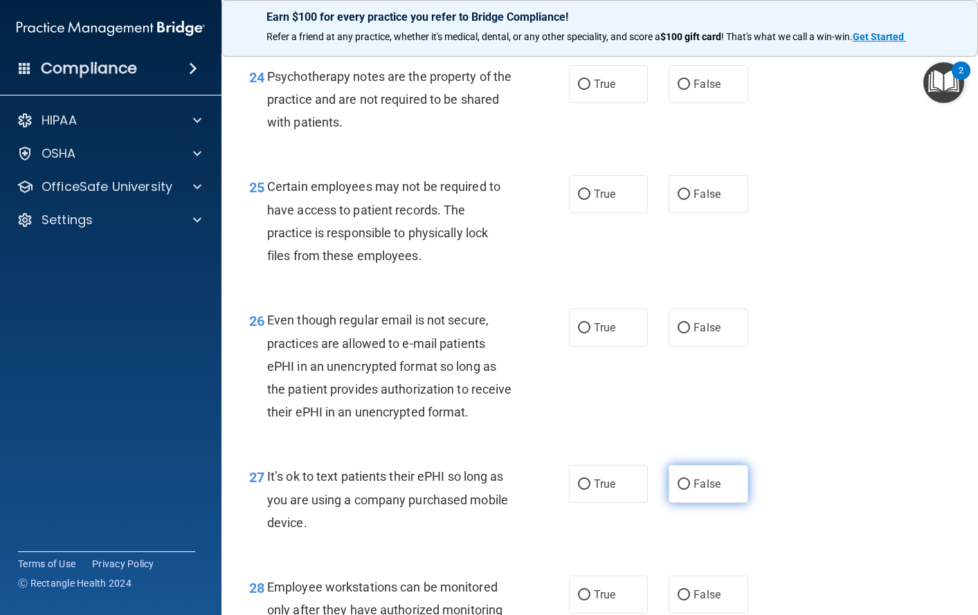
click at [699, 491] on span "False" at bounding box center [707, 484] width 27 height 13
click at [690, 490] on input "False" at bounding box center [684, 485] width 12 height 10
radio input "true"
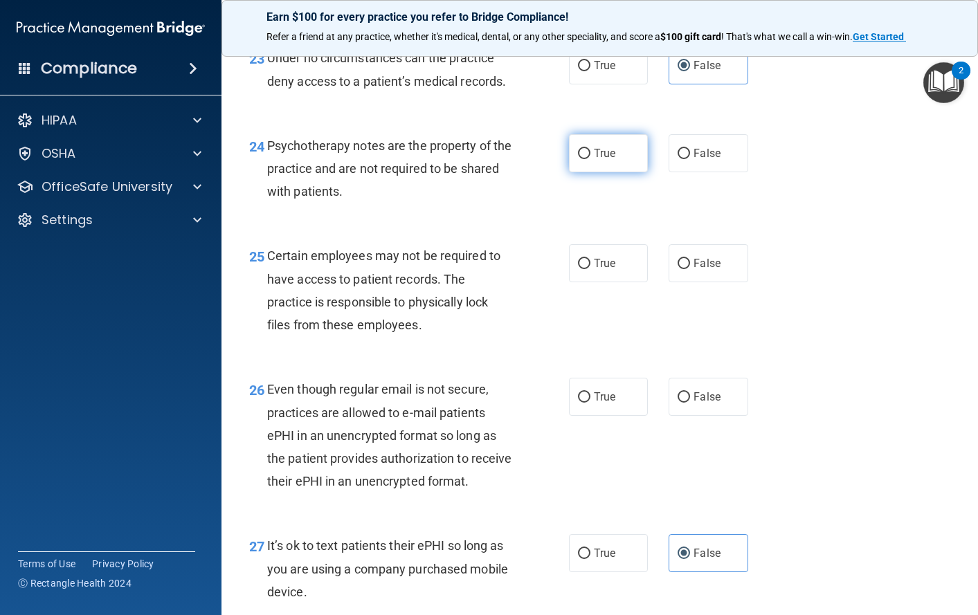
click at [586, 172] on label "True" at bounding box center [609, 153] width 80 height 38
click at [586, 159] on input "True" at bounding box center [584, 154] width 12 height 10
radio input "true"
click at [594, 270] on span "True" at bounding box center [604, 263] width 21 height 13
click at [590, 269] on input "True" at bounding box center [584, 264] width 12 height 10
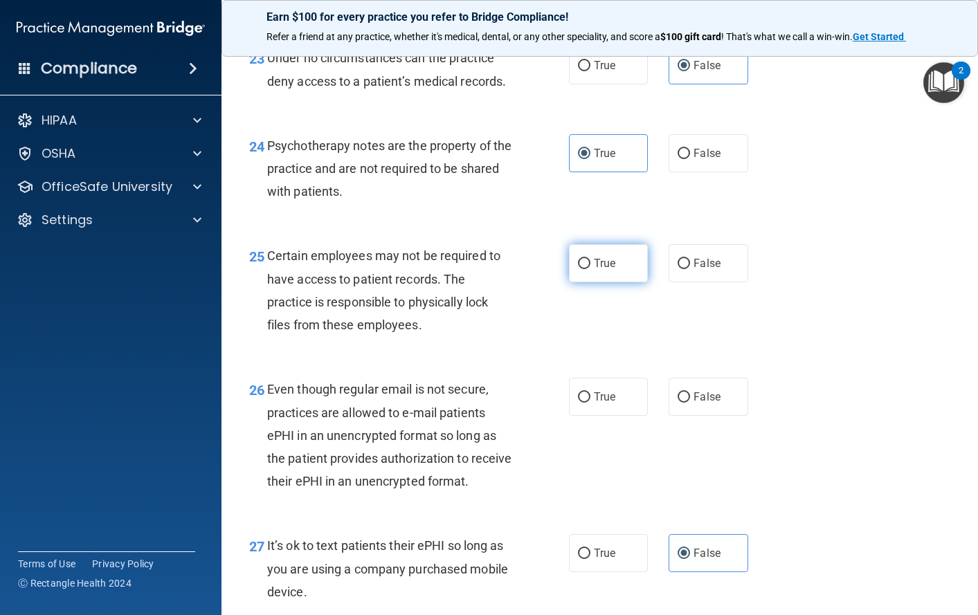
radio input "true"
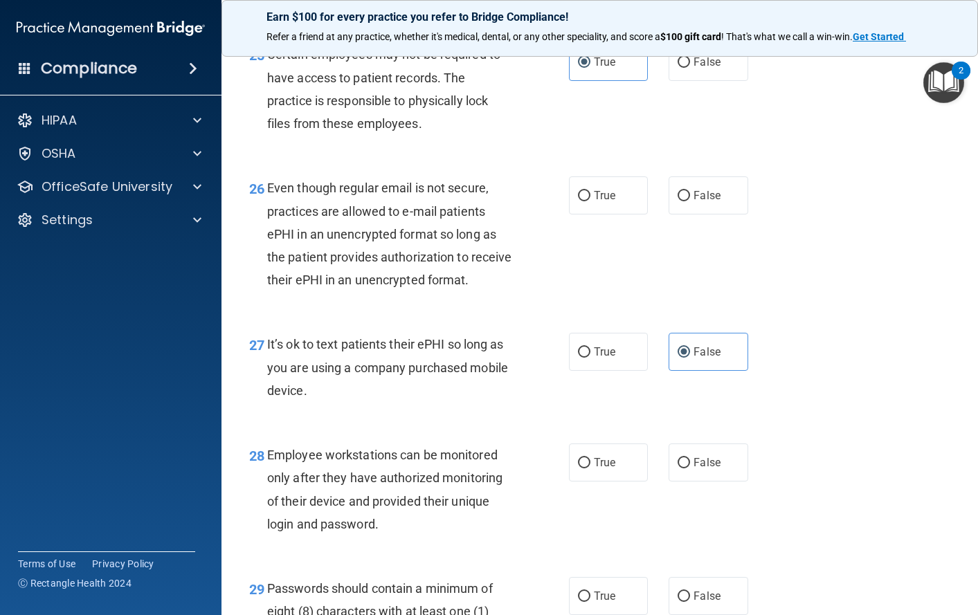
scroll to position [3391, 0]
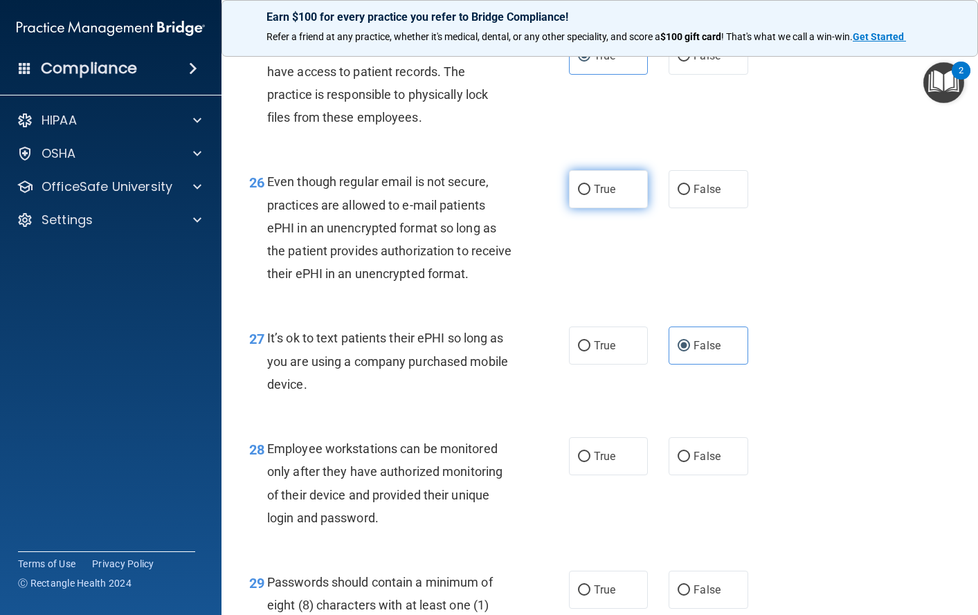
click at [598, 196] on span "True" at bounding box center [604, 189] width 21 height 13
click at [590, 195] on input "True" at bounding box center [584, 190] width 12 height 10
radio input "true"
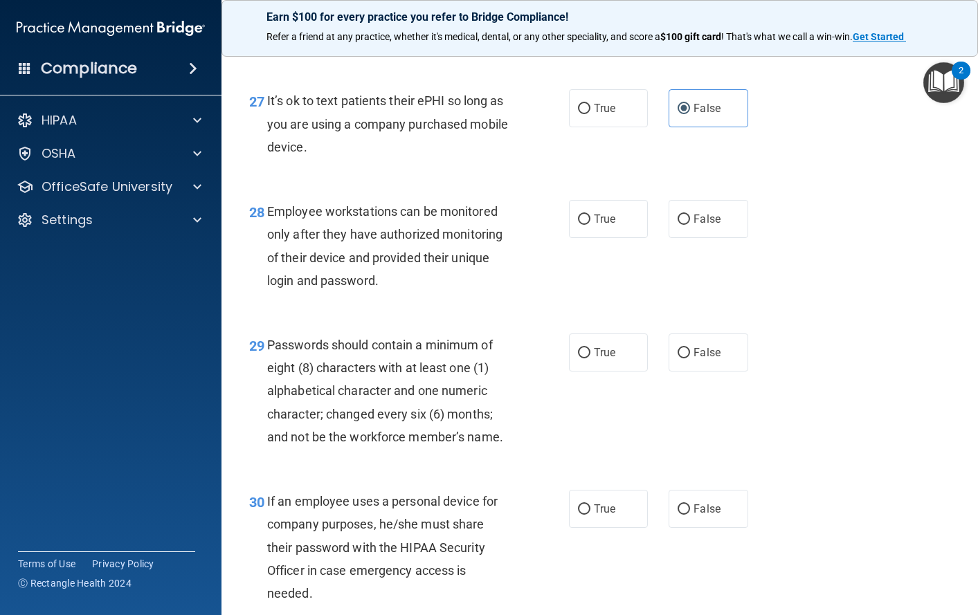
scroll to position [3668, 0]
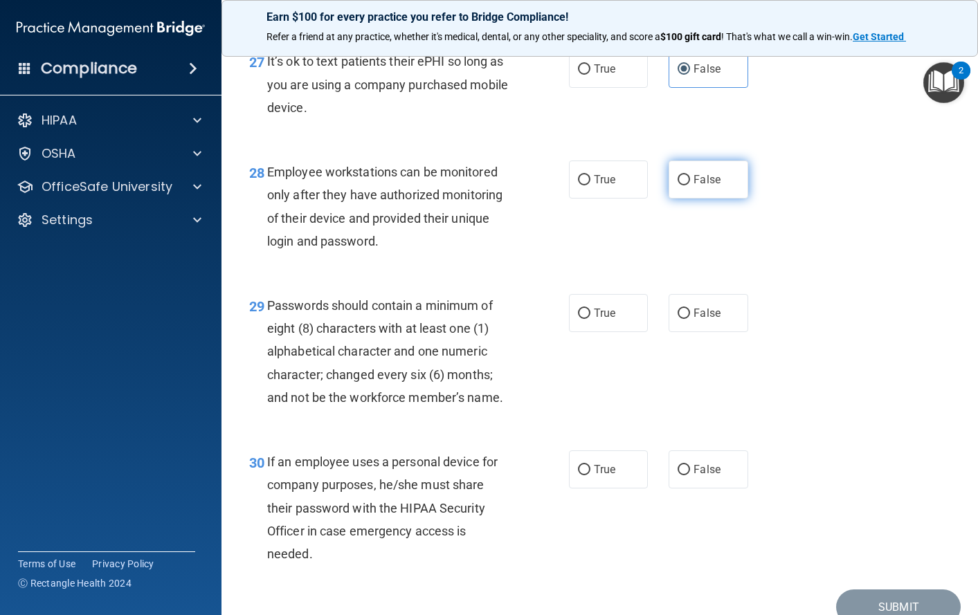
click at [704, 186] on span "False" at bounding box center [707, 179] width 27 height 13
click at [690, 185] on input "False" at bounding box center [684, 180] width 12 height 10
radio input "true"
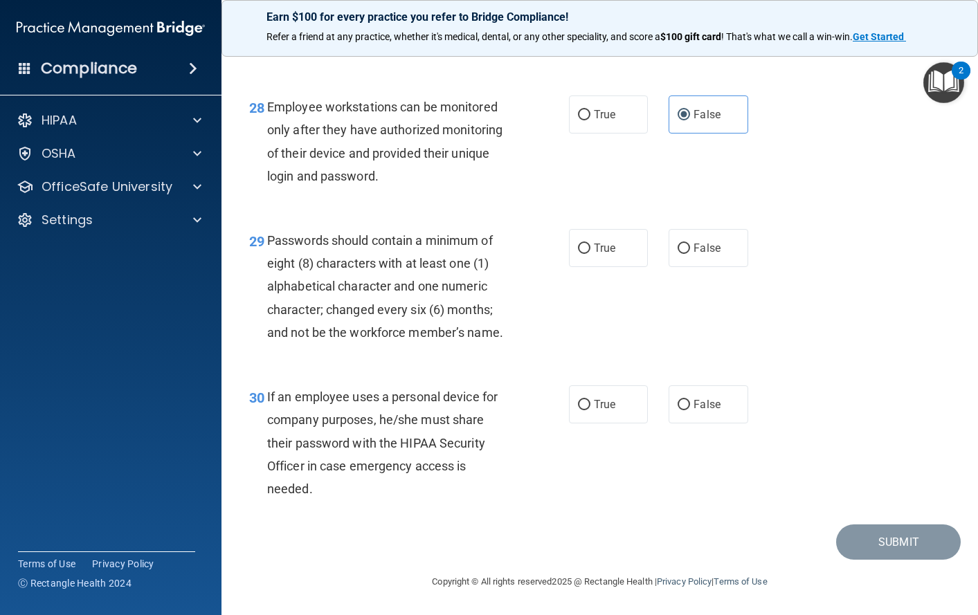
scroll to position [3802, 0]
click at [584, 251] on input "True" at bounding box center [584, 249] width 12 height 10
radio input "true"
click at [700, 401] on span "False" at bounding box center [707, 404] width 27 height 13
click at [690, 401] on input "False" at bounding box center [684, 405] width 12 height 10
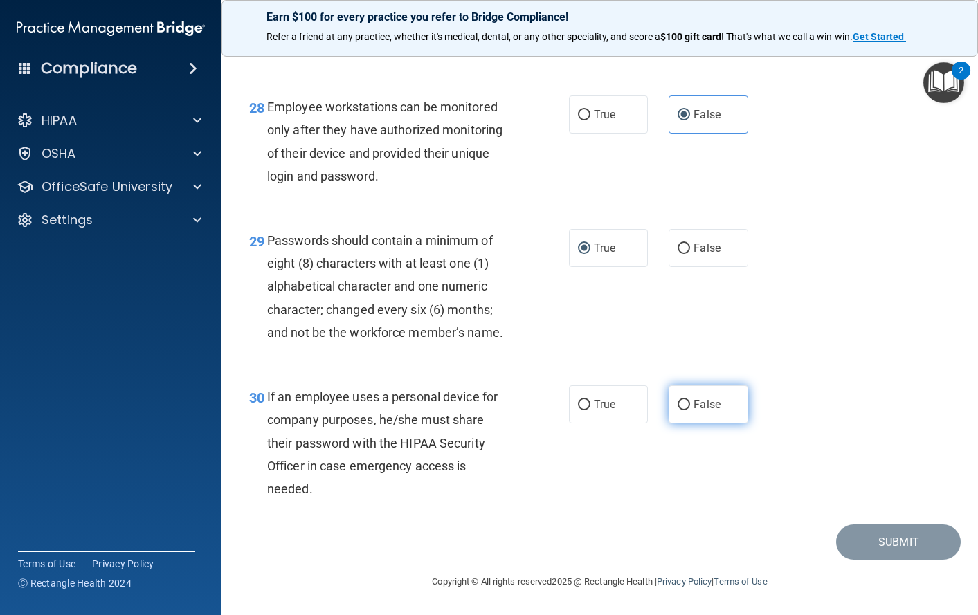
radio input "true"
click at [882, 549] on button "Submit" at bounding box center [898, 542] width 125 height 35
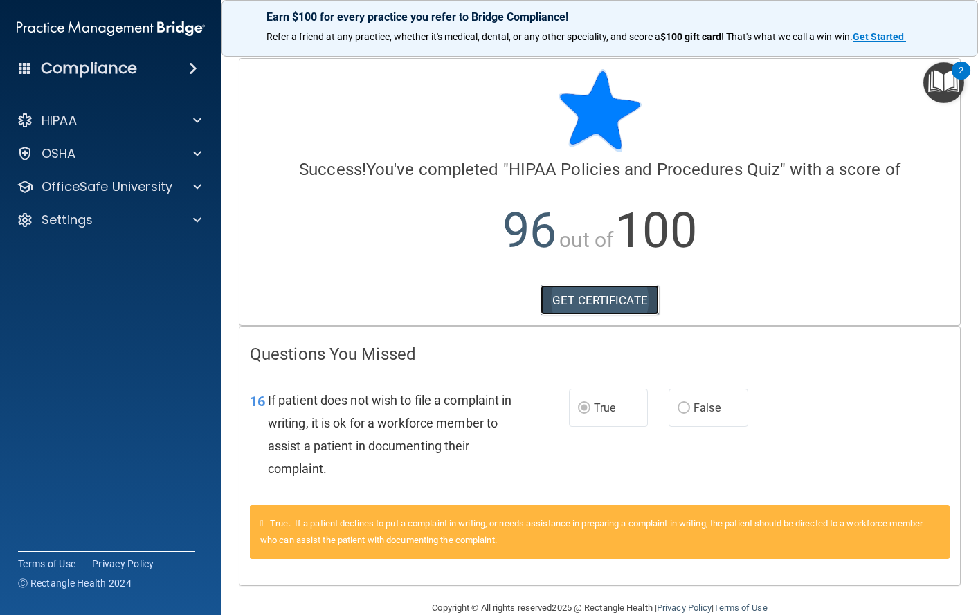
click at [579, 301] on link "GET CERTIFICATE" at bounding box center [600, 300] width 118 height 30
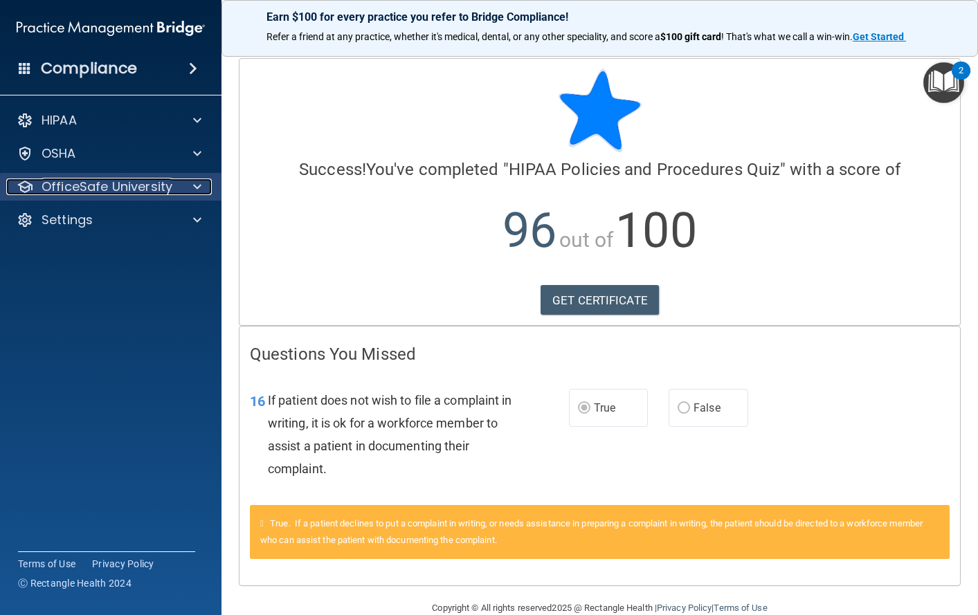
click at [123, 184] on p "OfficeSafe University" at bounding box center [107, 187] width 131 height 17
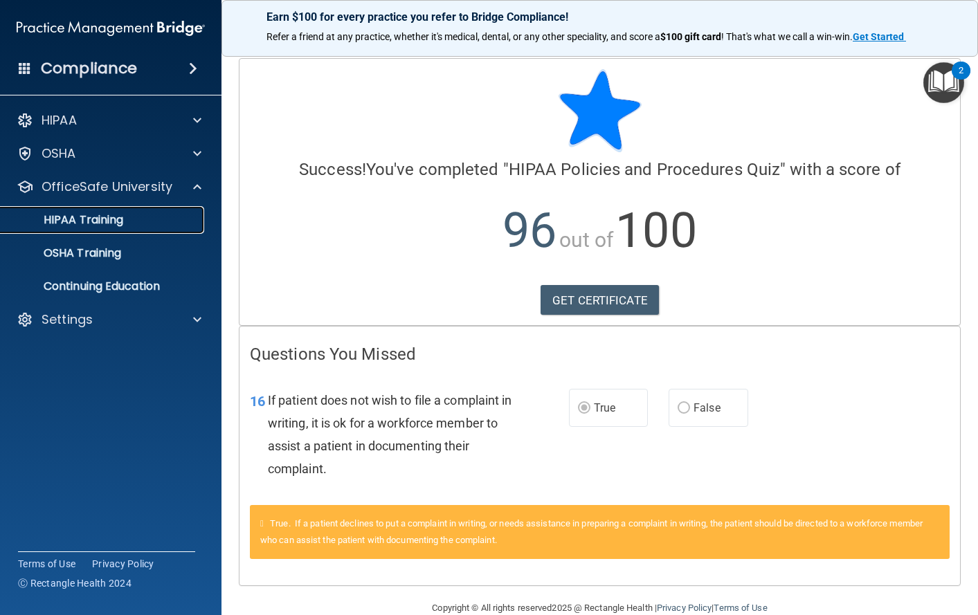
click at [117, 221] on p "HIPAA Training" at bounding box center [66, 220] width 114 height 14
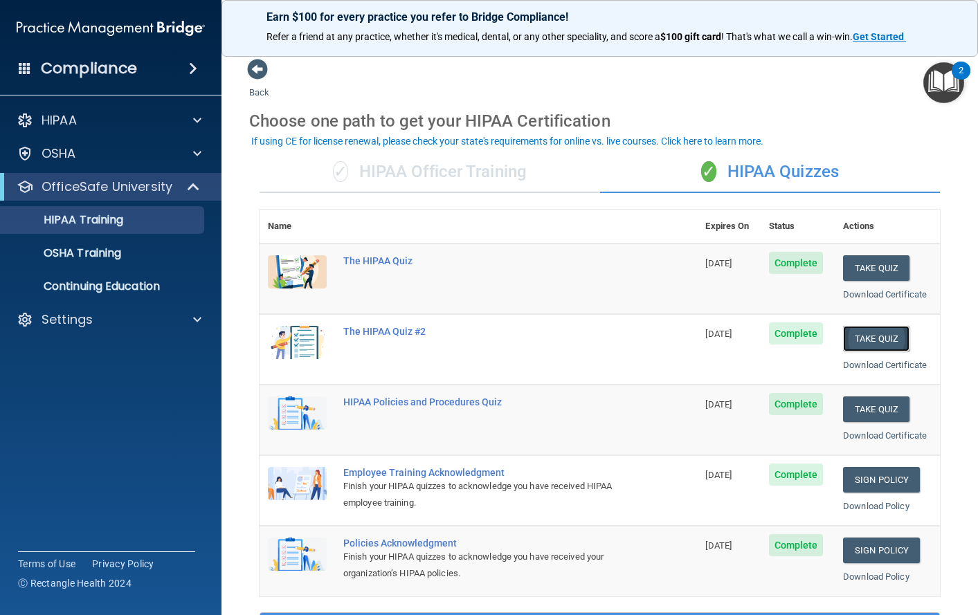
click at [880, 337] on button "Take Quiz" at bounding box center [876, 339] width 66 height 26
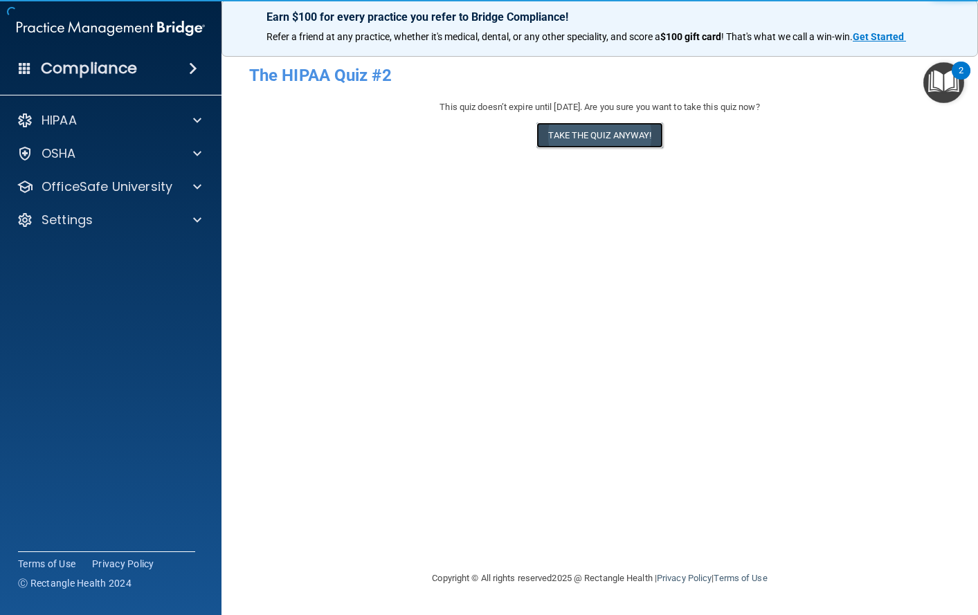
click at [588, 136] on button "Take the quiz anyway!" at bounding box center [599, 136] width 126 height 26
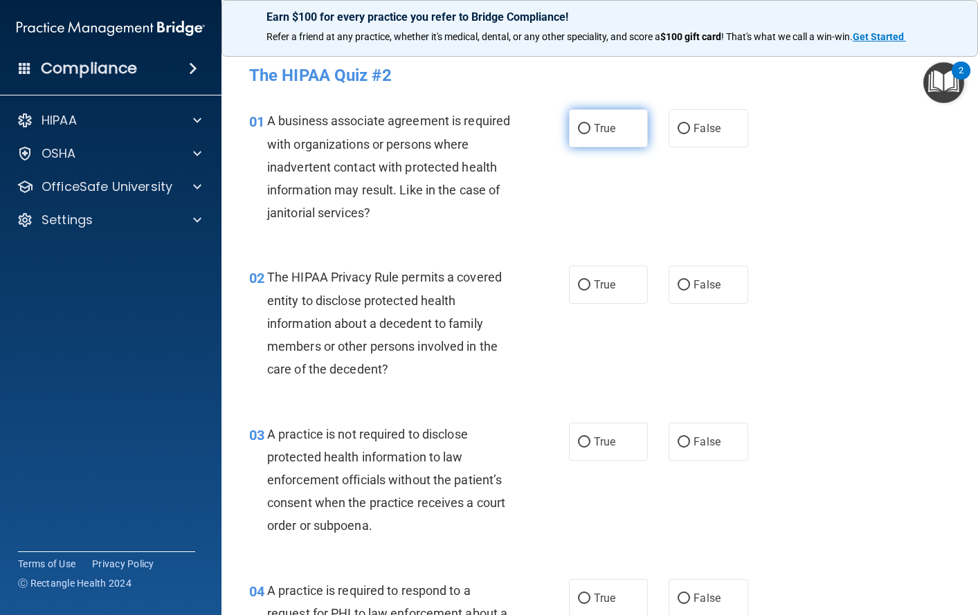
click at [586, 129] on label "True" at bounding box center [609, 128] width 80 height 38
click at [586, 129] on input "True" at bounding box center [584, 129] width 12 height 10
radio input "true"
click at [695, 287] on span "False" at bounding box center [707, 284] width 27 height 13
click at [690, 287] on input "False" at bounding box center [684, 285] width 12 height 10
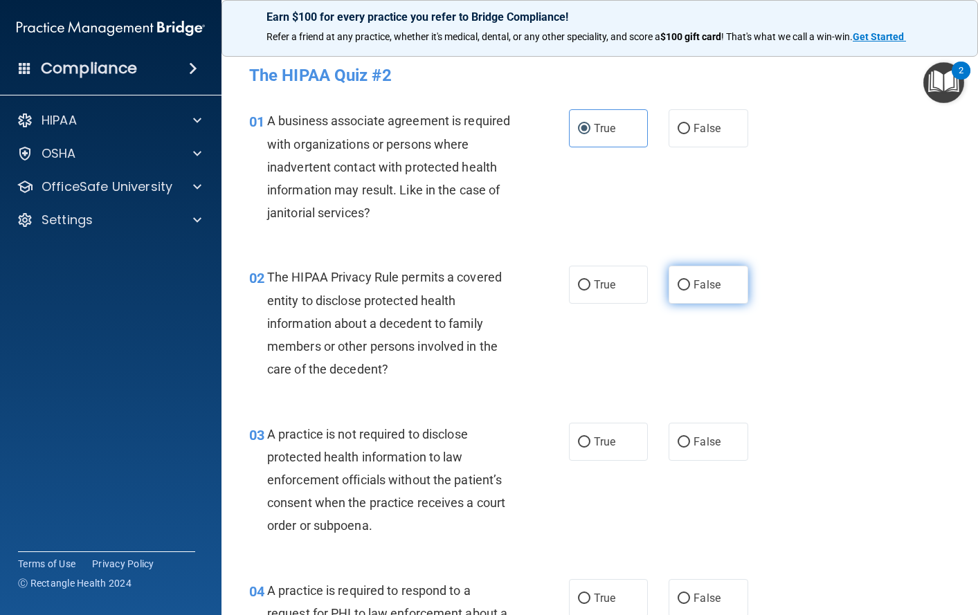
radio input "true"
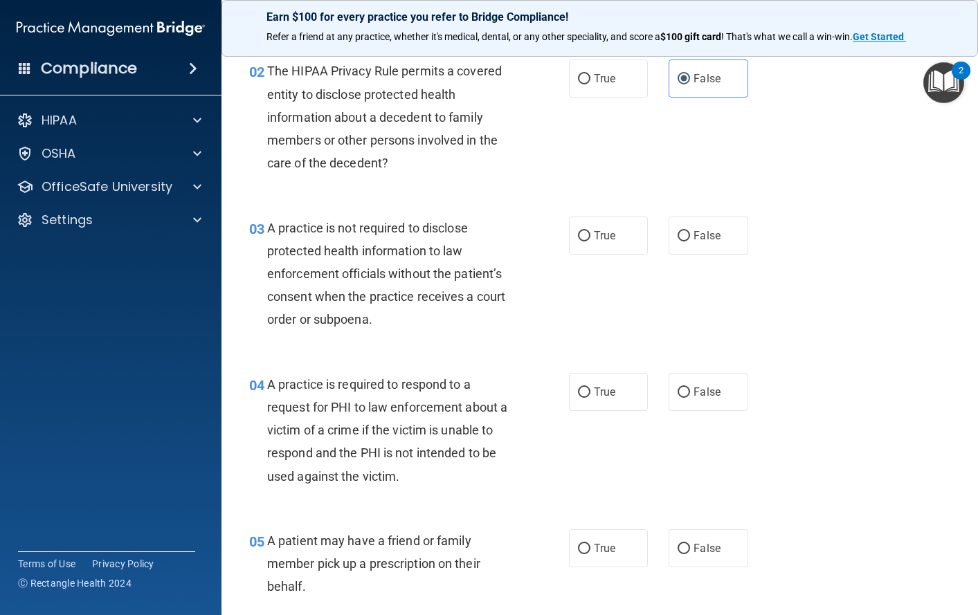
scroll to position [208, 0]
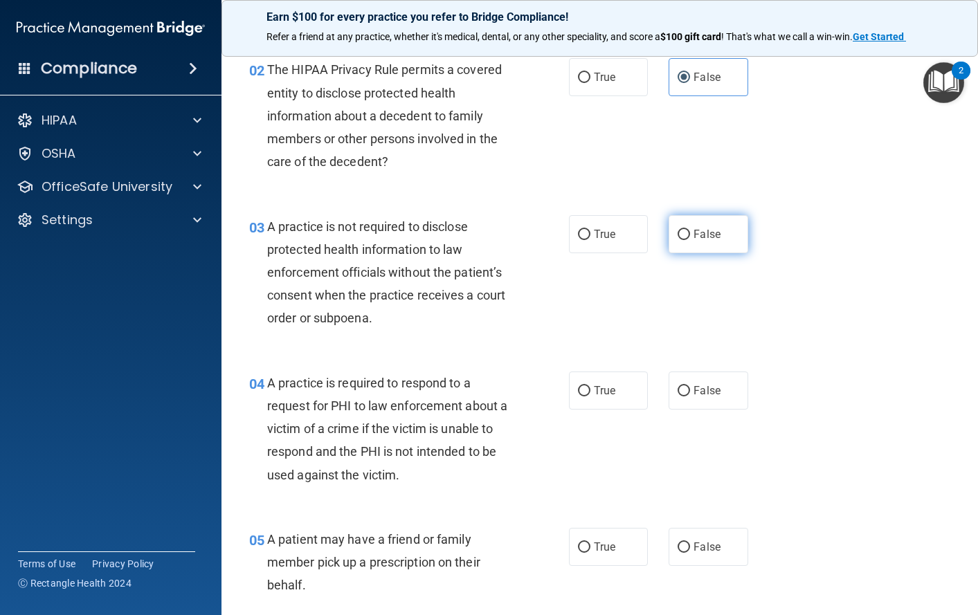
click at [705, 239] on span "False" at bounding box center [707, 234] width 27 height 13
click at [690, 239] on input "False" at bounding box center [684, 235] width 12 height 10
radio input "true"
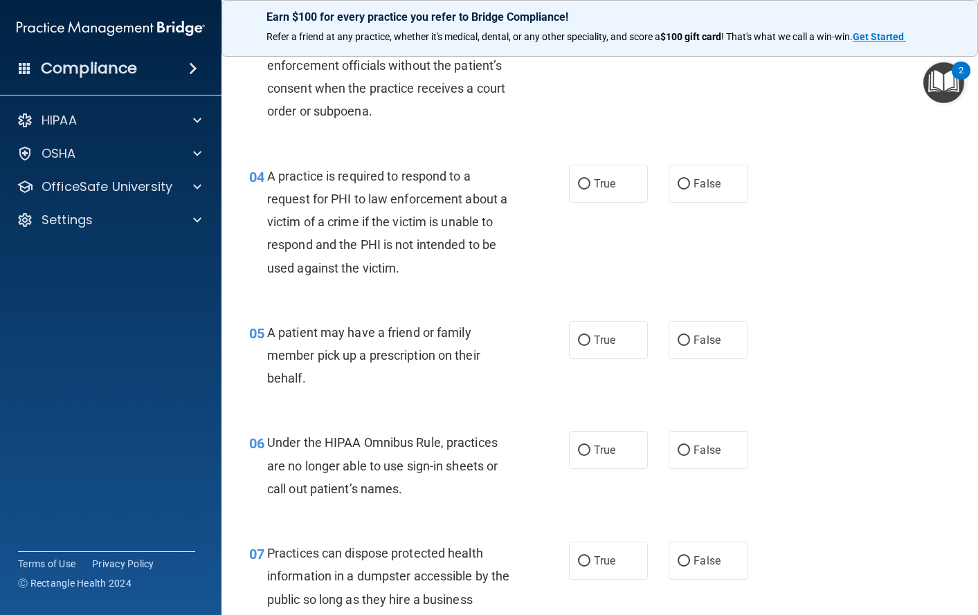
scroll to position [415, 0]
click at [595, 185] on span "True" at bounding box center [604, 182] width 21 height 13
click at [590, 185] on input "True" at bounding box center [584, 184] width 12 height 10
radio input "true"
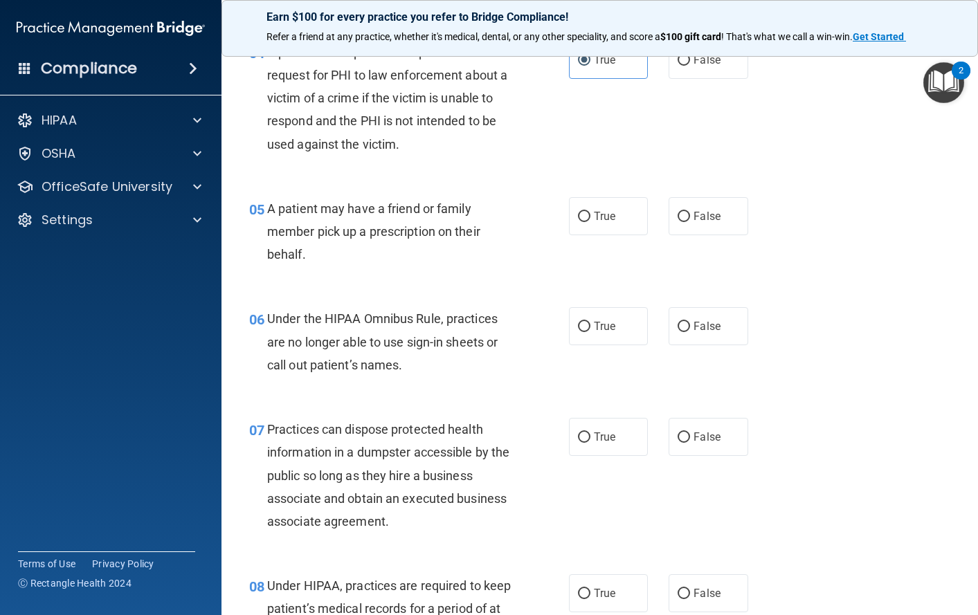
scroll to position [623, 0]
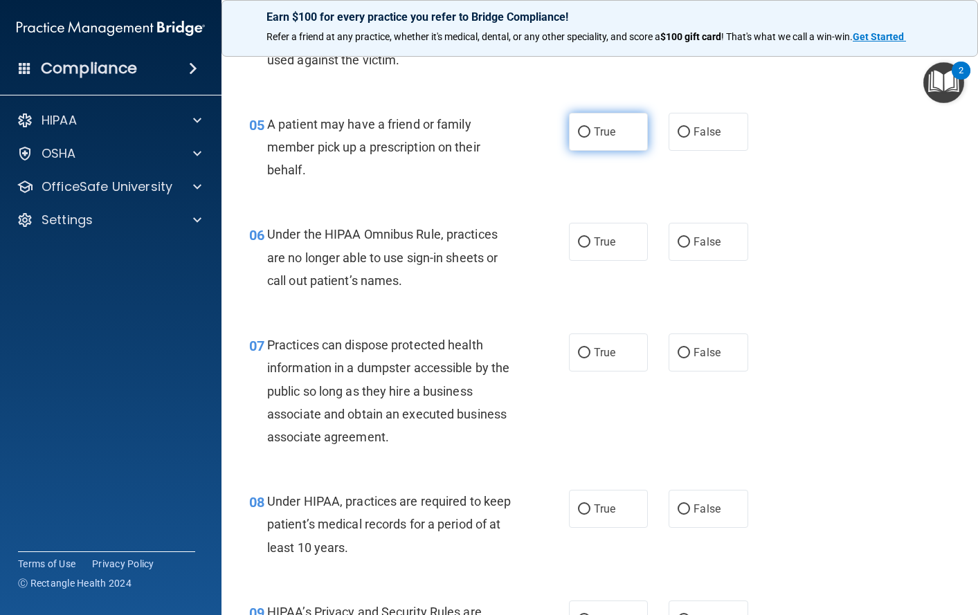
click at [600, 133] on span "True" at bounding box center [604, 131] width 21 height 13
click at [590, 133] on input "True" at bounding box center [584, 132] width 12 height 10
radio input "true"
click at [595, 241] on span "True" at bounding box center [604, 241] width 21 height 13
click at [590, 241] on input "True" at bounding box center [584, 242] width 12 height 10
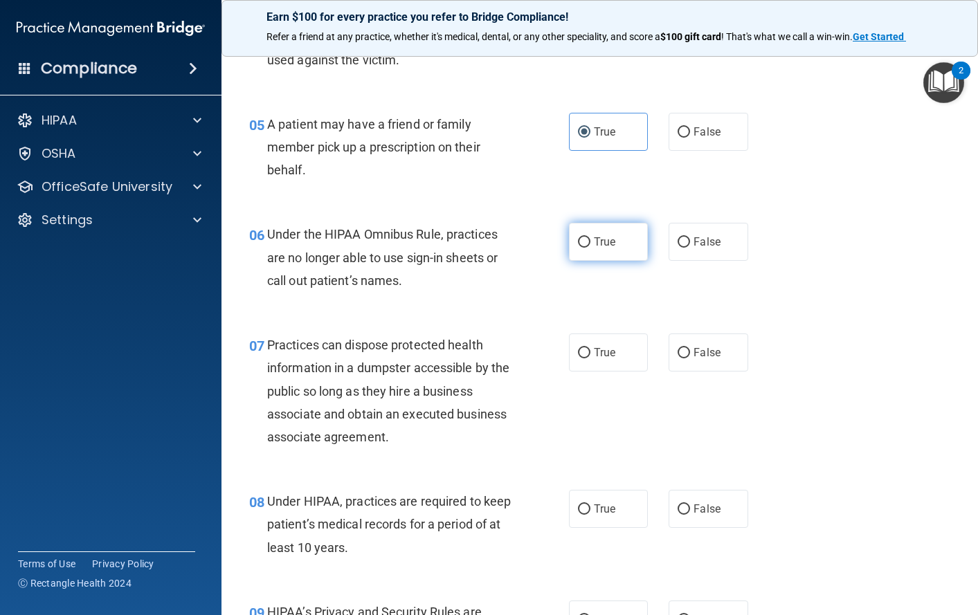
radio input "true"
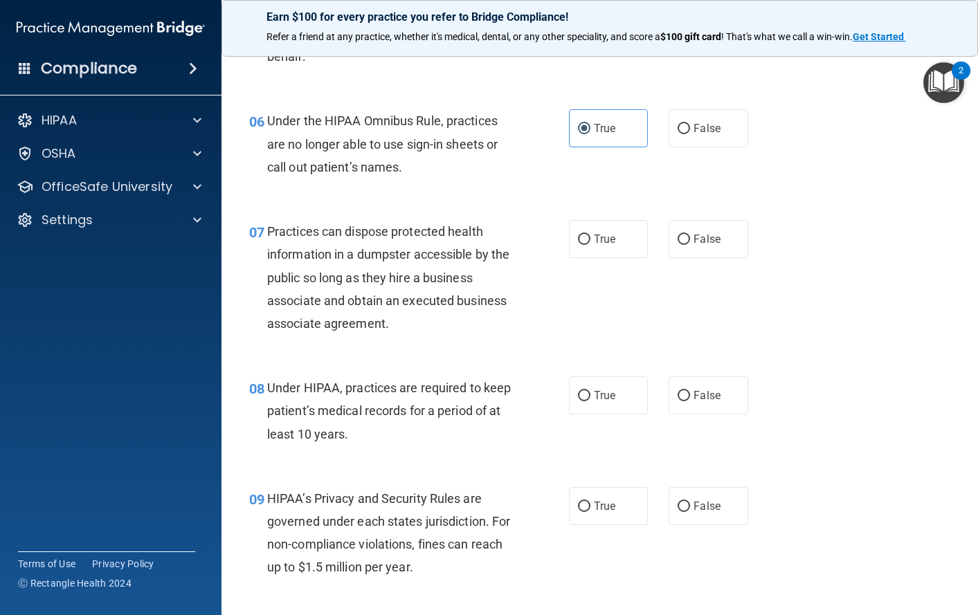
scroll to position [761, 0]
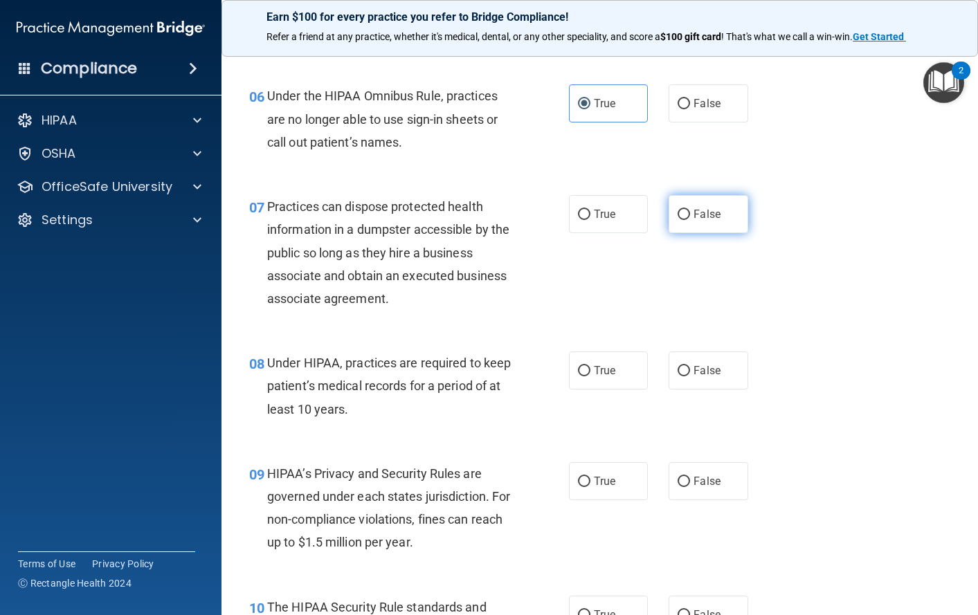
click at [705, 215] on span "False" at bounding box center [707, 214] width 27 height 13
click at [690, 215] on input "False" at bounding box center [684, 215] width 12 height 10
radio input "true"
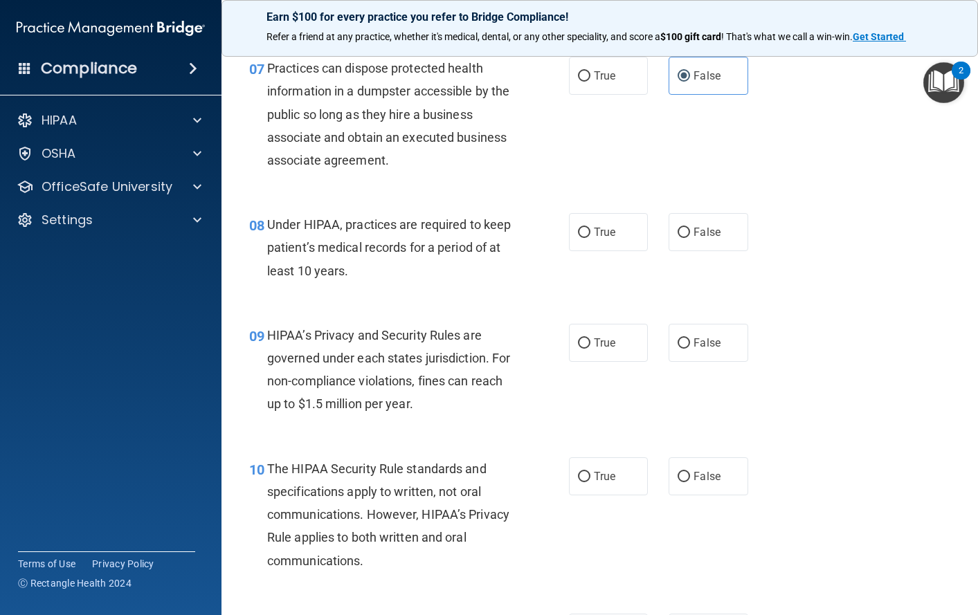
scroll to position [969, 0]
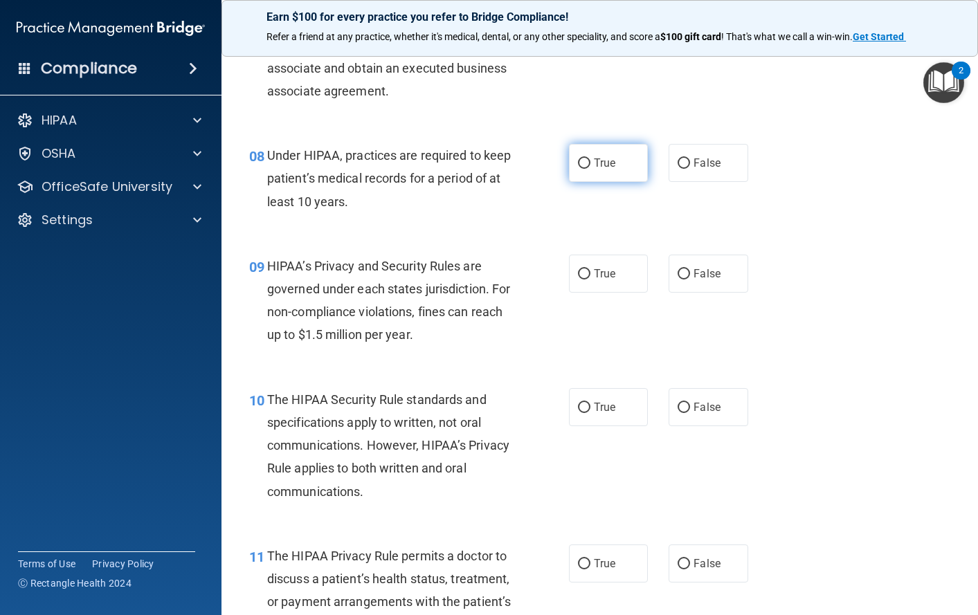
click at [611, 163] on label "True" at bounding box center [609, 163] width 80 height 38
click at [590, 163] on input "True" at bounding box center [584, 163] width 12 height 10
radio input "true"
click at [586, 269] on label "True" at bounding box center [609, 274] width 80 height 38
click at [586, 269] on input "True" at bounding box center [584, 274] width 12 height 10
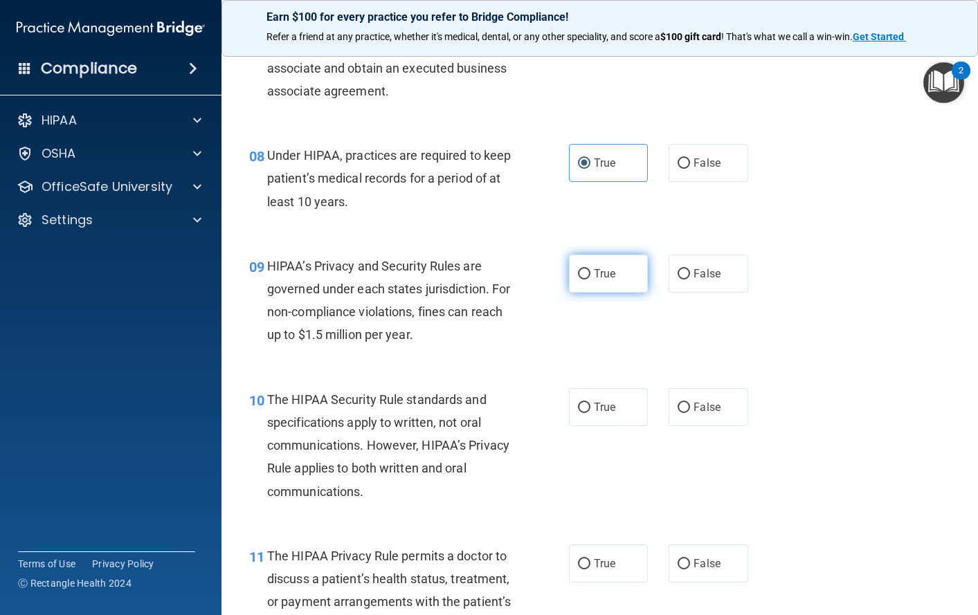
radio input "true"
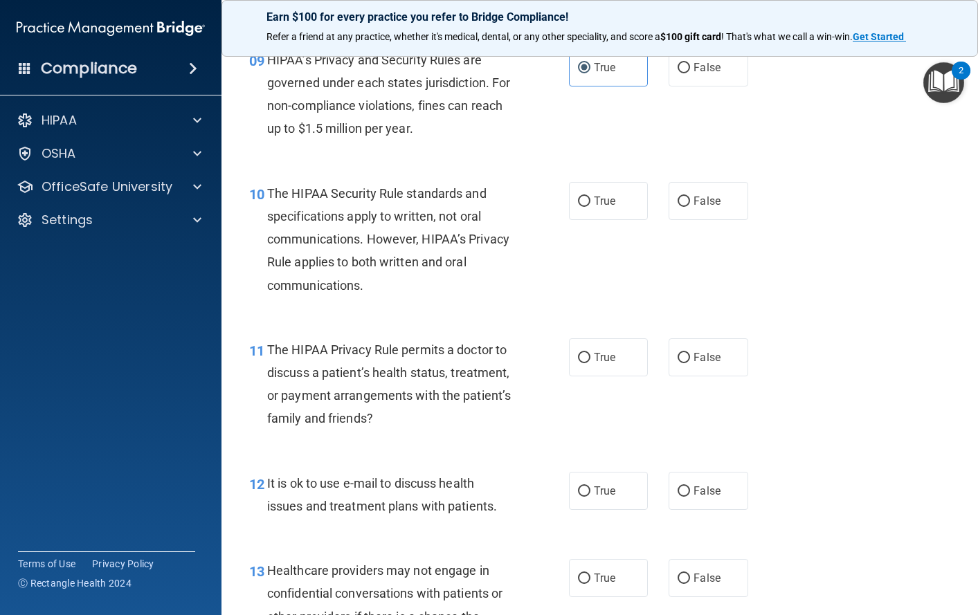
scroll to position [1177, 0]
click at [596, 200] on span "True" at bounding box center [604, 199] width 21 height 13
click at [590, 200] on input "True" at bounding box center [584, 200] width 12 height 10
radio input "true"
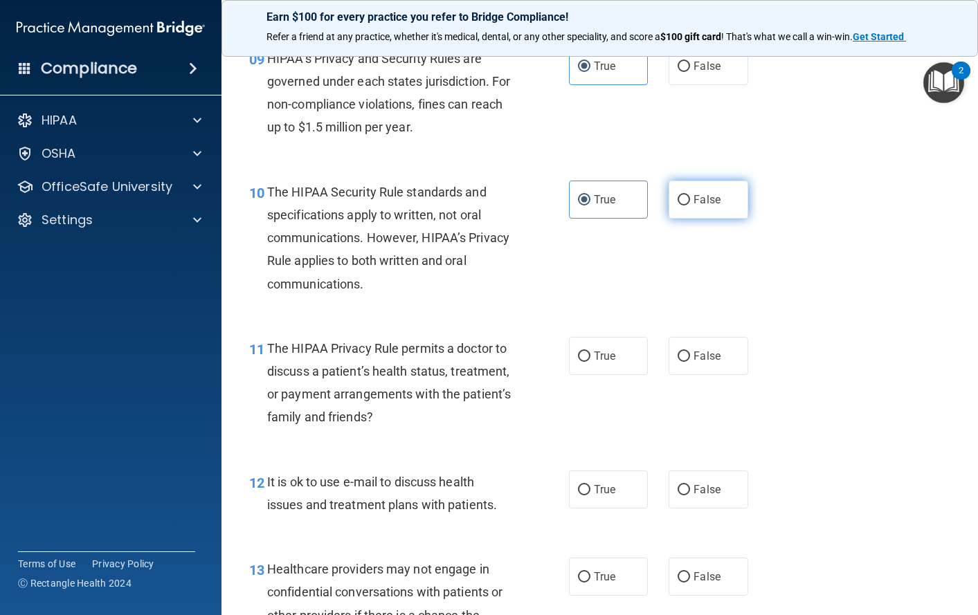
click at [682, 210] on label "False" at bounding box center [709, 200] width 80 height 38
click at [682, 206] on input "False" at bounding box center [684, 200] width 12 height 10
radio input "true"
radio input "false"
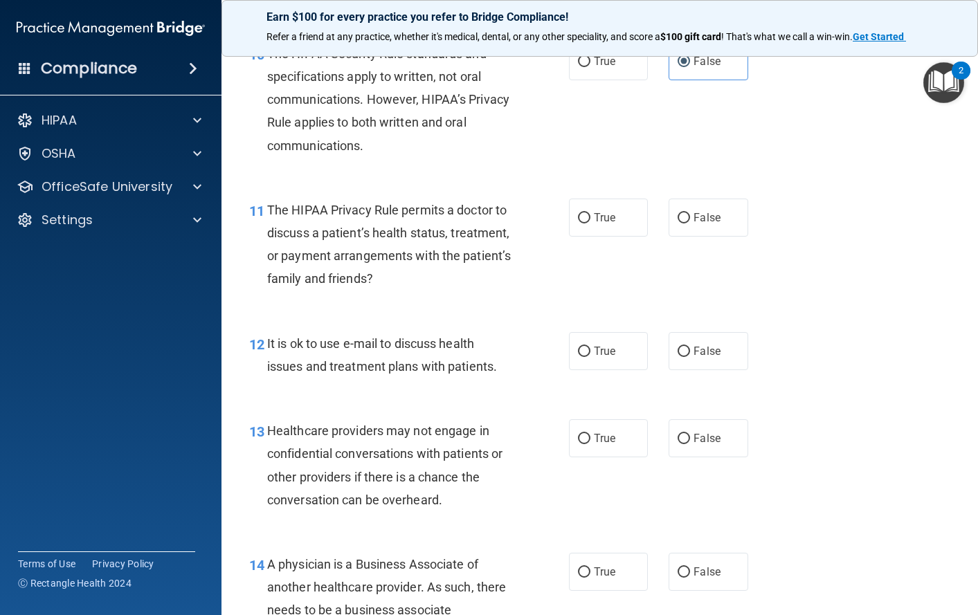
scroll to position [1384, 0]
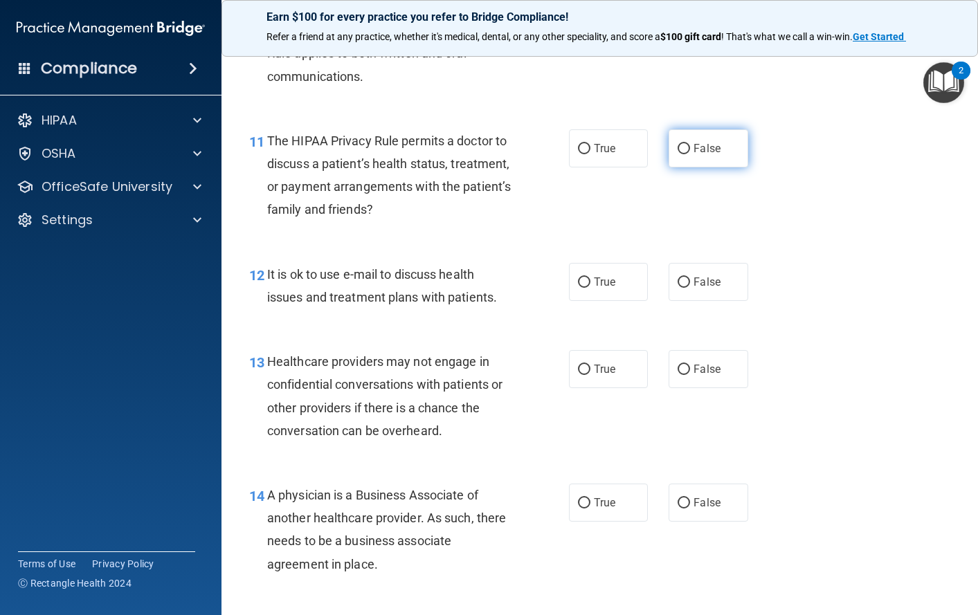
click at [694, 150] on span "False" at bounding box center [707, 148] width 27 height 13
click at [690, 150] on input "False" at bounding box center [684, 149] width 12 height 10
radio input "true"
click at [595, 281] on span "True" at bounding box center [604, 281] width 21 height 13
click at [590, 281] on input "True" at bounding box center [584, 283] width 12 height 10
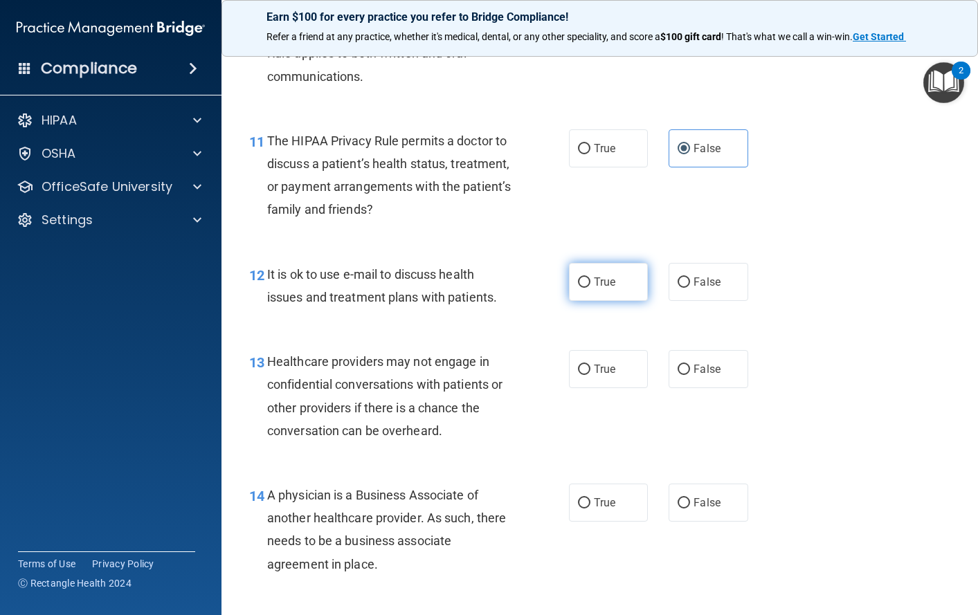
radio input "true"
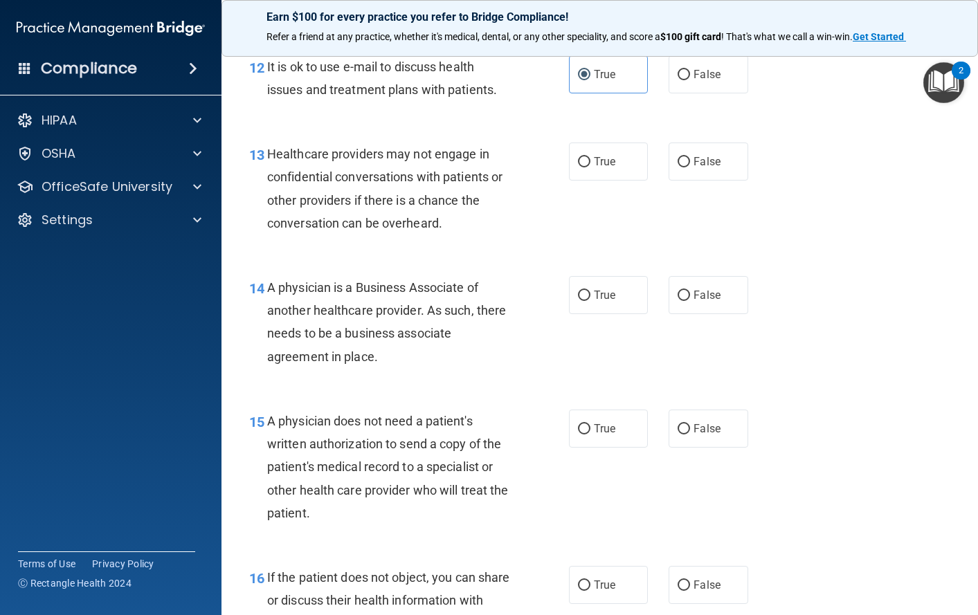
scroll to position [1523, 0]
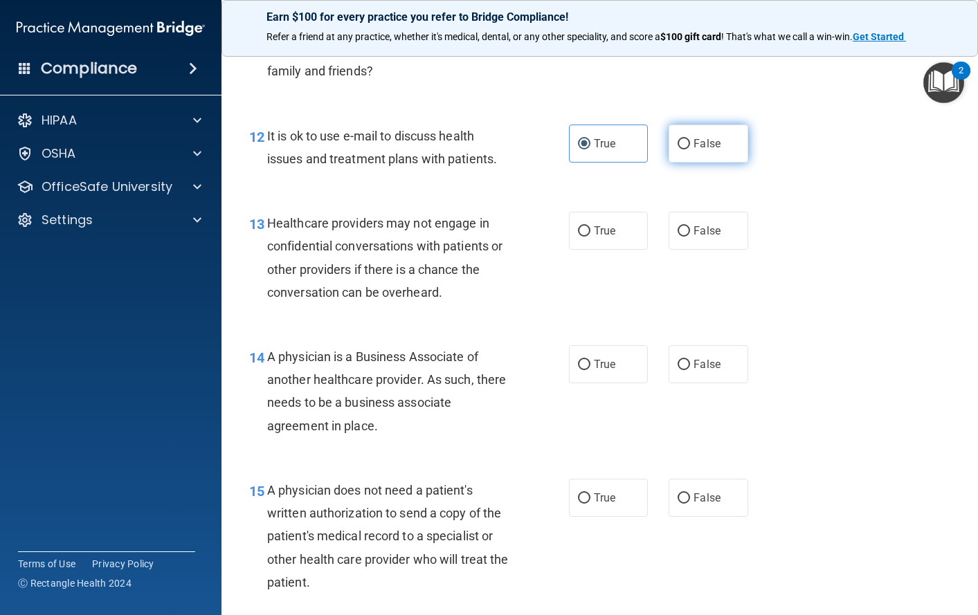
click at [687, 145] on label "False" at bounding box center [709, 144] width 80 height 38
click at [687, 145] on input "False" at bounding box center [684, 144] width 12 height 10
radio input "true"
radio input "false"
click at [594, 230] on span "True" at bounding box center [604, 230] width 21 height 13
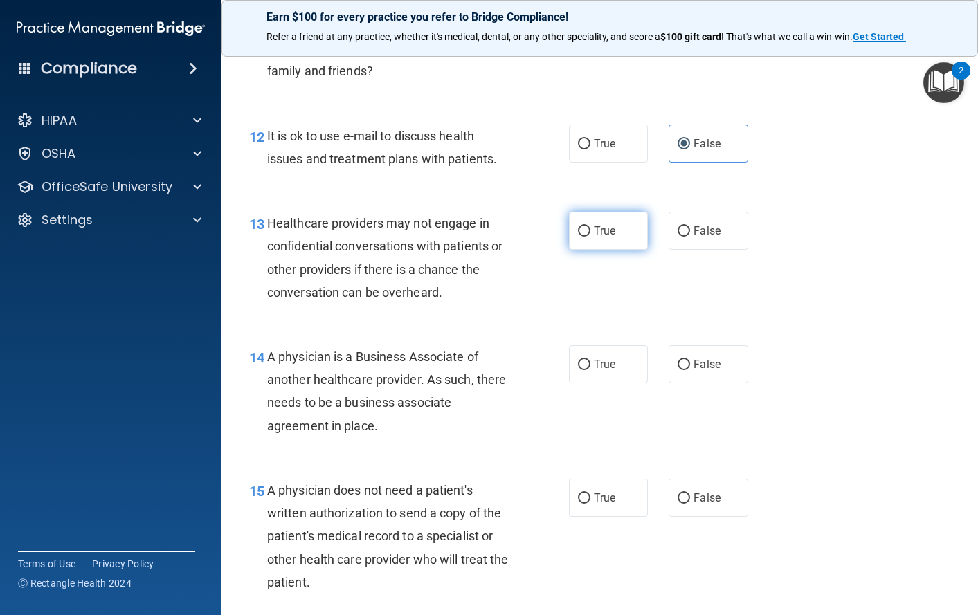
click at [590, 230] on input "True" at bounding box center [584, 231] width 12 height 10
radio input "true"
click at [577, 370] on label "True" at bounding box center [609, 364] width 80 height 38
click at [578, 370] on input "True" at bounding box center [584, 365] width 12 height 10
radio input "true"
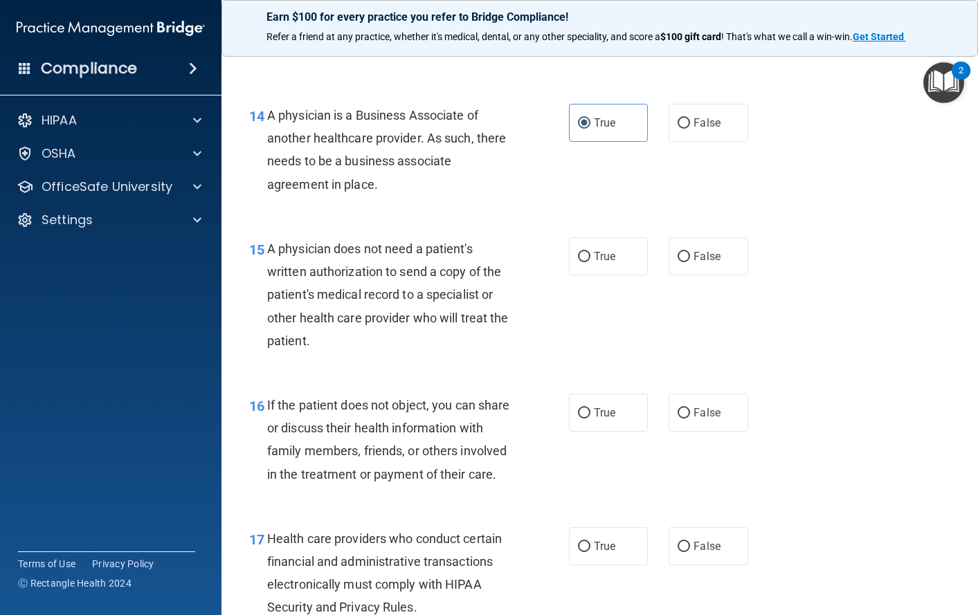
scroll to position [1800, 0]
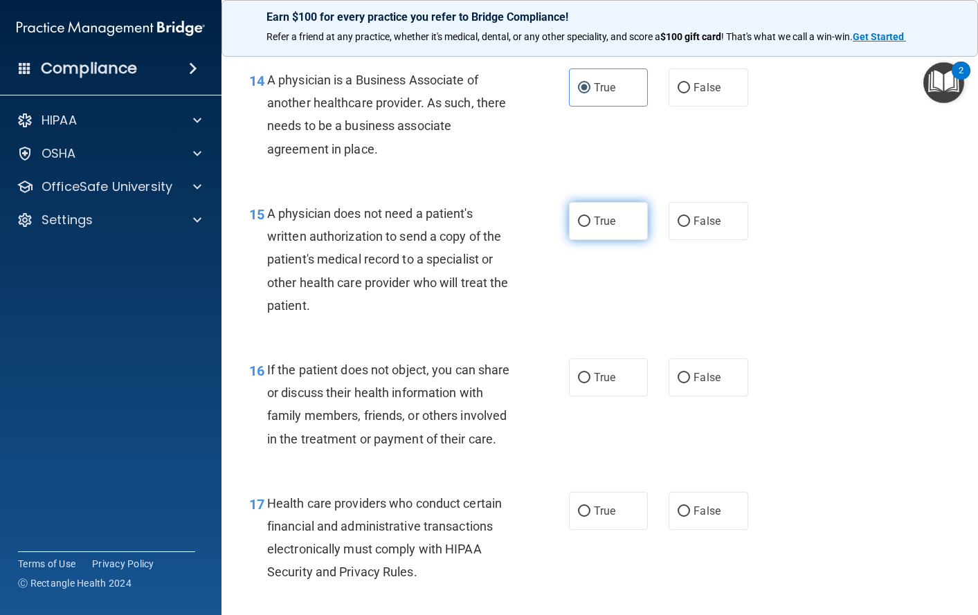
click at [586, 217] on label "True" at bounding box center [609, 221] width 80 height 38
click at [586, 217] on input "True" at bounding box center [584, 222] width 12 height 10
radio input "true"
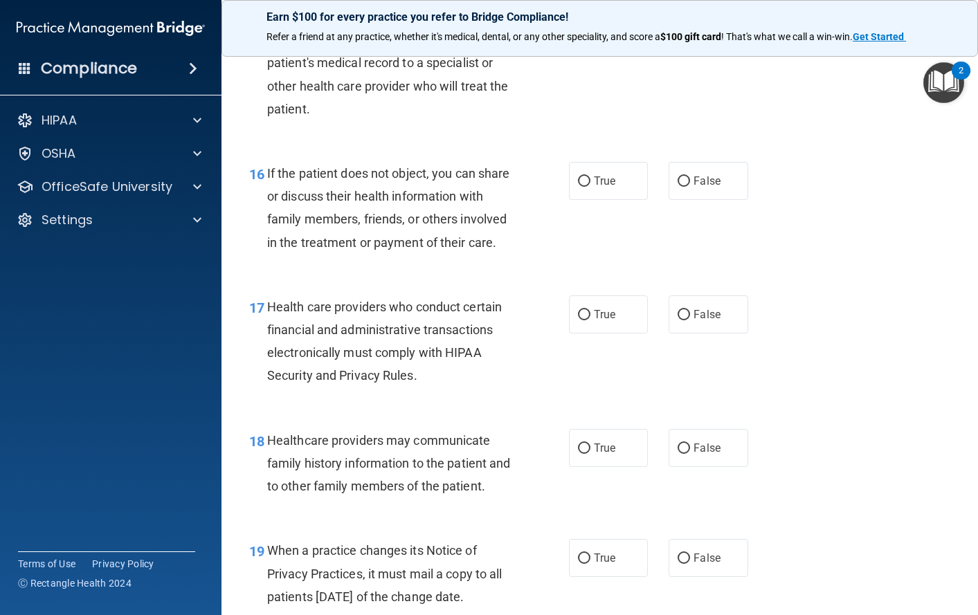
scroll to position [2007, 0]
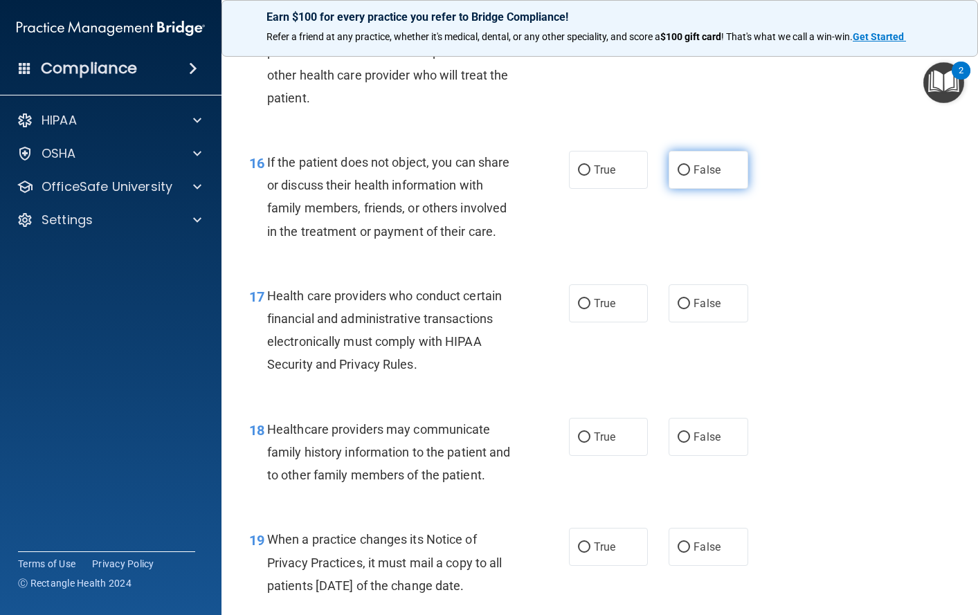
click at [689, 161] on label "False" at bounding box center [709, 170] width 80 height 38
click at [689, 165] on input "False" at bounding box center [684, 170] width 12 height 10
radio input "true"
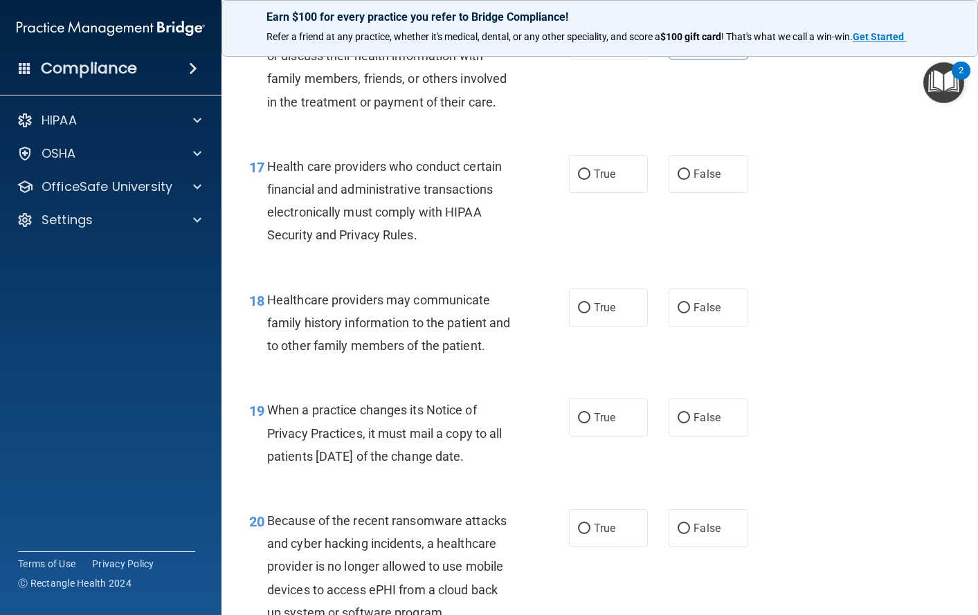
scroll to position [2215, 0]
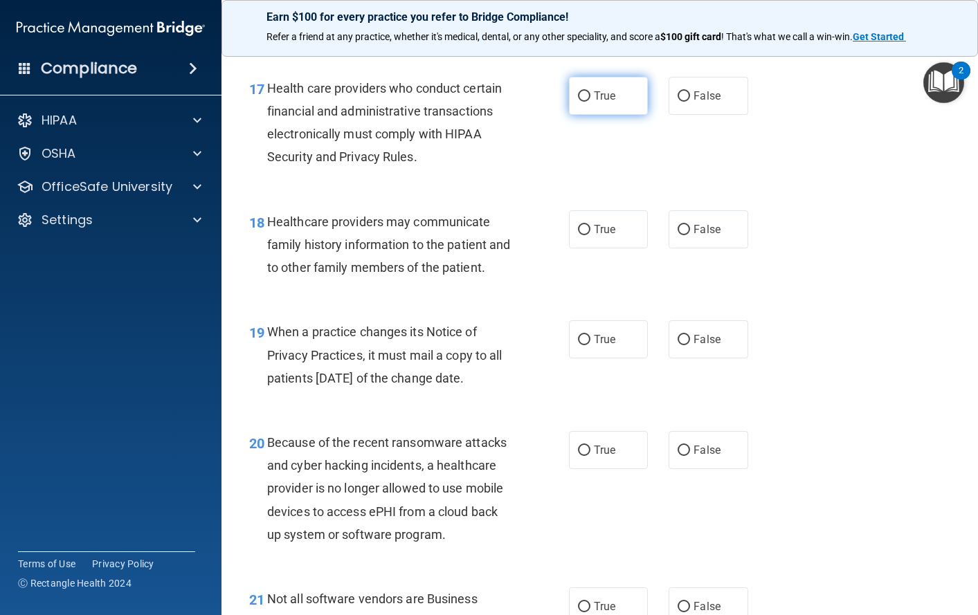
click at [597, 102] on span "True" at bounding box center [604, 95] width 21 height 13
click at [590, 102] on input "True" at bounding box center [584, 96] width 12 height 10
radio input "true"
click at [712, 236] on span "False" at bounding box center [707, 229] width 27 height 13
click at [690, 235] on input "False" at bounding box center [684, 230] width 12 height 10
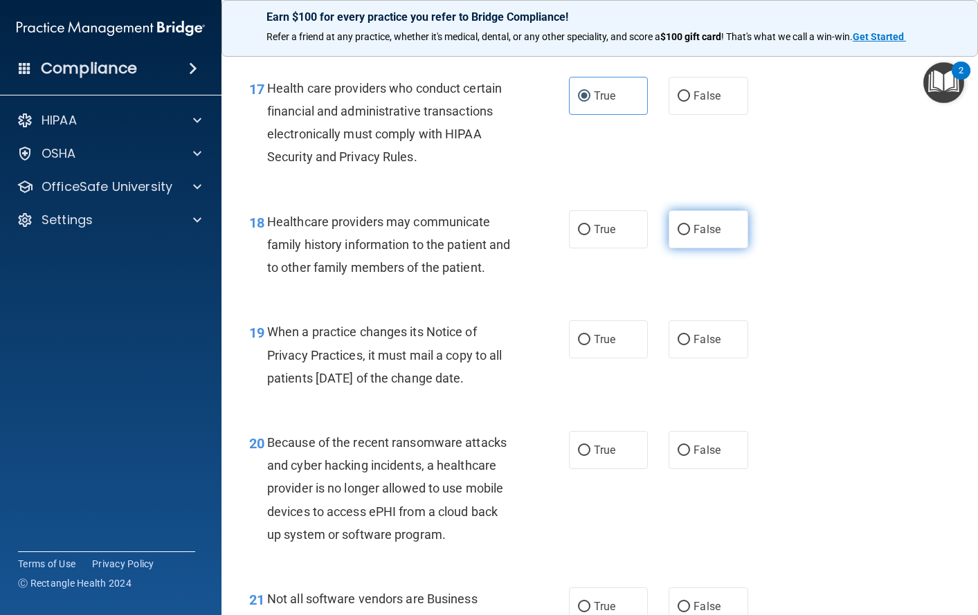
radio input "true"
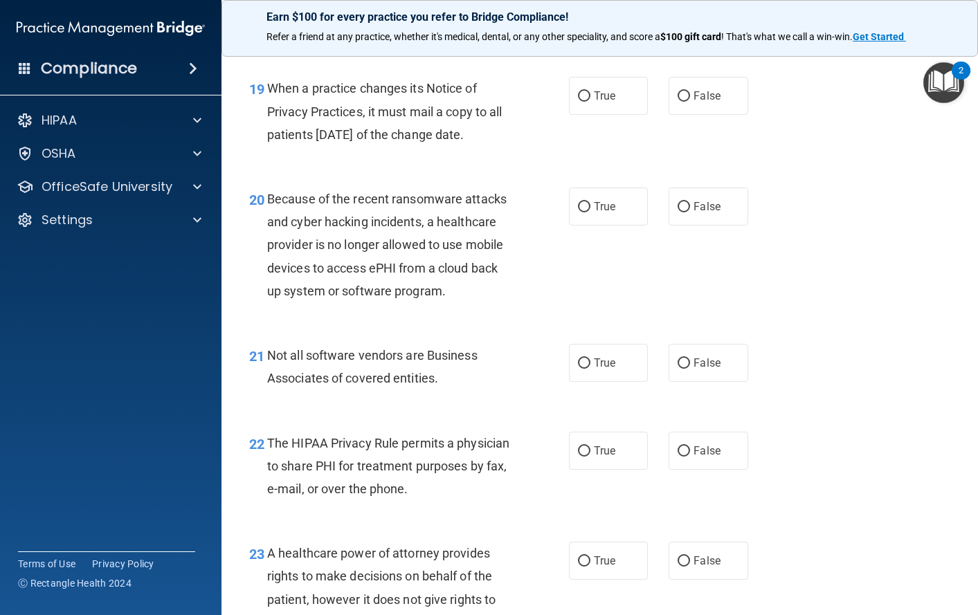
scroll to position [2492, 0]
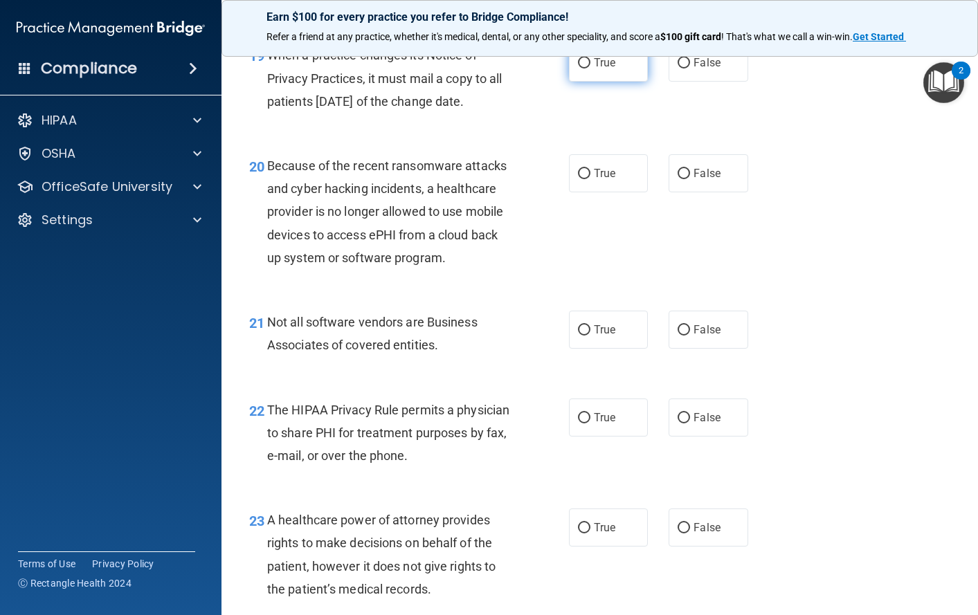
click at [587, 82] on label "True" at bounding box center [609, 63] width 80 height 38
click at [587, 69] on input "True" at bounding box center [584, 63] width 12 height 10
radio input "true"
click at [707, 180] on span "False" at bounding box center [707, 173] width 27 height 13
click at [690, 179] on input "False" at bounding box center [684, 174] width 12 height 10
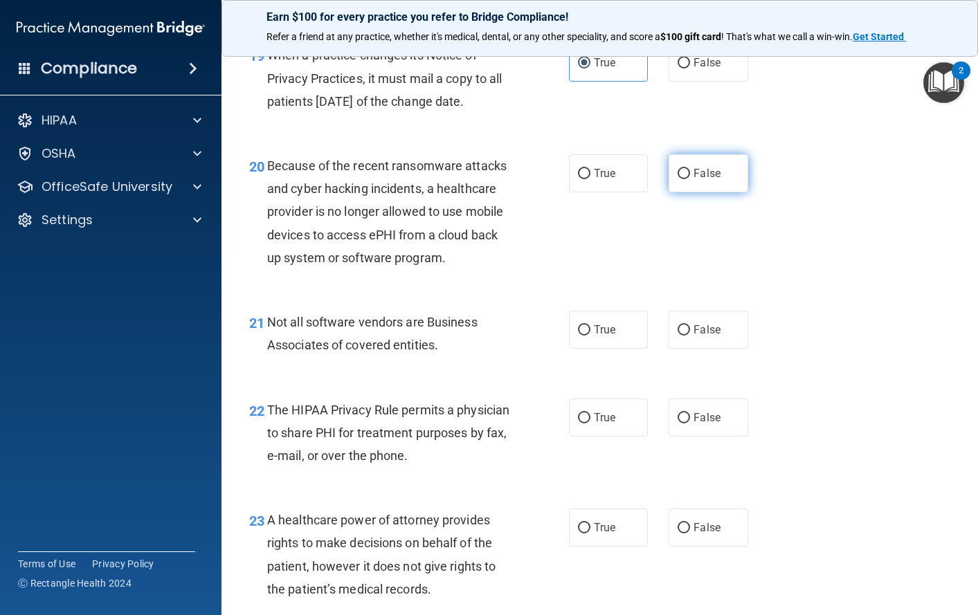
radio input "true"
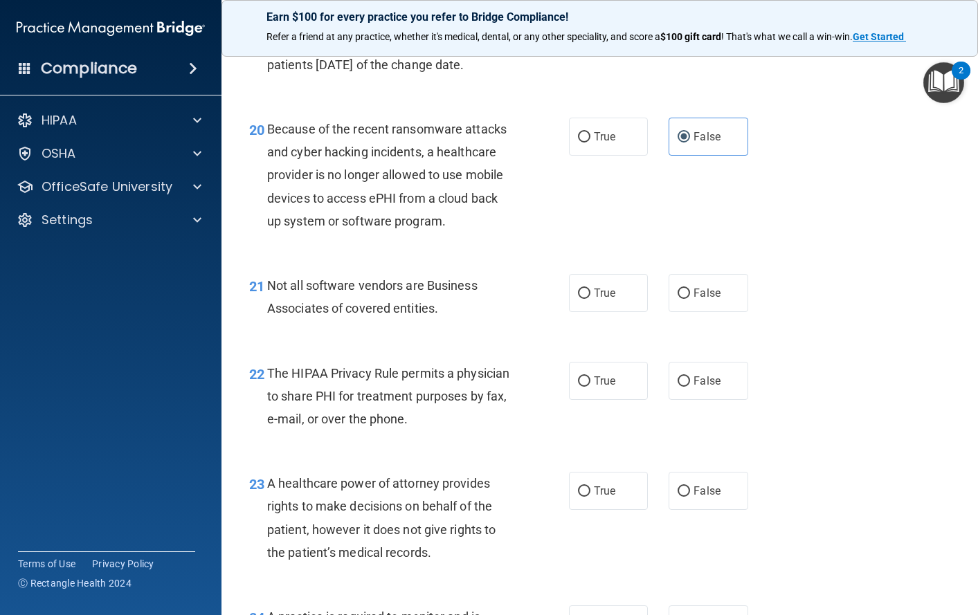
scroll to position [2561, 0]
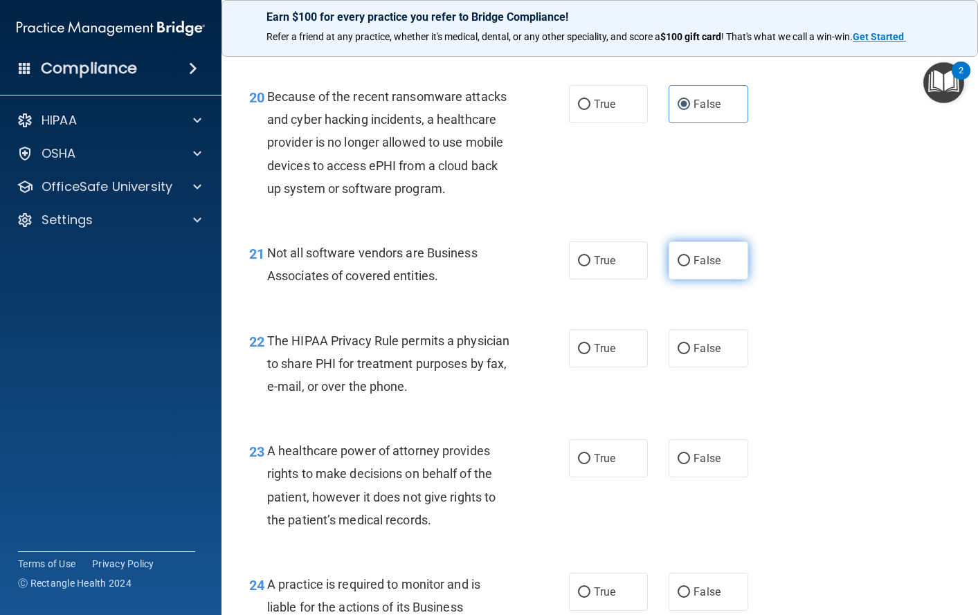
click at [694, 267] on span "False" at bounding box center [707, 260] width 27 height 13
click at [690, 266] on input "False" at bounding box center [684, 261] width 12 height 10
radio input "true"
click at [601, 355] on span "True" at bounding box center [604, 348] width 21 height 13
click at [590, 354] on input "True" at bounding box center [584, 349] width 12 height 10
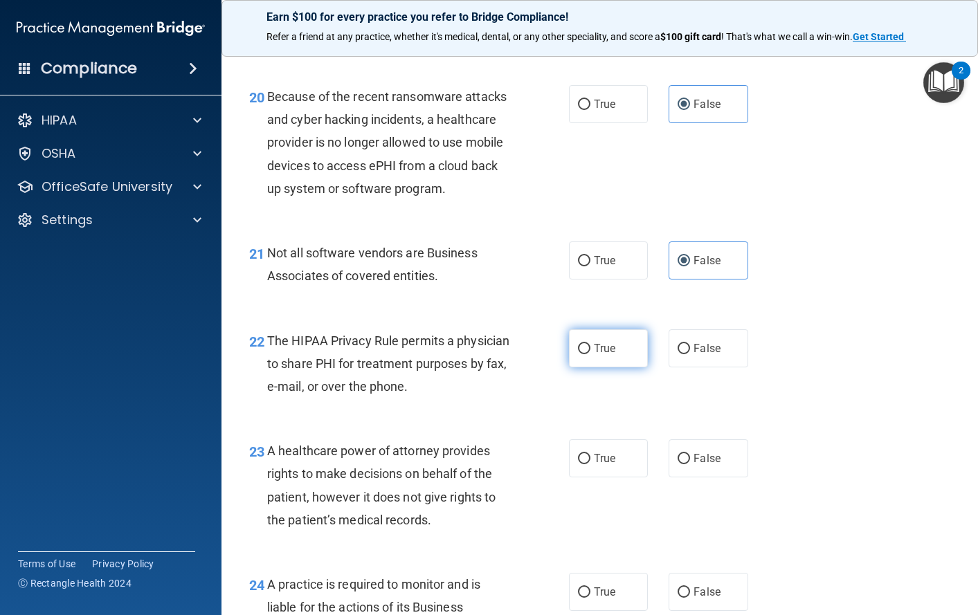
radio input "true"
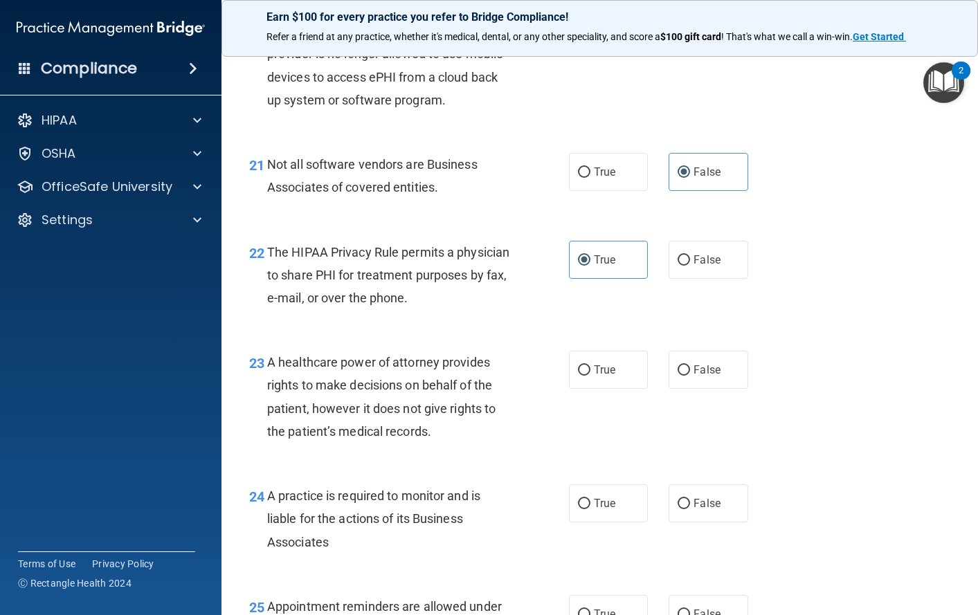
scroll to position [2699, 0]
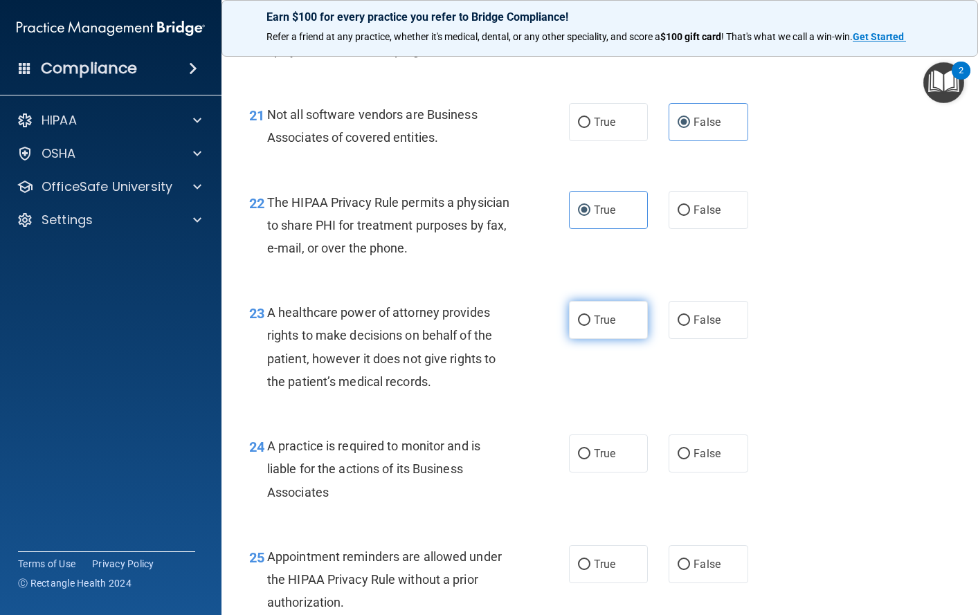
click at [605, 327] on span "True" at bounding box center [604, 320] width 21 height 13
click at [590, 326] on input "True" at bounding box center [584, 321] width 12 height 10
radio input "true"
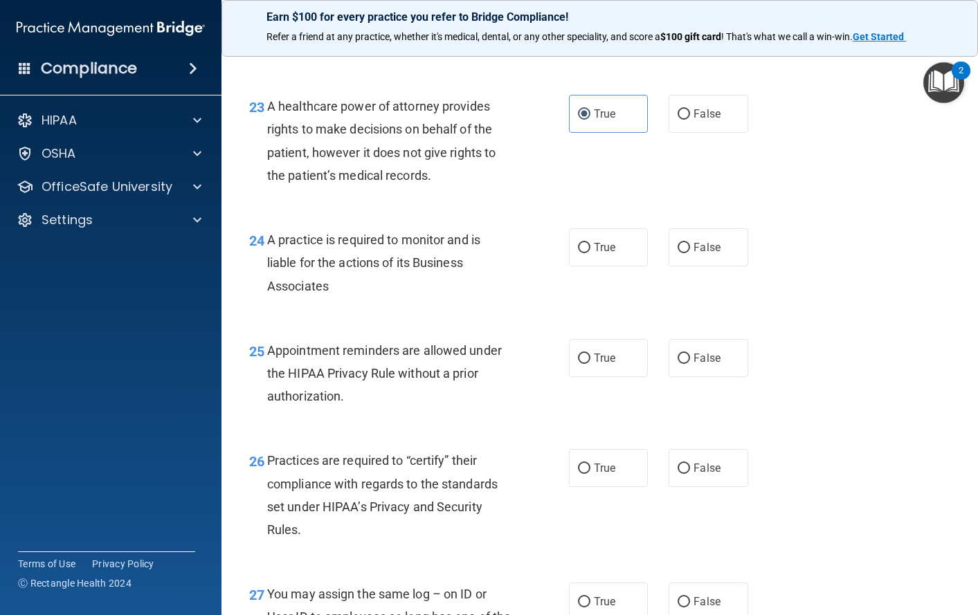
scroll to position [2907, 0]
click at [600, 253] on span "True" at bounding box center [604, 245] width 21 height 13
click at [590, 252] on input "True" at bounding box center [584, 247] width 12 height 10
radio input "true"
click at [701, 253] on span "False" at bounding box center [707, 245] width 27 height 13
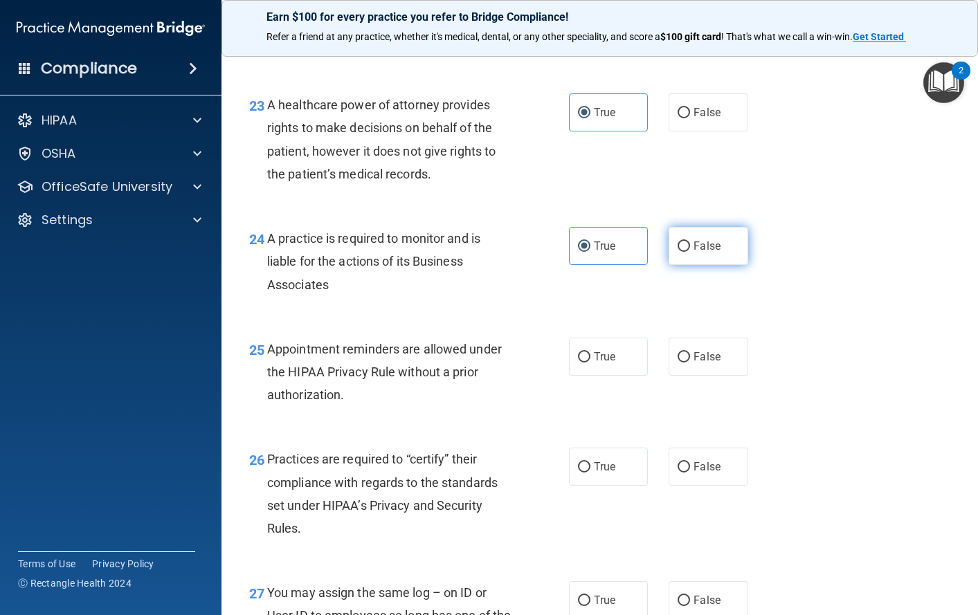
click at [690, 252] on input "False" at bounding box center [684, 247] width 12 height 10
radio input "true"
radio input "false"
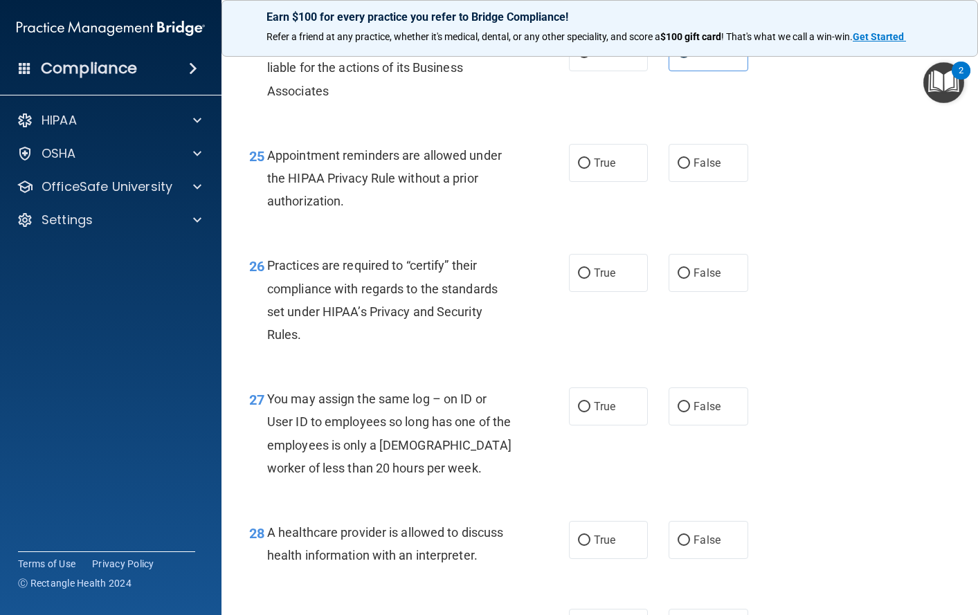
scroll to position [3115, 0]
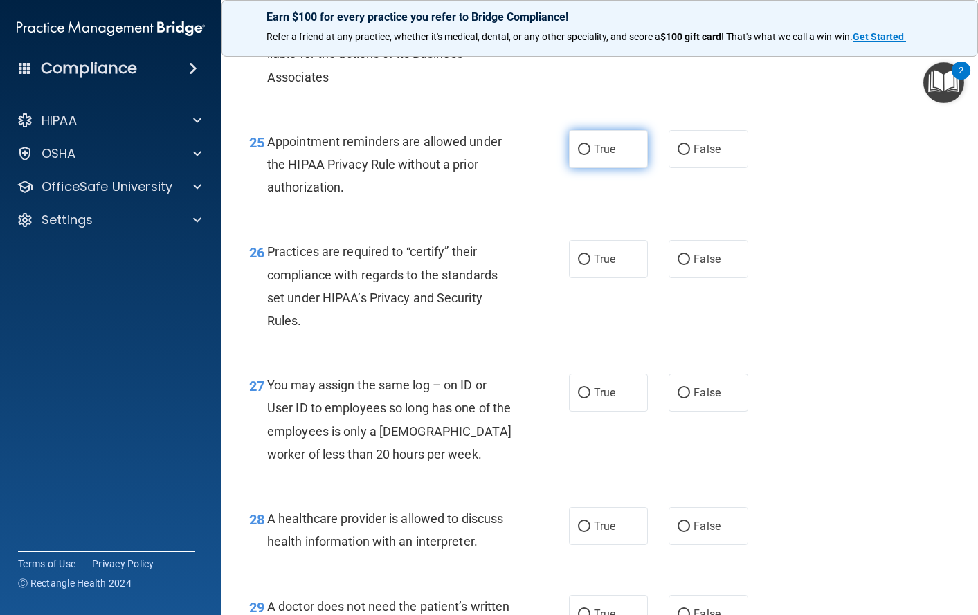
click at [596, 168] on label "True" at bounding box center [609, 149] width 80 height 38
click at [590, 155] on input "True" at bounding box center [584, 150] width 12 height 10
radio input "true"
click at [599, 266] on span "True" at bounding box center [604, 259] width 21 height 13
click at [590, 265] on input "True" at bounding box center [584, 260] width 12 height 10
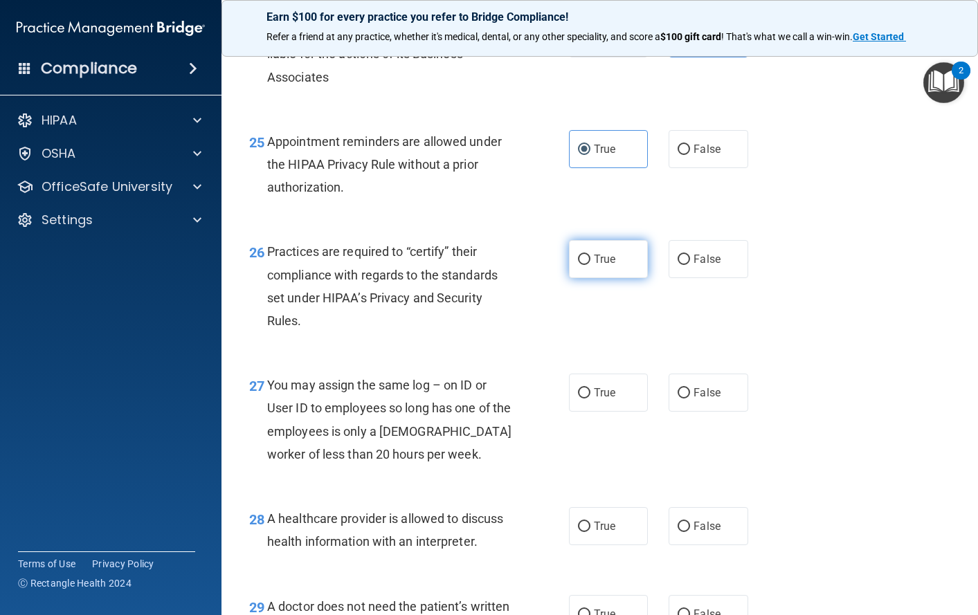
radio input "true"
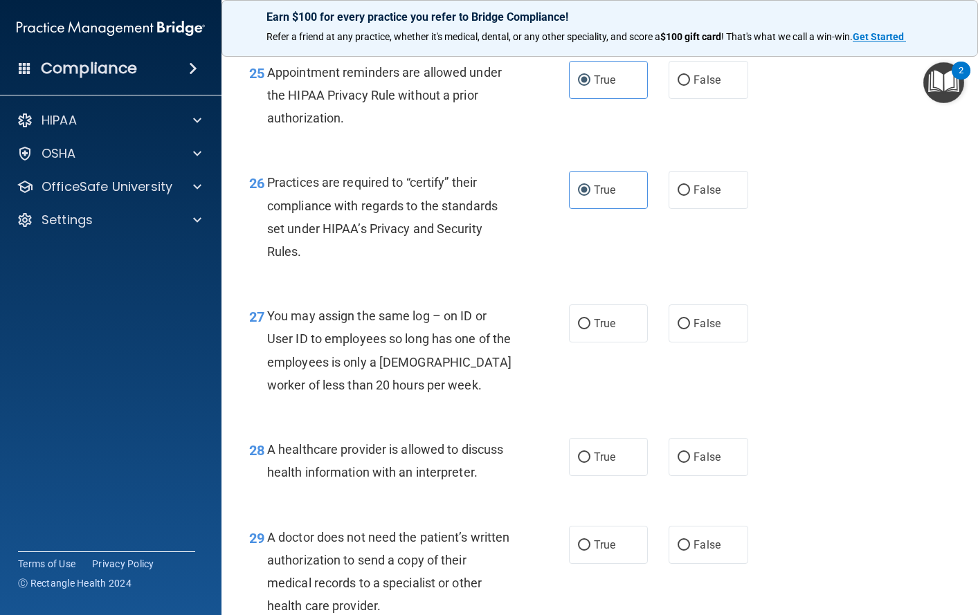
scroll to position [3253, 0]
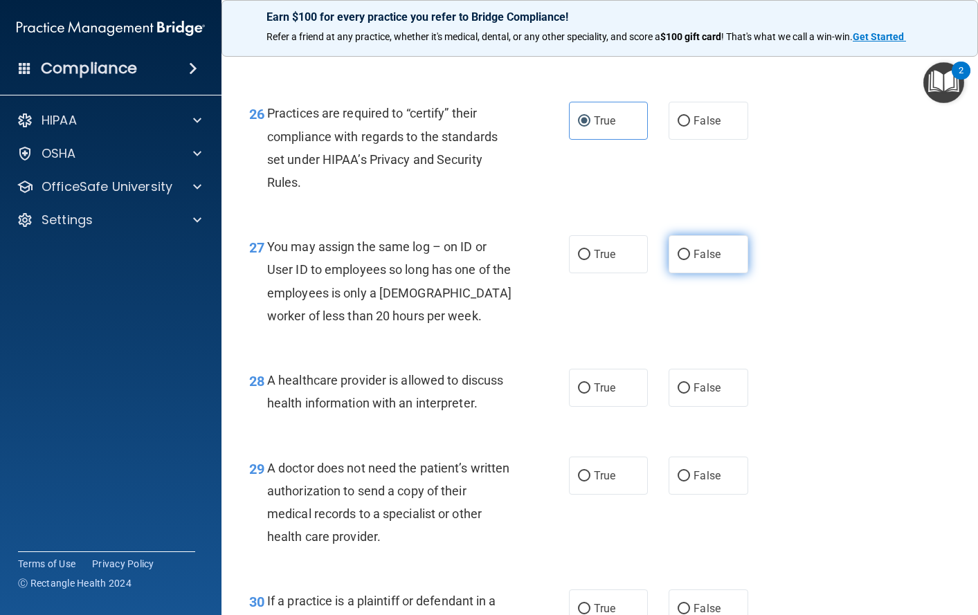
click at [698, 261] on span "False" at bounding box center [707, 254] width 27 height 13
click at [690, 260] on input "False" at bounding box center [684, 255] width 12 height 10
radio input "true"
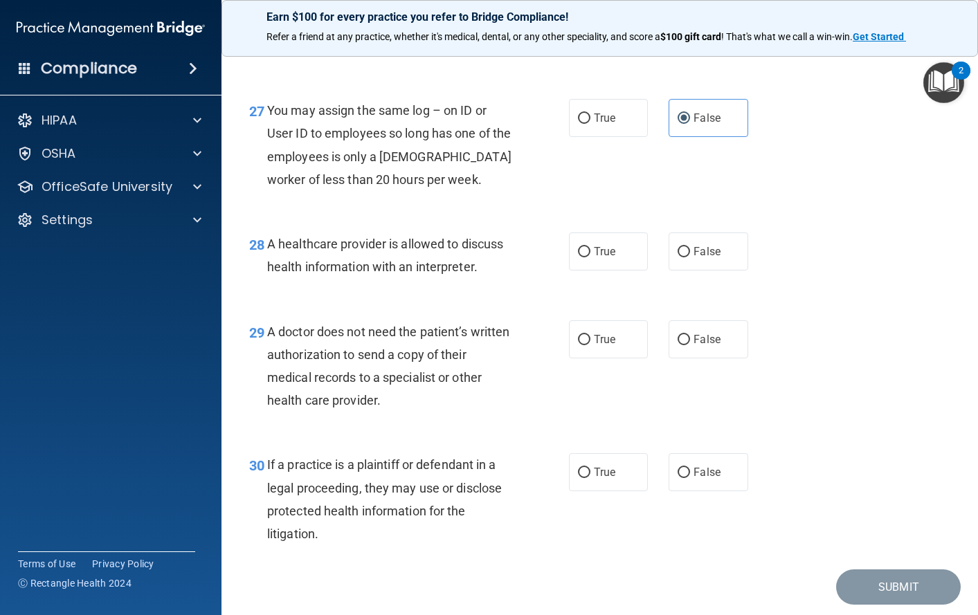
scroll to position [3391, 0]
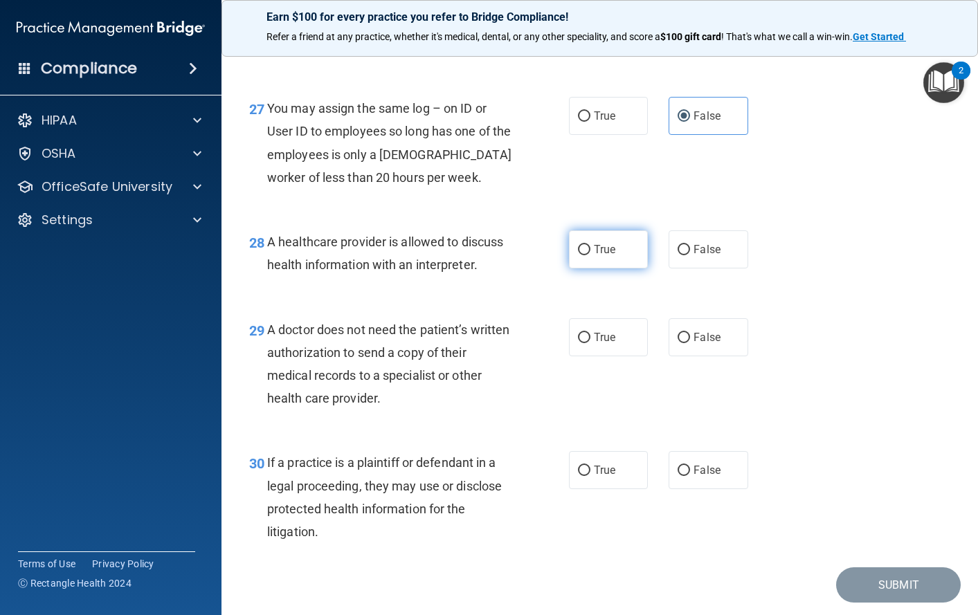
click at [595, 256] on span "True" at bounding box center [604, 249] width 21 height 13
click at [590, 255] on input "True" at bounding box center [584, 250] width 12 height 10
radio input "true"
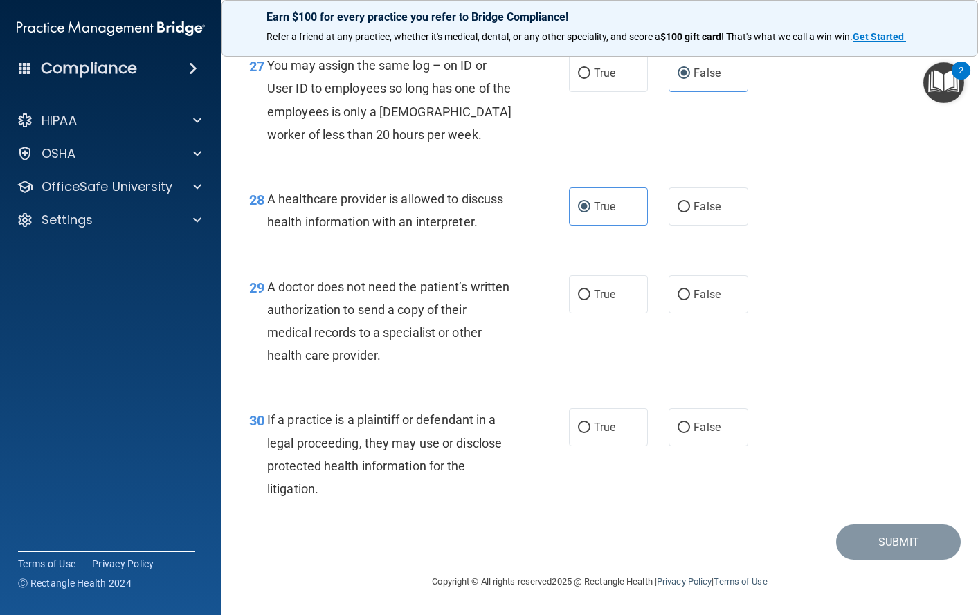
scroll to position [3480, 0]
click at [602, 295] on span "True" at bounding box center [604, 294] width 21 height 13
click at [590, 295] on input "True" at bounding box center [584, 295] width 12 height 10
radio input "true"
click at [703, 428] on span "False" at bounding box center [707, 427] width 27 height 13
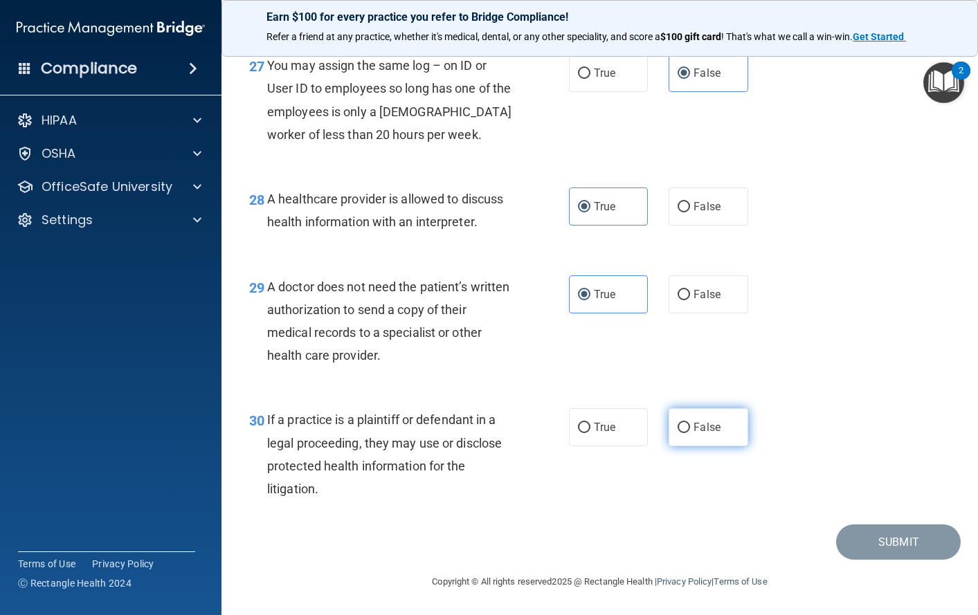
click at [690, 428] on input "False" at bounding box center [684, 428] width 12 height 10
radio input "true"
click at [881, 550] on button "Submit" at bounding box center [898, 542] width 125 height 35
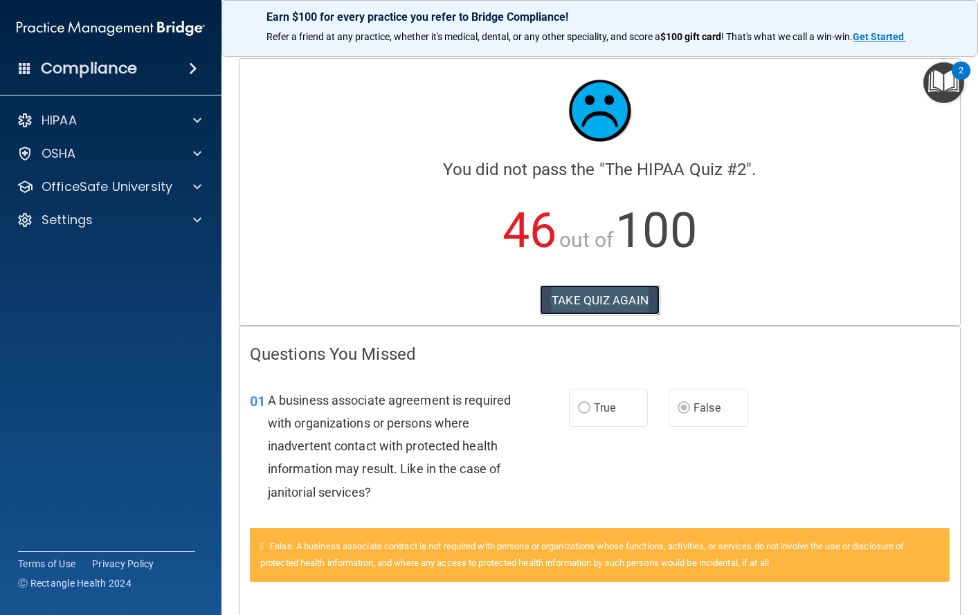
click at [572, 298] on button "TAKE QUIZ AGAIN" at bounding box center [600, 300] width 120 height 30
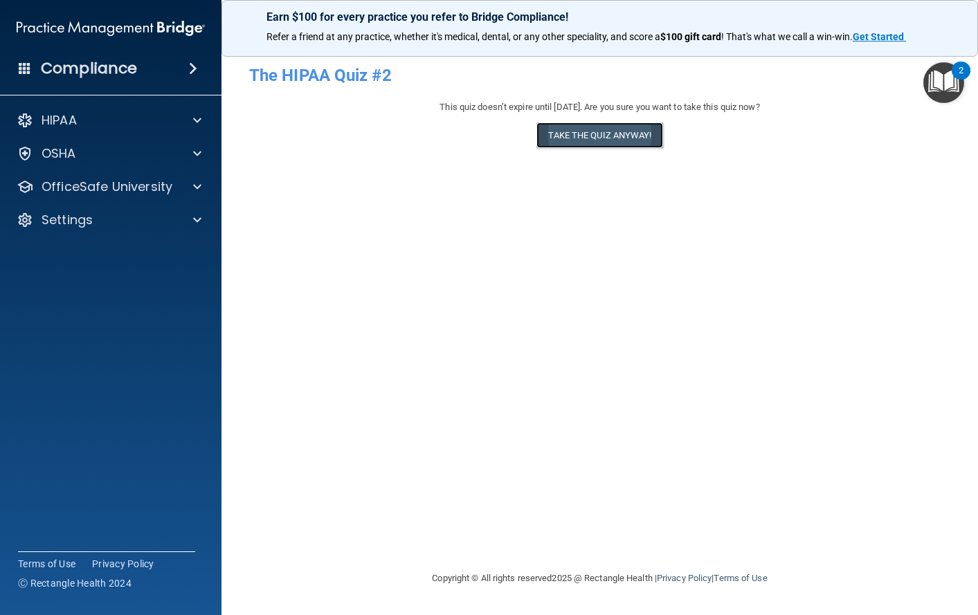
click at [592, 137] on button "Take the quiz anyway!" at bounding box center [599, 136] width 126 height 26
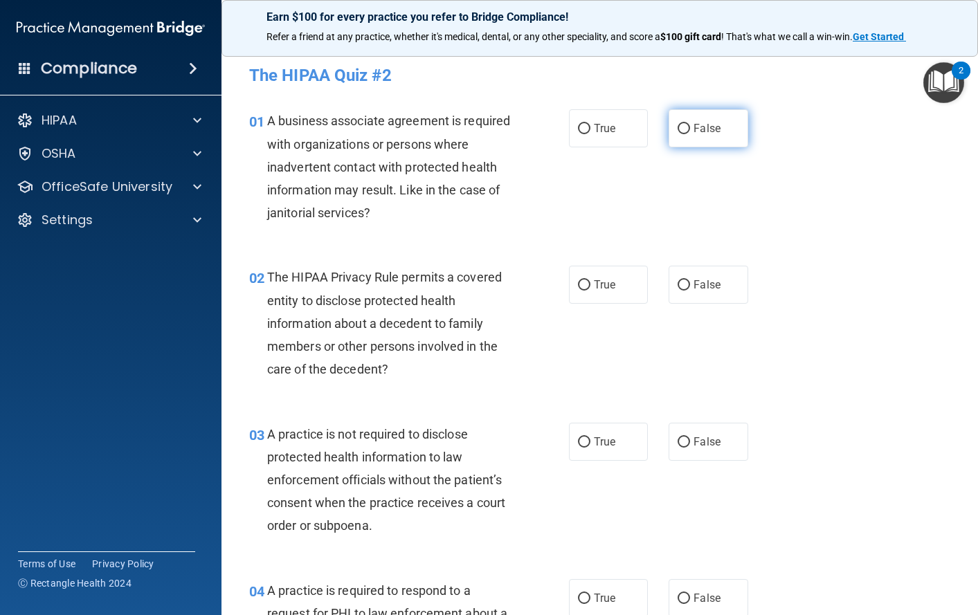
click at [703, 131] on span "False" at bounding box center [707, 128] width 27 height 13
click at [690, 131] on input "False" at bounding box center [684, 129] width 12 height 10
radio input "true"
click at [598, 292] on label "True" at bounding box center [609, 285] width 80 height 38
click at [590, 291] on input "True" at bounding box center [584, 285] width 12 height 10
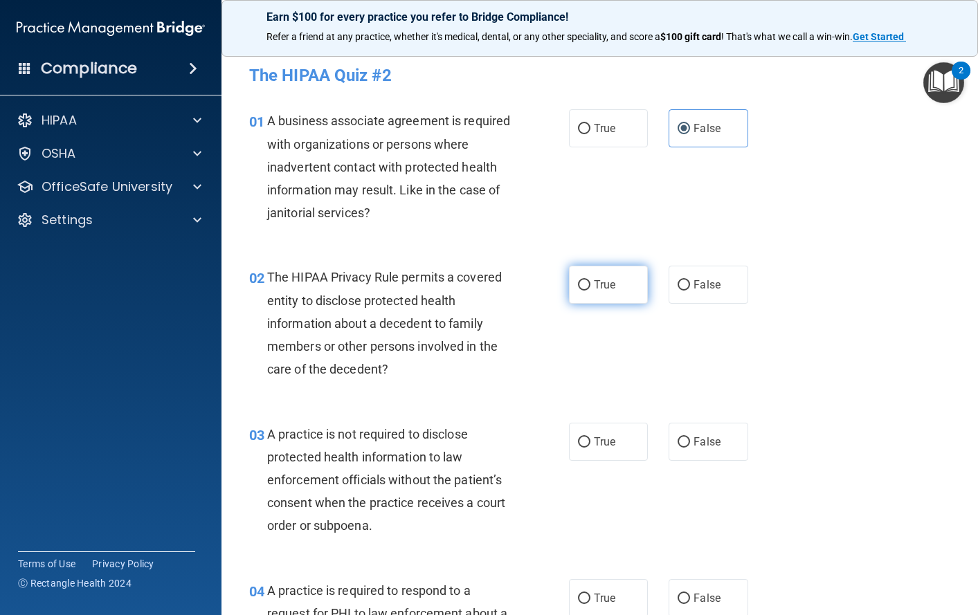
radio input "true"
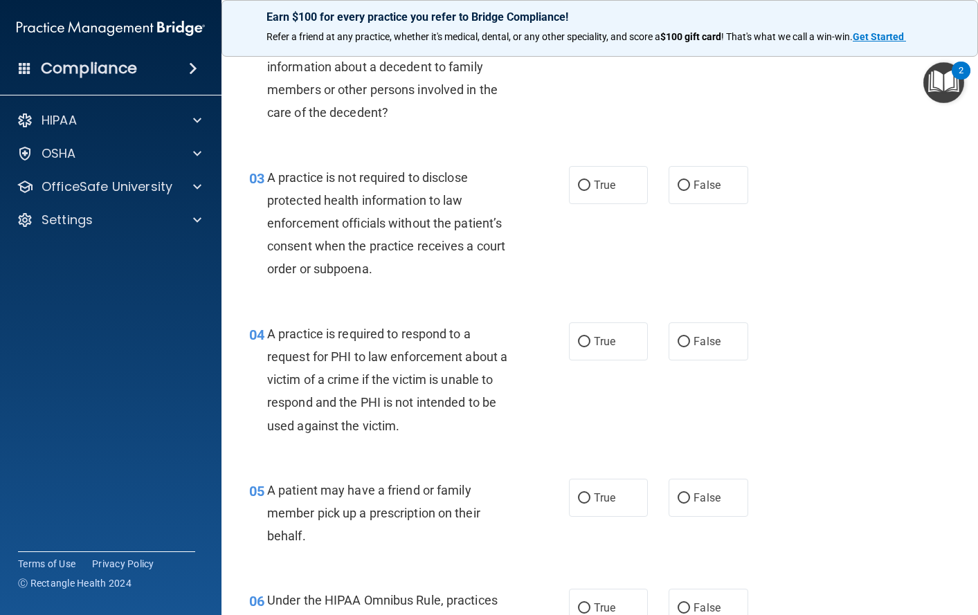
scroll to position [277, 0]
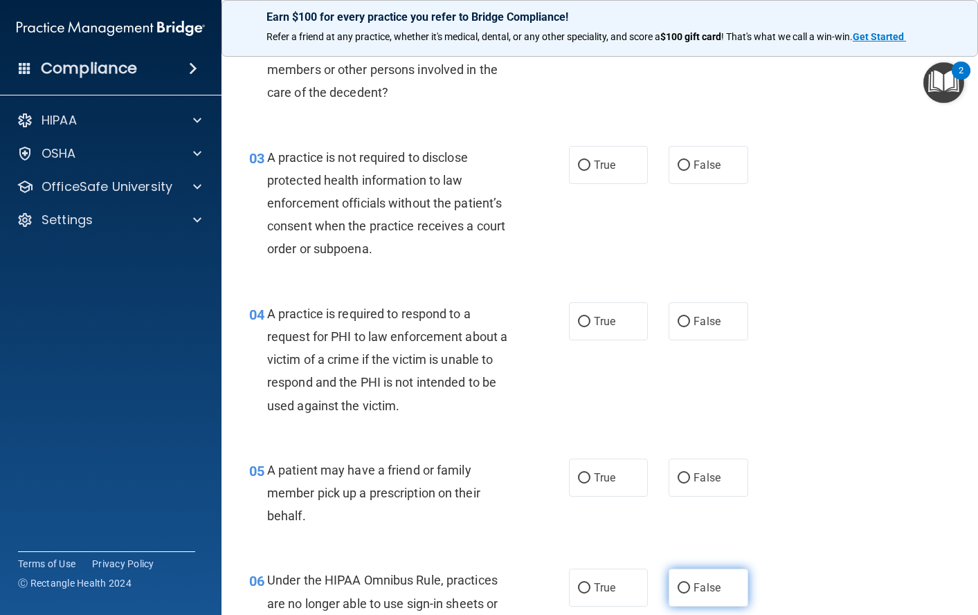
click at [694, 590] on span "False" at bounding box center [707, 587] width 27 height 13
click at [690, 590] on input "False" at bounding box center [684, 588] width 12 height 10
radio input "true"
click at [703, 163] on span "False" at bounding box center [707, 164] width 27 height 13
click at [690, 163] on input "False" at bounding box center [684, 166] width 12 height 10
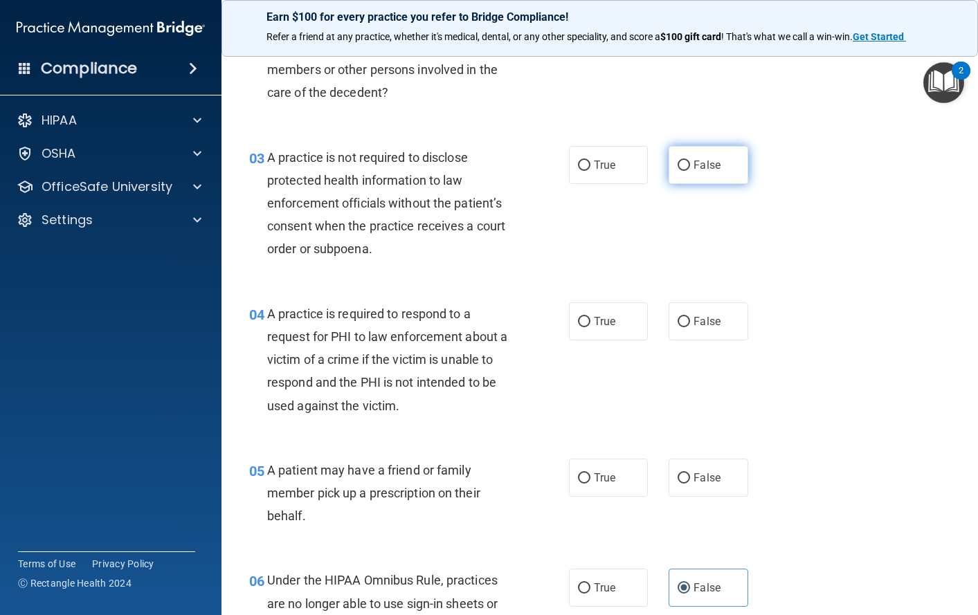
radio input "true"
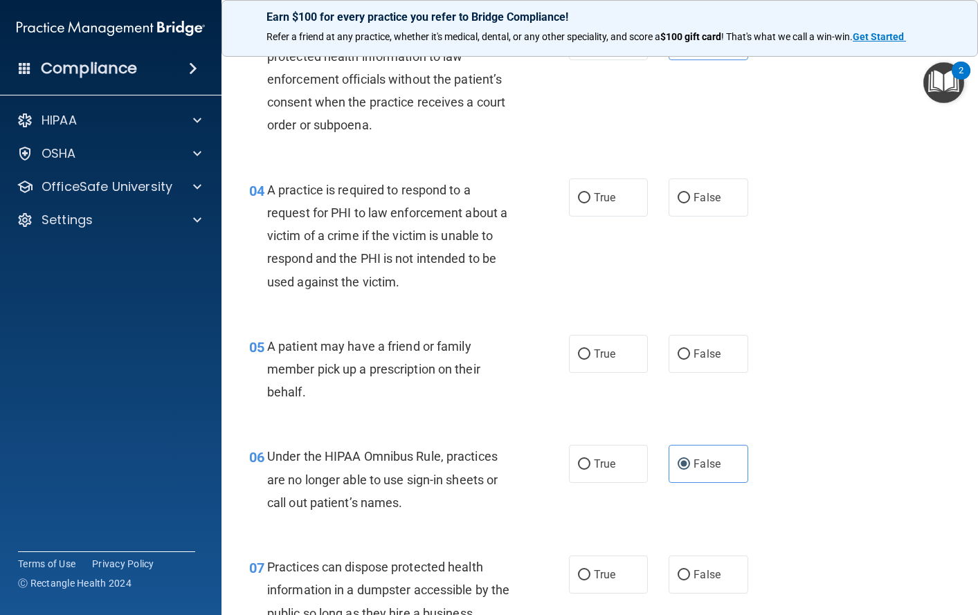
scroll to position [415, 0]
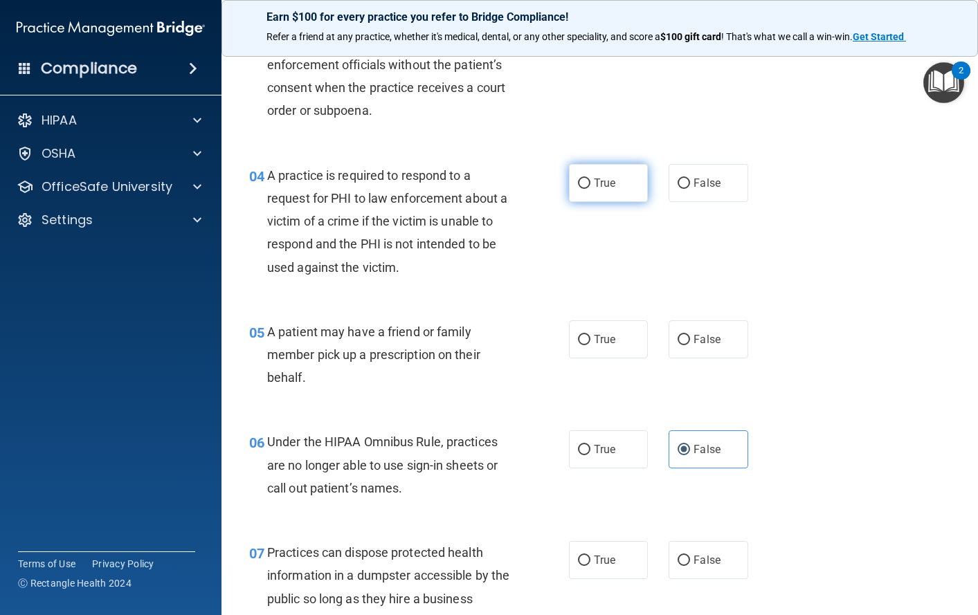
click at [578, 183] on input "True" at bounding box center [584, 184] width 12 height 10
radio input "true"
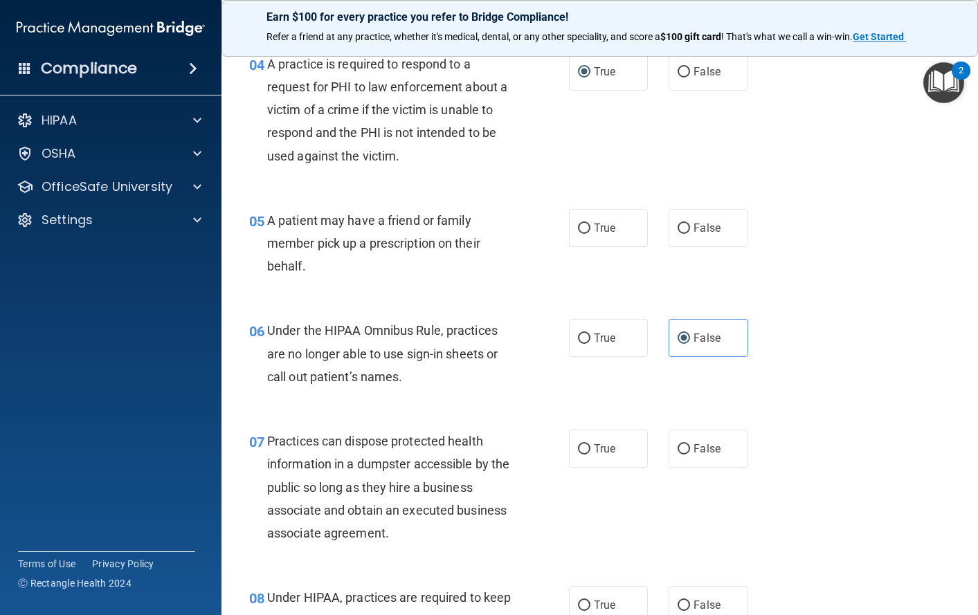
scroll to position [554, 0]
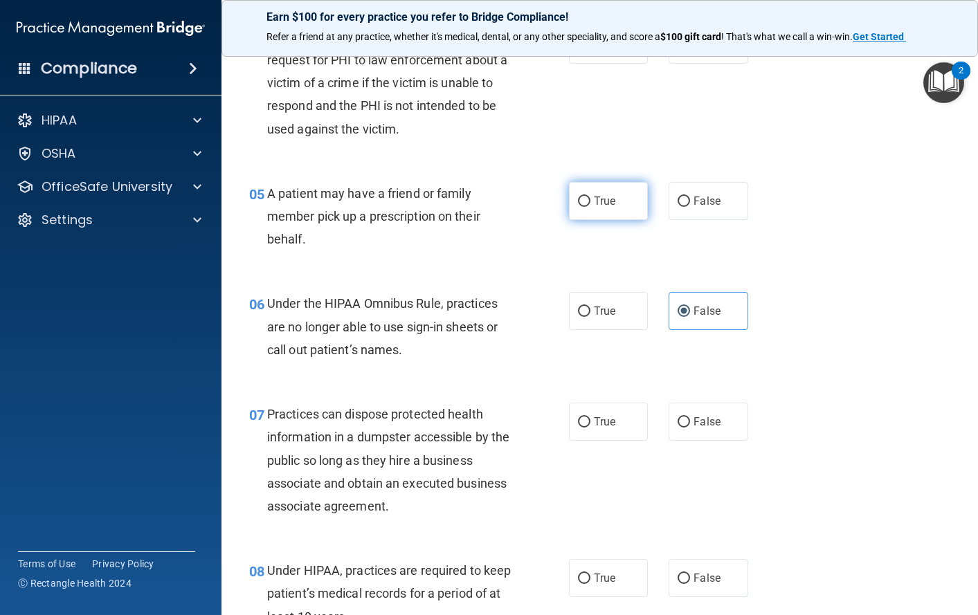
click at [599, 205] on span "True" at bounding box center [604, 200] width 21 height 13
click at [590, 205] on input "True" at bounding box center [584, 202] width 12 height 10
radio input "true"
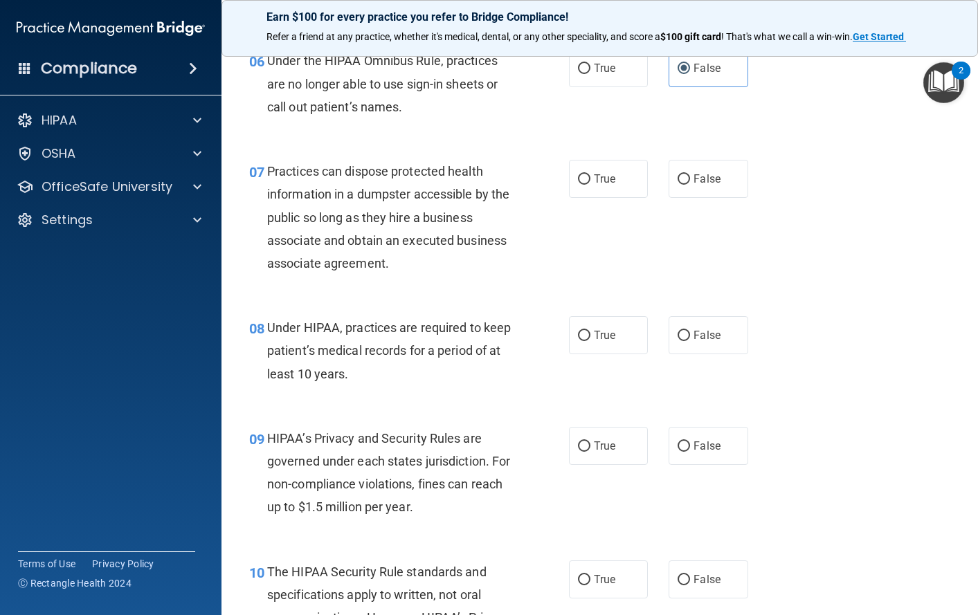
scroll to position [831, 0]
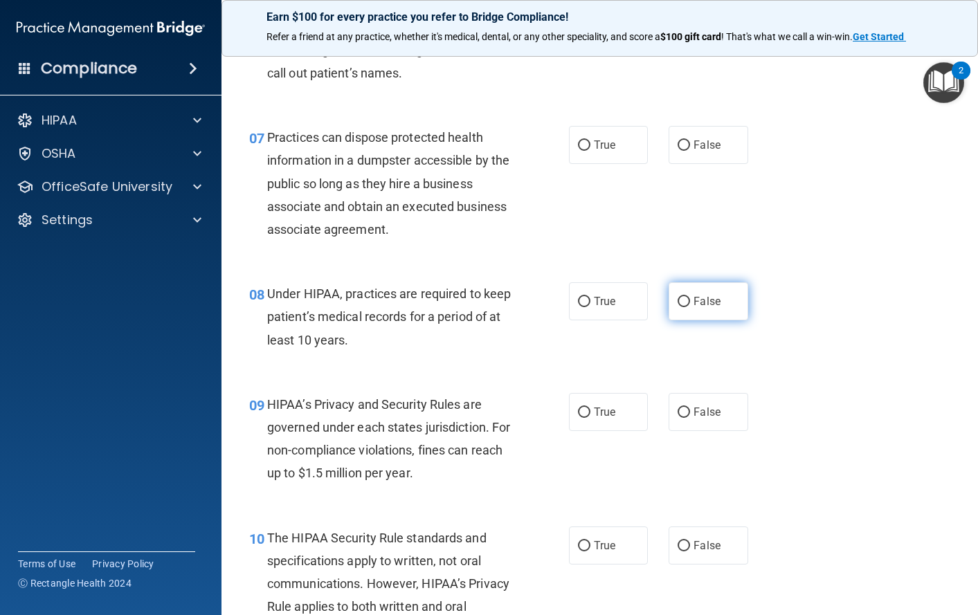
click at [703, 307] on span "False" at bounding box center [707, 301] width 27 height 13
click at [690, 307] on input "False" at bounding box center [684, 302] width 12 height 10
radio input "true"
click at [682, 415] on input "False" at bounding box center [684, 413] width 12 height 10
radio input "true"
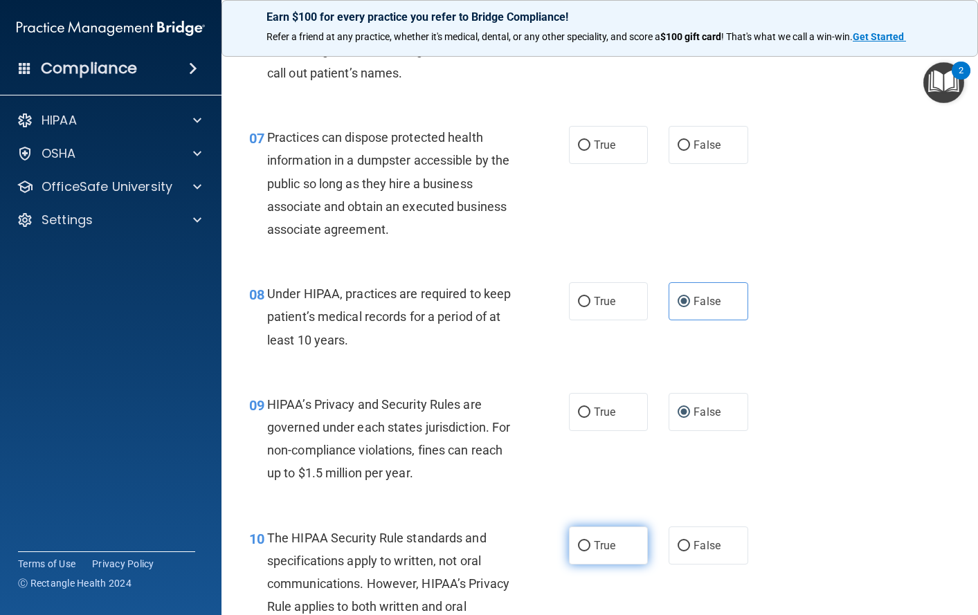
click at [594, 548] on span "True" at bounding box center [604, 545] width 21 height 13
click at [590, 548] on input "True" at bounding box center [584, 546] width 12 height 10
radio input "true"
click at [696, 141] on span "False" at bounding box center [707, 144] width 27 height 13
click at [690, 141] on input "False" at bounding box center [684, 146] width 12 height 10
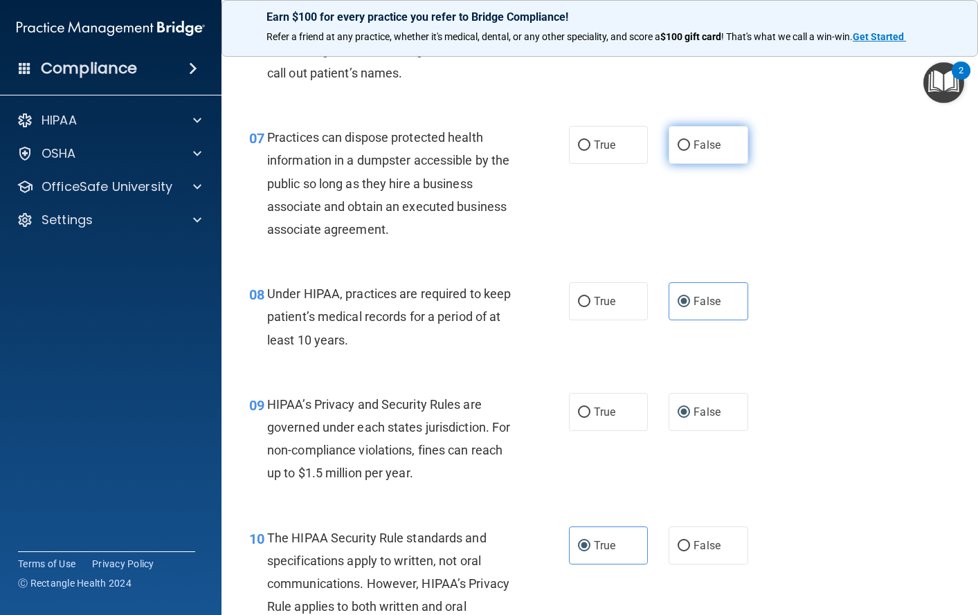
radio input "true"
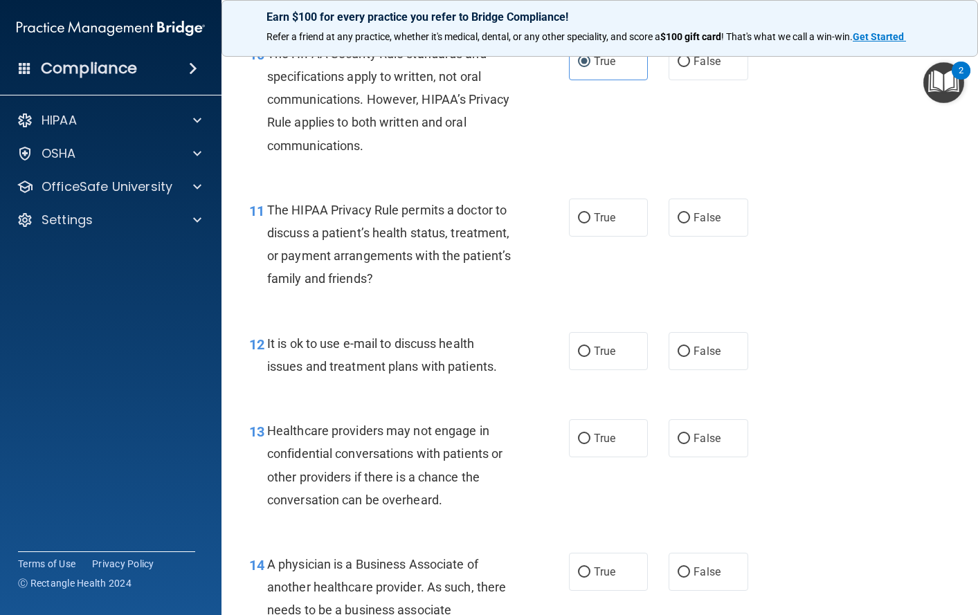
scroll to position [1384, 0]
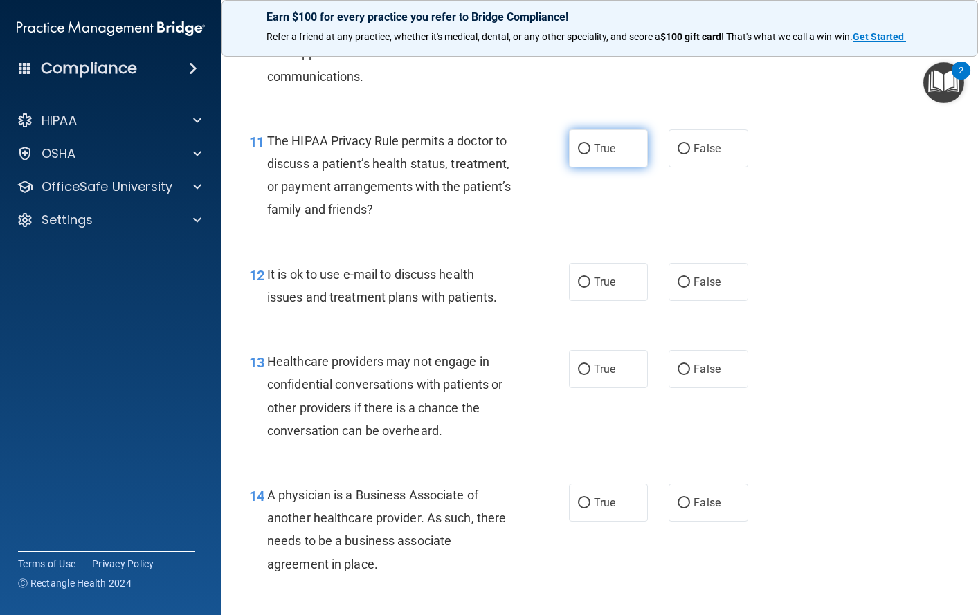
click at [594, 143] on span "True" at bounding box center [604, 148] width 21 height 13
click at [590, 144] on input "True" at bounding box center [584, 149] width 12 height 10
radio input "true"
click at [594, 282] on span "True" at bounding box center [604, 281] width 21 height 13
click at [590, 282] on input "True" at bounding box center [584, 283] width 12 height 10
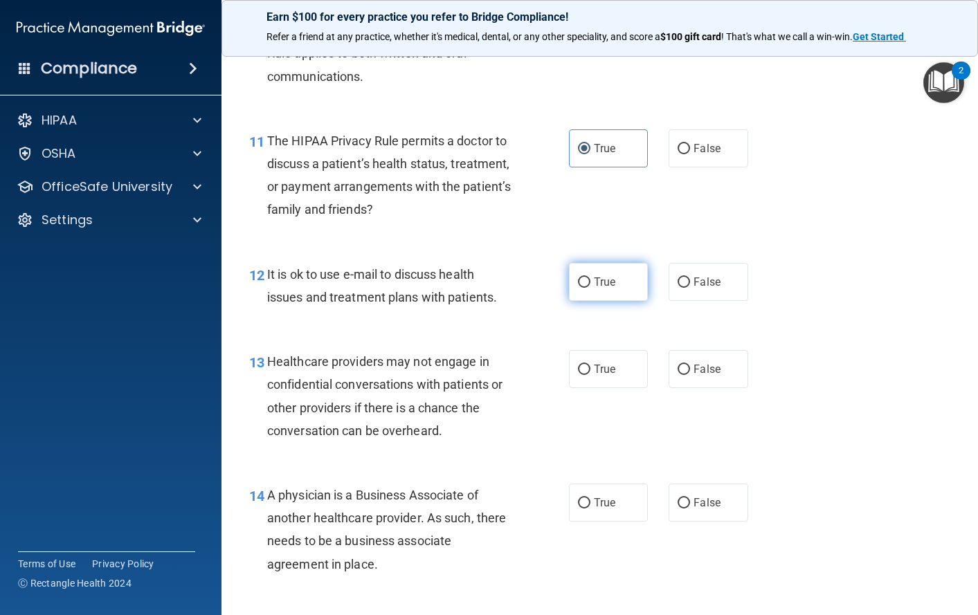
radio input "true"
click at [707, 370] on span "False" at bounding box center [707, 369] width 27 height 13
click at [690, 370] on input "False" at bounding box center [684, 370] width 12 height 10
radio input "true"
click at [694, 502] on span "False" at bounding box center [707, 502] width 27 height 13
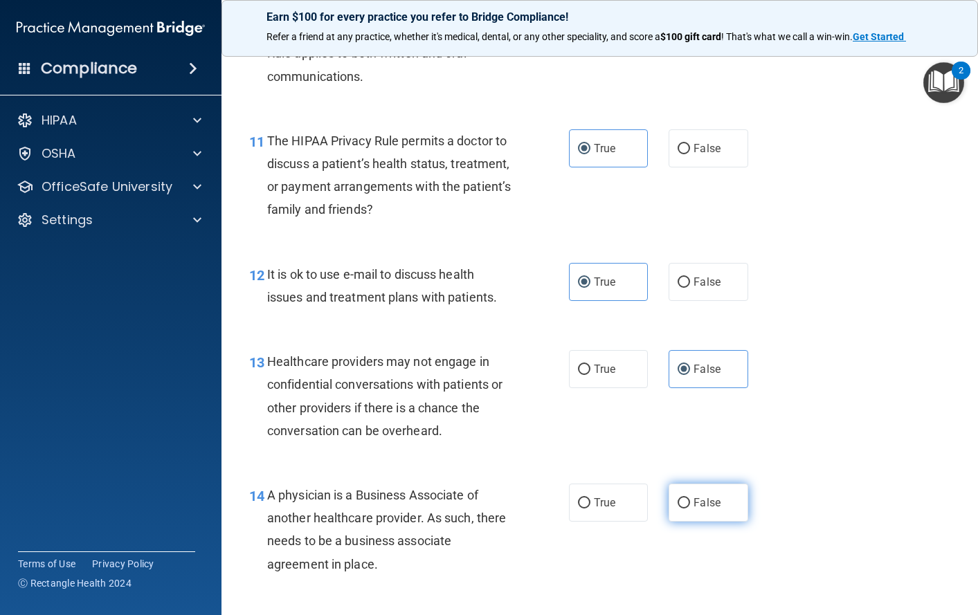
click at [690, 502] on input "False" at bounding box center [684, 503] width 12 height 10
radio input "true"
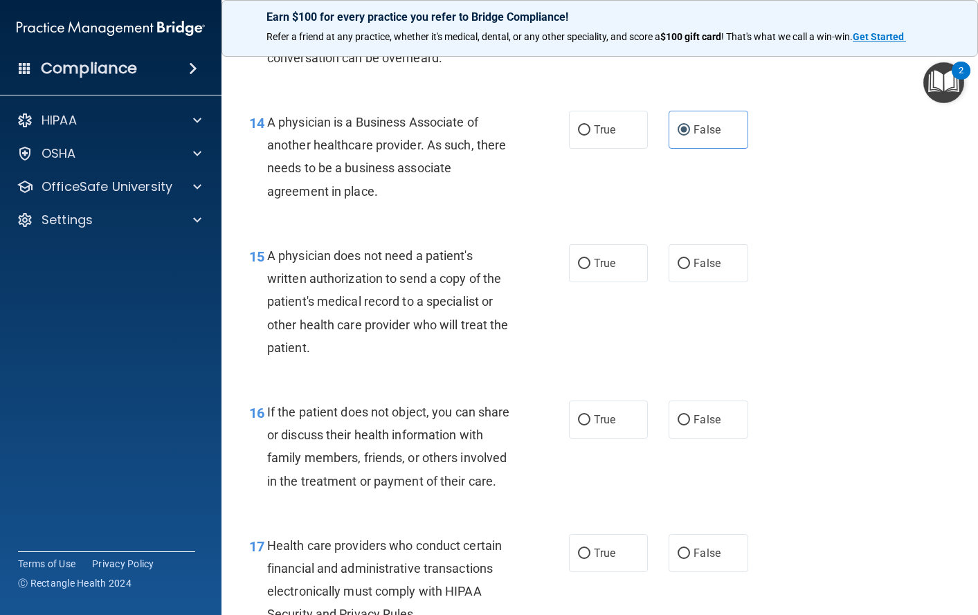
scroll to position [1800, 0]
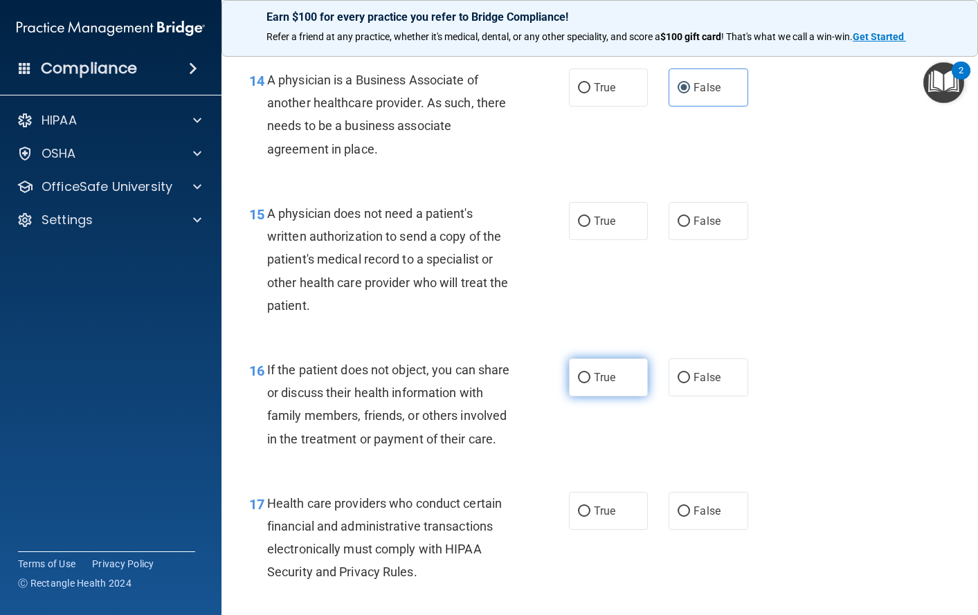
click at [597, 381] on span "True" at bounding box center [604, 377] width 21 height 13
click at [590, 381] on input "True" at bounding box center [584, 378] width 12 height 10
radio input "true"
click at [594, 223] on span "True" at bounding box center [604, 221] width 21 height 13
click at [590, 223] on input "True" at bounding box center [584, 222] width 12 height 10
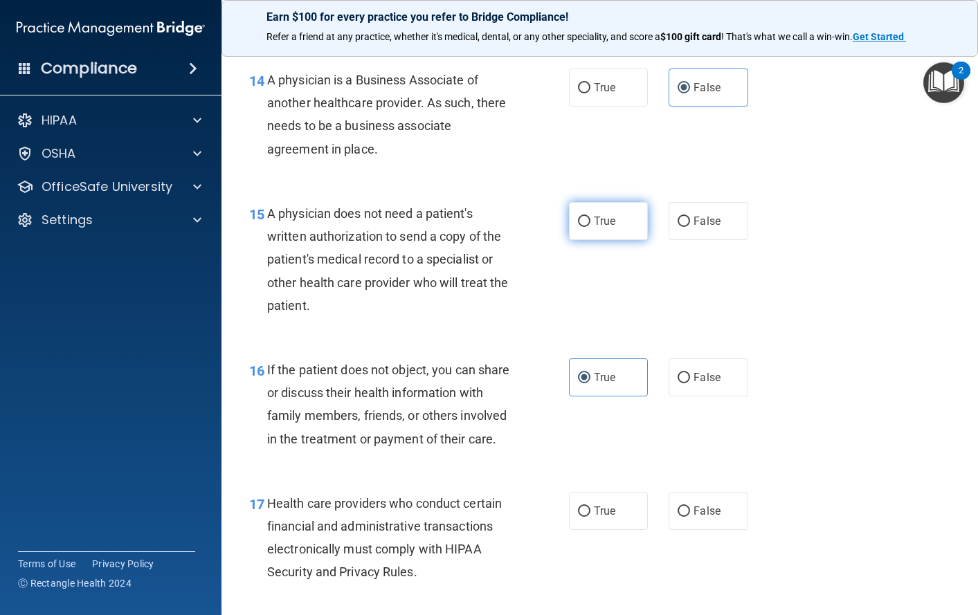
radio input "true"
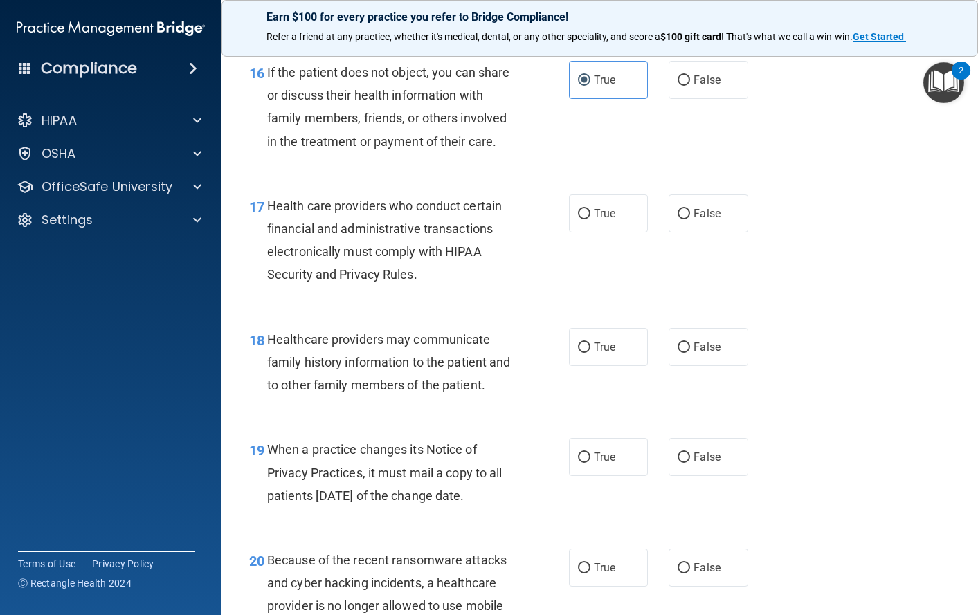
scroll to position [2146, 0]
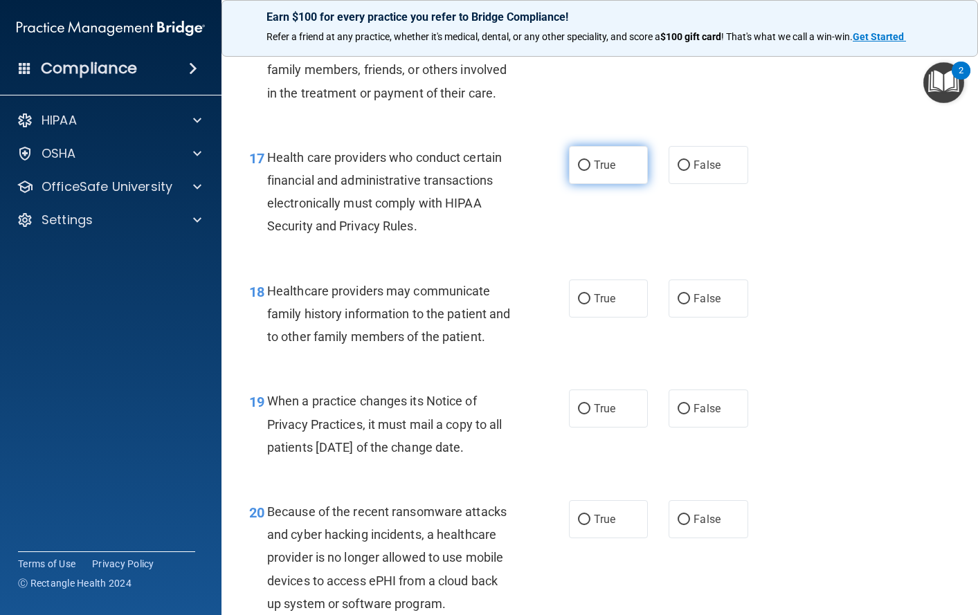
click at [594, 172] on span "True" at bounding box center [604, 164] width 21 height 13
click at [588, 171] on input "True" at bounding box center [584, 166] width 12 height 10
radio input "true"
click at [700, 318] on label "False" at bounding box center [709, 299] width 80 height 38
click at [690, 305] on input "False" at bounding box center [684, 299] width 12 height 10
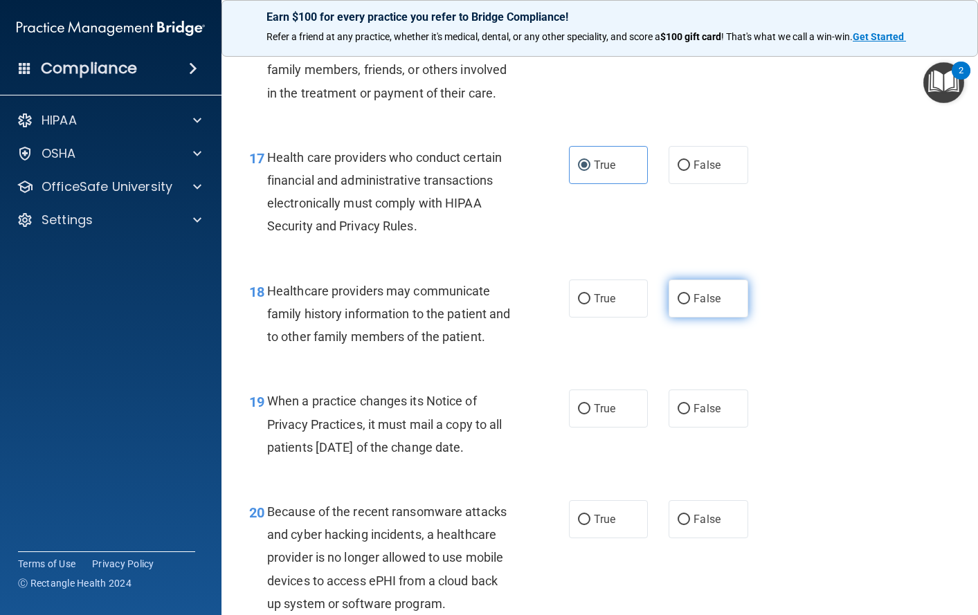
radio input "true"
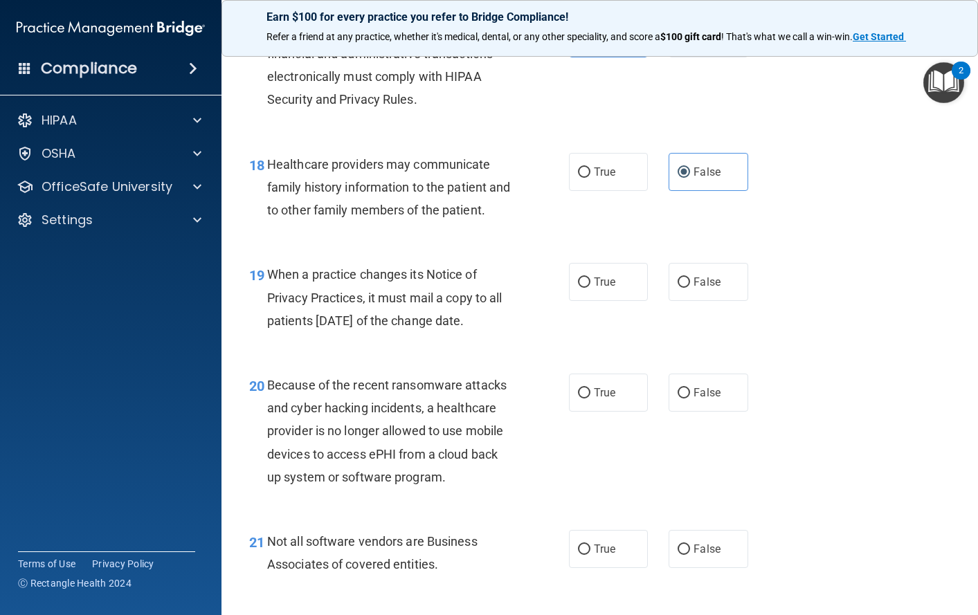
scroll to position [2353, 0]
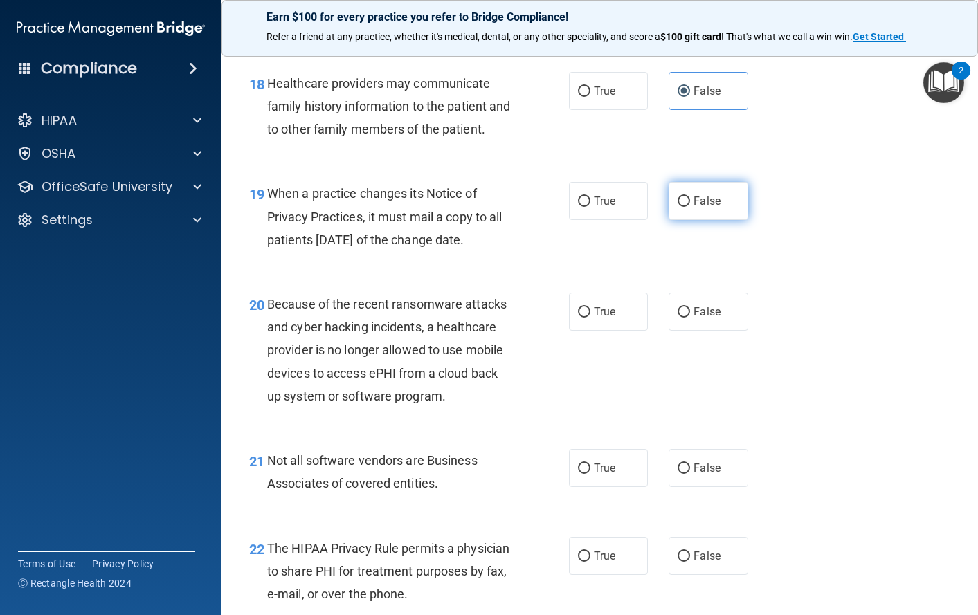
click at [696, 208] on span "False" at bounding box center [707, 200] width 27 height 13
click at [690, 207] on input "False" at bounding box center [684, 202] width 12 height 10
radio input "true"
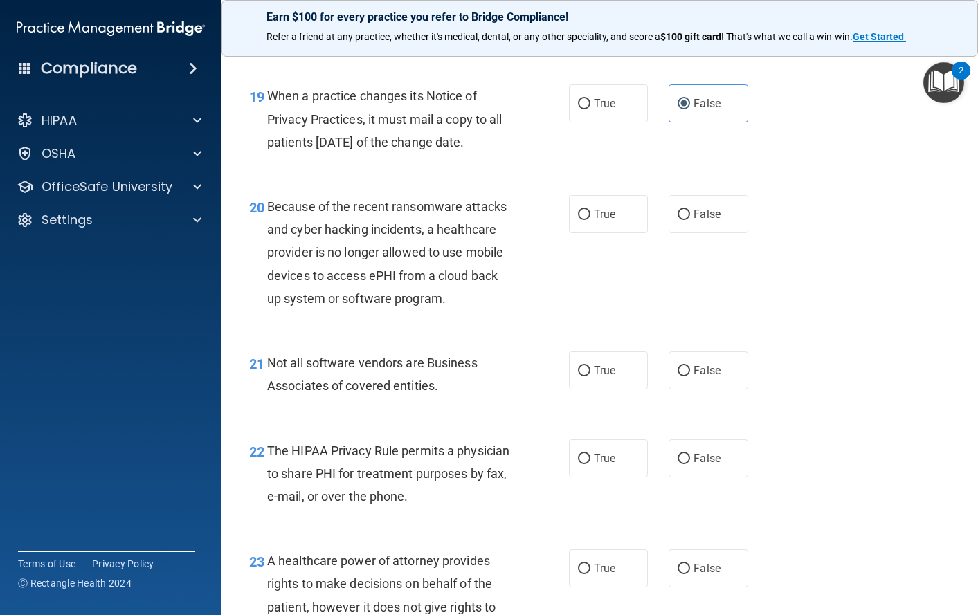
scroll to position [2492, 0]
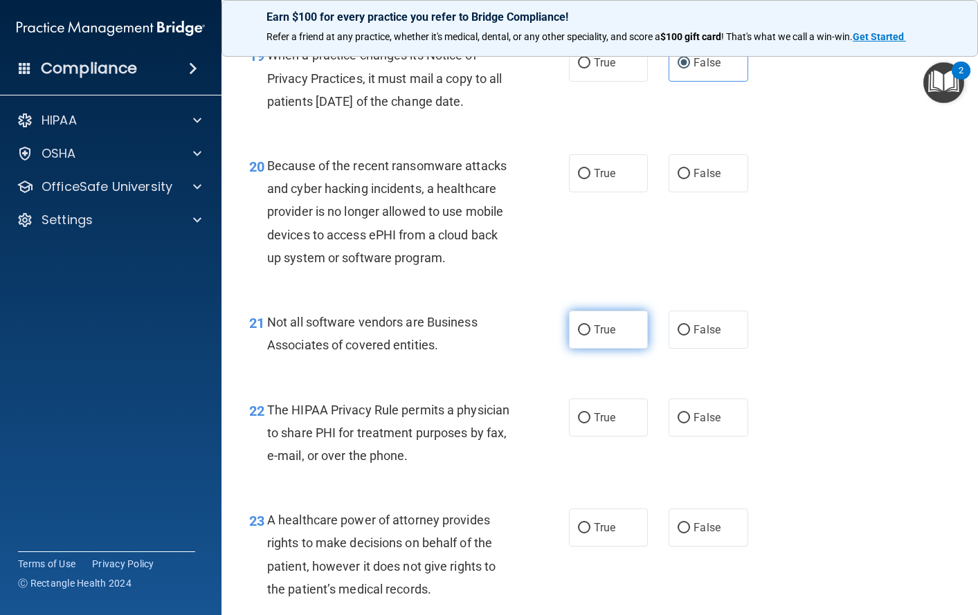
click at [596, 336] on span "True" at bounding box center [604, 329] width 21 height 13
click at [590, 336] on input "True" at bounding box center [584, 330] width 12 height 10
radio input "true"
click at [712, 547] on label "False" at bounding box center [709, 528] width 80 height 38
click at [690, 534] on input "False" at bounding box center [684, 528] width 12 height 10
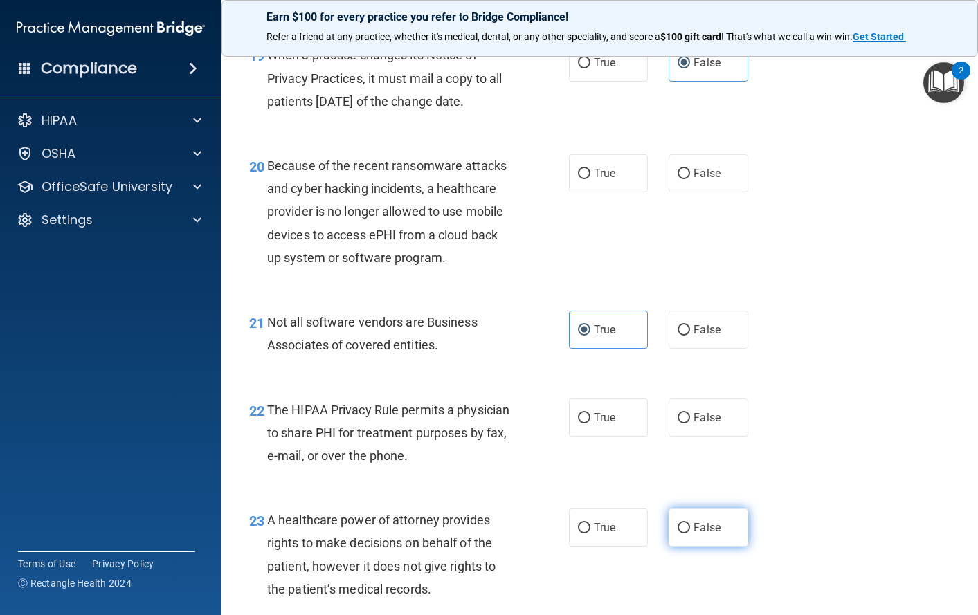
radio input "true"
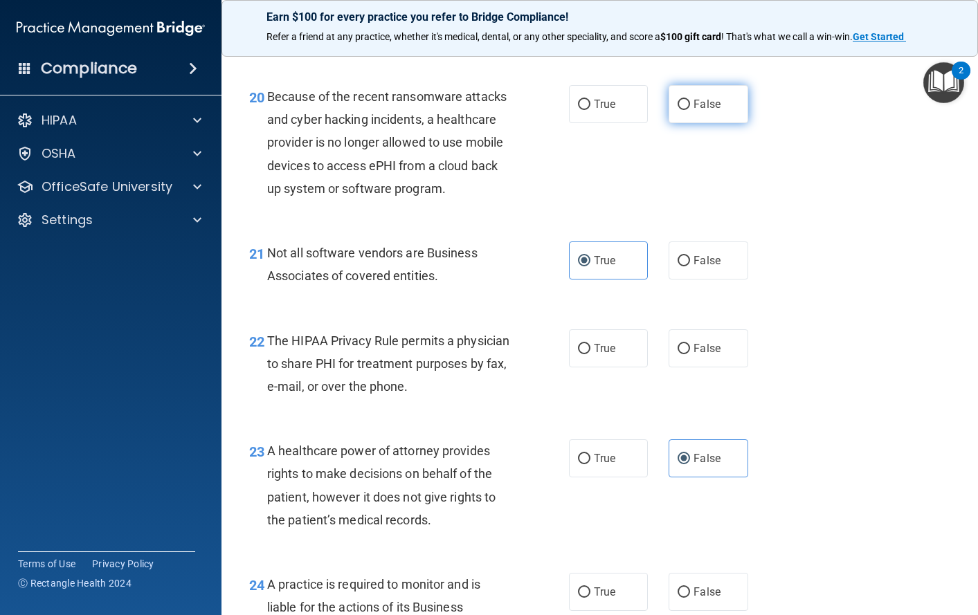
click at [700, 111] on span "False" at bounding box center [707, 104] width 27 height 13
click at [690, 110] on input "False" at bounding box center [684, 105] width 12 height 10
radio input "true"
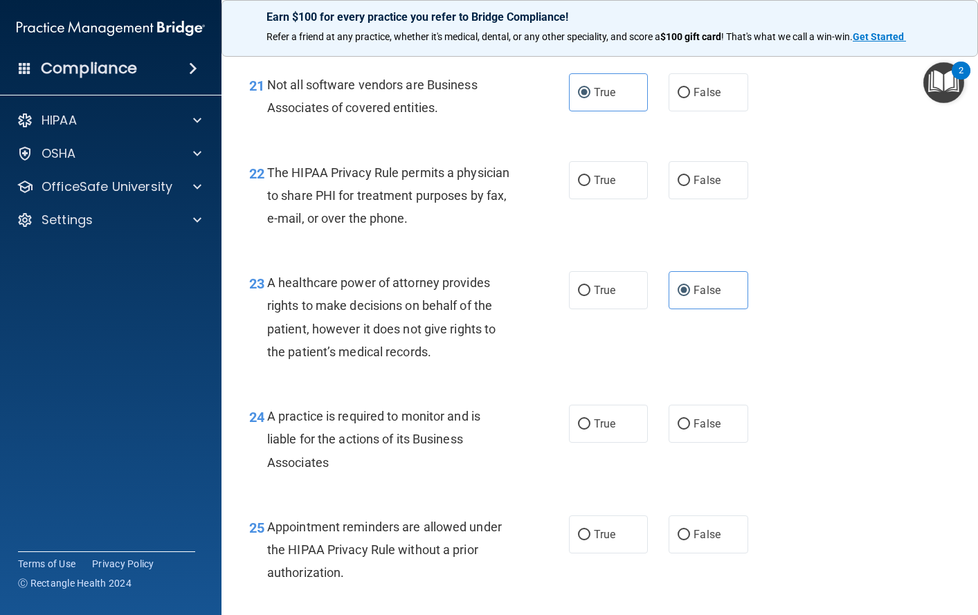
scroll to position [2769, 0]
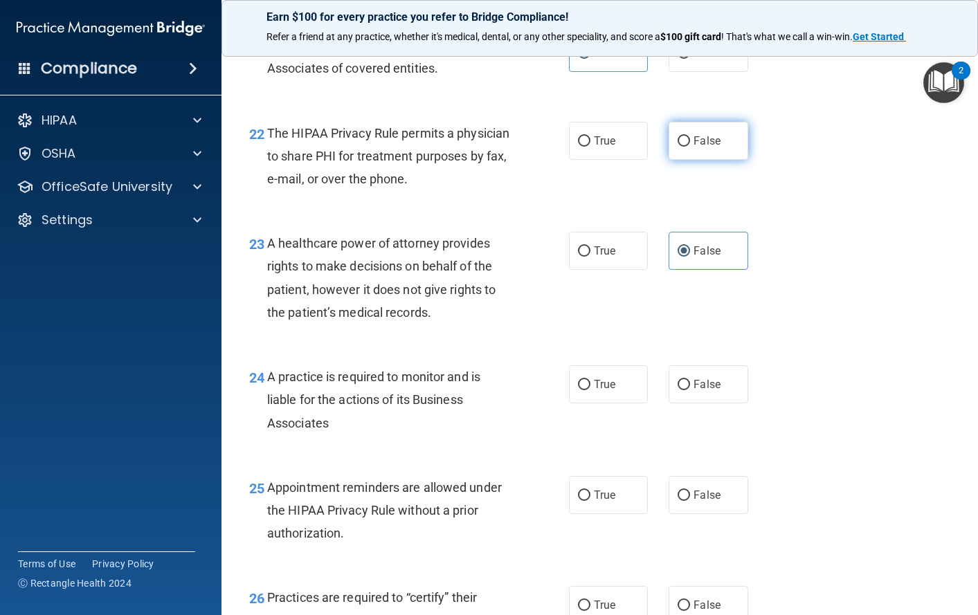
click at [713, 147] on span "False" at bounding box center [707, 140] width 27 height 13
click at [690, 147] on input "False" at bounding box center [684, 141] width 12 height 10
radio input "true"
click at [604, 147] on span "True" at bounding box center [604, 140] width 21 height 13
click at [590, 147] on input "True" at bounding box center [584, 141] width 12 height 10
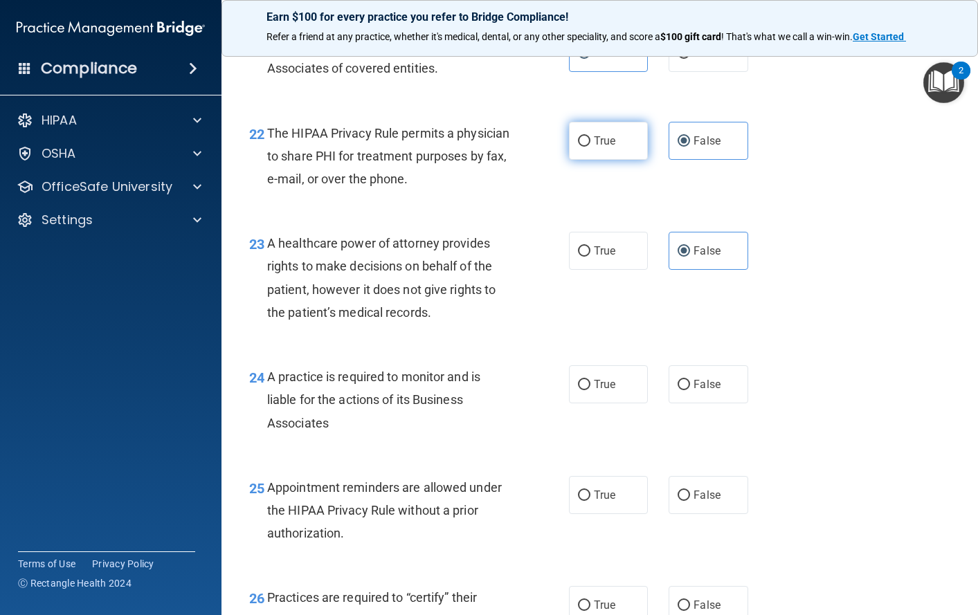
radio input "true"
radio input "false"
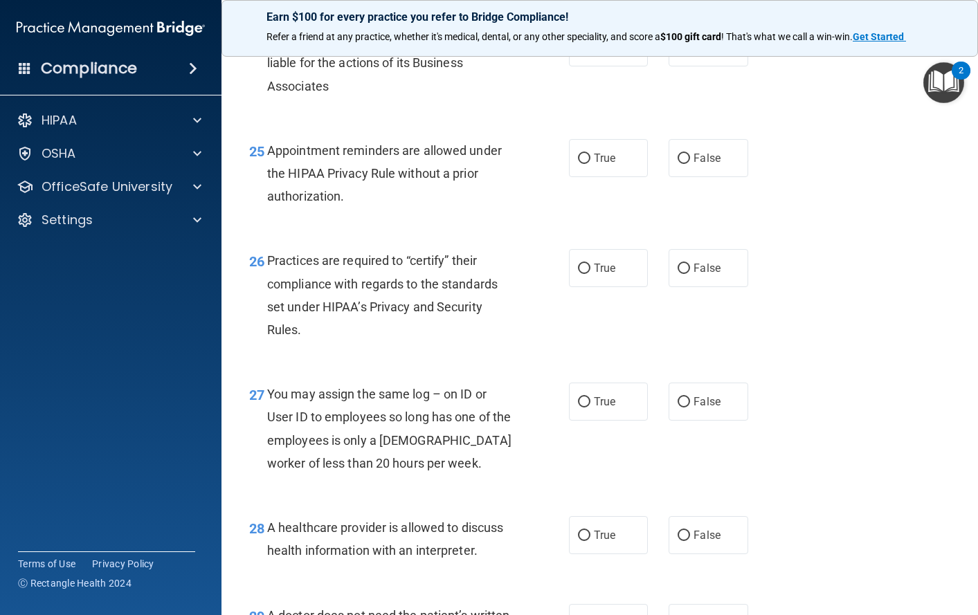
scroll to position [3115, 0]
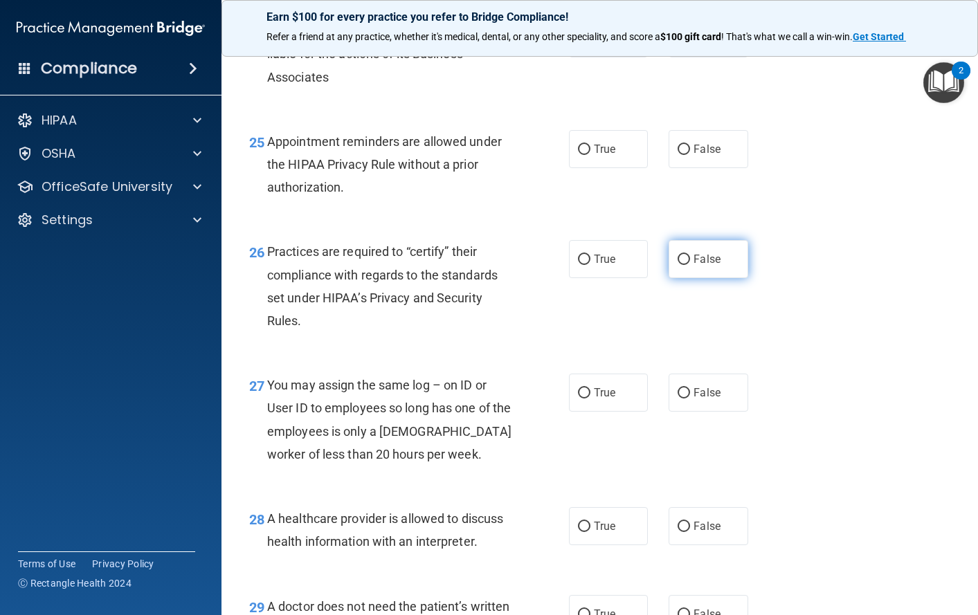
click at [694, 266] on span "False" at bounding box center [707, 259] width 27 height 13
click at [689, 265] on input "False" at bounding box center [684, 260] width 12 height 10
radio input "true"
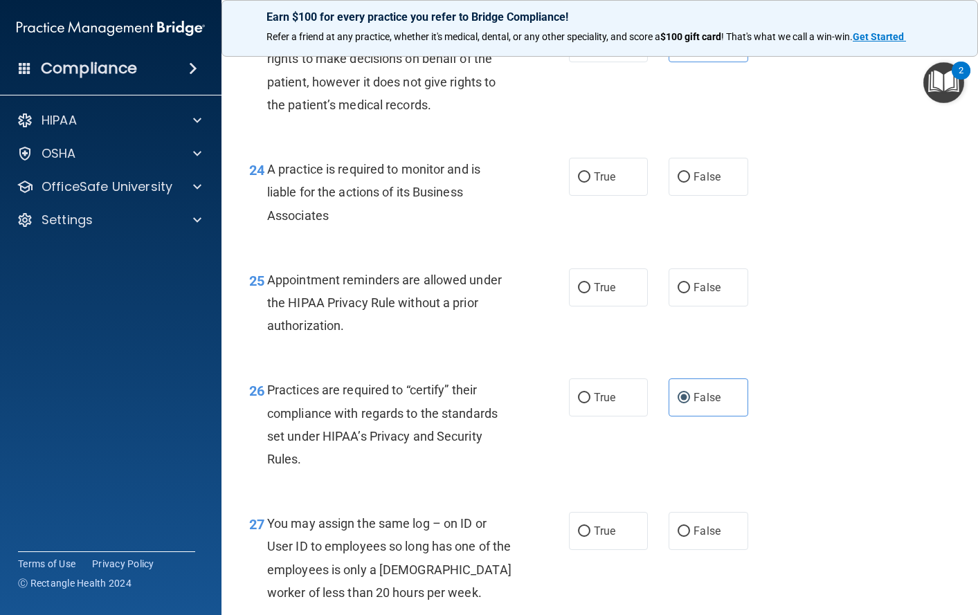
scroll to position [3045, 0]
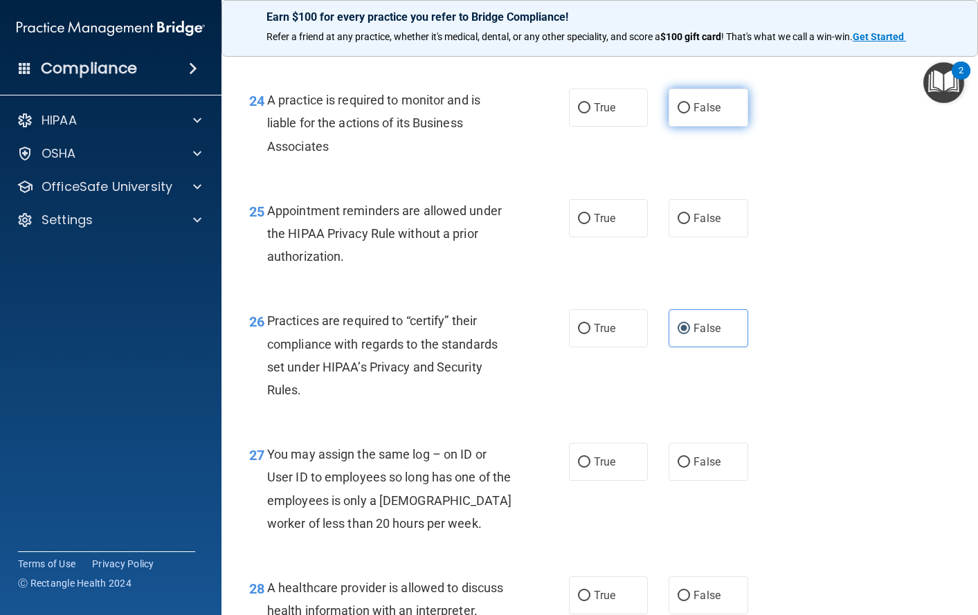
click at [694, 114] on span "False" at bounding box center [707, 107] width 27 height 13
click at [690, 114] on input "False" at bounding box center [684, 108] width 12 height 10
radio input "true"
click at [586, 237] on label "True" at bounding box center [609, 218] width 80 height 38
click at [586, 224] on input "True" at bounding box center [584, 219] width 12 height 10
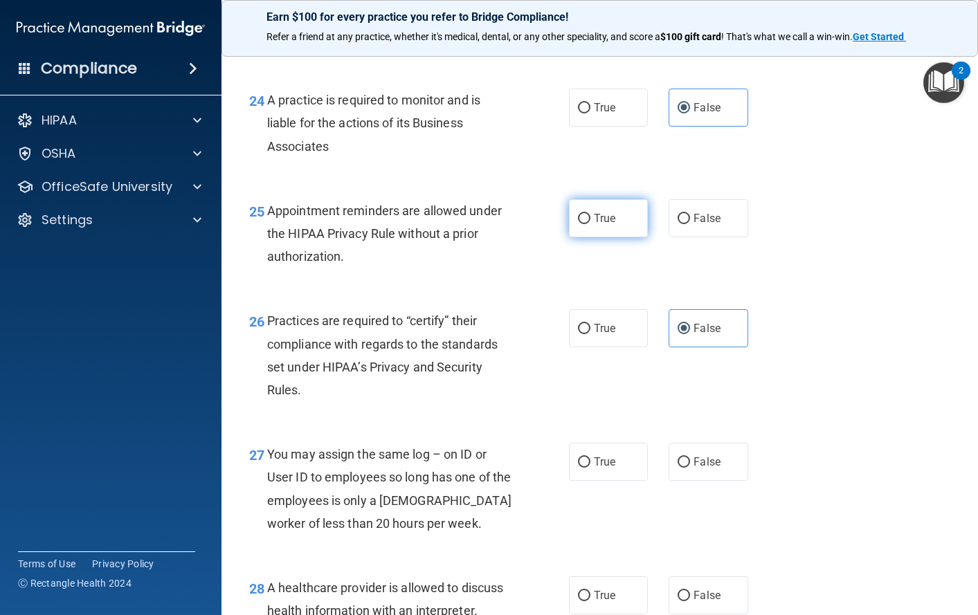
radio input "true"
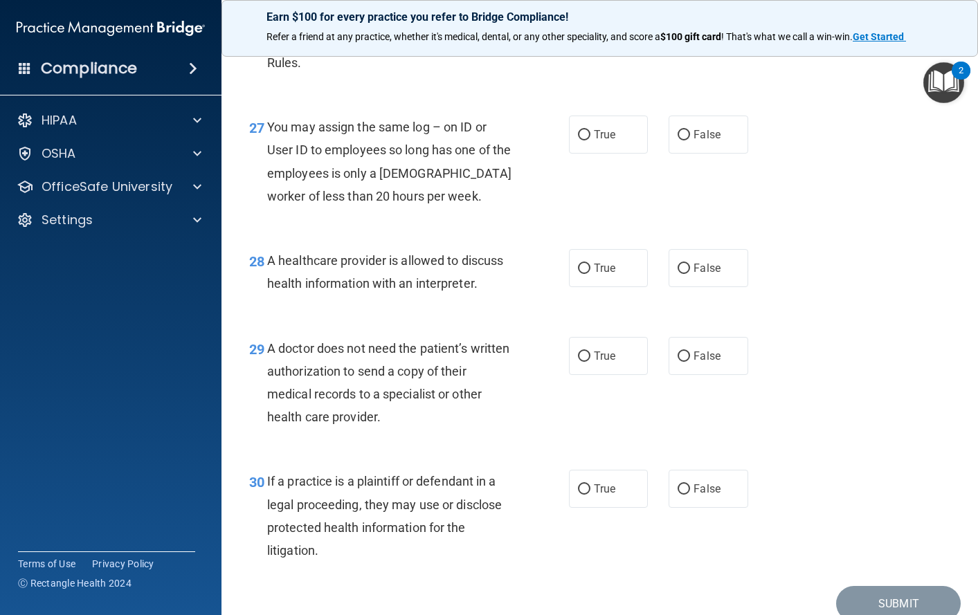
scroll to position [3461, 0]
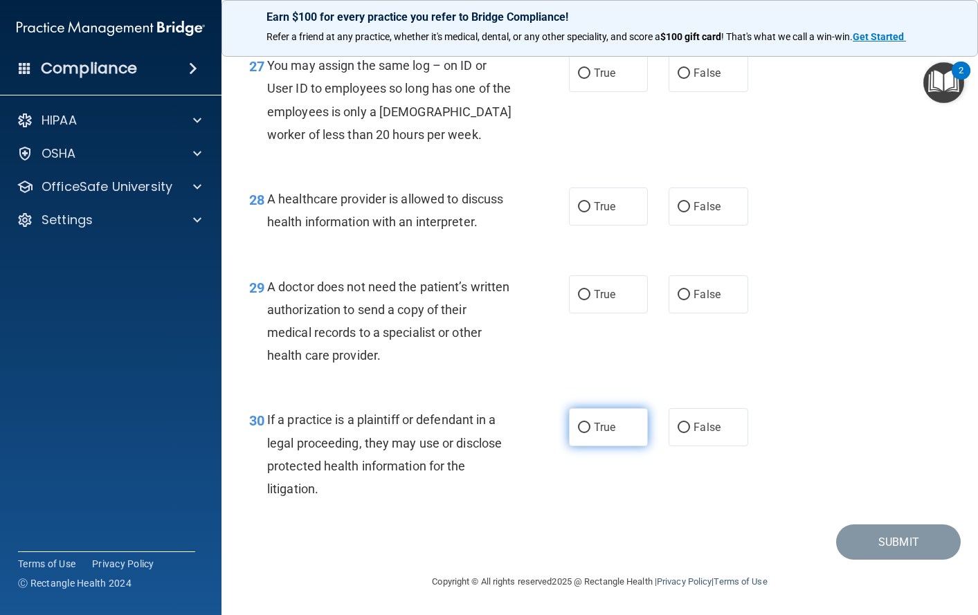
drag, startPoint x: 601, startPoint y: 445, endPoint x: 587, endPoint y: 445, distance: 13.8
click at [599, 434] on span "True" at bounding box center [604, 427] width 21 height 13
click at [590, 433] on input "True" at bounding box center [584, 428] width 12 height 10
radio input "true"
click at [702, 80] on span "False" at bounding box center [707, 72] width 27 height 13
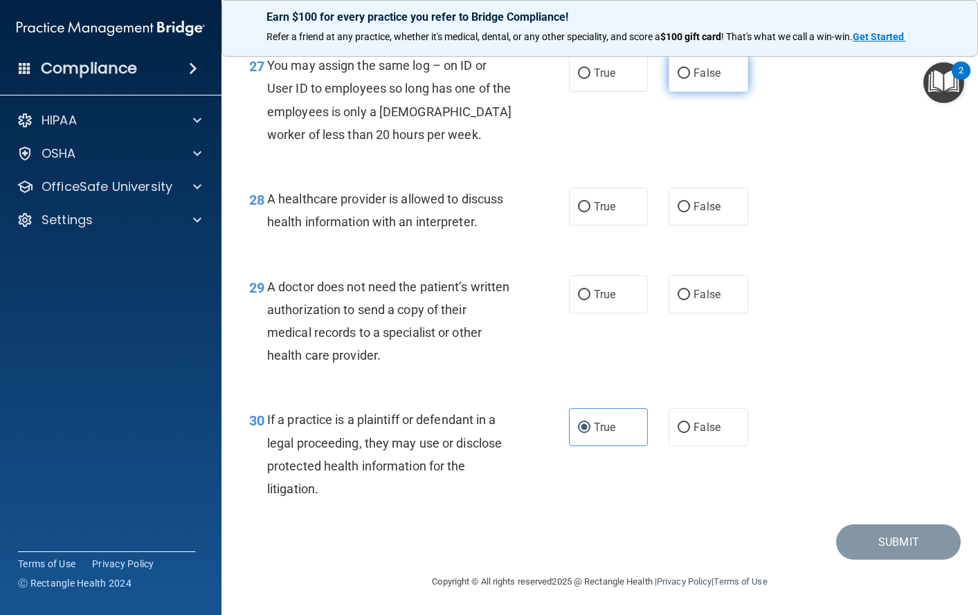
click at [690, 79] on input "False" at bounding box center [684, 74] width 12 height 10
radio input "true"
click at [598, 213] on span "True" at bounding box center [604, 206] width 21 height 13
click at [590, 212] on input "True" at bounding box center [584, 207] width 12 height 10
radio input "true"
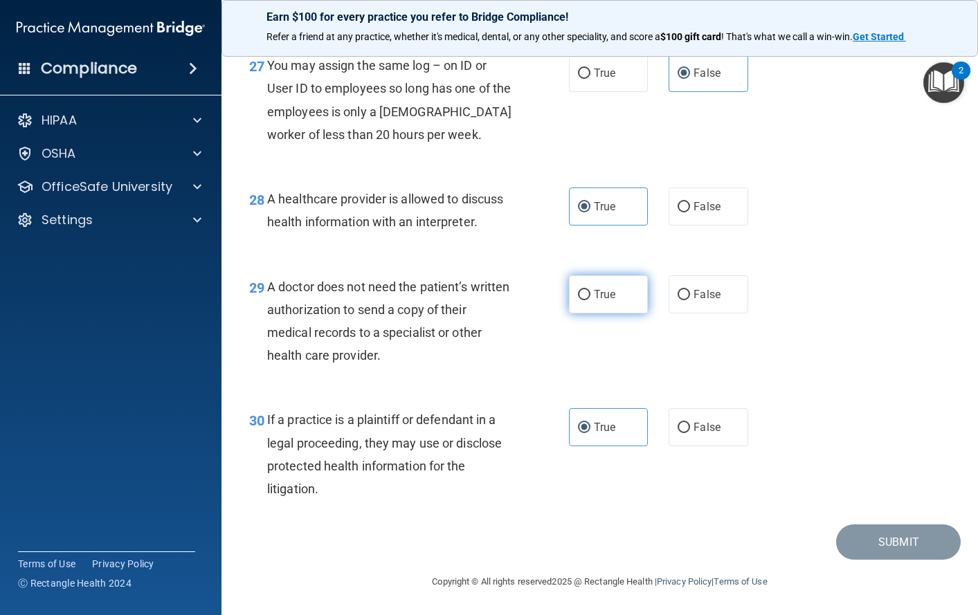
click at [594, 301] on span "True" at bounding box center [604, 294] width 21 height 13
click at [590, 300] on input "True" at bounding box center [584, 295] width 12 height 10
radio input "true"
click at [873, 560] on button "Submit" at bounding box center [898, 542] width 125 height 35
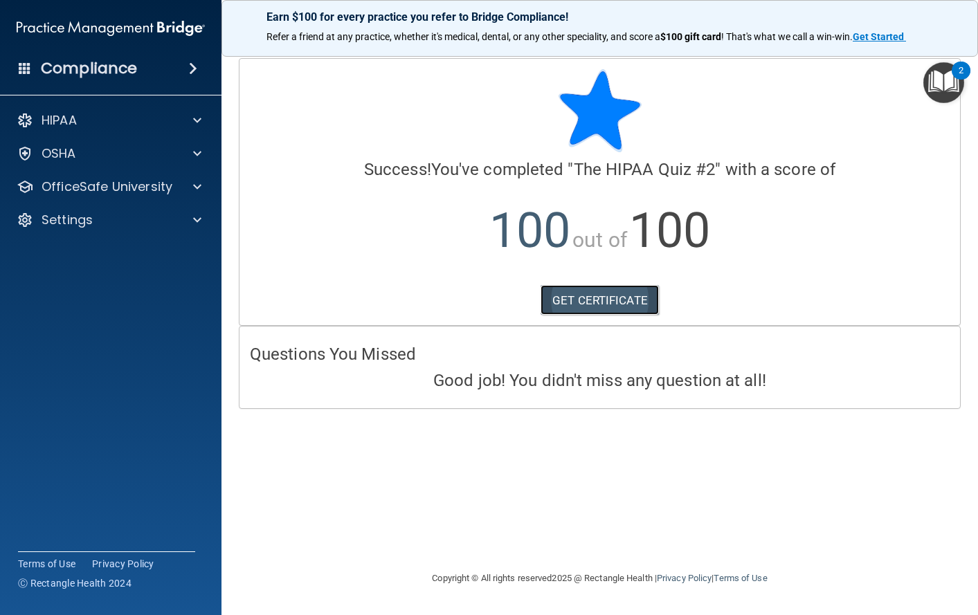
click at [583, 302] on link "GET CERTIFICATE" at bounding box center [600, 300] width 118 height 30
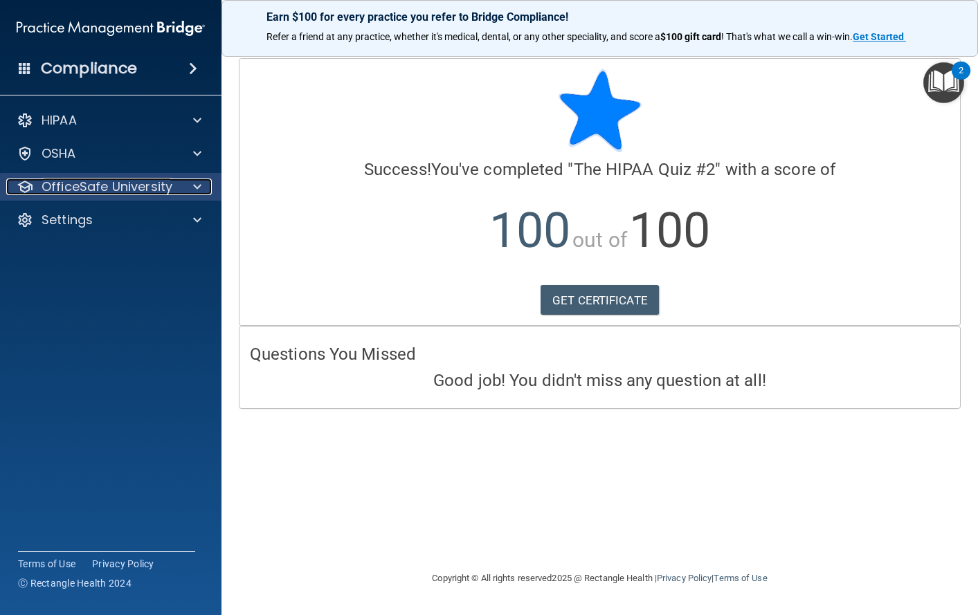
click at [105, 185] on p "OfficeSafe University" at bounding box center [107, 187] width 131 height 17
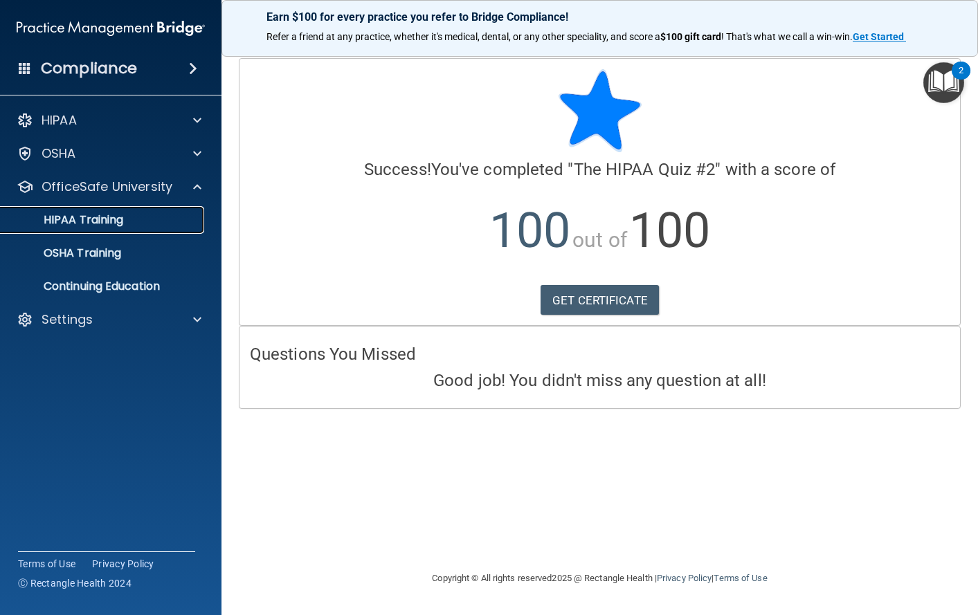
click at [111, 224] on p "HIPAA Training" at bounding box center [66, 220] width 114 height 14
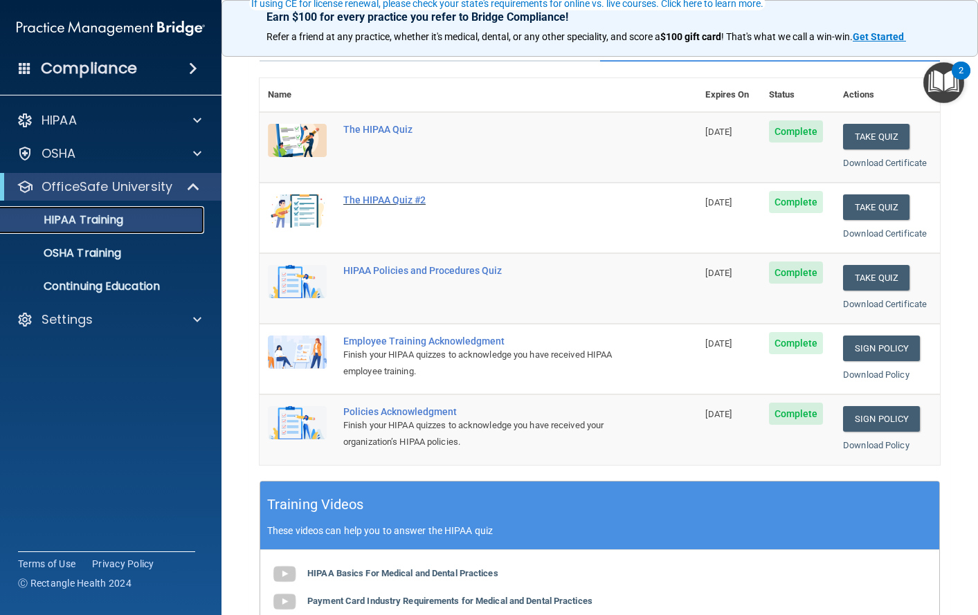
scroll to position [138, 0]
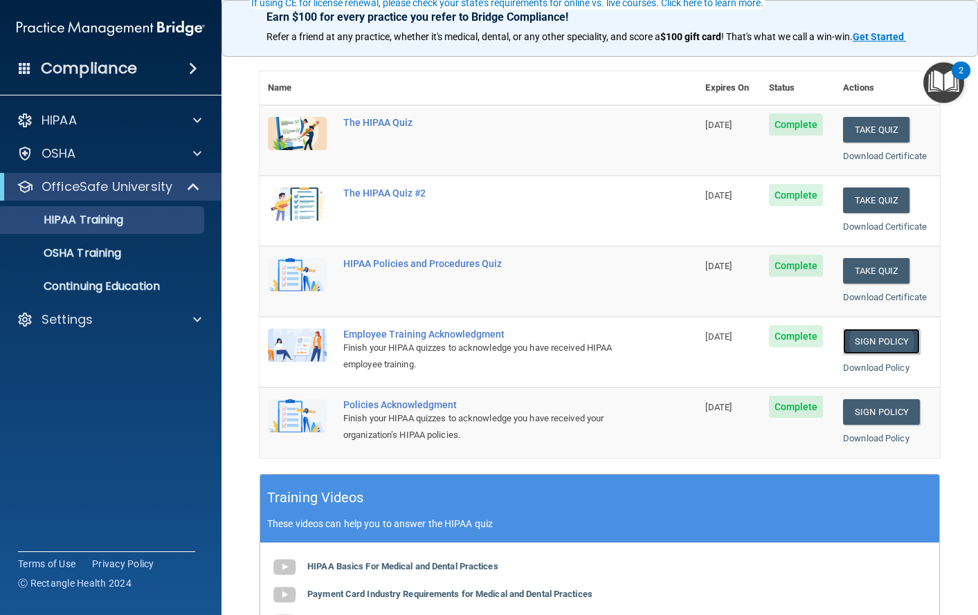
click at [871, 340] on link "Sign Policy" at bounding box center [881, 342] width 77 height 26
click at [862, 413] on link "Sign Policy" at bounding box center [881, 412] width 77 height 26
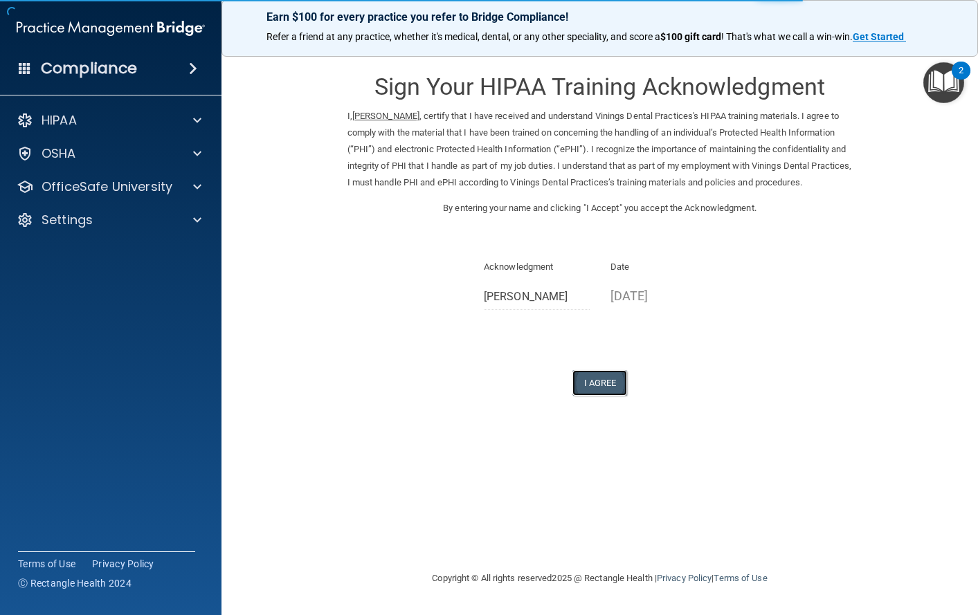
click at [597, 396] on button "I Agree" at bounding box center [599, 383] width 55 height 26
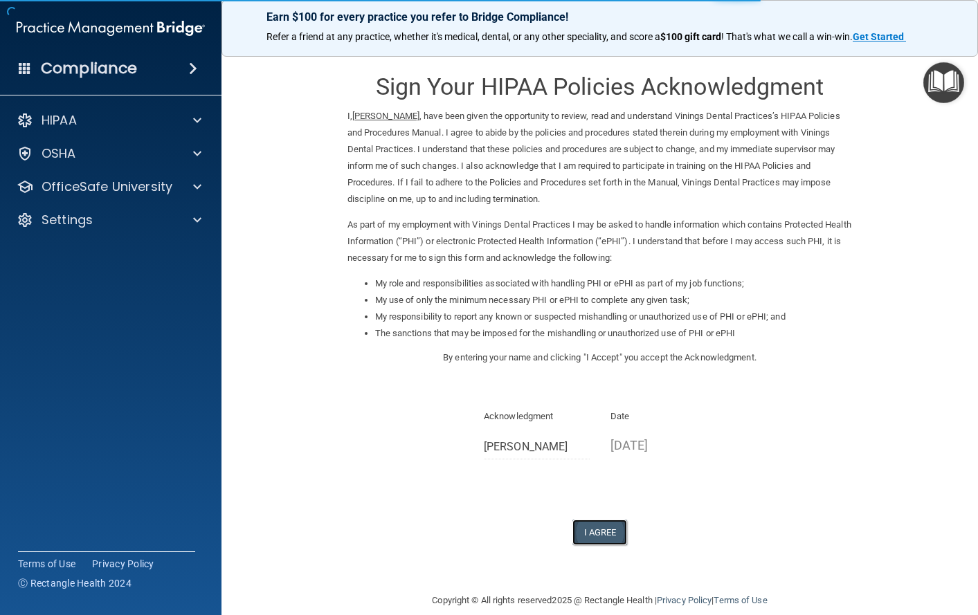
click at [587, 536] on button "I Agree" at bounding box center [599, 533] width 55 height 26
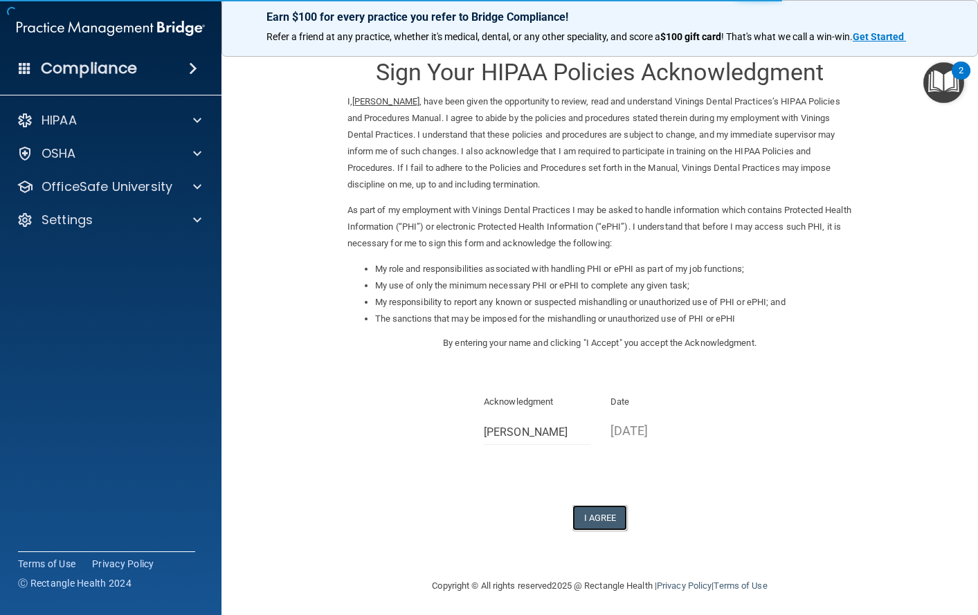
scroll to position [19, 0]
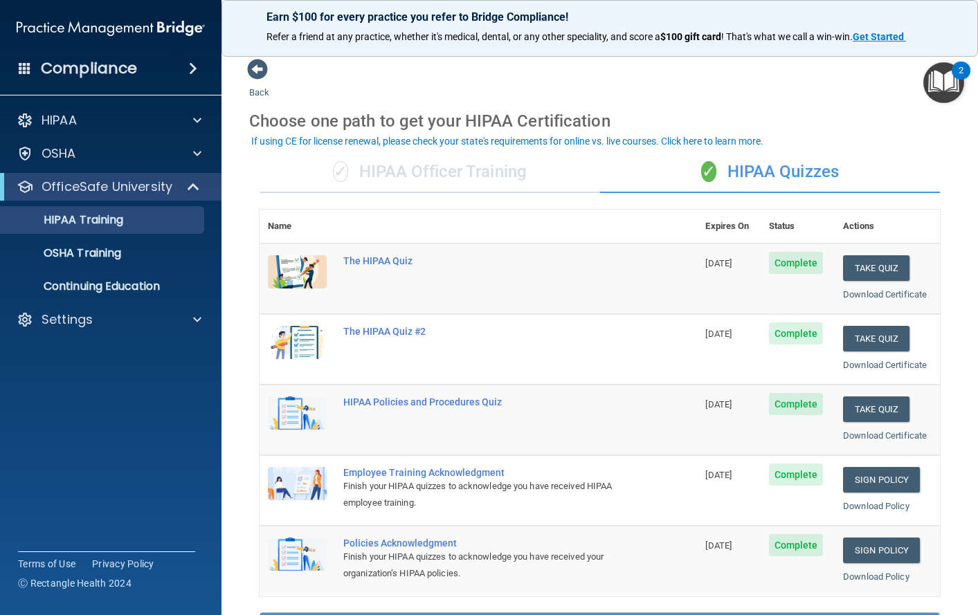
click at [394, 170] on div "✓ HIPAA Officer Training" at bounding box center [430, 173] width 341 height 42
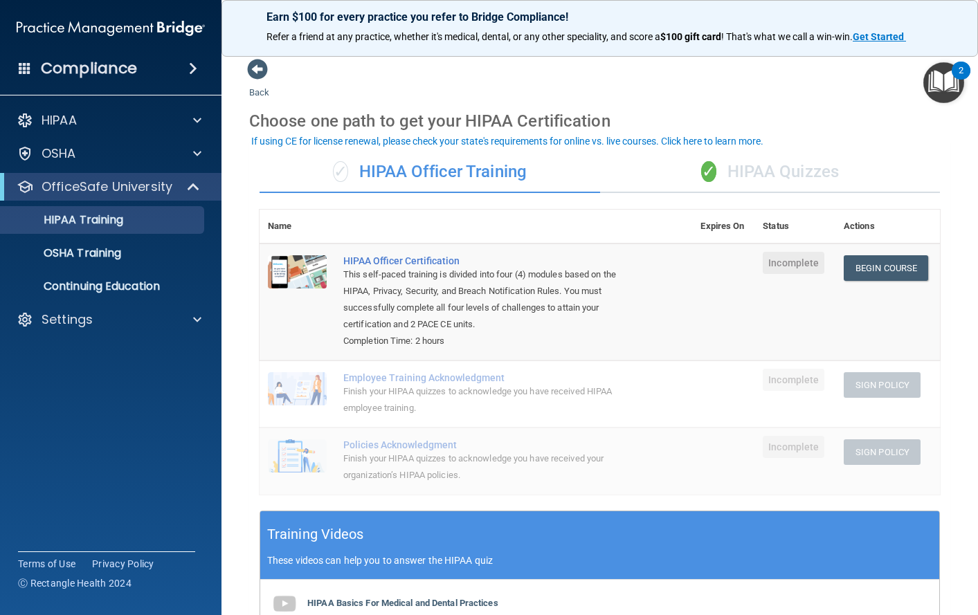
click at [760, 170] on div "✓ HIPAA Quizzes" at bounding box center [770, 173] width 341 height 42
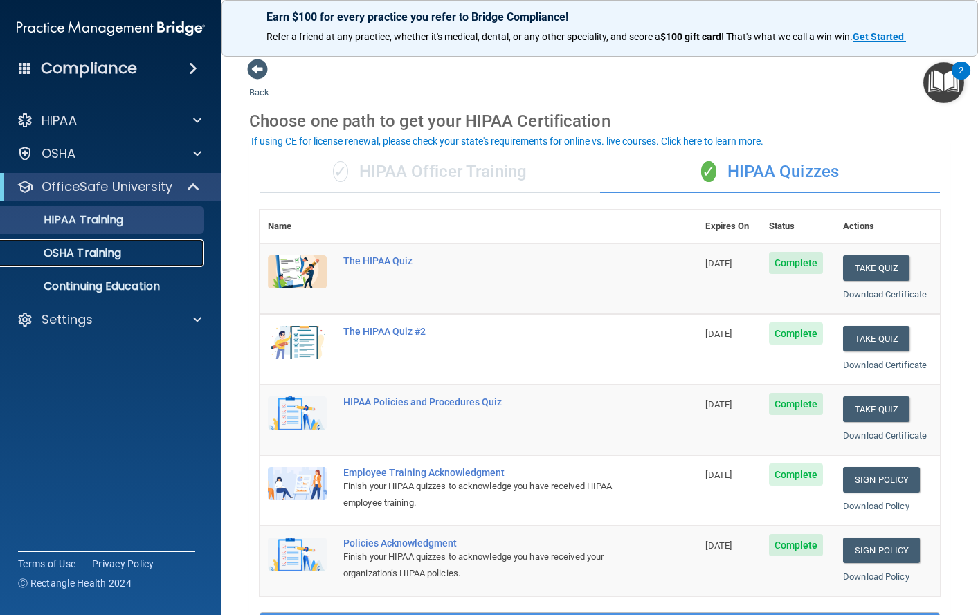
click at [88, 258] on p "OSHA Training" at bounding box center [65, 253] width 112 height 14
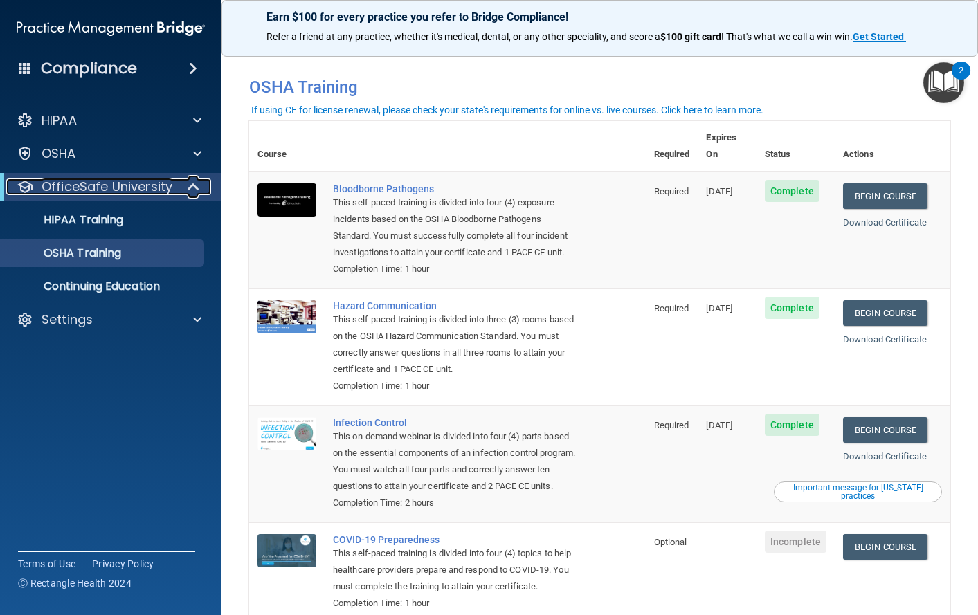
click at [196, 190] on span at bounding box center [195, 187] width 12 height 17
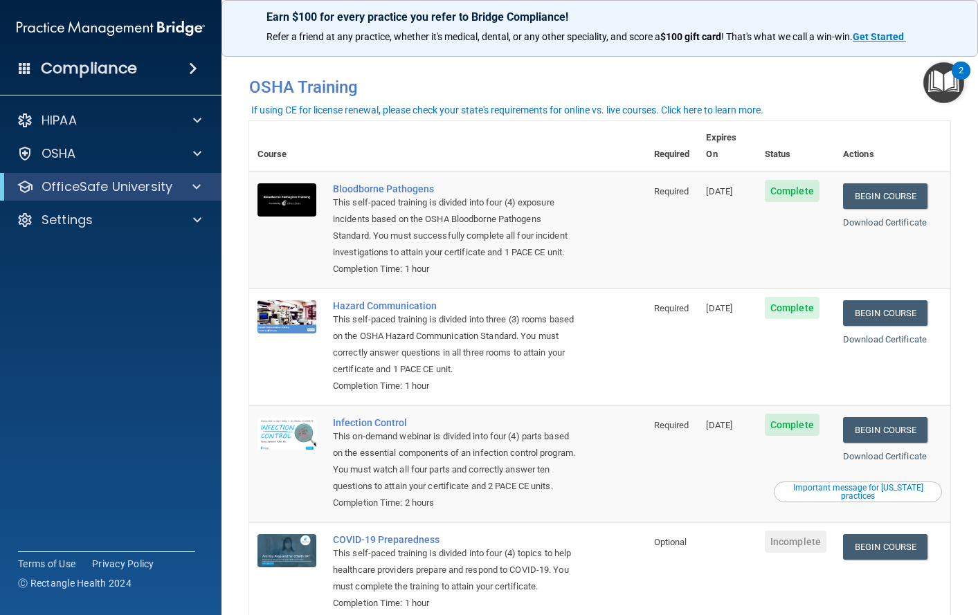
click at [193, 67] on span at bounding box center [193, 68] width 8 height 17
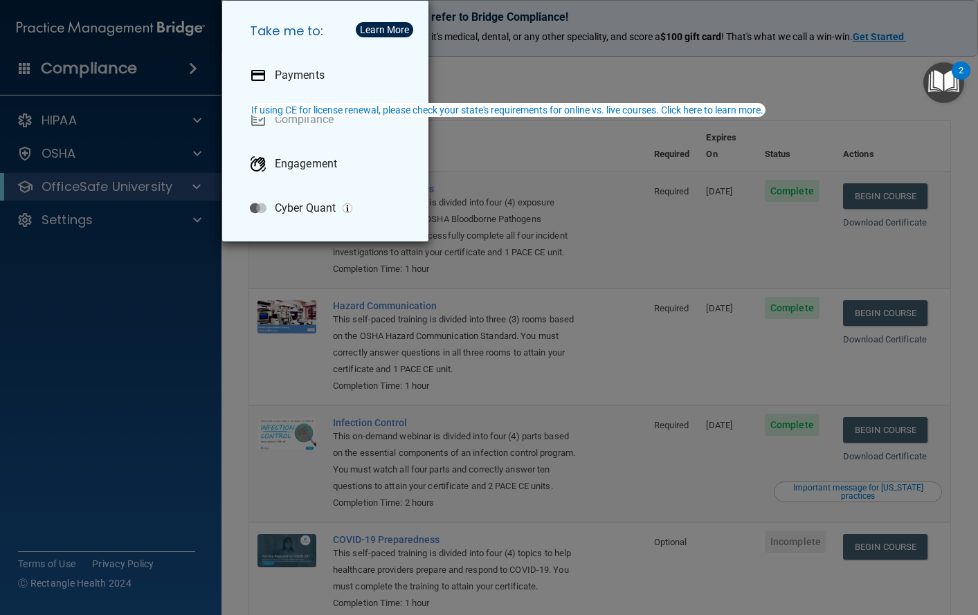
click at [174, 17] on div "Take me to: Payments Compliance Engagement Cyber Quant" at bounding box center [489, 307] width 978 height 615
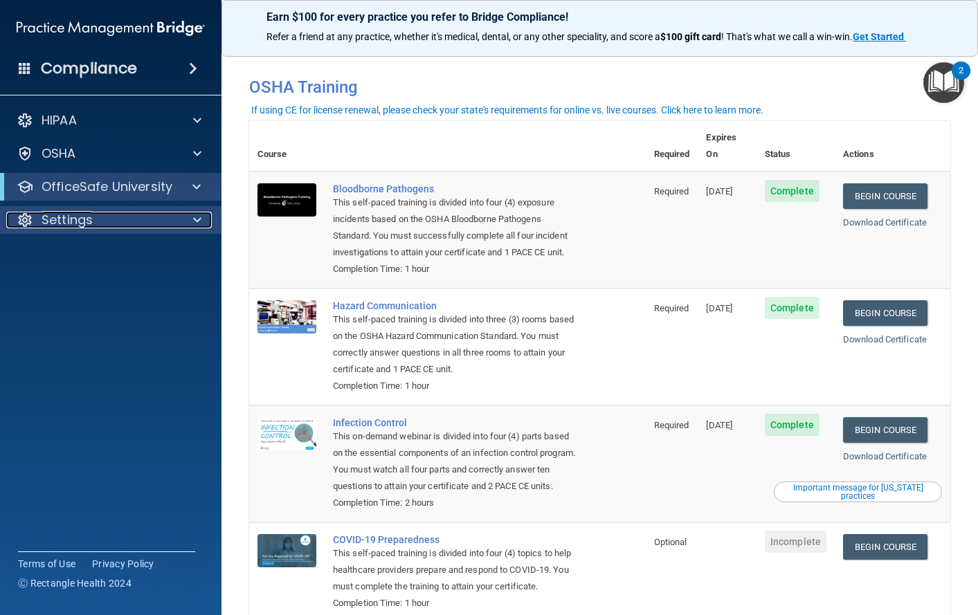
click at [188, 222] on div at bounding box center [195, 220] width 35 height 17
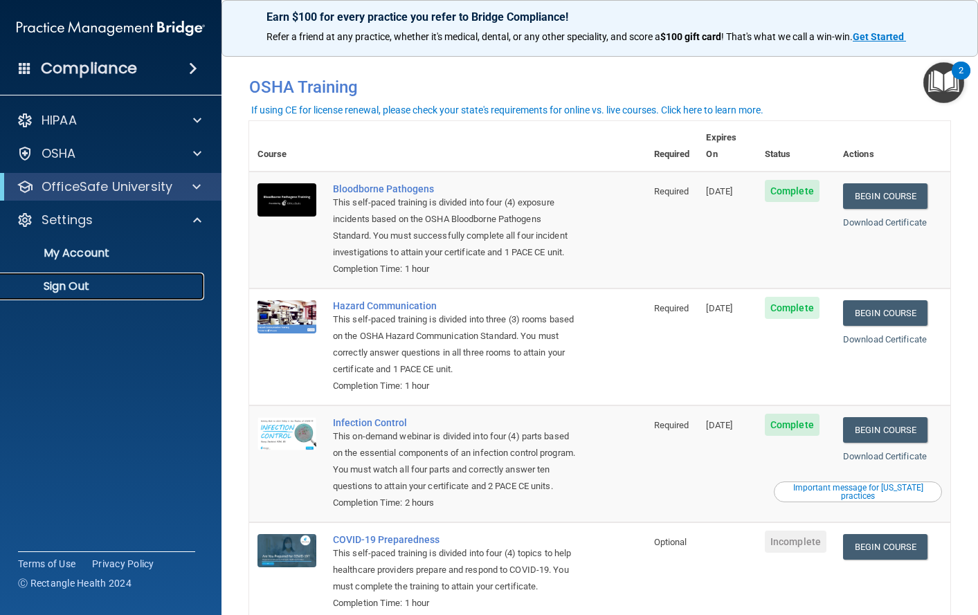
click at [64, 287] on p "Sign Out" at bounding box center [103, 287] width 189 height 14
